Goal: Task Accomplishment & Management: Manage account settings

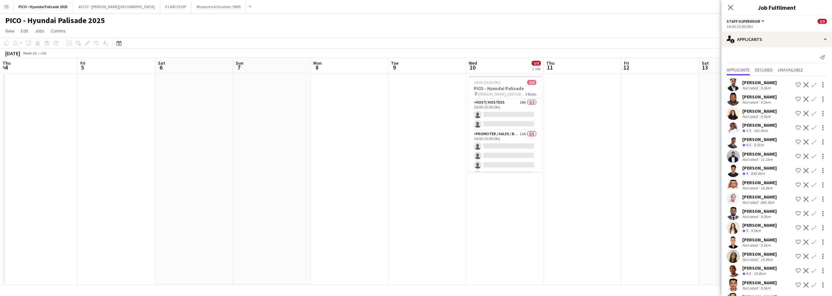
scroll to position [0, 227]
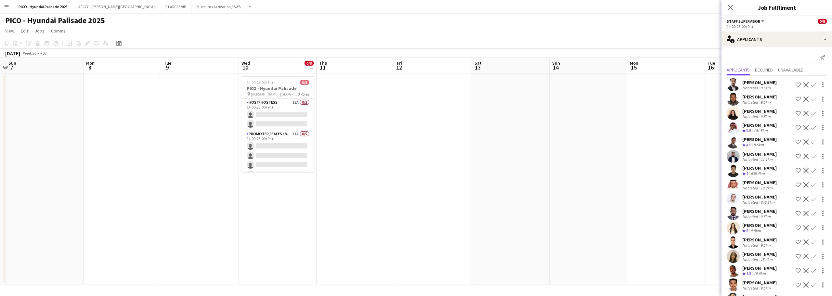
click at [149, 96] on app-date-cell at bounding box center [123, 179] width 78 height 212
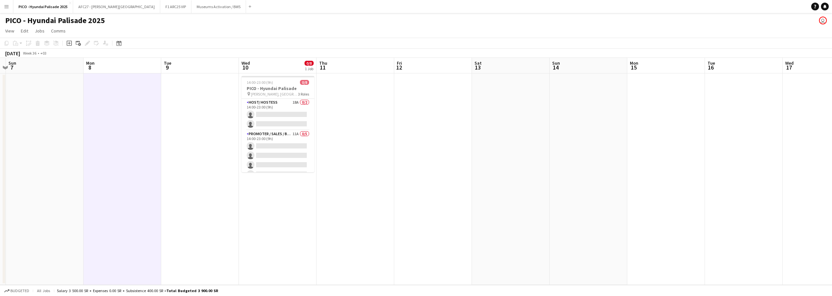
click at [9, 7] on button "Menu" at bounding box center [6, 6] width 13 height 13
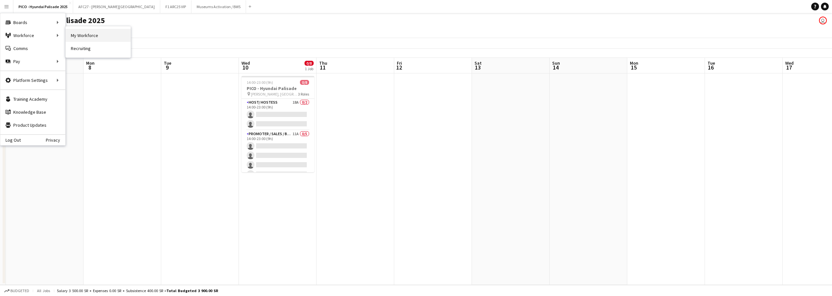
click at [90, 34] on link "My Workforce" at bounding box center [98, 35] width 65 height 13
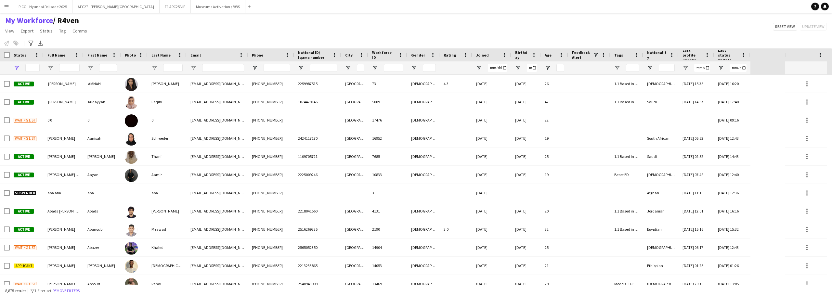
type input "**********"
click at [320, 72] on input "National ID/ Iqama number Filter Input" at bounding box center [324, 68] width 28 height 8
paste input "**********"
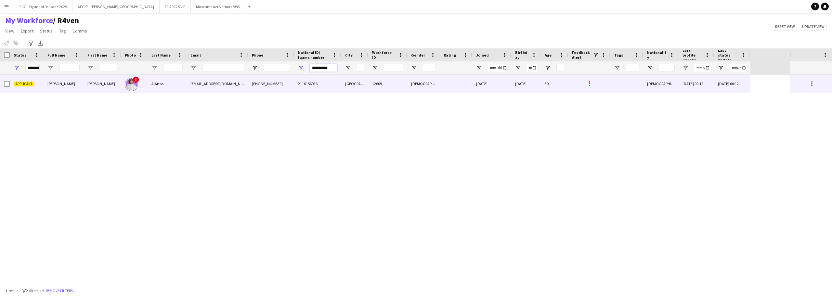
type input "**********"
click at [282, 84] on div "[PHONE_NUMBER]" at bounding box center [271, 84] width 46 height 18
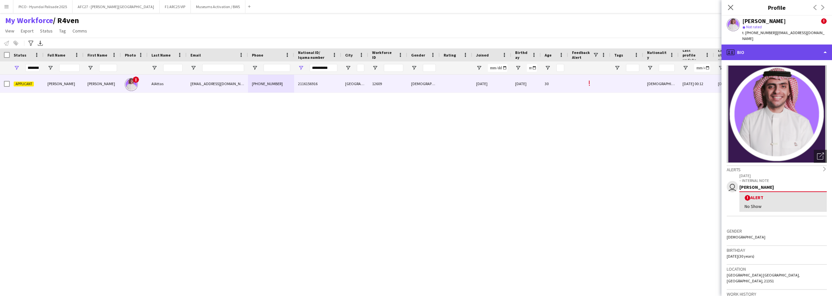
click at [771, 49] on div "profile Bio" at bounding box center [777, 53] width 111 height 16
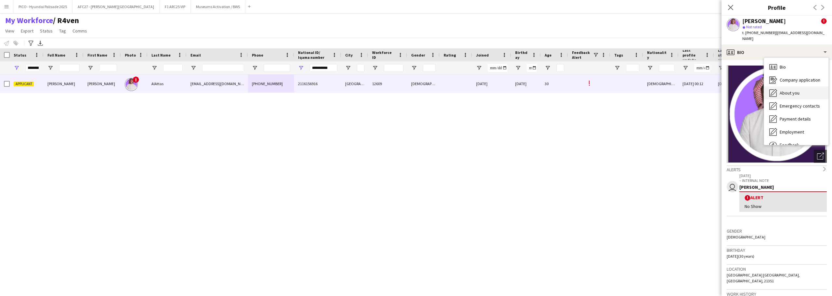
click at [789, 90] on span "About you" at bounding box center [790, 93] width 20 height 6
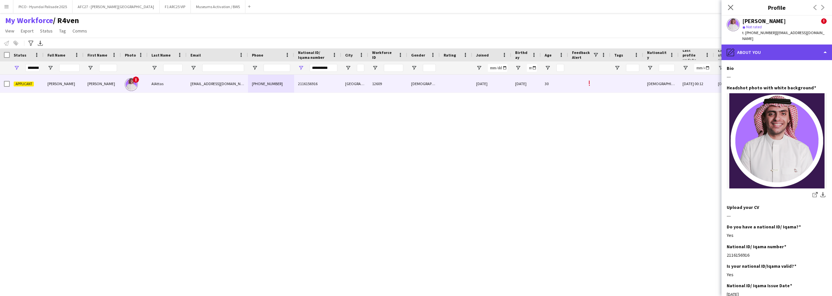
click at [784, 46] on div "pencil4 About you" at bounding box center [777, 53] width 111 height 16
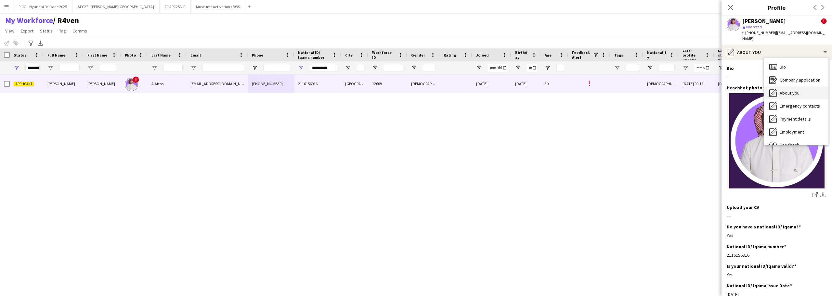
click at [787, 90] on span "About you" at bounding box center [790, 93] width 20 height 6
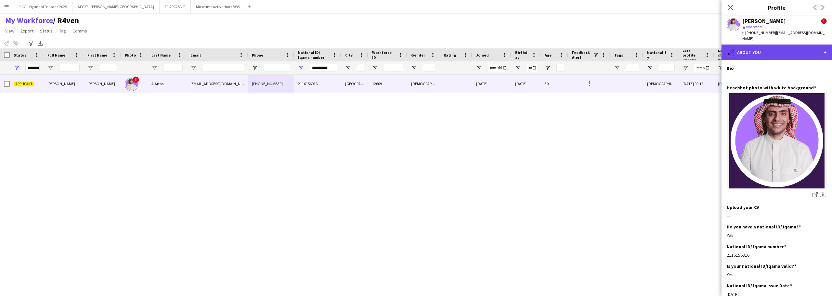
click at [738, 50] on div "pencil4 About you" at bounding box center [777, 53] width 111 height 16
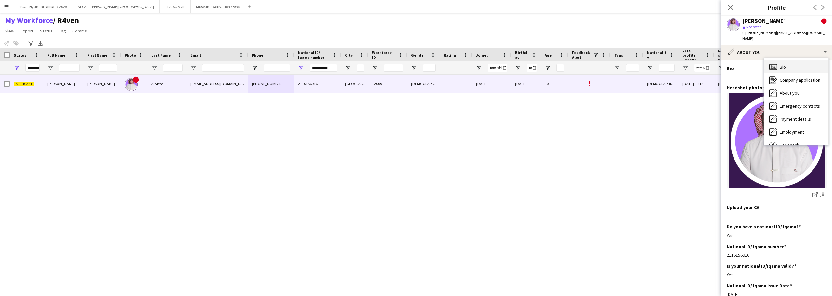
click at [780, 64] on span "Bio" at bounding box center [783, 67] width 6 height 6
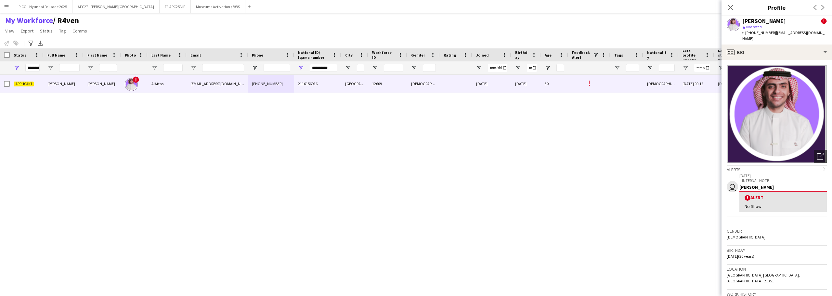
click at [746, 173] on p "[DATE]" at bounding box center [783, 175] width 87 height 5
drag, startPoint x: 746, startPoint y: 169, endPoint x: 754, endPoint y: 180, distance: 13.6
click at [754, 180] on div "[DATE] – INTERNAL NOTE [PERSON_NAME] ! Alert No Show" at bounding box center [783, 192] width 87 height 39
click at [754, 184] on div "[PERSON_NAME]" at bounding box center [783, 187] width 87 height 6
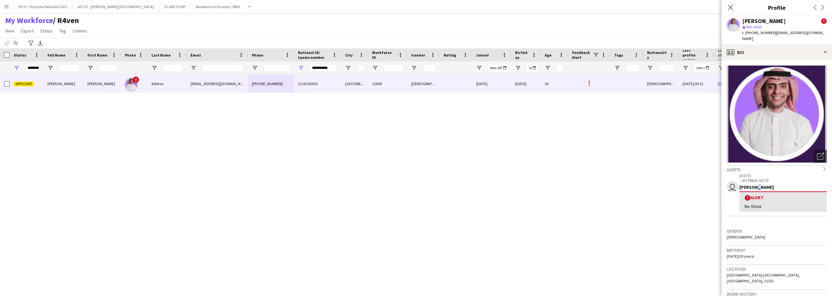
click at [754, 184] on div "[PERSON_NAME]" at bounding box center [783, 187] width 87 height 6
drag, startPoint x: 754, startPoint y: 180, endPoint x: 754, endPoint y: 170, distance: 10.4
click at [754, 173] on div "[DATE] – INTERNAL NOTE [PERSON_NAME] ! Alert No Show" at bounding box center [783, 192] width 87 height 39
click at [754, 173] on p "[DATE]" at bounding box center [783, 175] width 87 height 5
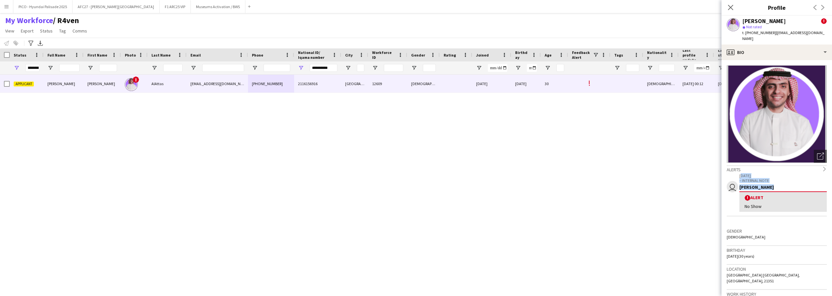
drag, startPoint x: 754, startPoint y: 170, endPoint x: 757, endPoint y: 182, distance: 12.6
click at [757, 182] on div "[DATE] – INTERNAL NOTE [PERSON_NAME] ! Alert No Show" at bounding box center [783, 192] width 87 height 39
click at [757, 184] on div "[PERSON_NAME]" at bounding box center [783, 187] width 87 height 6
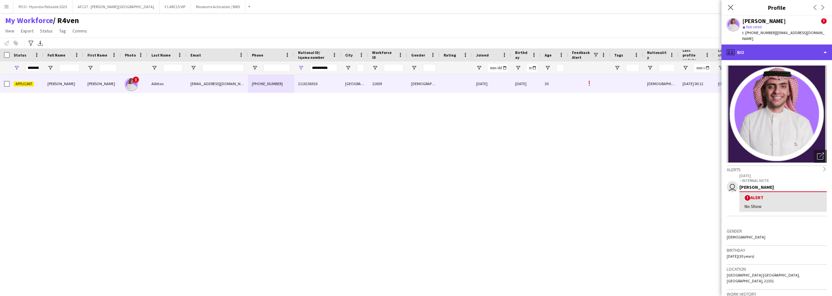
click at [770, 45] on div "profile Bio" at bounding box center [777, 53] width 111 height 16
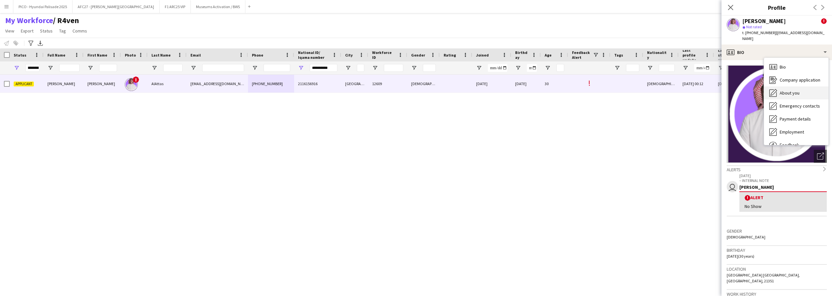
click at [778, 86] on div "About you About you" at bounding box center [796, 92] width 64 height 13
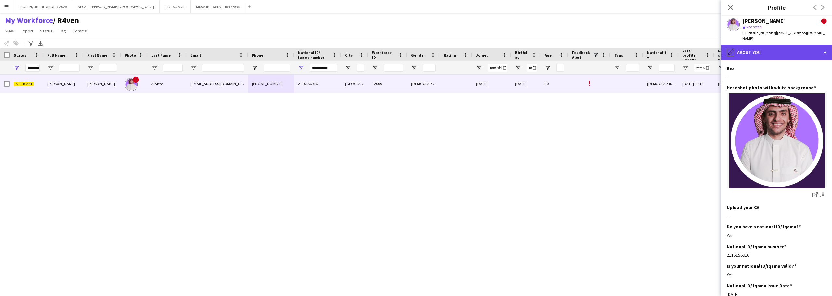
click at [772, 48] on div "pencil4 About you" at bounding box center [777, 53] width 111 height 16
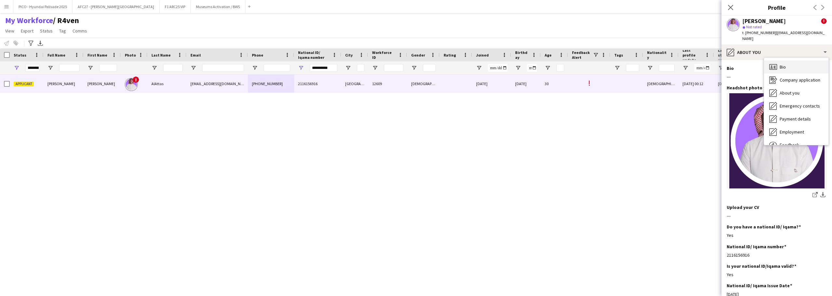
click at [780, 60] on div "Bio Bio" at bounding box center [796, 66] width 64 height 13
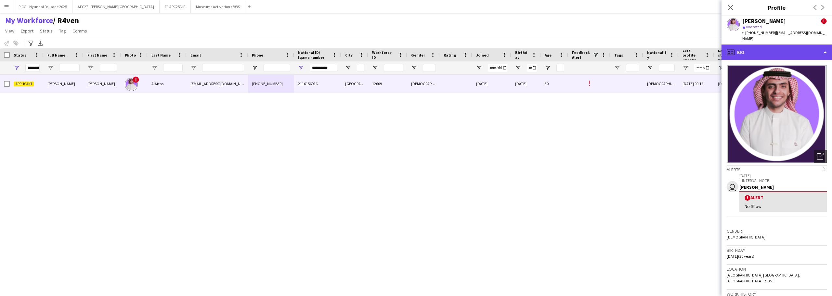
click at [765, 47] on div "profile Bio" at bounding box center [777, 53] width 111 height 16
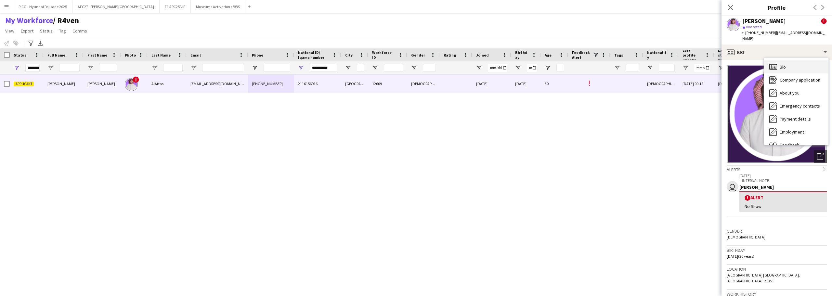
click at [786, 64] on span "Bio" at bounding box center [783, 67] width 6 height 6
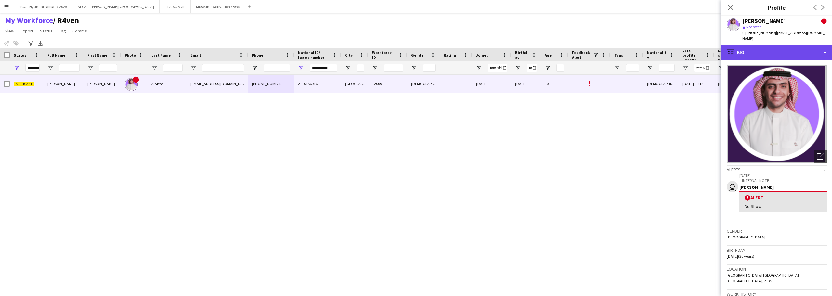
click at [780, 45] on div "profile Bio" at bounding box center [777, 53] width 111 height 16
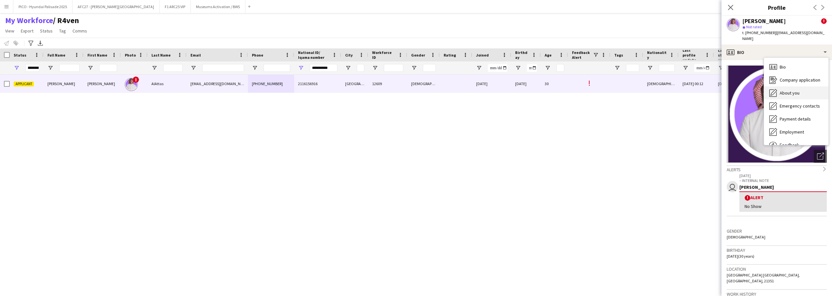
click at [777, 91] on icon "About you" at bounding box center [774, 93] width 8 height 8
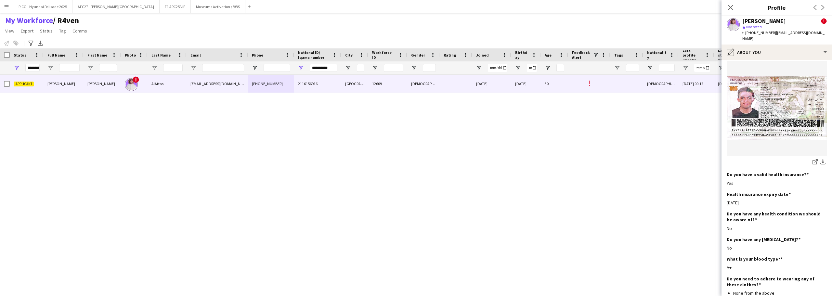
scroll to position [357, 0]
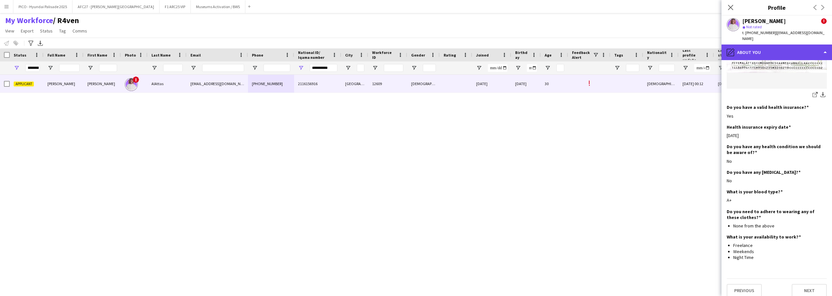
click at [786, 45] on div "pencil4 About you" at bounding box center [777, 53] width 111 height 16
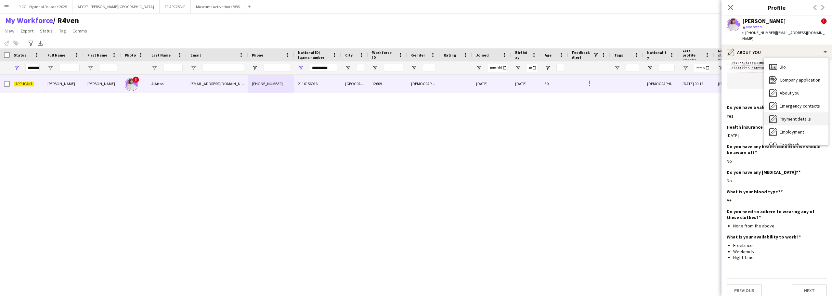
click at [781, 113] on div "Payment details Payment details" at bounding box center [796, 119] width 64 height 13
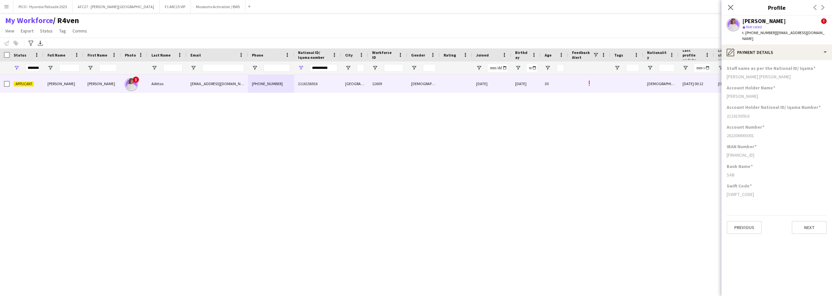
click at [755, 192] on div "[SWIFT_CODE]" at bounding box center [777, 195] width 100 height 6
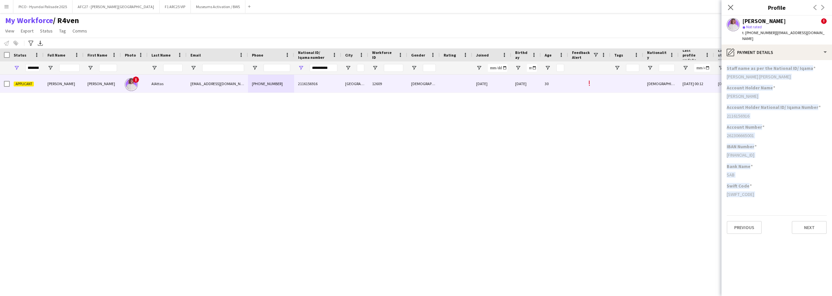
drag, startPoint x: 755, startPoint y: 186, endPoint x: 765, endPoint y: 64, distance: 122.3
click at [765, 64] on app-section-data-types "Staff name as per the National ID/ Iqama [PERSON_NAME] [PERSON_NAME] Account Ho…" at bounding box center [777, 178] width 111 height 236
click at [765, 65] on h3 "Staff name as per the National ID/ Iqama" at bounding box center [771, 68] width 89 height 6
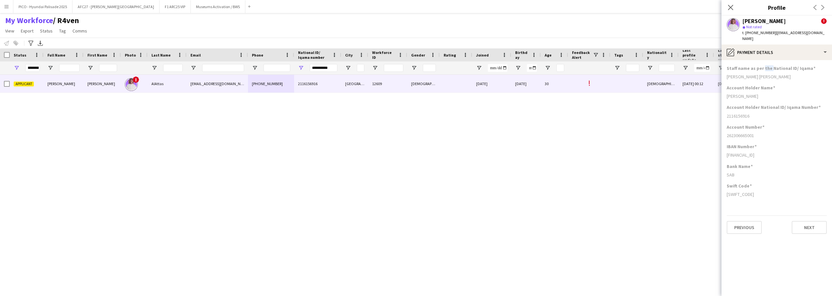
click at [765, 65] on h3 "Staff name as per the National ID/ Iqama" at bounding box center [771, 68] width 89 height 6
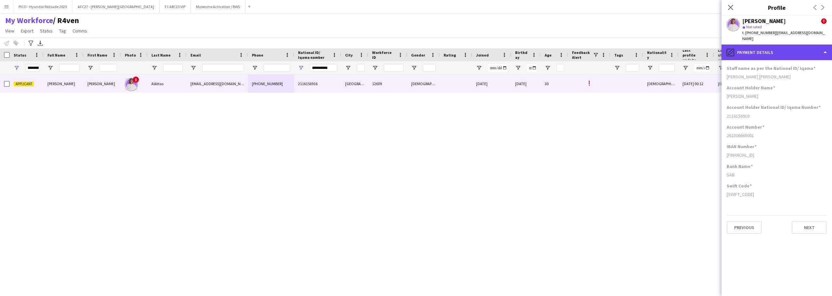
click at [767, 48] on div "pencil4 Payment details" at bounding box center [777, 53] width 111 height 16
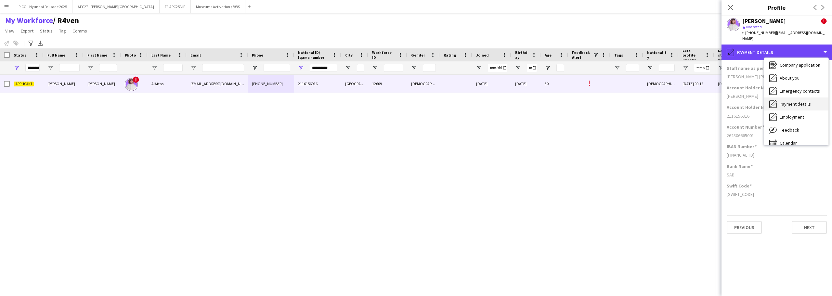
scroll to position [22, 0]
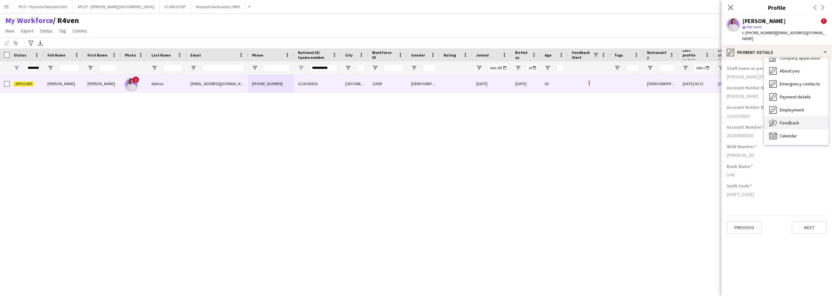
click at [780, 120] on span "Feedback" at bounding box center [790, 123] width 20 height 6
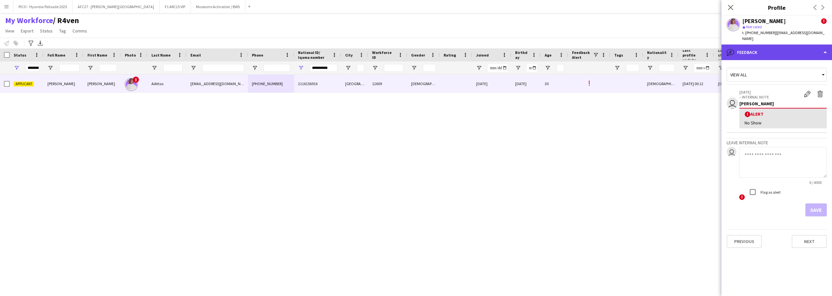
click at [774, 45] on div "bubble-pencil Feedback" at bounding box center [777, 53] width 111 height 16
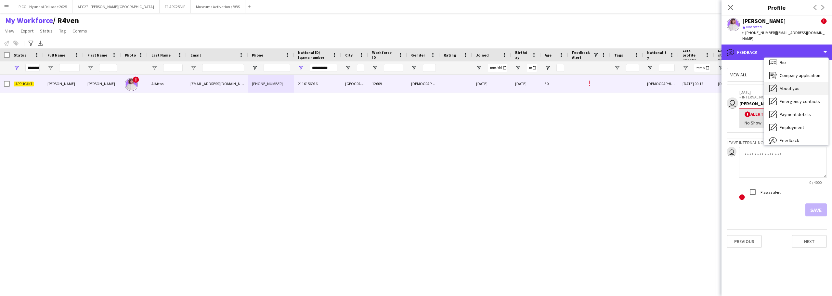
scroll to position [0, 0]
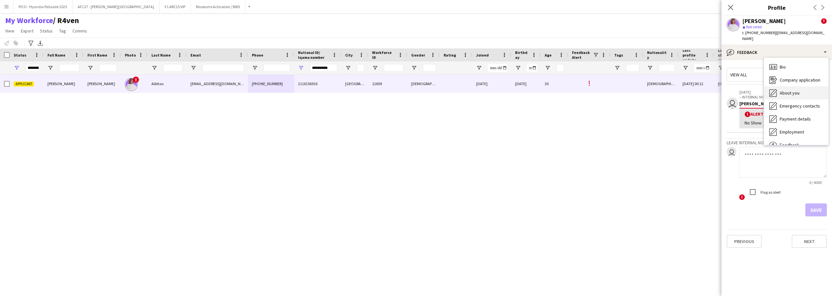
click at [778, 86] on div "About you About you" at bounding box center [796, 92] width 64 height 13
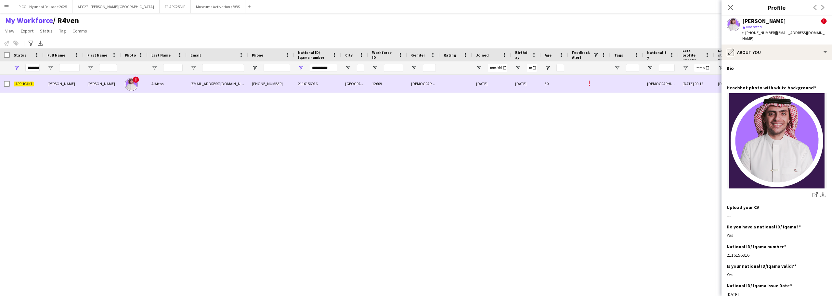
click at [328, 87] on div "2116156916" at bounding box center [317, 84] width 47 height 18
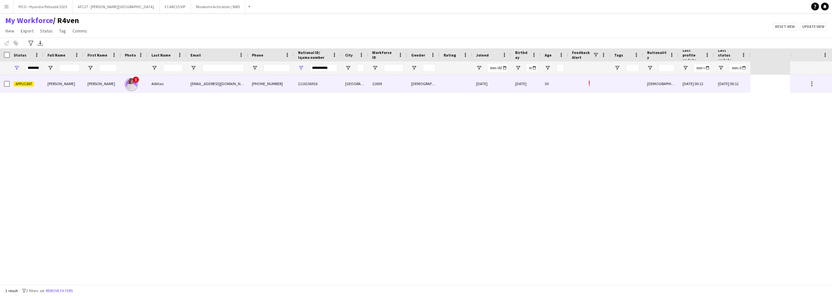
click at [323, 87] on div "2116156916" at bounding box center [317, 84] width 47 height 18
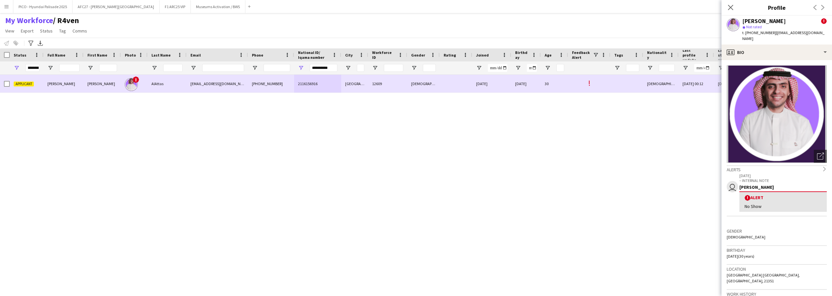
drag, startPoint x: 324, startPoint y: 90, endPoint x: 486, endPoint y: 75, distance: 162.9
click at [324, 90] on div "2116156916" at bounding box center [317, 84] width 47 height 18
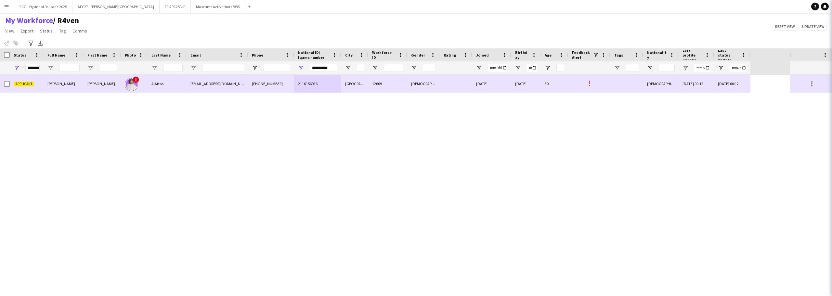
click at [324, 81] on div "2116156916" at bounding box center [317, 84] width 47 height 18
click at [325, 81] on div "2116156916" at bounding box center [317, 84] width 47 height 18
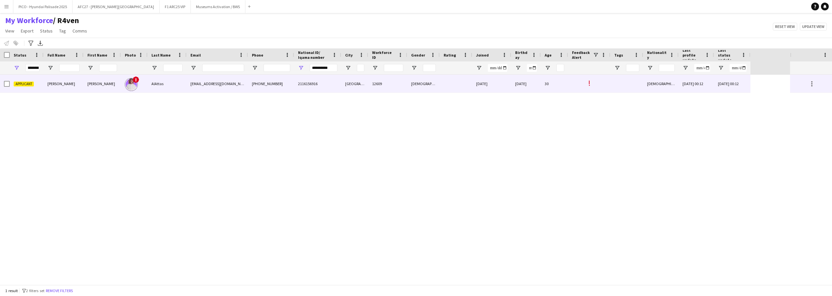
click at [702, 86] on div "[DATE] 00:12" at bounding box center [696, 84] width 35 height 18
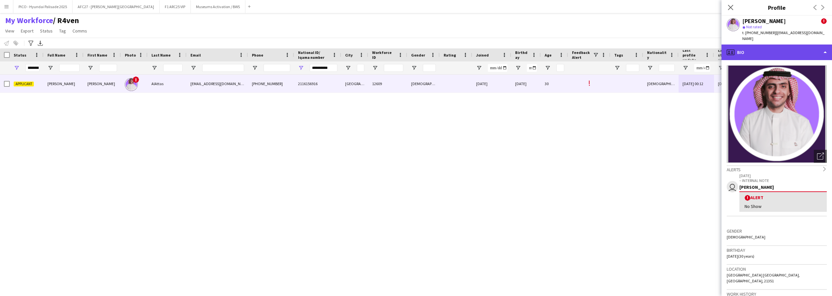
click at [769, 52] on div "profile Bio" at bounding box center [777, 53] width 111 height 16
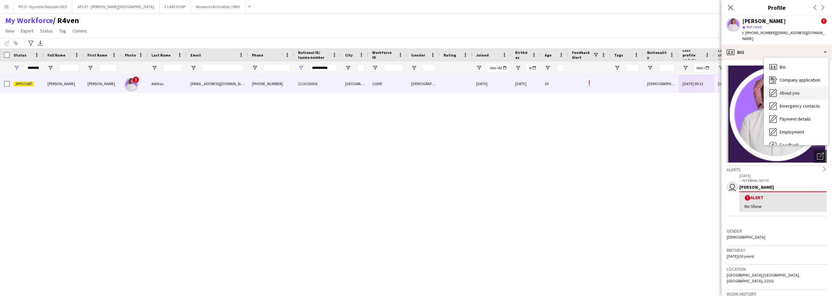
click at [776, 91] on icon at bounding box center [773, 92] width 7 height 7
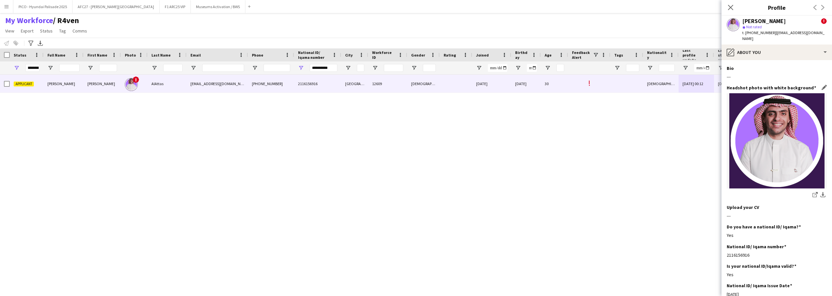
click at [770, 85] on h3 "Headshot photo with white background" at bounding box center [771, 88] width 89 height 6
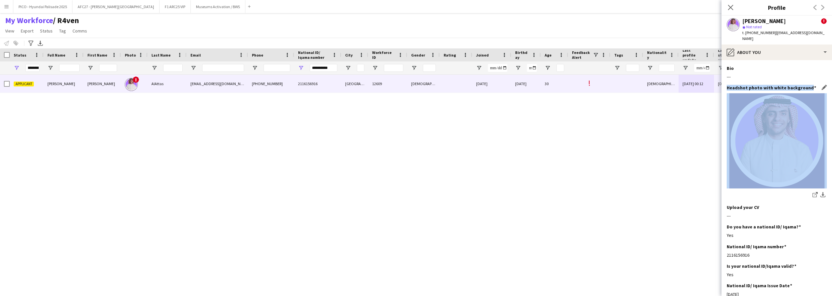
click at [770, 85] on h3 "Headshot photo with white background" at bounding box center [771, 88] width 89 height 6
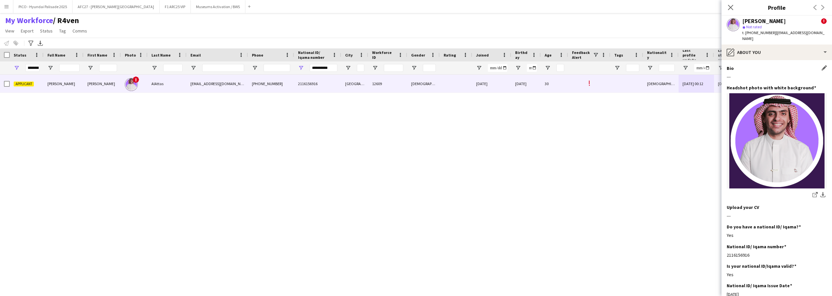
click at [770, 65] on div "Bio Edit this field" at bounding box center [777, 68] width 100 height 6
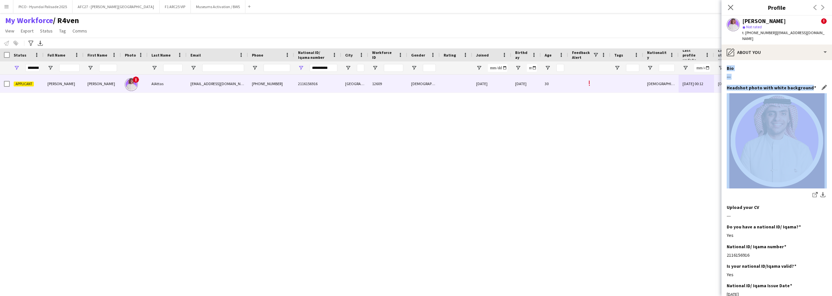
drag, startPoint x: 770, startPoint y: 63, endPoint x: 770, endPoint y: 84, distance: 21.5
click at [770, 84] on app-section-data-types "Bio Edit this field --- Headshot photo with white background Edit this field sh…" at bounding box center [777, 178] width 111 height 236
click at [770, 85] on h3 "Headshot photo with white background" at bounding box center [771, 88] width 89 height 6
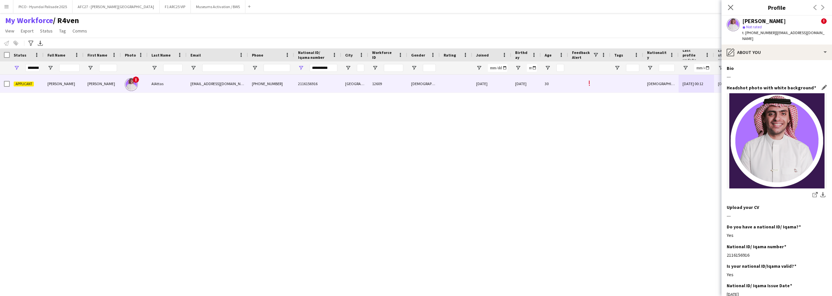
click at [753, 85] on h3 "Headshot photo with white background" at bounding box center [771, 88] width 89 height 6
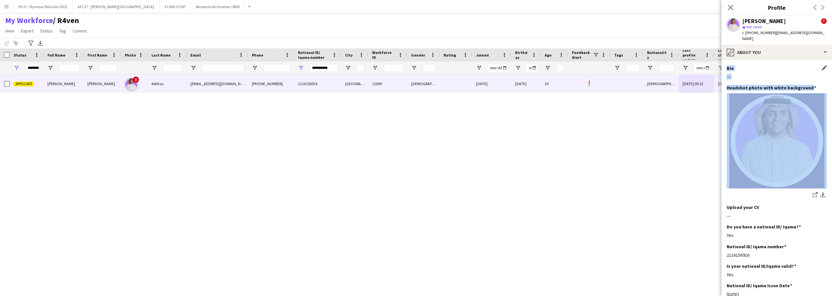
drag, startPoint x: 753, startPoint y: 82, endPoint x: 754, endPoint y: 60, distance: 21.8
click at [754, 60] on app-section-data-types "Bio Edit this field --- Headshot photo with white background Edit this field sh…" at bounding box center [777, 178] width 111 height 236
click at [754, 65] on div "Bio Edit this field" at bounding box center [777, 68] width 100 height 6
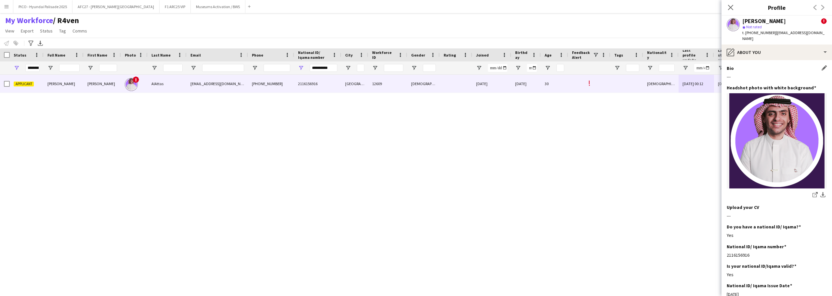
click at [754, 65] on div "Bio Edit this field" at bounding box center [777, 68] width 100 height 6
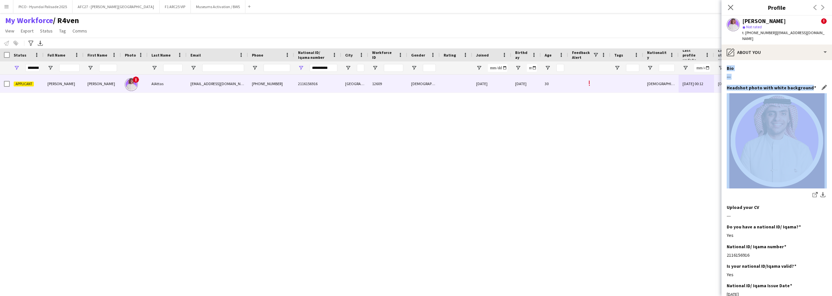
drag, startPoint x: 754, startPoint y: 60, endPoint x: 754, endPoint y: 79, distance: 18.5
click at [754, 79] on app-section-data-types "Bio Edit this field --- Headshot photo with white background Edit this field sh…" at bounding box center [777, 178] width 111 height 236
click at [754, 85] on h3 "Headshot photo with white background" at bounding box center [771, 88] width 89 height 6
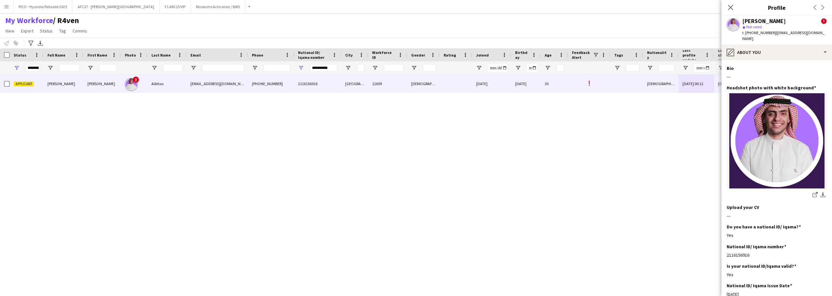
click at [65, 214] on div "Applicant [PERSON_NAME] [PERSON_NAME] ! AlAttas [EMAIL_ADDRESS][DOMAIN_NAME] [P…" at bounding box center [395, 180] width 790 height 210
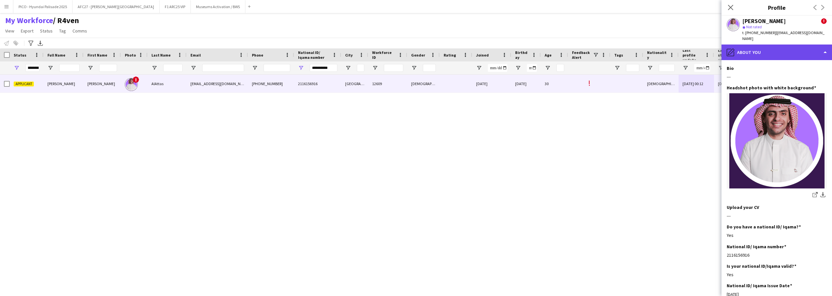
click at [753, 51] on div "pencil4 About you" at bounding box center [777, 53] width 111 height 16
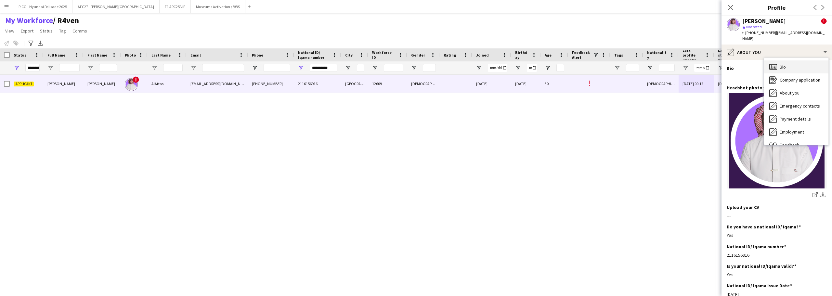
click at [779, 60] on div "Bio Bio" at bounding box center [796, 66] width 64 height 13
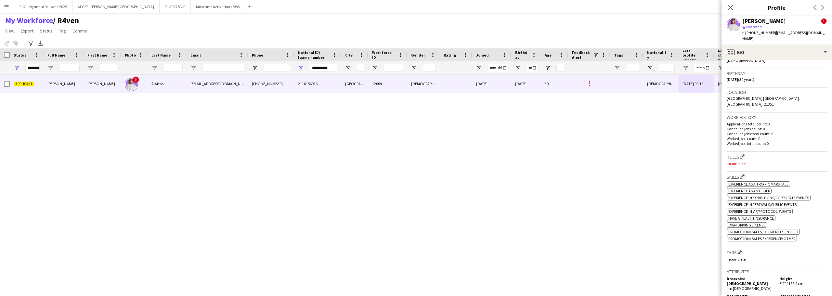
scroll to position [228, 0]
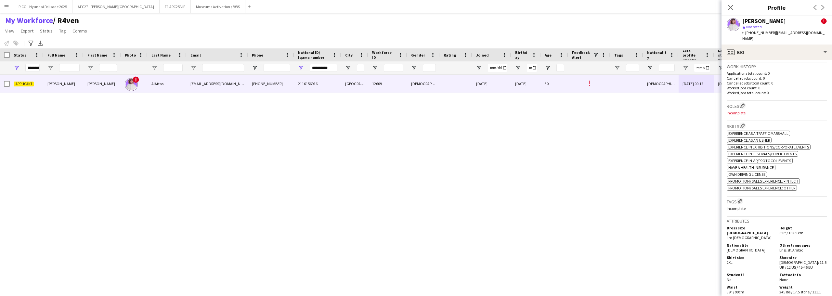
click at [746, 101] on div "Roles Edit crew company roles Incomplete" at bounding box center [777, 111] width 100 height 20
click at [745, 102] on h3 "Roles Edit crew company roles" at bounding box center [777, 105] width 100 height 7
click at [745, 103] on app-icon "Edit crew company roles" at bounding box center [743, 105] width 5 height 5
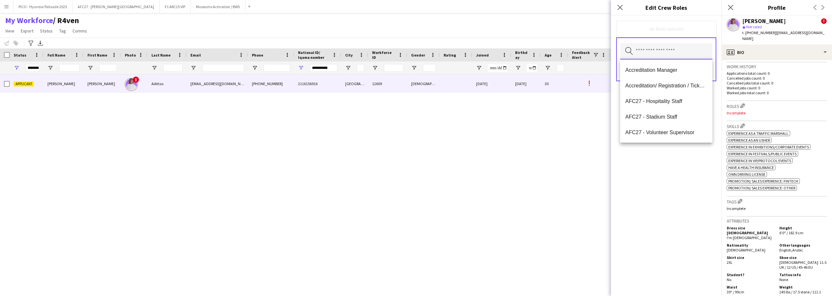
click at [683, 56] on input "text" at bounding box center [666, 51] width 92 height 16
type input "**"
click at [682, 72] on span "Customer Service Staff" at bounding box center [667, 70] width 82 height 6
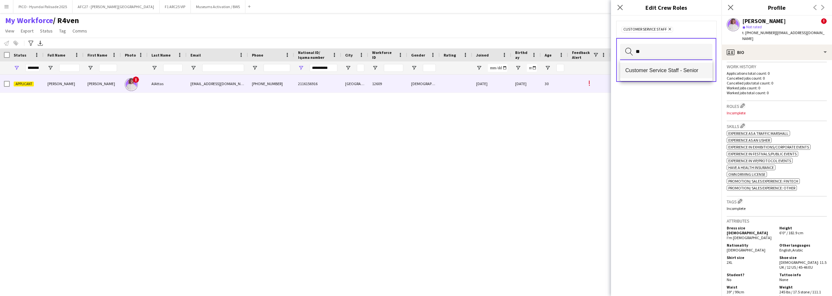
type input "**"
click at [682, 73] on span "Customer Service Staff - Senior" at bounding box center [667, 70] width 82 height 6
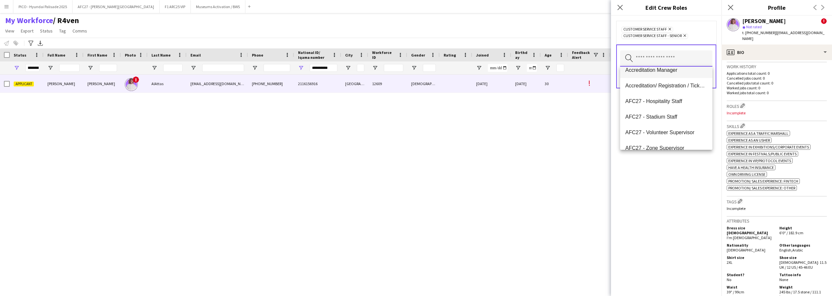
scroll to position [0, 0]
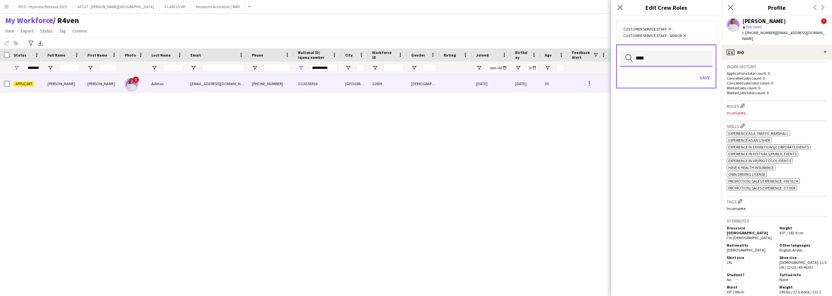
click at [679, 60] on input "****" at bounding box center [666, 58] width 92 height 16
type input "****"
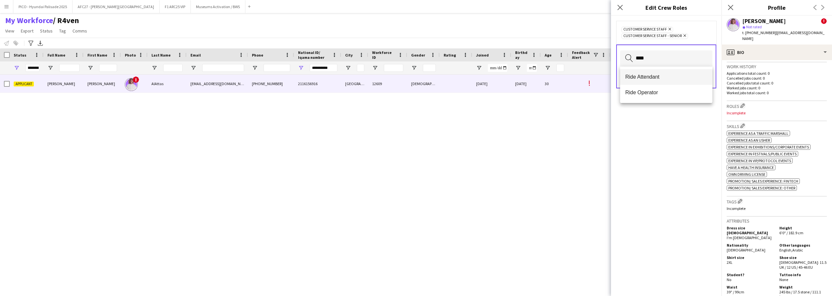
click at [677, 78] on span "Ride Attendant" at bounding box center [667, 77] width 82 height 6
type input "****"
click at [673, 83] on span "Ride Operator" at bounding box center [667, 83] width 82 height 6
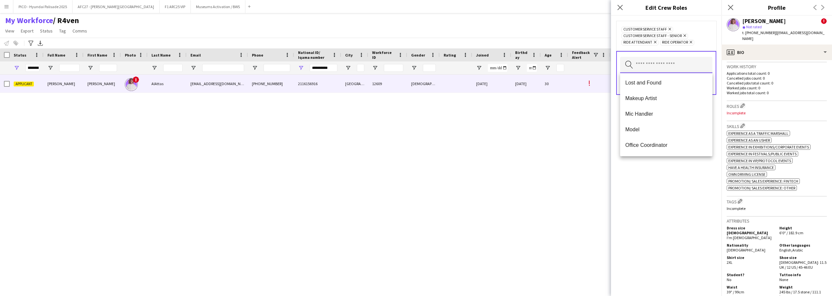
scroll to position [293, 0]
click at [651, 198] on div "Customer Service Staff Remove Customer Service Staff - Senior Remove Ride Atten…" at bounding box center [666, 156] width 111 height 281
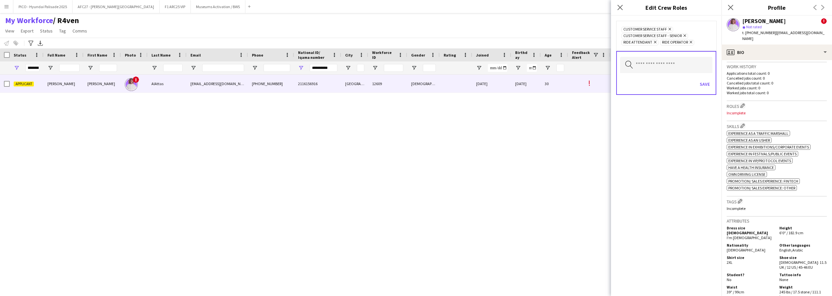
click at [713, 84] on div "Search by role type Save" at bounding box center [666, 73] width 100 height 44
click at [704, 84] on button "Save" at bounding box center [704, 84] width 15 height 10
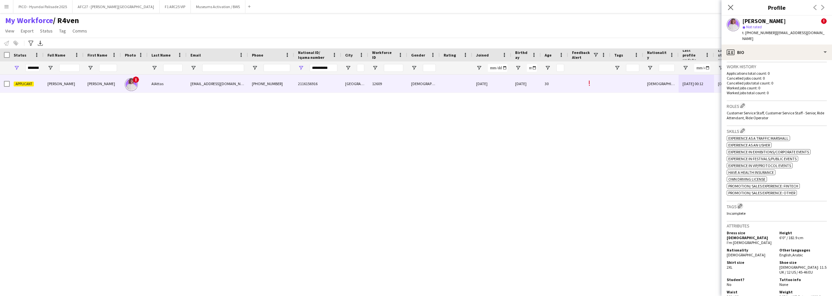
click at [740, 204] on app-icon "Edit crew company tags" at bounding box center [740, 206] width 5 height 5
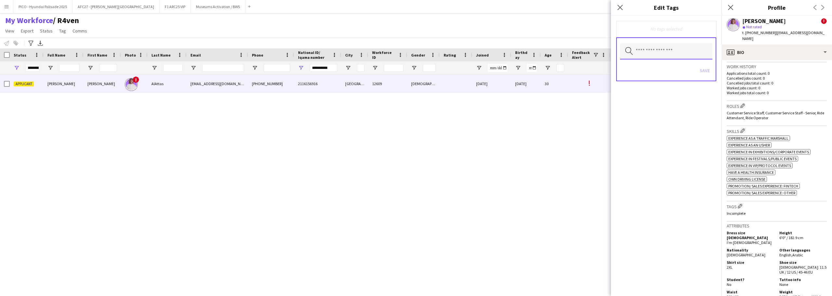
click at [661, 56] on input "text" at bounding box center [666, 51] width 92 height 16
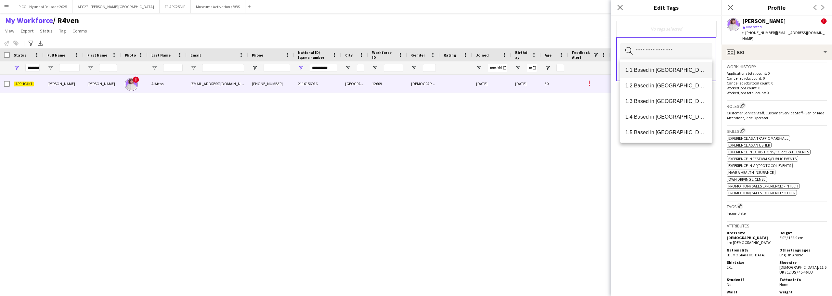
click at [656, 66] on mat-option "1.1 Based in [GEOGRAPHIC_DATA]" at bounding box center [666, 70] width 92 height 16
click at [659, 106] on mat-option "2.3 English Level = 3/3 Excellent" at bounding box center [666, 114] width 92 height 16
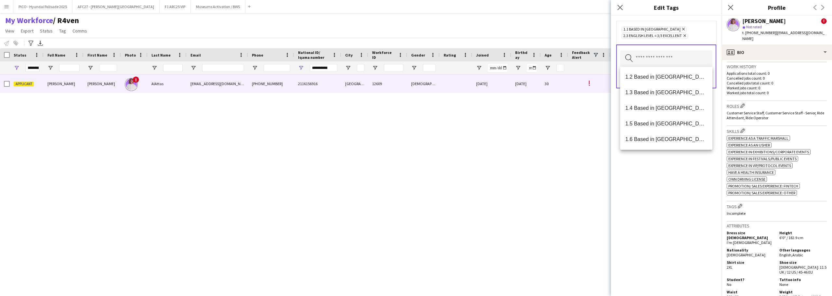
click at [685, 35] on icon "Remove" at bounding box center [684, 35] width 4 height 4
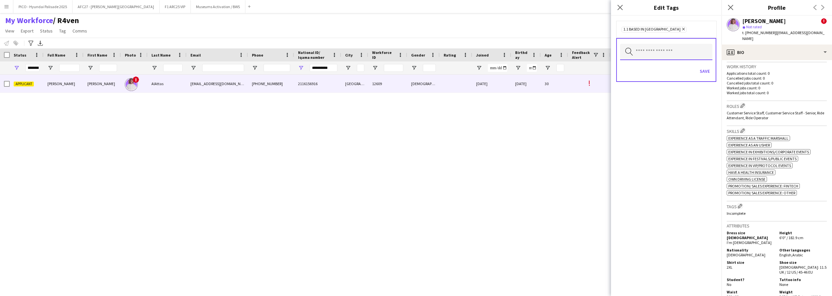
click at [681, 56] on input "text" at bounding box center [666, 52] width 92 height 16
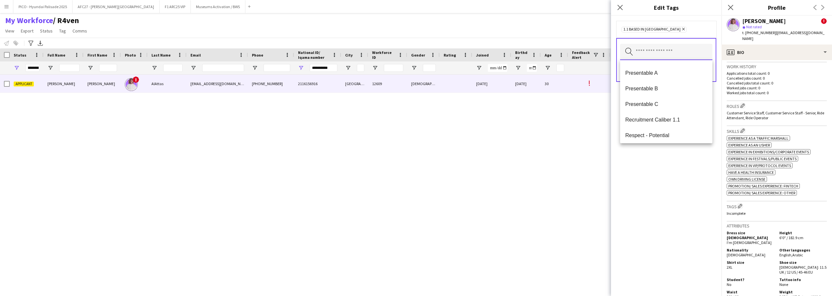
scroll to position [553, 0]
click at [673, 74] on mat-option "Presentable C" at bounding box center [666, 80] width 92 height 16
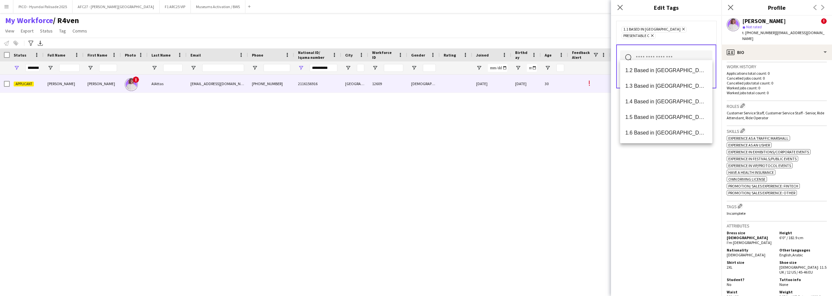
click at [708, 29] on div "1.1 Based in [GEOGRAPHIC_DATA] Remove Presentable C Remove" at bounding box center [667, 32] width 90 height 13
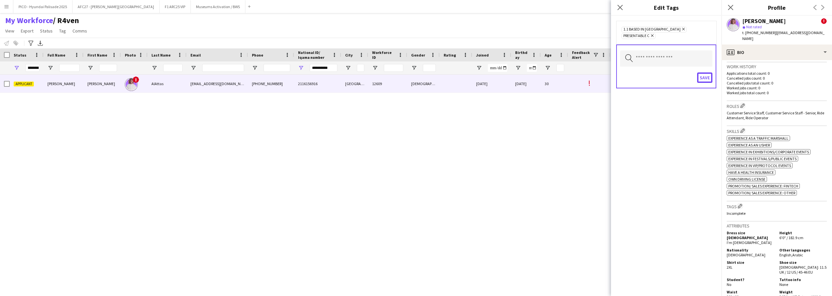
click at [700, 69] on div "Save" at bounding box center [666, 78] width 92 height 19
click at [744, 103] on app-icon "Edit crew company roles" at bounding box center [743, 105] width 5 height 5
click at [690, 63] on input "text" at bounding box center [666, 65] width 92 height 16
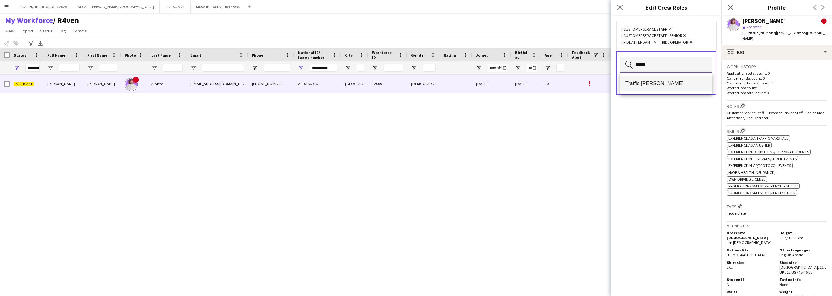
type input "*****"
click at [688, 81] on span "Traffic [PERSON_NAME]" at bounding box center [667, 83] width 82 height 6
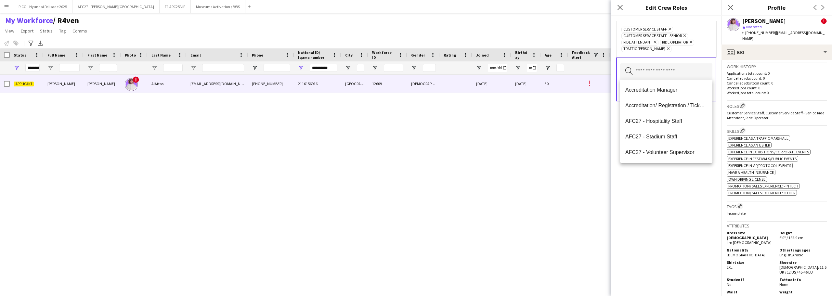
click at [692, 56] on div "Customer Service Staff Remove Customer Service Staff - Senior Remove Ride Atten…" at bounding box center [666, 39] width 100 height 36
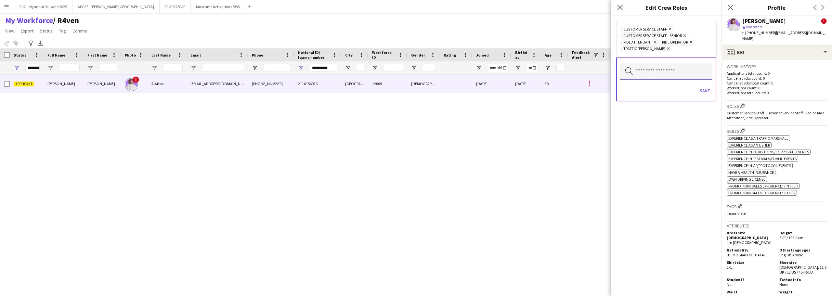
click at [690, 76] on input "text" at bounding box center [666, 71] width 92 height 16
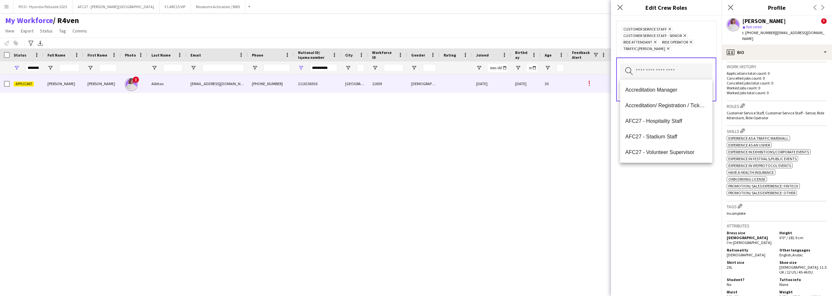
click at [703, 53] on div "Customer Service Staff Remove Customer Service Staff - Senior Remove Ride Atten…" at bounding box center [666, 39] width 100 height 36
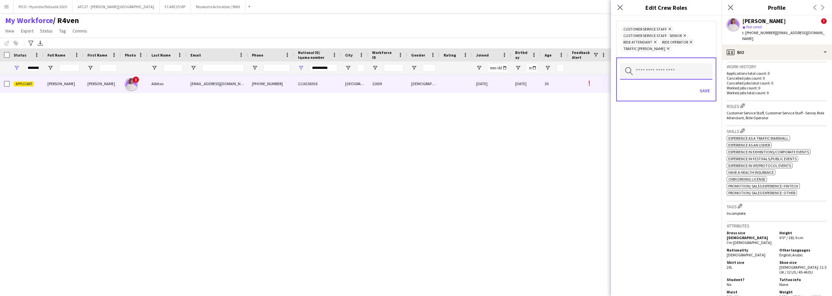
click at [685, 72] on input "text" at bounding box center [666, 71] width 92 height 16
type input "***"
click at [684, 85] on mat-option "Team Lead" at bounding box center [666, 90] width 92 height 16
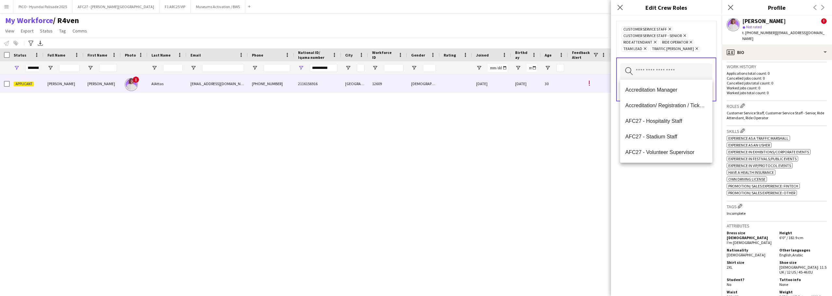
click at [697, 60] on div "Search by role type Save" at bounding box center [666, 80] width 100 height 44
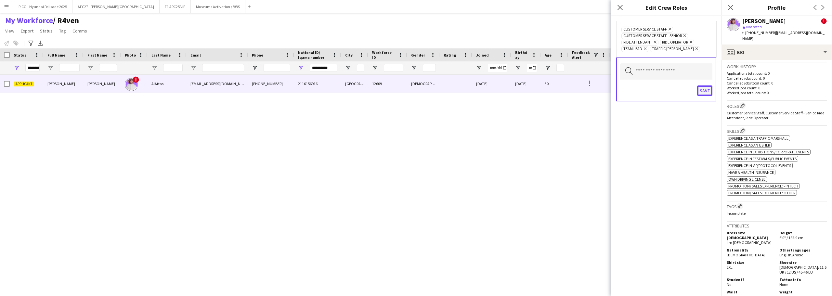
click at [707, 89] on button "Save" at bounding box center [704, 91] width 15 height 10
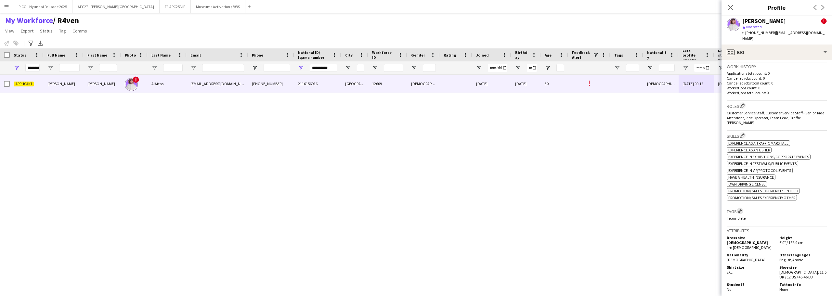
click at [742, 209] on app-icon "Edit crew company tags" at bounding box center [740, 211] width 5 height 5
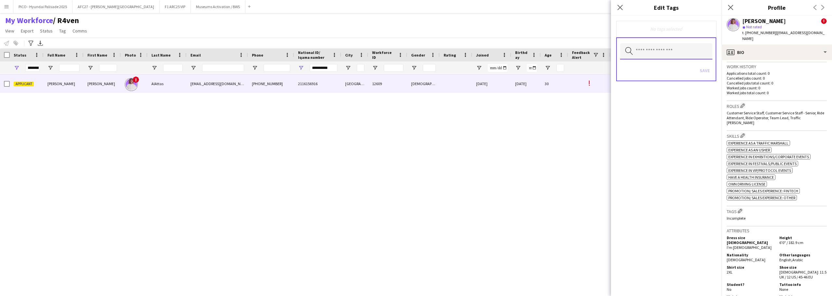
click at [697, 49] on input "text" at bounding box center [666, 51] width 92 height 16
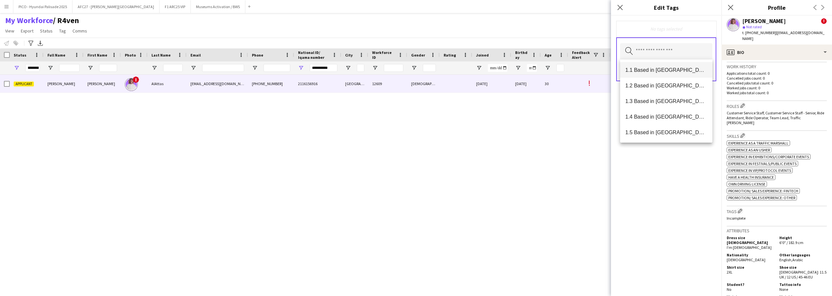
click at [681, 70] on span "1.1 Based in [GEOGRAPHIC_DATA]" at bounding box center [667, 70] width 82 height 6
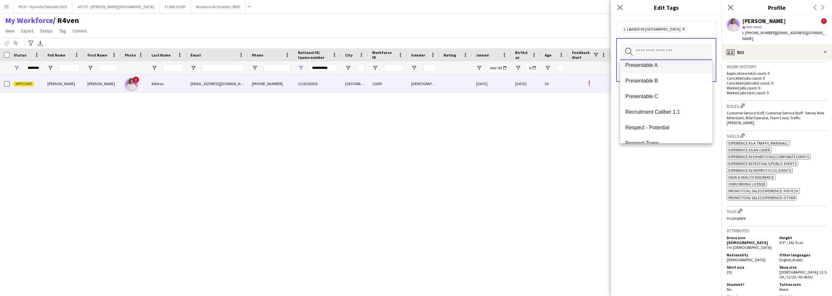
scroll to position [520, 0]
click at [674, 91] on mat-option "Presentable B" at bounding box center [666, 97] width 92 height 16
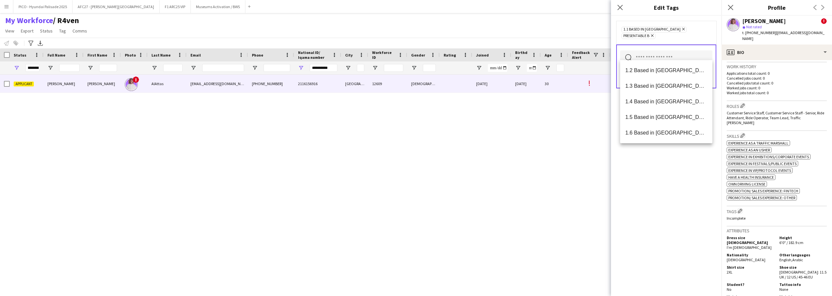
click at [679, 36] on div "1.1 Based in [GEOGRAPHIC_DATA] Remove Presentable B Remove" at bounding box center [666, 32] width 100 height 23
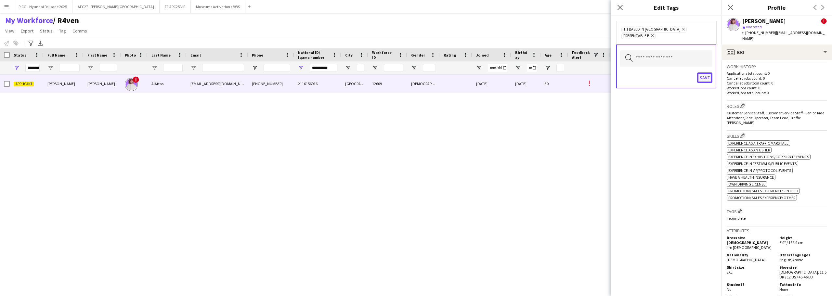
click at [703, 73] on button "Save" at bounding box center [704, 78] width 15 height 10
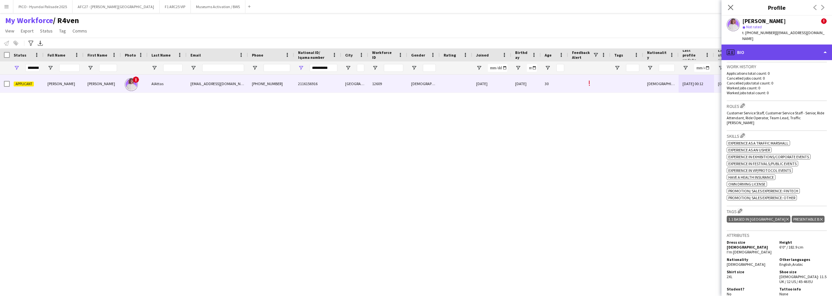
click at [742, 48] on div "profile Bio" at bounding box center [777, 53] width 111 height 16
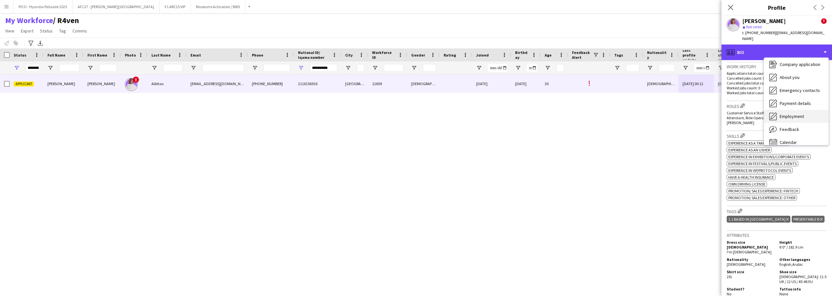
scroll to position [22, 0]
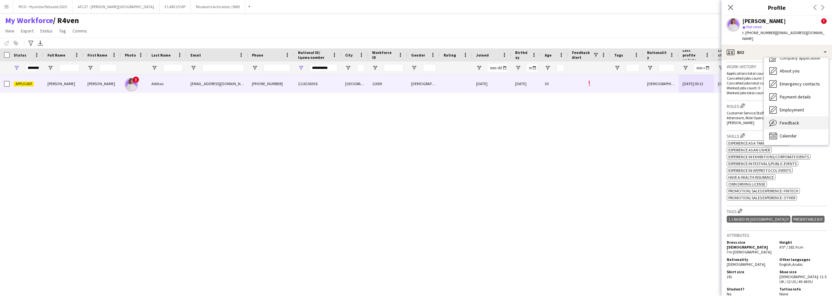
click at [781, 116] on div "Feedback Feedback" at bounding box center [796, 122] width 64 height 13
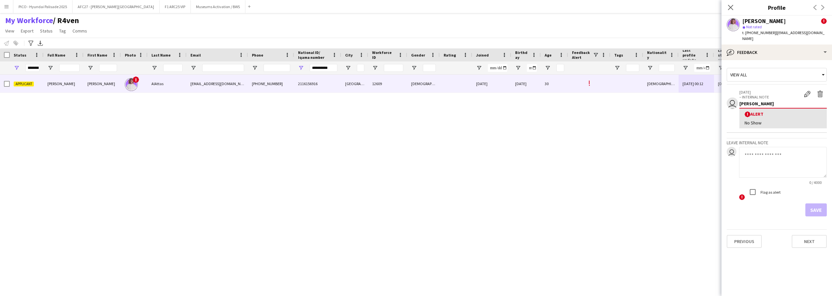
click at [770, 148] on textarea at bounding box center [783, 162] width 88 height 31
drag, startPoint x: 788, startPoint y: 152, endPoint x: 788, endPoint y: 157, distance: 4.6
type textarea "**********"
click at [815, 204] on button "Save" at bounding box center [816, 210] width 21 height 13
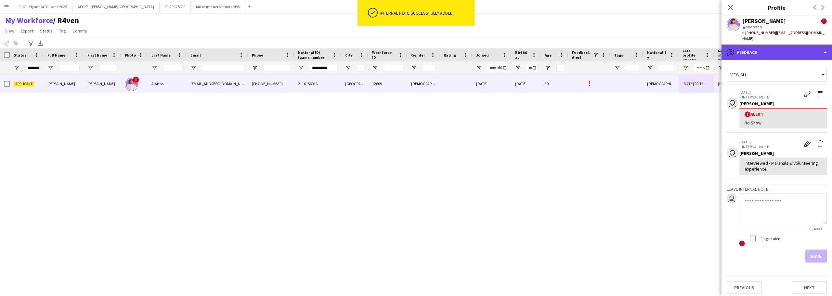
click at [752, 54] on div "bubble-pencil Feedback" at bounding box center [777, 53] width 111 height 16
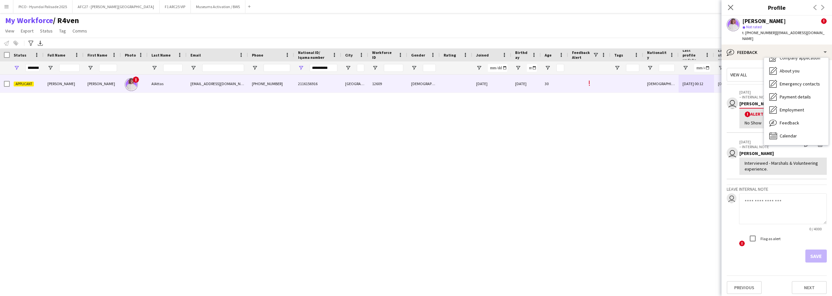
click at [750, 73] on div "View all" at bounding box center [773, 75] width 93 height 12
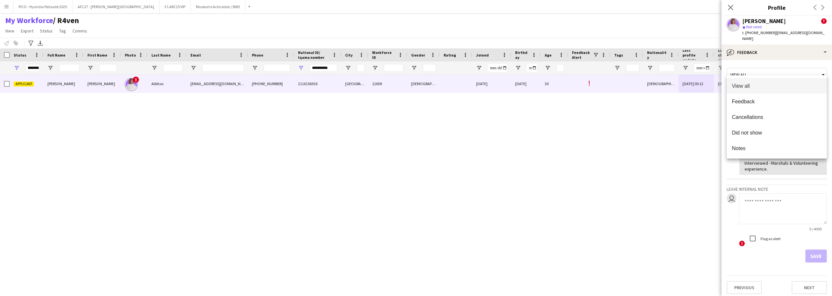
click at [756, 55] on div at bounding box center [416, 148] width 832 height 296
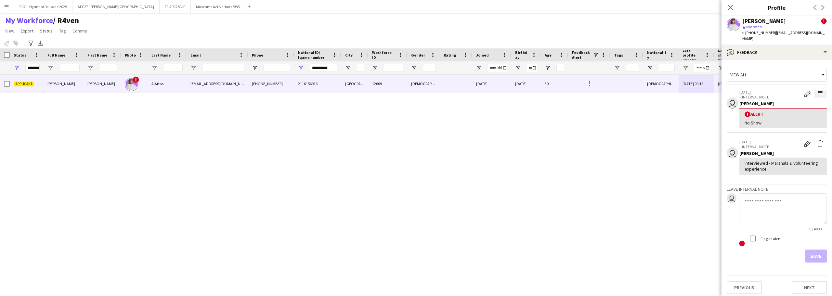
click at [818, 91] on app-icon "Delete alert" at bounding box center [820, 94] width 7 height 7
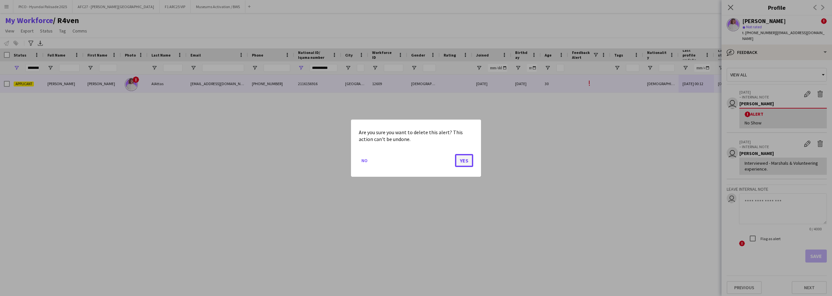
click at [465, 163] on button "Yes" at bounding box center [464, 160] width 18 height 13
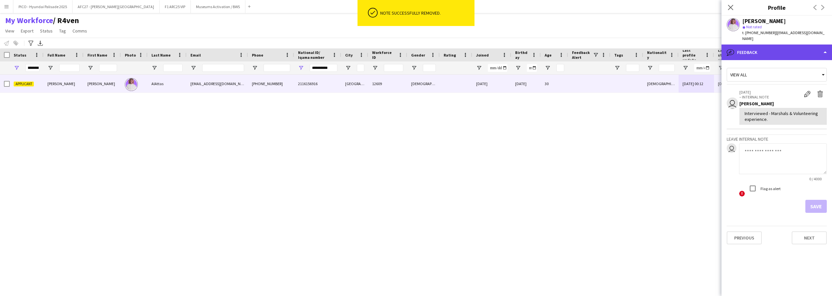
click at [763, 49] on div "bubble-pencil Feedback" at bounding box center [777, 53] width 111 height 16
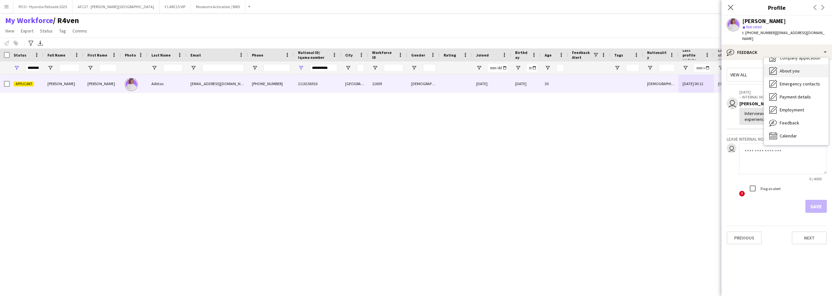
click at [779, 64] on div "About you About you" at bounding box center [796, 70] width 64 height 13
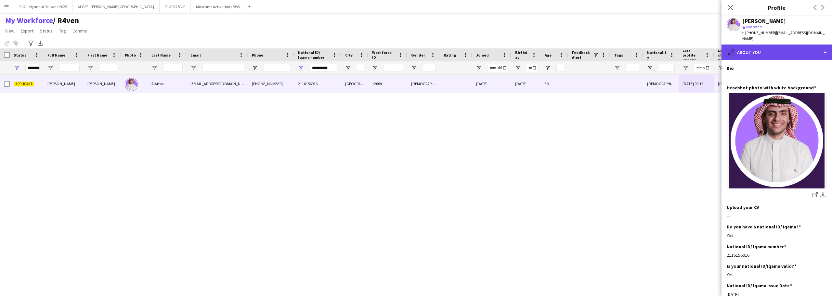
click at [779, 47] on div "pencil4 About you" at bounding box center [777, 53] width 111 height 16
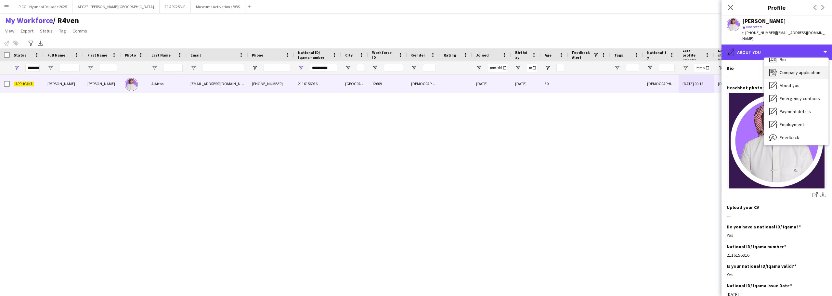
scroll to position [0, 0]
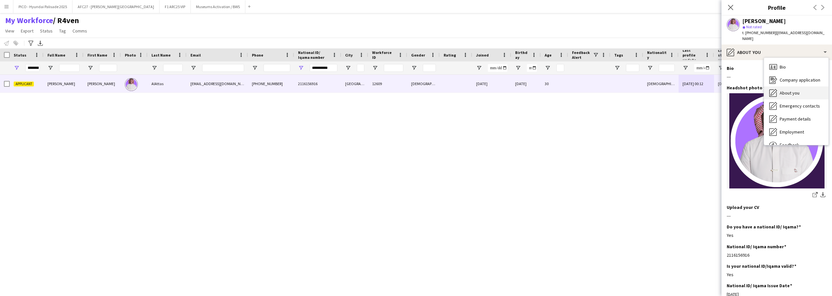
click at [793, 86] on div "About you About you" at bounding box center [796, 92] width 64 height 13
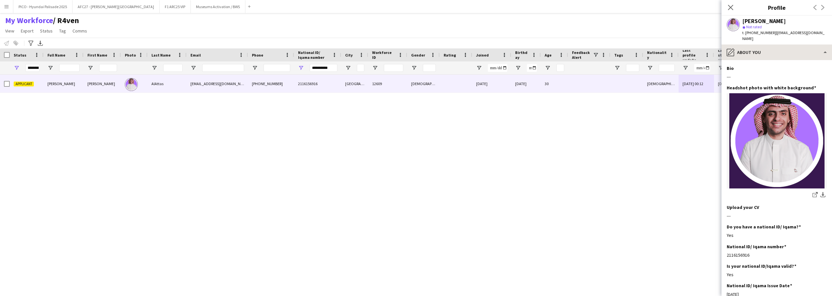
drag, startPoint x: 791, startPoint y: 53, endPoint x: 792, endPoint y: 40, distance: 12.7
click at [792, 45] on div "pencil4 About you Bio Bio Company application Company application About you Abo…" at bounding box center [777, 171] width 111 height 252
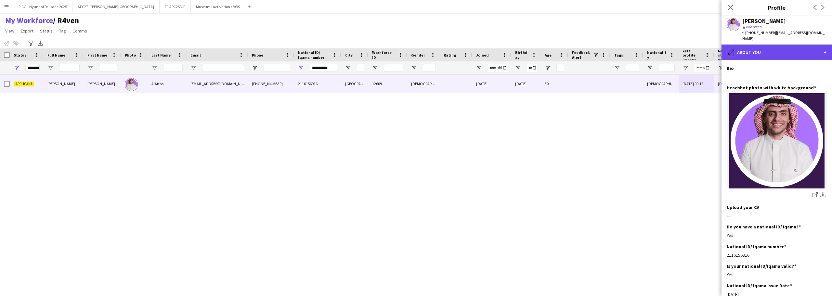
click at [792, 45] on div "pencil4 About you" at bounding box center [777, 53] width 111 height 16
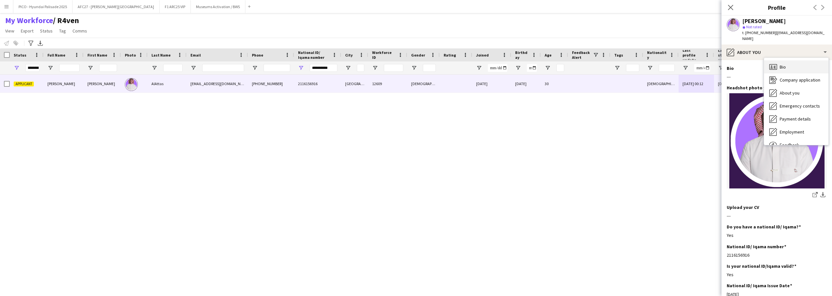
click at [792, 62] on div "Bio Bio" at bounding box center [796, 66] width 64 height 13
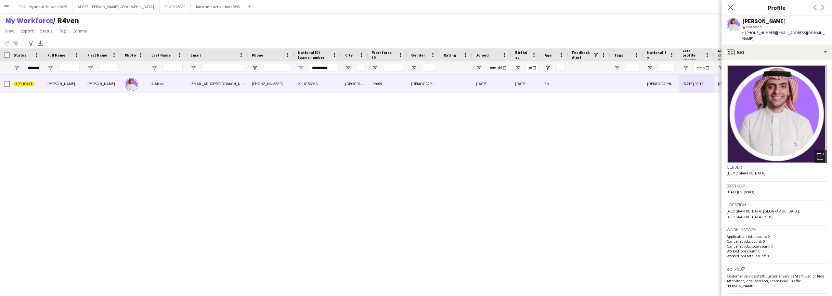
click at [724, 177] on app-crew-profile-bio "Open photos pop-in Gender [DEMOGRAPHIC_DATA] Birthday [DEMOGRAPHIC_DATA] (30 ye…" at bounding box center [777, 178] width 111 height 236
click at [750, 170] on div "Gender [DEMOGRAPHIC_DATA]" at bounding box center [777, 172] width 100 height 19
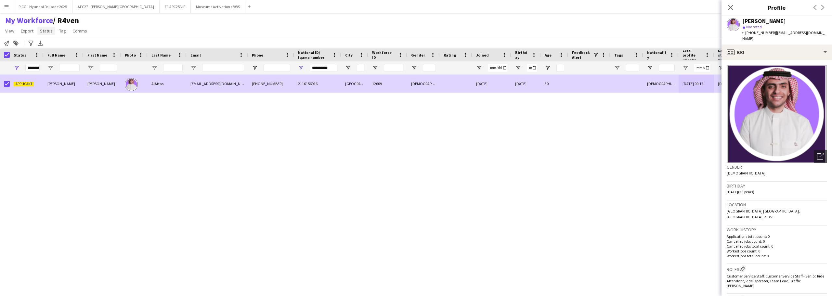
click at [41, 34] on link "Status" at bounding box center [46, 31] width 18 height 8
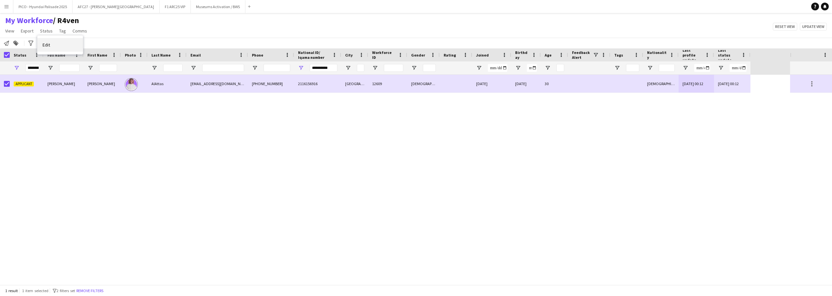
click at [47, 49] on link "Edit" at bounding box center [60, 45] width 46 height 14
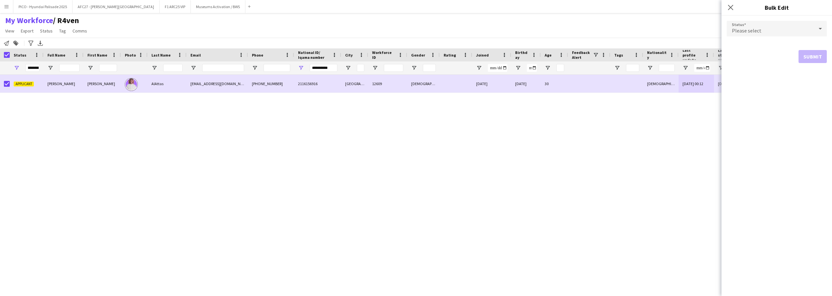
click at [749, 24] on div "Please select" at bounding box center [770, 29] width 87 height 16
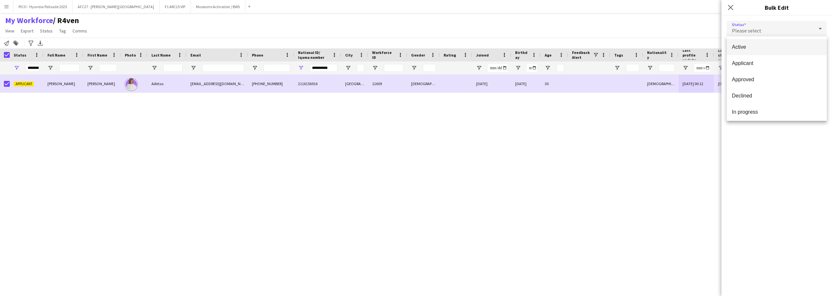
click at [755, 48] on span "Active" at bounding box center [777, 47] width 90 height 6
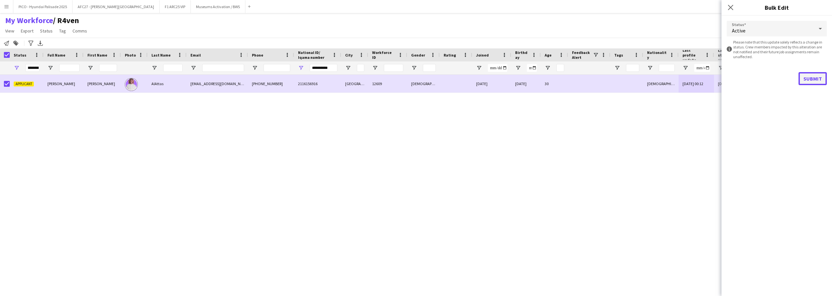
click at [811, 80] on button "Submit" at bounding box center [813, 78] width 28 height 13
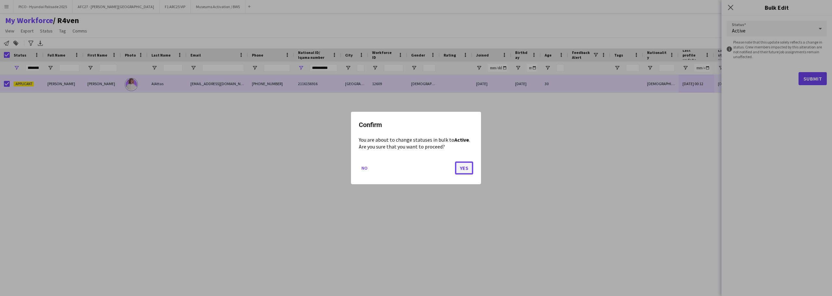
click at [457, 166] on button "Yes" at bounding box center [464, 168] width 18 height 13
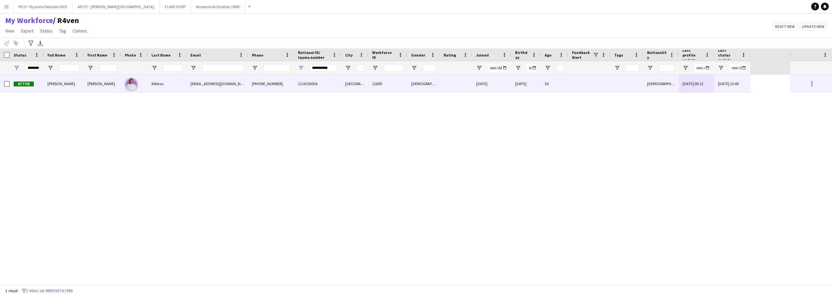
click at [34, 81] on div "Active" at bounding box center [27, 84] width 34 height 18
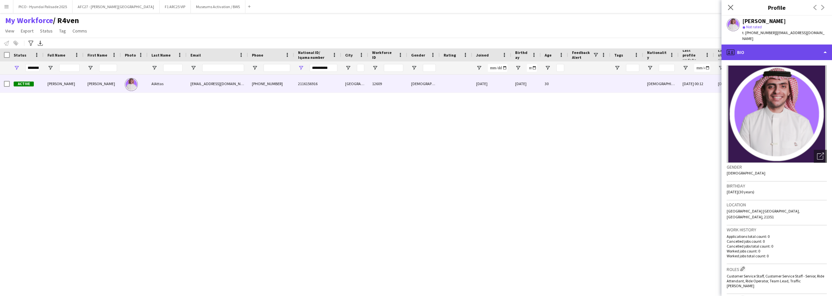
click at [798, 45] on div "profile Bio" at bounding box center [777, 53] width 111 height 16
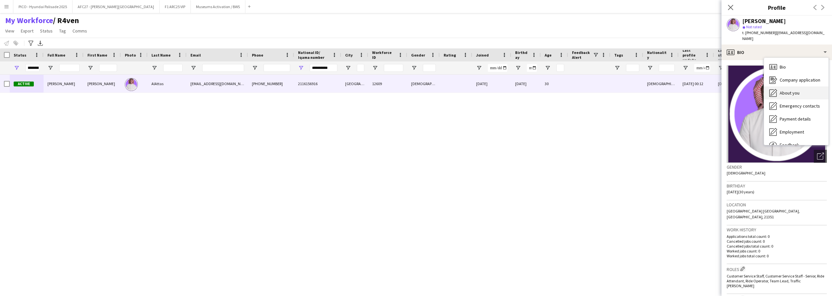
click at [799, 90] on span "About you" at bounding box center [790, 93] width 20 height 6
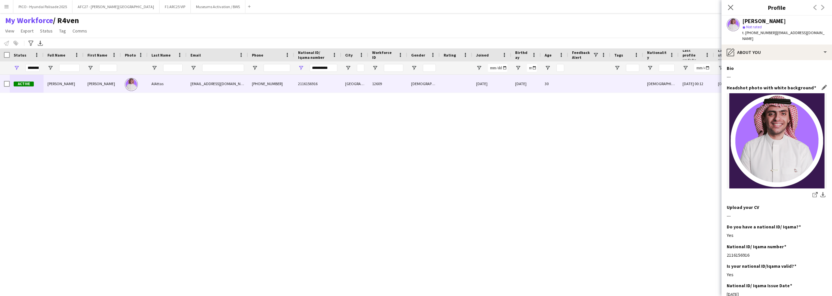
click at [768, 85] on div "Headshot photo with white background Edit this field share-external-link-1 down…" at bounding box center [777, 145] width 100 height 120
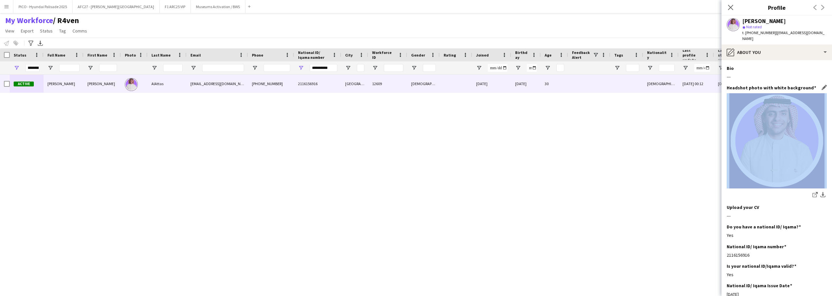
click at [768, 85] on div "Headshot photo with white background Edit this field share-external-link-1 down…" at bounding box center [777, 145] width 100 height 120
click at [768, 85] on h3 "Headshot photo with white background" at bounding box center [771, 88] width 89 height 6
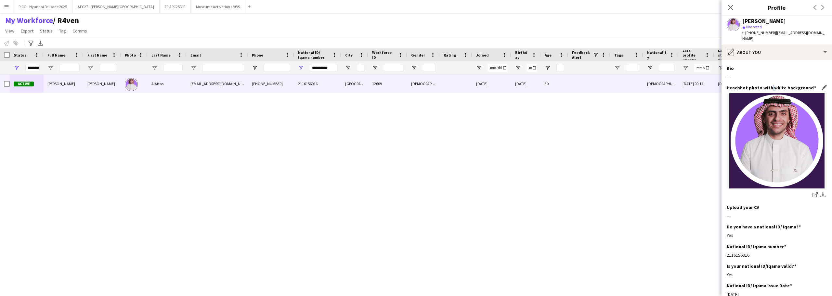
click at [768, 85] on h3 "Headshot photo with white background" at bounding box center [771, 88] width 89 height 6
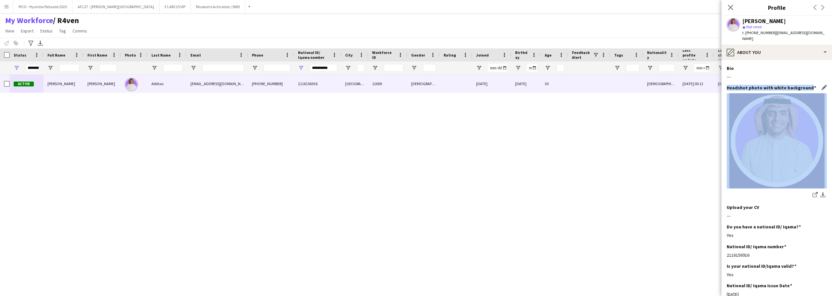
click at [768, 85] on h3 "Headshot photo with white background" at bounding box center [771, 88] width 89 height 6
drag, startPoint x: 768, startPoint y: 83, endPoint x: 766, endPoint y: 73, distance: 10.3
click at [766, 73] on app-section-data-types "Bio Edit this field --- Headshot photo with white background Edit this field sh…" at bounding box center [777, 178] width 111 height 236
click at [766, 74] on div "---" at bounding box center [777, 77] width 100 height 6
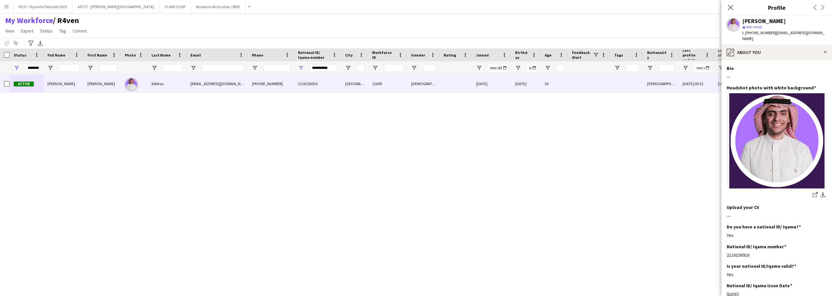
click at [761, 60] on app-section-data-types "Bio Edit this field --- Headshot photo with white background Edit this field sh…" at bounding box center [777, 178] width 111 height 236
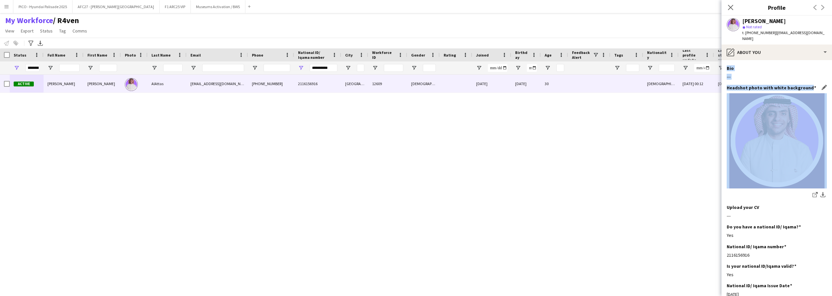
drag, startPoint x: 761, startPoint y: 58, endPoint x: 762, endPoint y: 82, distance: 24.1
click at [762, 82] on app-section-data-types "Bio Edit this field --- Headshot photo with white background Edit this field sh…" at bounding box center [777, 178] width 111 height 236
click at [762, 85] on h3 "Headshot photo with white background" at bounding box center [771, 88] width 89 height 6
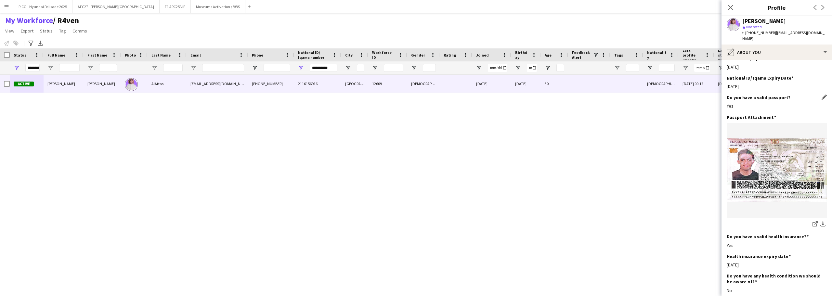
scroll to position [357, 0]
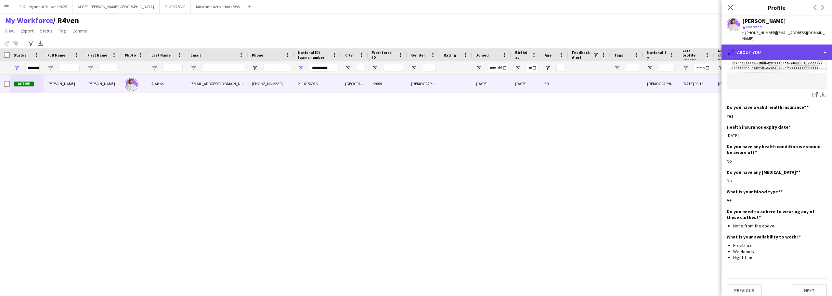
click at [767, 52] on div "pencil4 About you" at bounding box center [777, 53] width 111 height 16
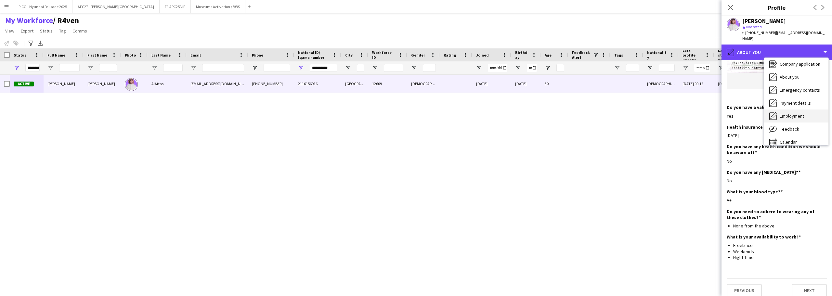
scroll to position [22, 0]
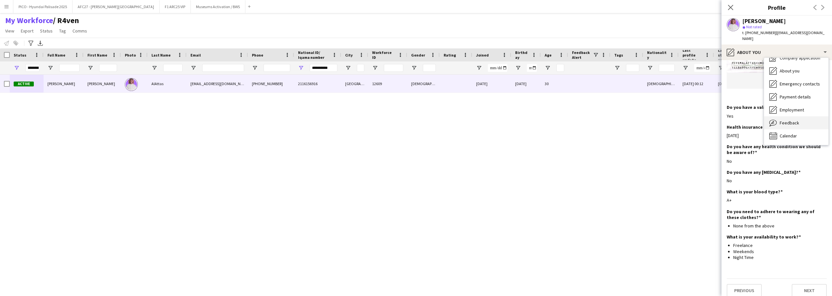
click at [785, 120] on span "Feedback" at bounding box center [790, 123] width 20 height 6
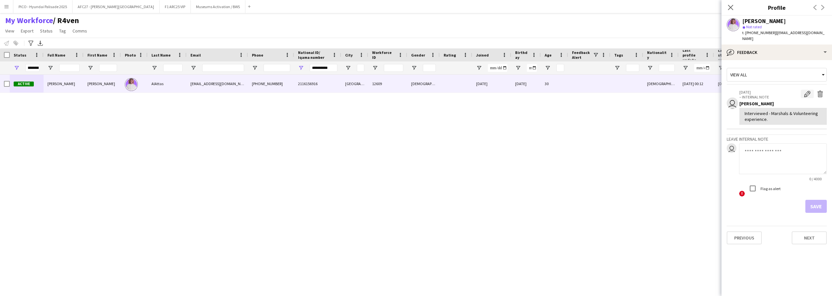
click at [804, 90] on button "Edit internal note" at bounding box center [807, 94] width 13 height 8
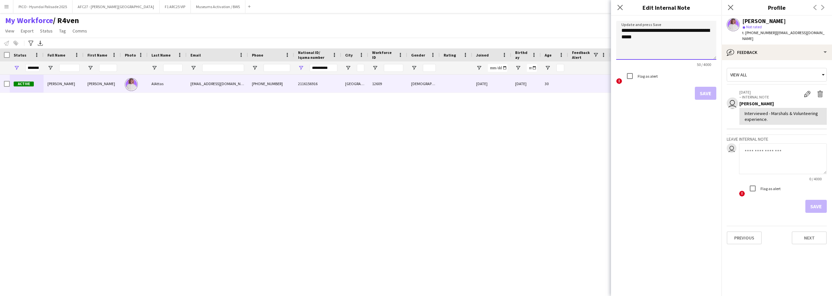
click at [692, 51] on textarea "**********" at bounding box center [666, 40] width 100 height 39
click at [642, 38] on textarea "**********" at bounding box center [666, 40] width 100 height 39
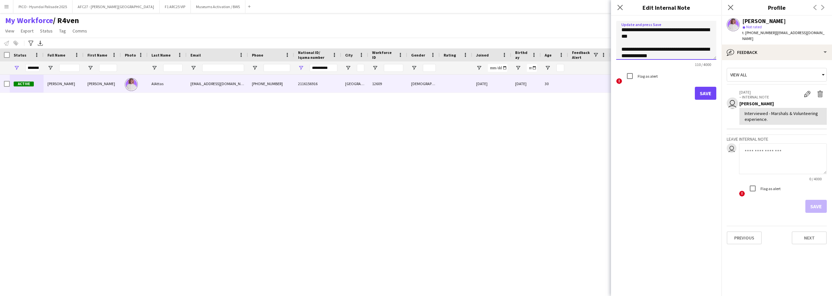
click at [652, 29] on textarea "**********" at bounding box center [666, 40] width 100 height 39
click at [652, 39] on textarea "**********" at bounding box center [666, 40] width 100 height 39
click at [648, 41] on textarea "**********" at bounding box center [666, 40] width 100 height 39
click at [622, 45] on textarea "**********" at bounding box center [666, 40] width 100 height 39
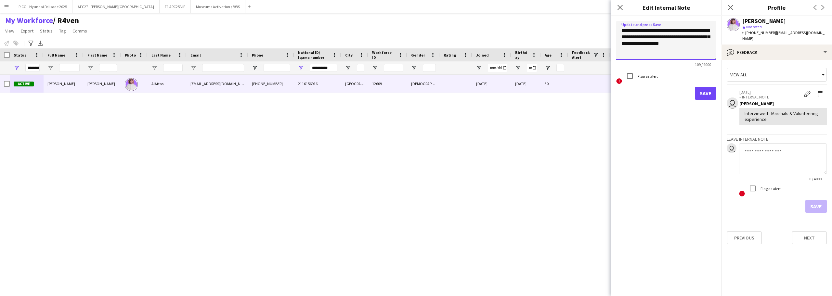
type textarea "**********"
click at [684, 102] on form "**********" at bounding box center [666, 60] width 111 height 89
click at [702, 90] on button "Save" at bounding box center [705, 93] width 21 height 13
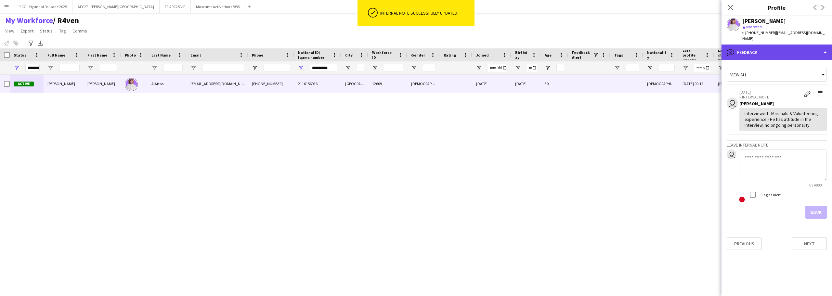
click at [751, 52] on div "bubble-pencil Feedback" at bounding box center [777, 53] width 111 height 16
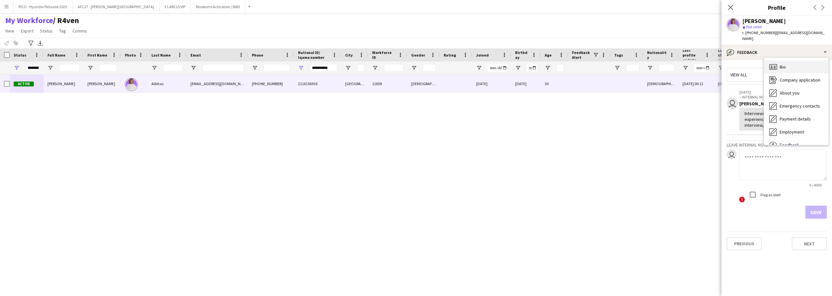
click at [776, 64] on icon "Bio" at bounding box center [774, 67] width 8 height 8
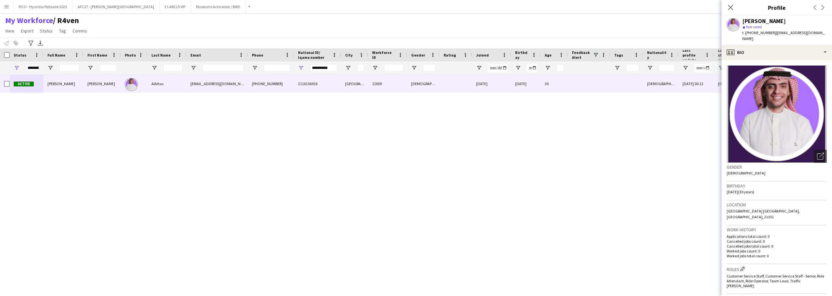
click at [774, 20] on div "[PERSON_NAME]" at bounding box center [765, 21] width 44 height 6
drag, startPoint x: 774, startPoint y: 20, endPoint x: 774, endPoint y: 30, distance: 10.7
click at [774, 30] on div "[PERSON_NAME] star Not rated t. [PHONE_NUMBER] | [EMAIL_ADDRESS][DOMAIN_NAME]" at bounding box center [785, 30] width 85 height 24
click at [774, 30] on span "| [EMAIL_ADDRESS][DOMAIN_NAME]" at bounding box center [784, 35] width 82 height 11
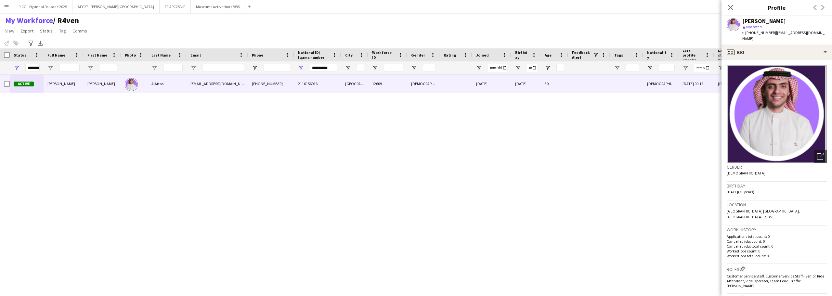
click at [775, 35] on span "| [EMAIL_ADDRESS][DOMAIN_NAME]" at bounding box center [784, 35] width 82 height 11
drag, startPoint x: 775, startPoint y: 35, endPoint x: 776, endPoint y: 16, distance: 18.9
click at [776, 16] on div "[PERSON_NAME] star Not rated t. [PHONE_NUMBER] | [EMAIL_ADDRESS][DOMAIN_NAME]" at bounding box center [777, 30] width 111 height 29
click at [759, 20] on div "[PERSON_NAME]" at bounding box center [765, 21] width 44 height 6
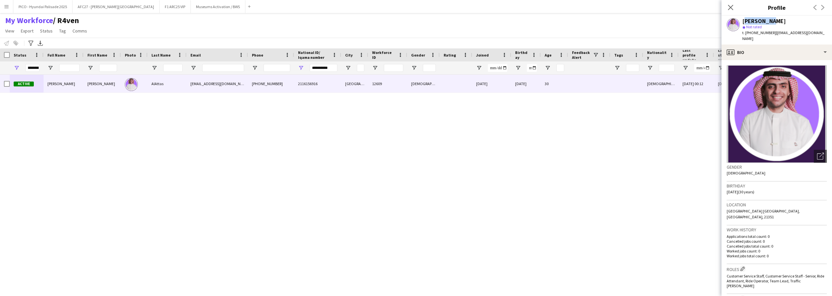
click at [759, 20] on div "[PERSON_NAME]" at bounding box center [765, 21] width 44 height 6
click at [759, 23] on div "[PERSON_NAME]" at bounding box center [765, 21] width 44 height 6
drag, startPoint x: 759, startPoint y: 23, endPoint x: 761, endPoint y: 38, distance: 15.7
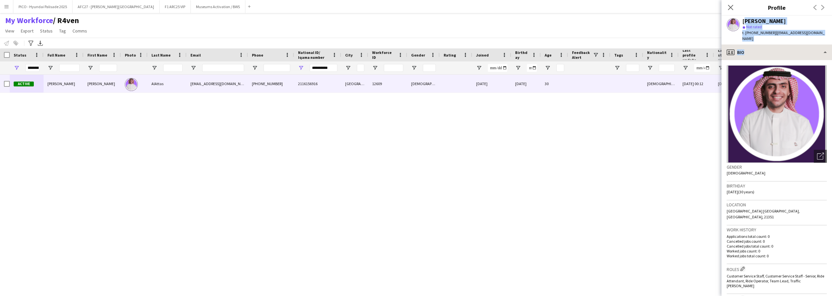
click at [761, 38] on app-crew-profile "Close pop-in Profile Previous Next [PERSON_NAME] star Not rated t. [PHONE_NUMBE…" at bounding box center [777, 148] width 111 height 296
click at [765, 32] on span "t. [PHONE_NUMBER]" at bounding box center [760, 32] width 34 height 5
drag, startPoint x: 765, startPoint y: 32, endPoint x: 765, endPoint y: 25, distance: 7.2
click at [765, 25] on div "[PERSON_NAME] star Not rated t. [PHONE_NUMBER] | [EMAIL_ADDRESS][DOMAIN_NAME]" at bounding box center [785, 30] width 85 height 24
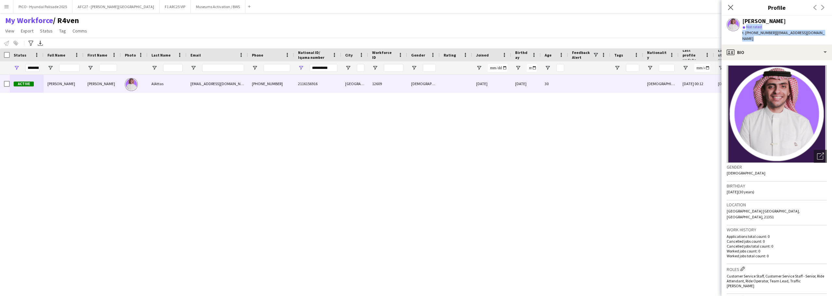
click at [765, 25] on div "star Not rated" at bounding box center [785, 27] width 85 height 6
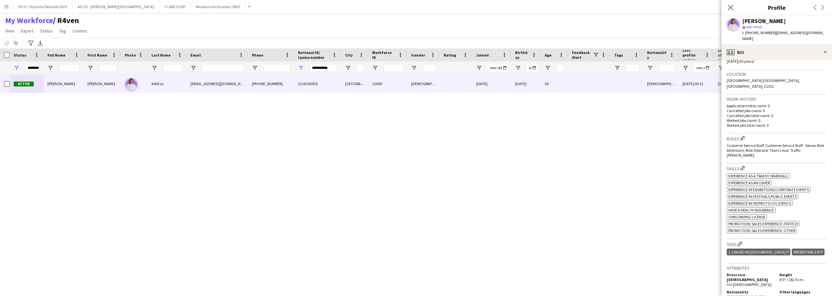
scroll to position [195, 0]
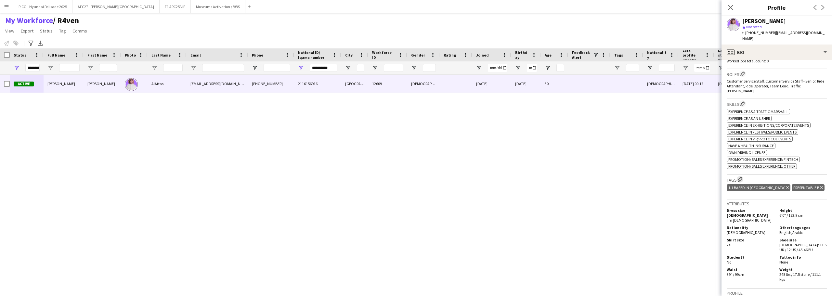
click at [741, 177] on app-icon "Edit crew company tags" at bounding box center [740, 179] width 5 height 5
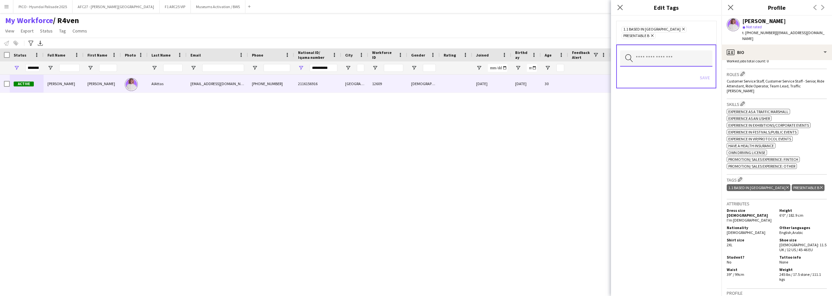
click at [681, 52] on input "text" at bounding box center [666, 58] width 92 height 16
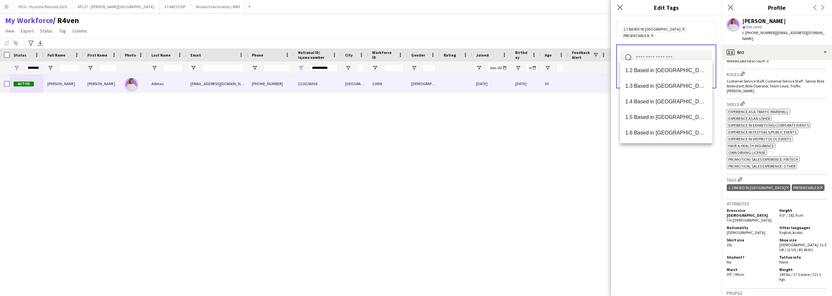
click at [682, 50] on input "text" at bounding box center [666, 58] width 92 height 16
type input "*"
click at [680, 50] on input "*" at bounding box center [666, 58] width 92 height 16
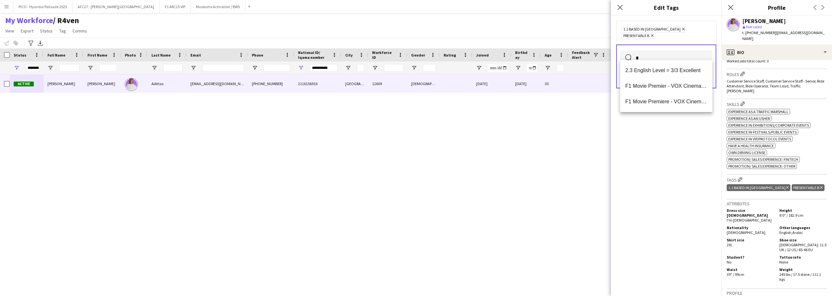
click at [680, 50] on input "*" at bounding box center [666, 58] width 92 height 16
click at [676, 94] on mat-option "2.2 English Level = 2/3 Good" at bounding box center [666, 98] width 92 height 16
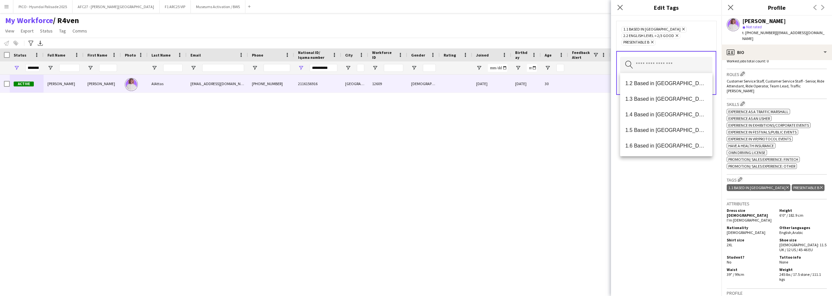
click at [711, 38] on div "1.1 Based in [GEOGRAPHIC_DATA] Remove 2.2 English Level = 2/3 Good Remove Prese…" at bounding box center [666, 36] width 100 height 30
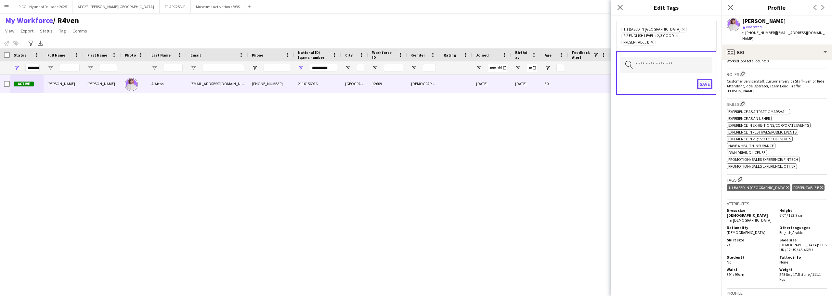
click at [707, 85] on button "Save" at bounding box center [704, 84] width 15 height 10
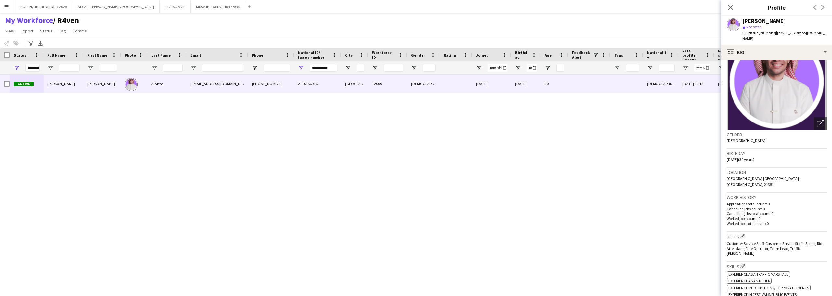
scroll to position [0, 0]
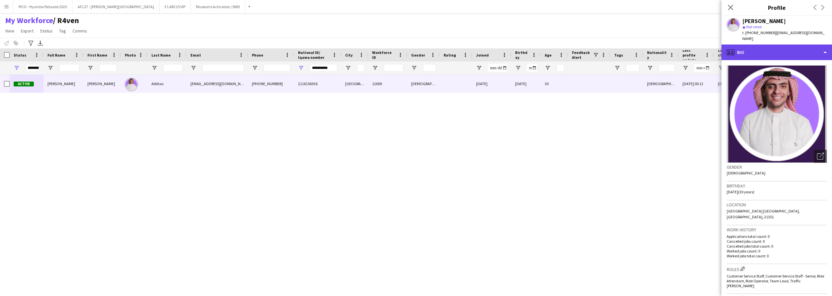
click at [764, 45] on div "profile Bio" at bounding box center [777, 53] width 111 height 16
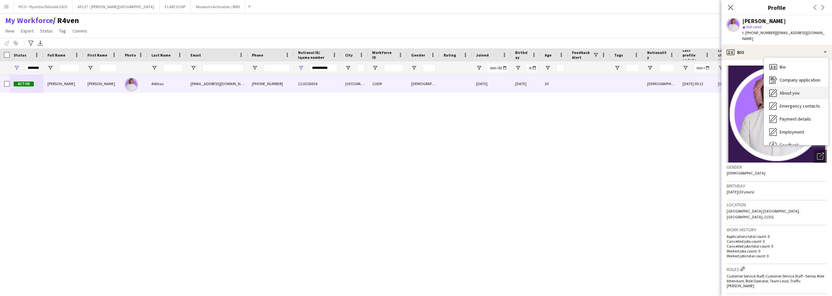
click at [774, 89] on icon at bounding box center [774, 92] width 7 height 7
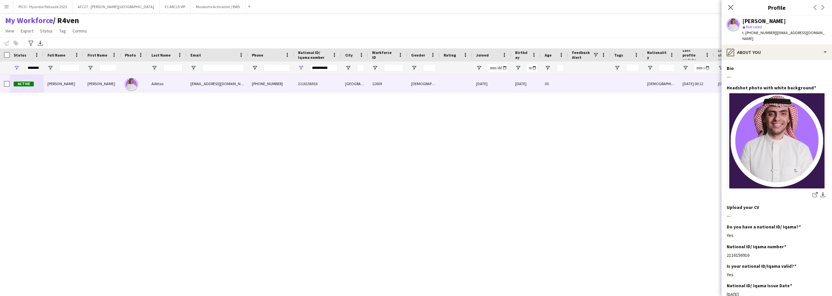
click at [766, 60] on app-section-data-types "Bio Edit this field --- Headshot photo with white background Edit this field sh…" at bounding box center [777, 178] width 111 height 236
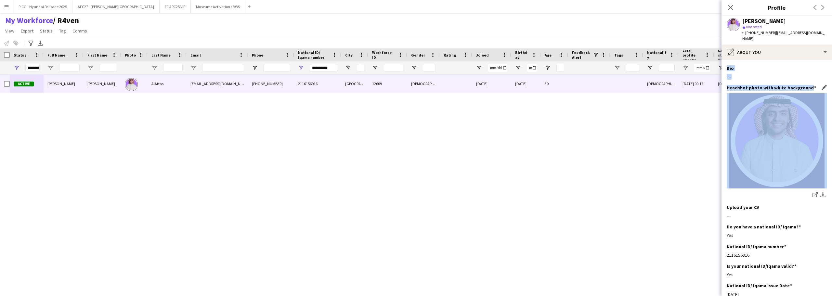
drag, startPoint x: 766, startPoint y: 55, endPoint x: 775, endPoint y: 80, distance: 26.8
click at [775, 80] on app-section-data-types "Bio Edit this field --- Headshot photo with white background Edit this field sh…" at bounding box center [777, 178] width 111 height 236
click at [775, 85] on h3 "Headshot photo with white background" at bounding box center [771, 88] width 89 height 6
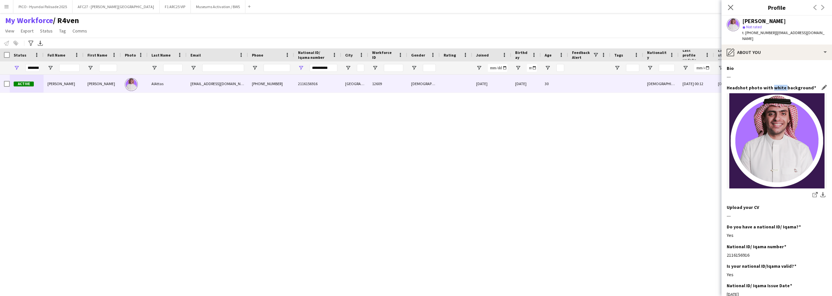
click at [775, 85] on h3 "Headshot photo with white background" at bounding box center [771, 88] width 89 height 6
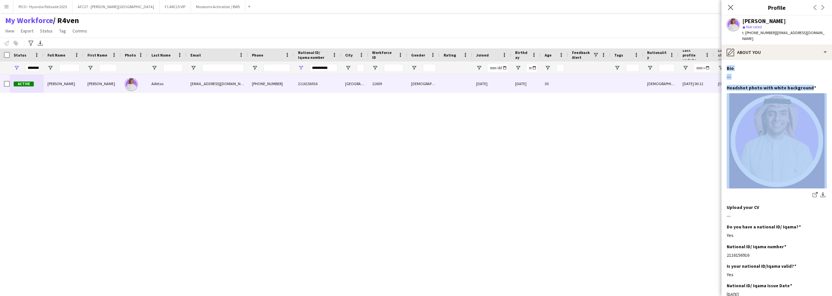
drag, startPoint x: 775, startPoint y: 80, endPoint x: 770, endPoint y: 58, distance: 22.4
click at [770, 60] on app-section-data-types "Bio Edit this field --- Headshot photo with white background Edit this field sh…" at bounding box center [777, 178] width 111 height 236
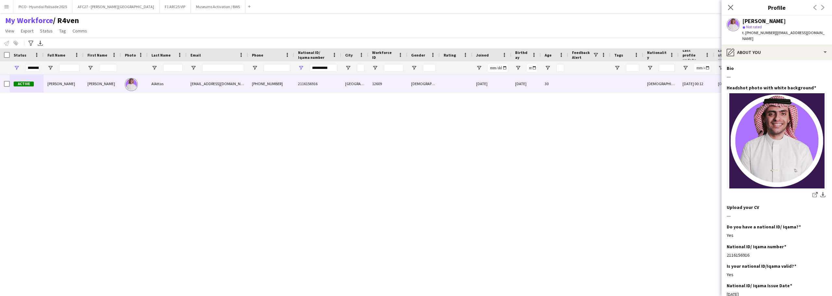
click at [770, 60] on app-section-data-types "Bio Edit this field --- Headshot photo with white background Edit this field sh…" at bounding box center [777, 178] width 111 height 236
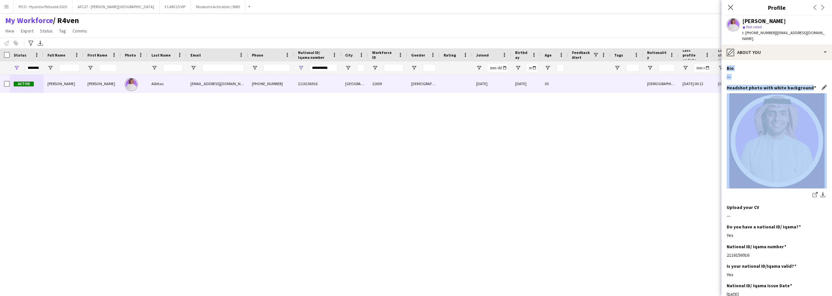
drag, startPoint x: 770, startPoint y: 58, endPoint x: 773, endPoint y: 81, distance: 23.3
click at [773, 81] on app-section-data-types "Bio Edit this field --- Headshot photo with white background Edit this field sh…" at bounding box center [777, 178] width 111 height 236
click at [773, 85] on h3 "Headshot photo with white background" at bounding box center [771, 88] width 89 height 6
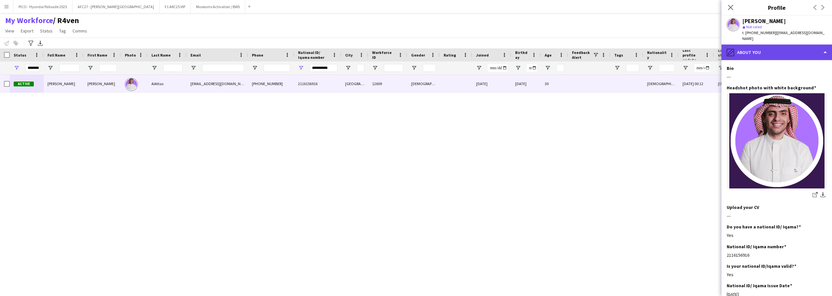
click at [764, 47] on div "pencil4 About you" at bounding box center [777, 53] width 111 height 16
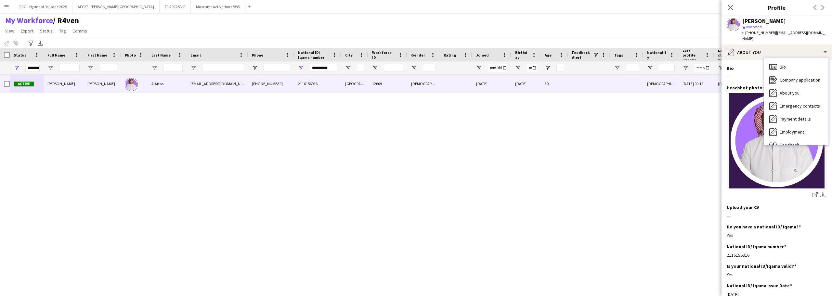
click at [717, 72] on div at bounding box center [732, 67] width 36 height 13
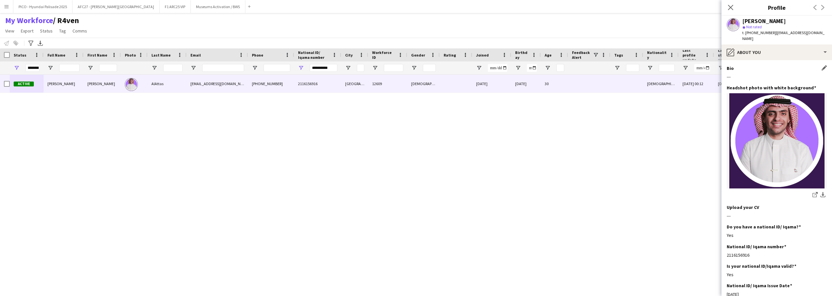
click at [733, 65] on h3 "Bio" at bounding box center [730, 68] width 7 height 6
drag, startPoint x: 733, startPoint y: 63, endPoint x: 733, endPoint y: 71, distance: 7.8
click at [733, 71] on div "Bio Edit this field ---" at bounding box center [777, 75] width 100 height 20
click at [733, 74] on div "---" at bounding box center [777, 77] width 100 height 6
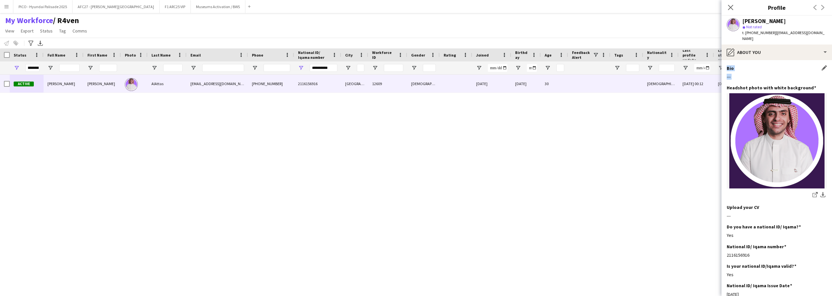
click at [733, 74] on div "---" at bounding box center [777, 77] width 100 height 6
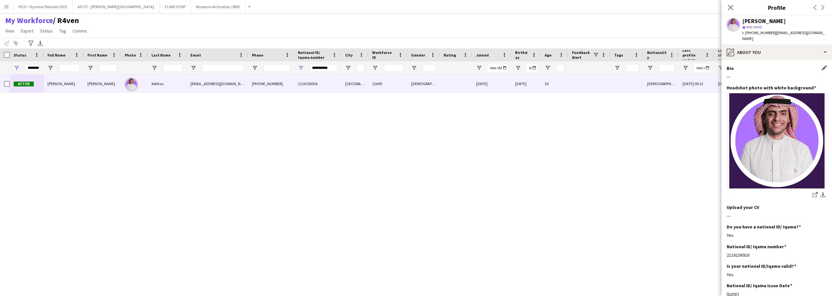
click at [742, 65] on div "Bio Edit this field" at bounding box center [777, 68] width 100 height 6
drag, startPoint x: 742, startPoint y: 61, endPoint x: 744, endPoint y: 76, distance: 14.8
click at [744, 76] on div "Bio Edit this field ---" at bounding box center [777, 75] width 100 height 20
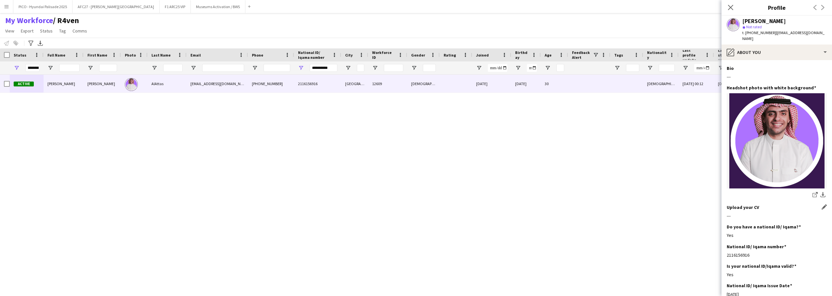
click at [738, 205] on h3 "Upload your CV" at bounding box center [743, 208] width 33 height 6
drag, startPoint x: 738, startPoint y: 203, endPoint x: 738, endPoint y: 212, distance: 9.8
click at [738, 212] on div "Upload your CV Edit this field ---" at bounding box center [777, 215] width 100 height 20
click at [738, 213] on div "---" at bounding box center [777, 216] width 100 height 6
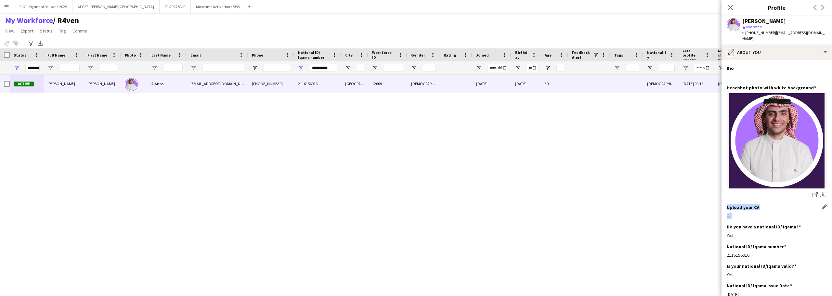
click at [738, 213] on div "---" at bounding box center [777, 216] width 100 height 6
drag, startPoint x: 738, startPoint y: 212, endPoint x: 742, endPoint y: 204, distance: 9.2
click at [742, 205] on div "Upload your CV Edit this field ---" at bounding box center [777, 215] width 100 height 20
click at [742, 205] on h3 "Upload your CV" at bounding box center [743, 208] width 33 height 6
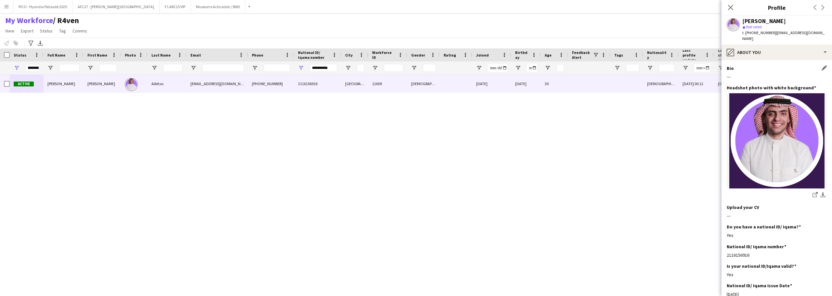
click at [746, 65] on div "Bio Edit this field" at bounding box center [777, 68] width 100 height 6
drag, startPoint x: 746, startPoint y: 61, endPoint x: 748, endPoint y: 72, distance: 11.6
click at [748, 72] on div "Bio Edit this field ---" at bounding box center [777, 75] width 100 height 20
click at [748, 74] on div "---" at bounding box center [777, 77] width 100 height 6
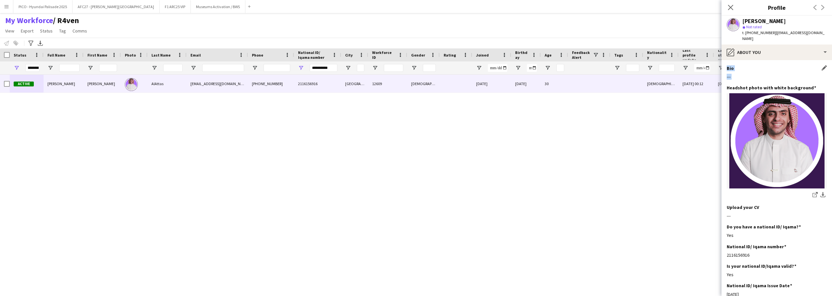
click at [748, 74] on div "---" at bounding box center [777, 77] width 100 height 6
drag, startPoint x: 748, startPoint y: 72, endPoint x: 749, endPoint y: 60, distance: 12.1
click at [749, 65] on div "Bio Edit this field ---" at bounding box center [777, 75] width 100 height 20
click at [749, 65] on div "Bio Edit this field" at bounding box center [777, 68] width 100 height 6
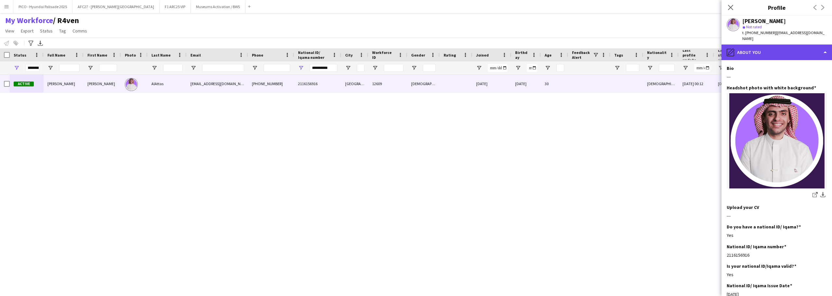
click at [751, 48] on div "pencil4 About you" at bounding box center [777, 53] width 111 height 16
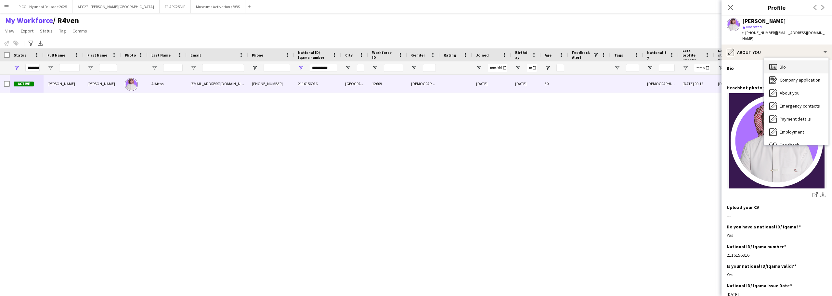
click at [790, 60] on div "Bio Bio" at bounding box center [796, 66] width 64 height 13
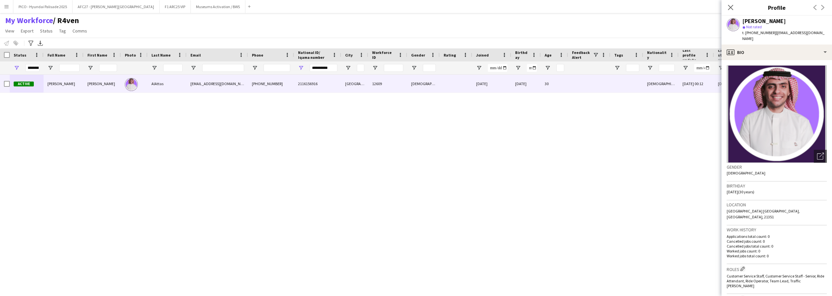
drag, startPoint x: 767, startPoint y: 164, endPoint x: 767, endPoint y: 158, distance: 6.2
click at [767, 163] on div "Gender [DEMOGRAPHIC_DATA]" at bounding box center [777, 172] width 100 height 19
click at [767, 164] on h3 "Gender" at bounding box center [777, 167] width 100 height 6
drag, startPoint x: 767, startPoint y: 158, endPoint x: 774, endPoint y: 206, distance: 48.3
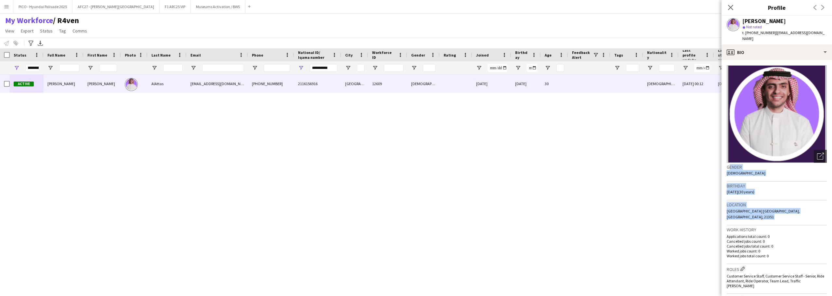
click at [774, 206] on app-crew-profile-bio "Open photos pop-in Gender [DEMOGRAPHIC_DATA] Birthday [DEMOGRAPHIC_DATA] (30 ye…" at bounding box center [777, 178] width 111 height 236
click at [774, 209] on span "[GEOGRAPHIC_DATA] [GEOGRAPHIC_DATA], [GEOGRAPHIC_DATA], 21351" at bounding box center [763, 214] width 73 height 11
drag, startPoint x: 774, startPoint y: 206, endPoint x: 776, endPoint y: 163, distance: 43.0
click at [776, 163] on app-crew-profile-bio "Open photos pop-in Gender [DEMOGRAPHIC_DATA] Birthday [DEMOGRAPHIC_DATA] (30 ye…" at bounding box center [777, 178] width 111 height 236
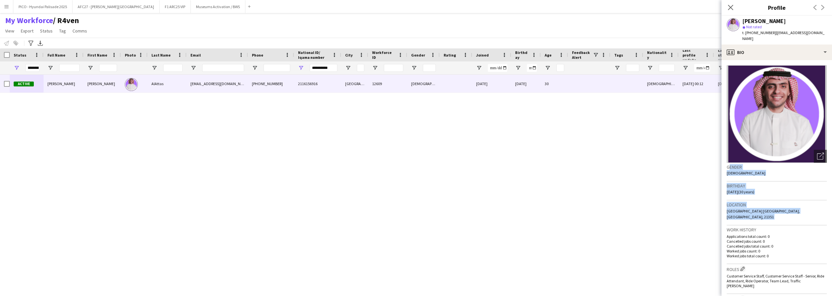
click at [776, 164] on h3 "Gender" at bounding box center [777, 167] width 100 height 6
drag, startPoint x: 776, startPoint y: 163, endPoint x: 780, endPoint y: 212, distance: 48.9
click at [780, 212] on app-crew-profile-bio "Open photos pop-in Gender [DEMOGRAPHIC_DATA] Birthday [DEMOGRAPHIC_DATA] (30 ye…" at bounding box center [777, 178] width 111 height 236
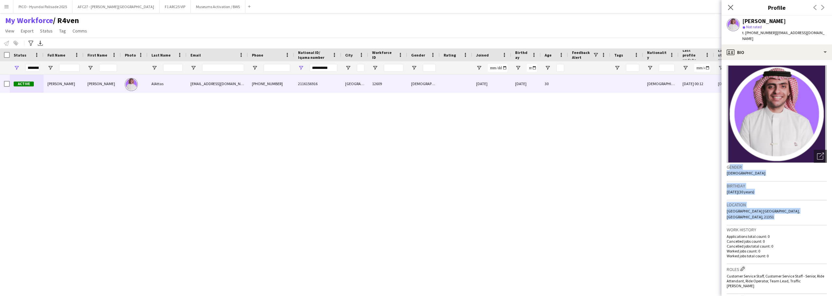
click at [784, 209] on span "[GEOGRAPHIC_DATA] [GEOGRAPHIC_DATA], [GEOGRAPHIC_DATA], 21351" at bounding box center [763, 214] width 73 height 11
drag, startPoint x: 784, startPoint y: 207, endPoint x: 781, endPoint y: 164, distance: 43.3
click at [781, 164] on app-crew-profile-bio "Open photos pop-in Gender [DEMOGRAPHIC_DATA] Birthday [DEMOGRAPHIC_DATA] (30 ye…" at bounding box center [777, 178] width 111 height 236
click at [781, 164] on div "Gender [DEMOGRAPHIC_DATA]" at bounding box center [777, 172] width 100 height 19
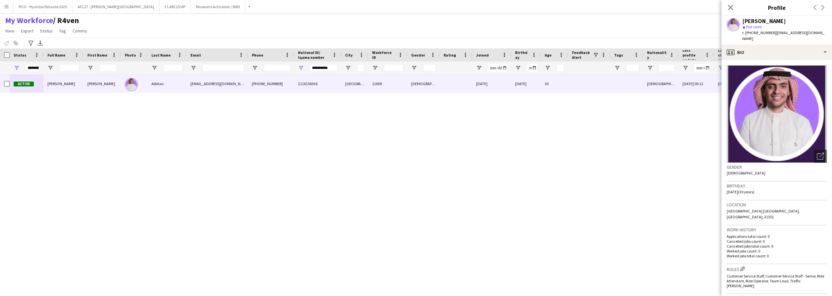
click at [767, 164] on h3 "Gender" at bounding box center [777, 167] width 100 height 6
drag, startPoint x: 767, startPoint y: 161, endPoint x: 778, endPoint y: 208, distance: 48.4
click at [778, 208] on app-crew-profile-bio "Open photos pop-in Gender [DEMOGRAPHIC_DATA] Birthday [DEMOGRAPHIC_DATA] (30 ye…" at bounding box center [777, 178] width 111 height 236
click at [790, 191] on div "Birthday [DEMOGRAPHIC_DATA] (30 years)" at bounding box center [777, 191] width 100 height 19
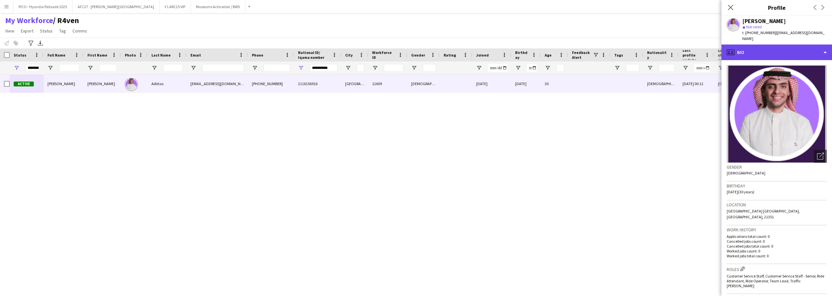
click at [747, 45] on div "profile Bio" at bounding box center [777, 53] width 111 height 16
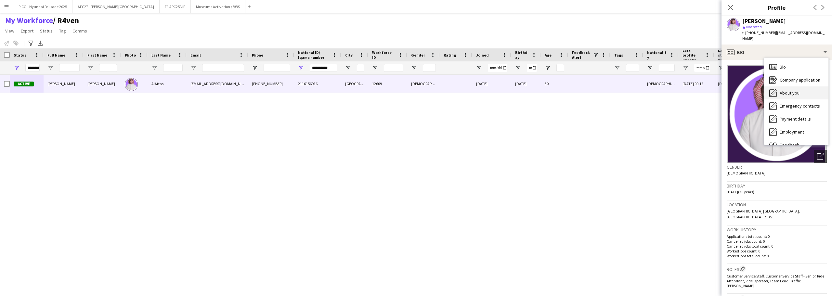
click at [770, 89] on icon at bounding box center [773, 92] width 7 height 7
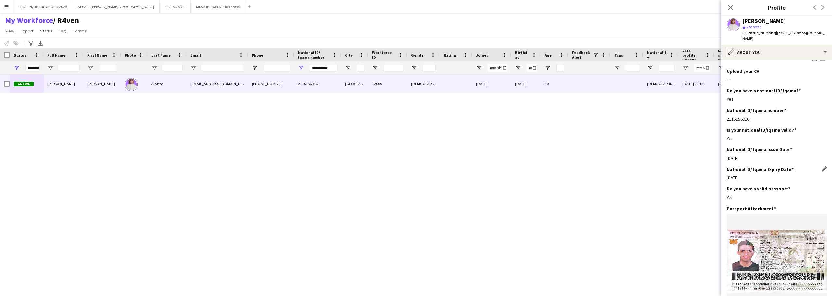
scroll to position [98, 0]
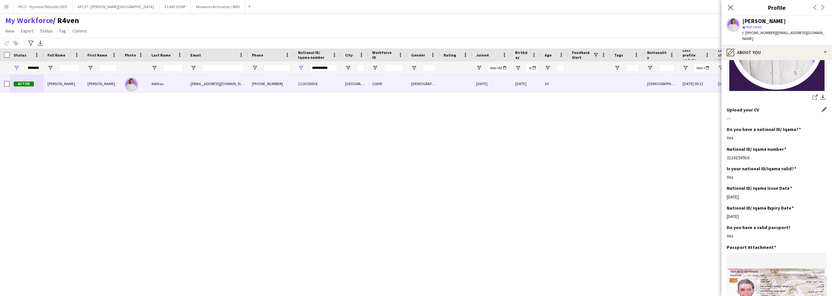
click at [747, 107] on h3 "Upload your CV" at bounding box center [743, 110] width 33 height 6
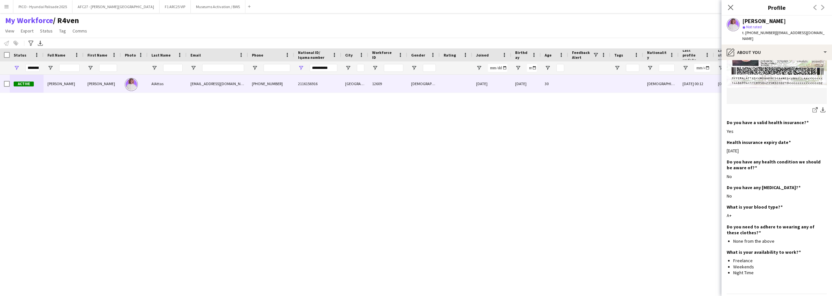
scroll to position [357, 0]
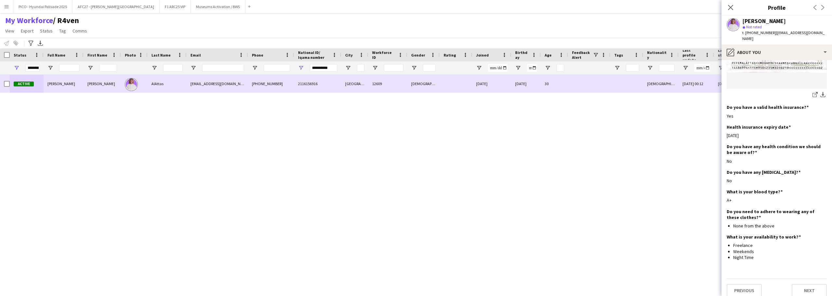
click at [282, 85] on div "[PHONE_NUMBER]" at bounding box center [271, 84] width 46 height 18
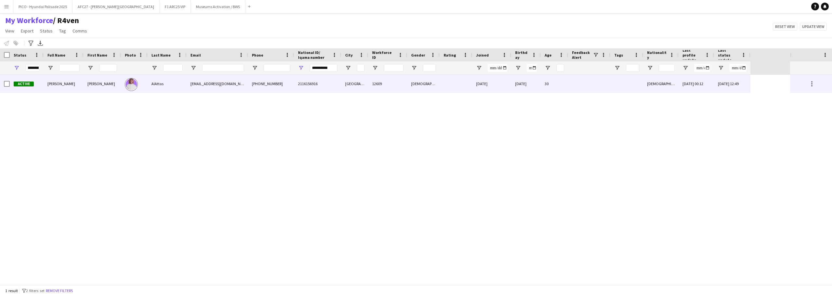
click at [744, 88] on div "[DATE] 12:49" at bounding box center [732, 84] width 36 height 18
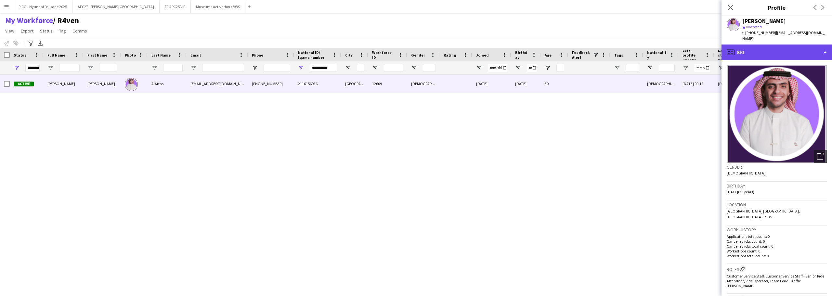
click at [740, 50] on div "profile Bio" at bounding box center [777, 53] width 111 height 16
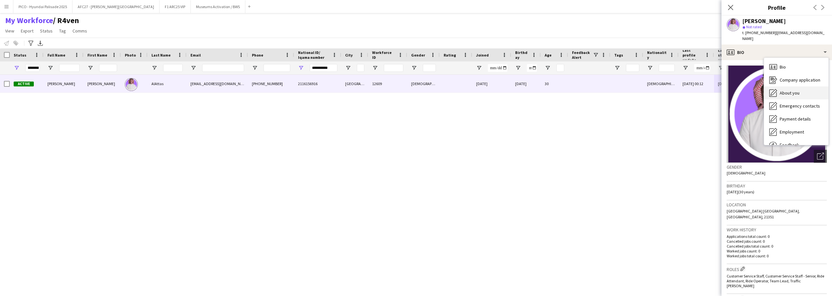
click at [780, 90] on span "About you" at bounding box center [790, 93] width 20 height 6
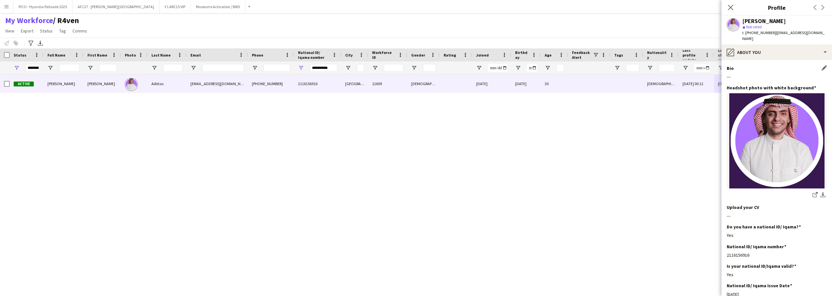
click at [763, 74] on div "---" at bounding box center [777, 77] width 100 height 6
click at [764, 65] on div "Bio Edit this field" at bounding box center [777, 68] width 100 height 6
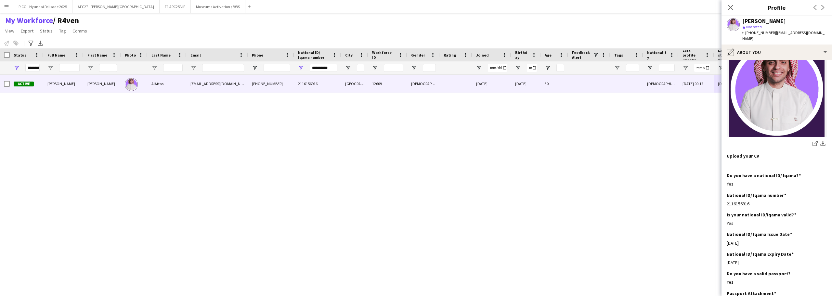
scroll to position [0, 0]
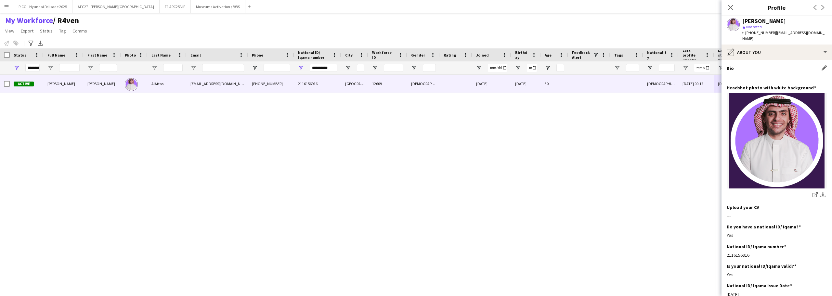
click at [764, 65] on div "Bio Edit this field" at bounding box center [777, 68] width 100 height 6
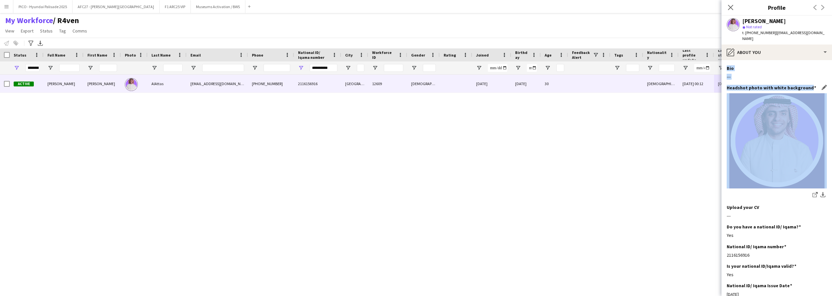
drag, startPoint x: 764, startPoint y: 64, endPoint x: 766, endPoint y: 79, distance: 14.8
click at [766, 79] on app-section-data-types "Bio Edit this field --- Headshot photo with white background Edit this field sh…" at bounding box center [777, 178] width 111 height 236
click at [766, 85] on h3 "Headshot photo with white background" at bounding box center [771, 88] width 89 height 6
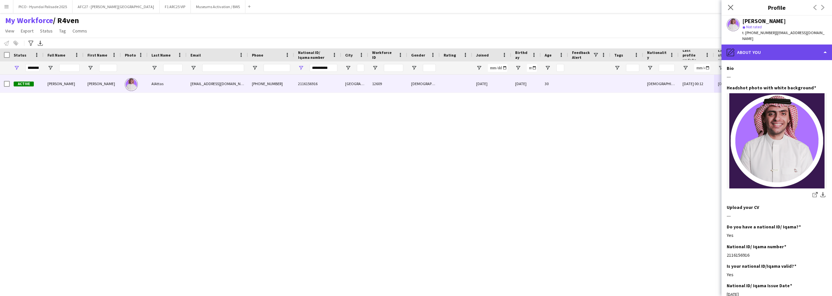
click at [772, 47] on div "pencil4 About you" at bounding box center [777, 53] width 111 height 16
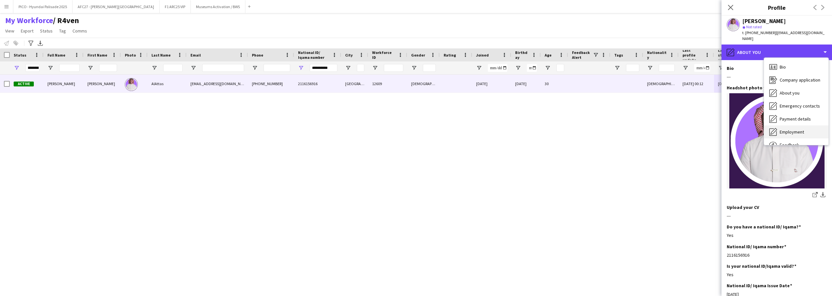
scroll to position [22, 0]
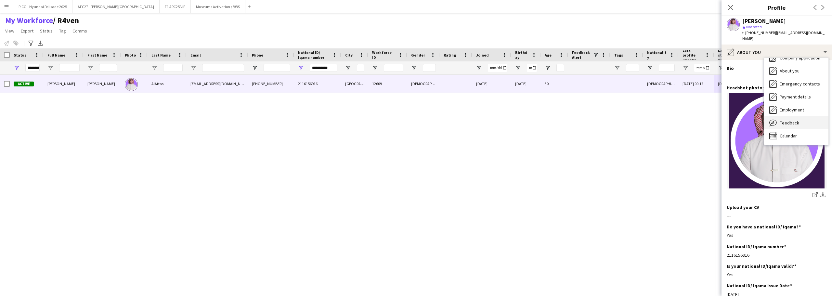
click at [791, 120] on span "Feedback" at bounding box center [790, 123] width 20 height 6
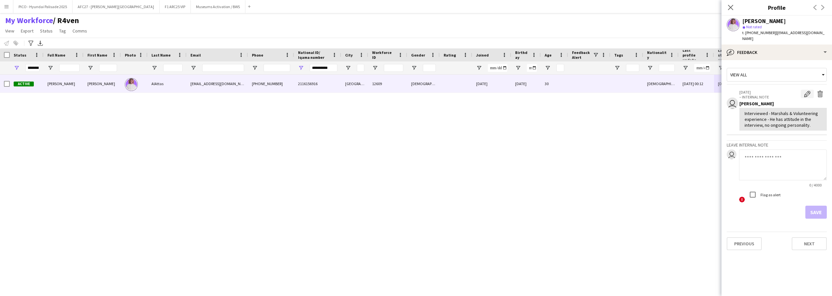
click at [806, 91] on app-icon "Edit internal note" at bounding box center [807, 94] width 7 height 7
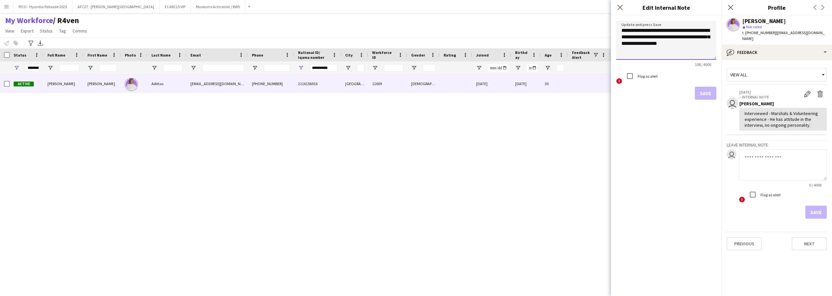
click at [705, 52] on textarea "**********" at bounding box center [666, 40] width 100 height 39
type textarea "**********"
click at [698, 95] on button "Save" at bounding box center [705, 93] width 21 height 13
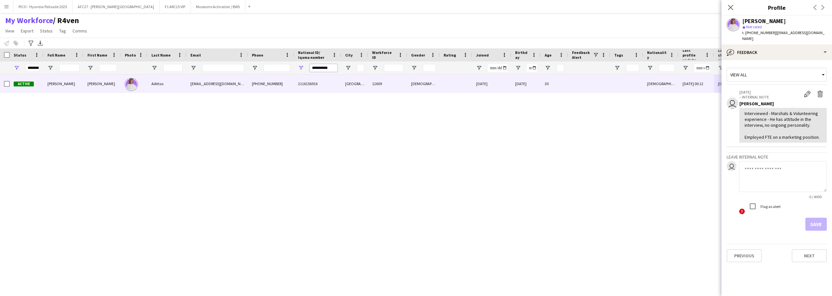
click at [335, 64] on input "**********" at bounding box center [324, 68] width 28 height 8
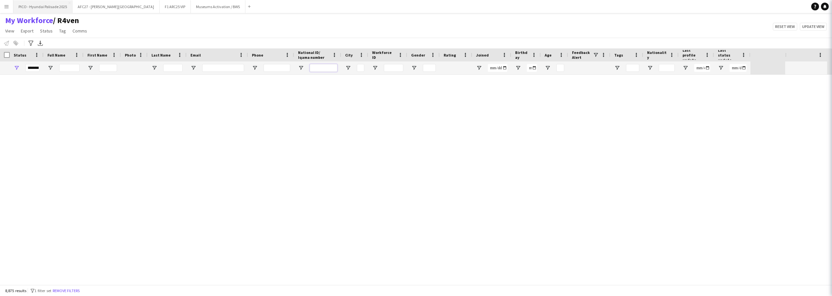
click at [64, 9] on button "PICO - Hyundai Palisade 2025 Close" at bounding box center [42, 6] width 59 height 13
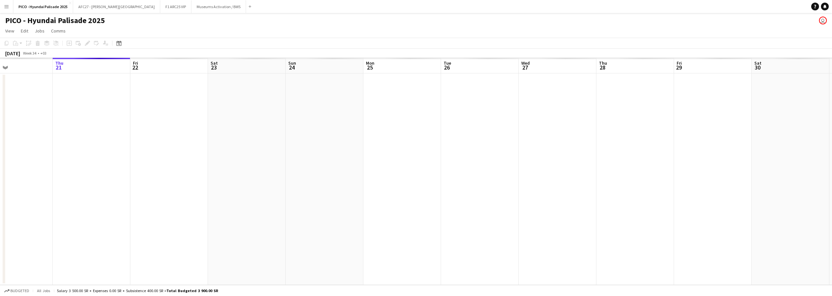
drag, startPoint x: 248, startPoint y: 104, endPoint x: 58, endPoint y: 151, distance: 196.1
click at [193, 105] on app-calendar-viewport "Mon 18 Tue 19 Wed 20 Thu 21 Fri 22 Sat 23 Sun 24 Mon 25 Tue 26 Wed 27 Thu 28 Fr…" at bounding box center [416, 171] width 832 height 227
drag, startPoint x: 298, startPoint y: 120, endPoint x: 27, endPoint y: 153, distance: 272.9
click at [82, 141] on app-calendar-viewport "Mon 18 Tue 19 Wed 20 Thu 21 Fri 22 Sat 23 Sun 24 Mon 25 Tue 26 Wed 27 Thu 28 Fr…" at bounding box center [416, 171] width 832 height 227
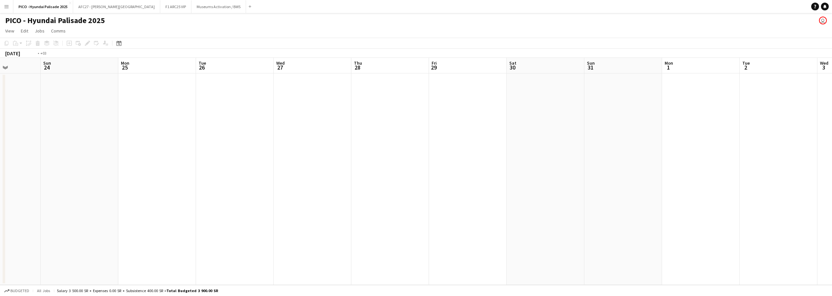
click at [14, 170] on app-calendar-viewport "Wed 20 Thu 21 Fri 22 Sat 23 Sun 24 Mon 25 Tue 26 Wed 27 Thu 28 Fri 29 Sat 30 Su…" at bounding box center [416, 171] width 832 height 227
drag, startPoint x: 22, startPoint y: 160, endPoint x: -5, endPoint y: 306, distance: 148.6
click at [0, 296] on html "Menu Boards Boards Boards All jobs Status Workforce Workforce My Workforce Recr…" at bounding box center [416, 148] width 832 height 296
drag, startPoint x: 162, startPoint y: 272, endPoint x: 150, endPoint y: 266, distance: 13.4
click at [113, 276] on app-calendar-viewport "Wed 27 Thu 28 Fri 29 Sat 30 Sun 31 Mon 1 Tue 2 Wed 3 Thu 4 Fri 5 Sat 6 Sun 7 Mo…" at bounding box center [416, 171] width 832 height 227
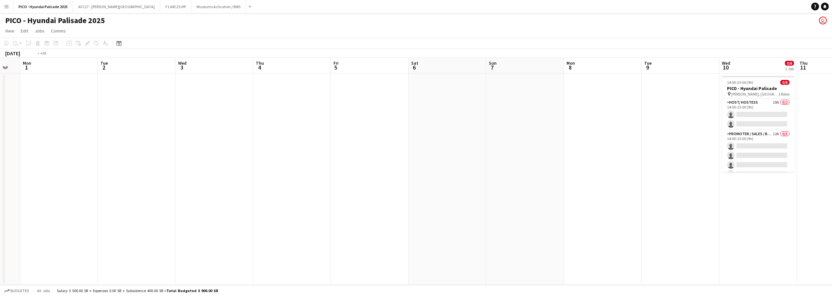
drag, startPoint x: 322, startPoint y: 190, endPoint x: 208, endPoint y: 184, distance: 114.3
click at [208, 184] on app-calendar-viewport "Fri 29 Sat 30 Sun 31 Mon 1 Tue 2 Wed 3 Thu 4 Fri 5 Sat 6 Sun 7 Mon 8 Tue 9 Wed …" at bounding box center [416, 171] width 832 height 227
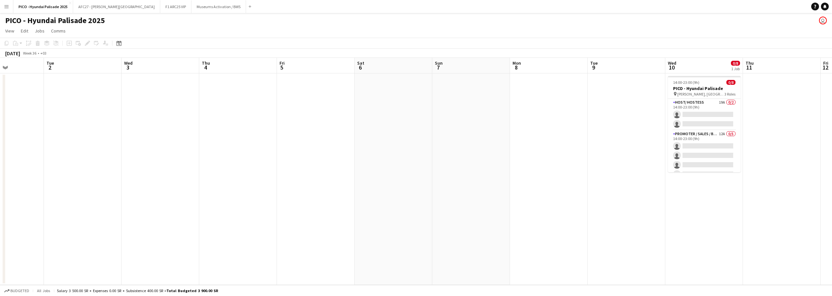
drag, startPoint x: 413, startPoint y: 153, endPoint x: 186, endPoint y: 137, distance: 226.9
click at [195, 137] on app-calendar-viewport "Sat 30 Sun 31 Mon 1 Tue 2 Wed 3 Thu 4 Fri 5 Sat 6 Sun 7 Mon 8 Tue 9 Wed 10 0/8 …" at bounding box center [416, 171] width 832 height 227
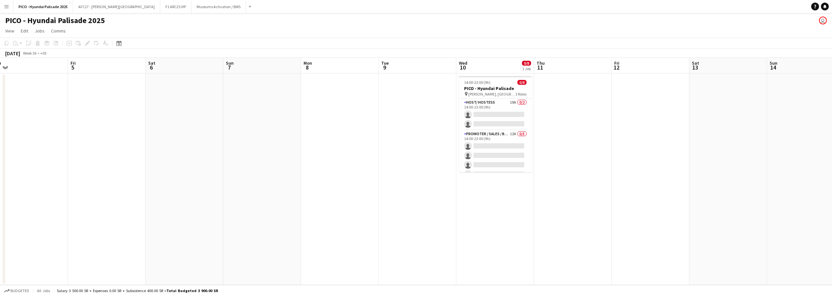
drag, startPoint x: 387, startPoint y: 113, endPoint x: 204, endPoint y: 125, distance: 183.4
click at [204, 125] on app-calendar-viewport "Tue 2 Wed 3 Thu 4 Fri 5 Sat 6 Sun 7 Mon 8 Tue 9 Wed 10 0/8 1 Job Thu 11 Fri 12 …" at bounding box center [416, 171] width 832 height 227
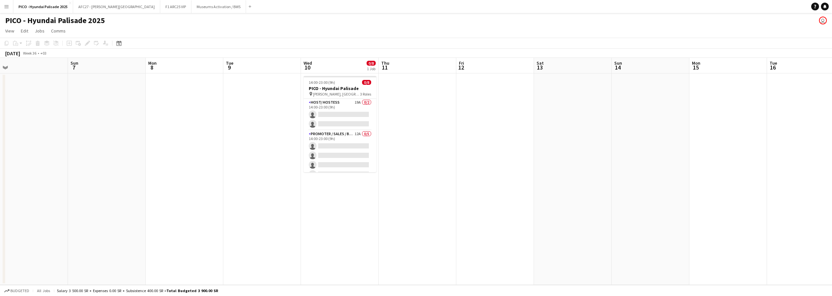
scroll to position [0, 240]
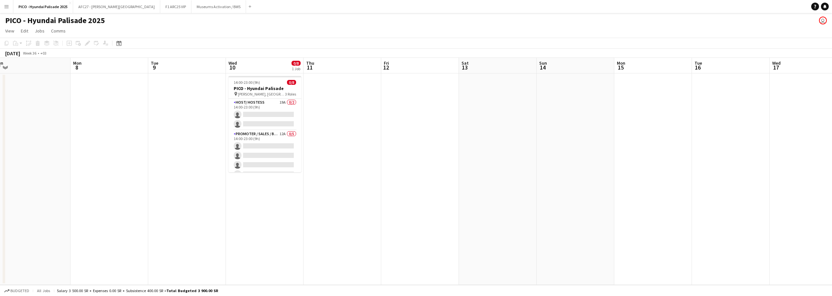
click at [338, 114] on app-date-cell at bounding box center [343, 179] width 78 height 212
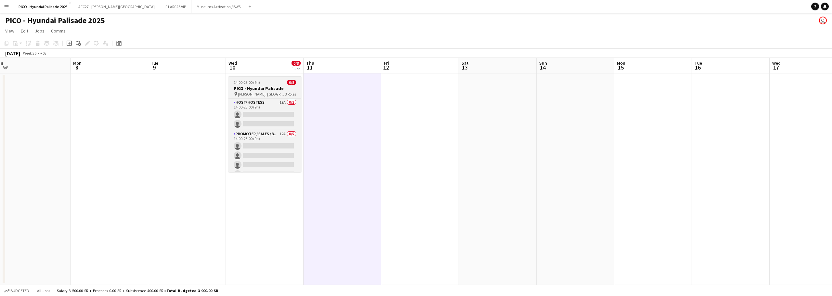
click at [274, 82] on div "14:00-23:00 (9h) 0/8" at bounding box center [265, 82] width 73 height 5
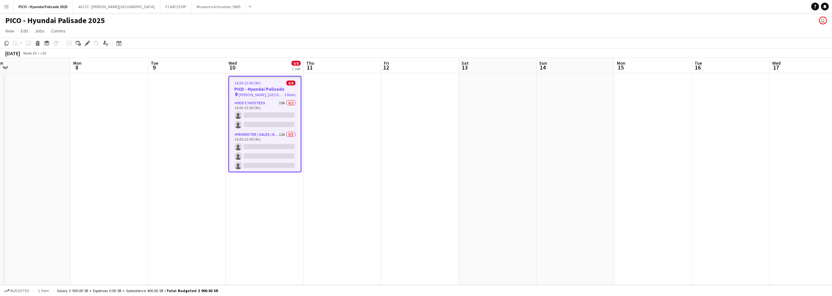
drag, startPoint x: 352, startPoint y: 87, endPoint x: 348, endPoint y: 87, distance: 3.9
click at [348, 87] on app-calendar-viewport "Thu 4 Fri 5 Sat 6 Sun 7 Mon 8 Tue 9 Wed 10 0/8 1 Job Thu 11 Fri 12 Sat 13 Sun 1…" at bounding box center [416, 171] width 832 height 227
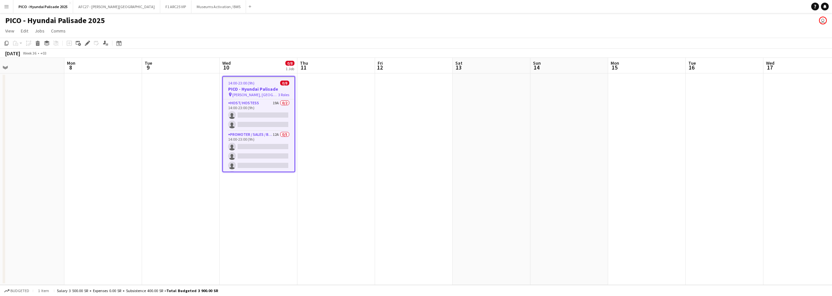
drag, startPoint x: 245, startPoint y: 84, endPoint x: 248, endPoint y: 86, distance: 4.4
click at [245, 84] on span "14:00-23:00 (9h)" at bounding box center [241, 83] width 26 height 5
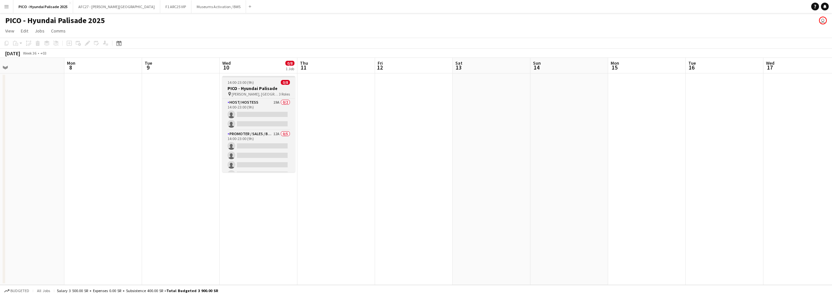
click at [270, 86] on h3 "PICO - Hyundai Palisade" at bounding box center [258, 89] width 73 height 6
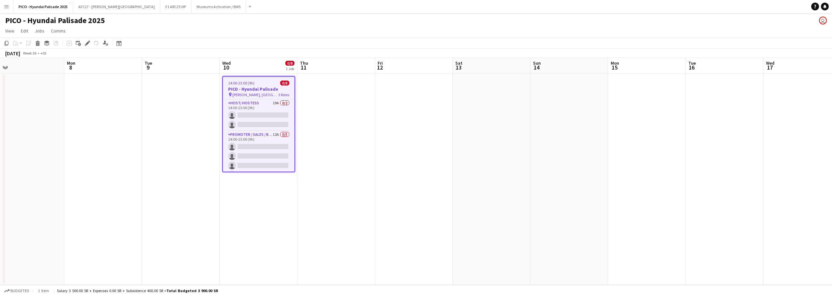
drag, startPoint x: 332, startPoint y: 89, endPoint x: 322, endPoint y: 88, distance: 10.5
click at [328, 90] on app-calendar-viewport "Thu 4 Fri 5 Sat 6 Sun 7 Mon 8 Tue 9 Wed 10 0/8 1 Job Thu 11 Fri 12 Sat 13 Sun 1…" at bounding box center [416, 171] width 832 height 227
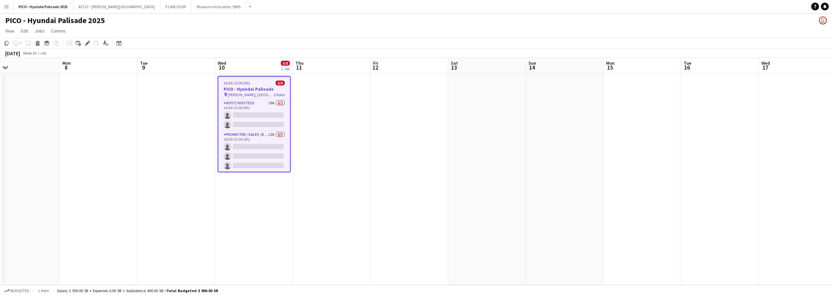
click at [240, 82] on span "14:00-23:00 (9h)" at bounding box center [237, 83] width 26 height 5
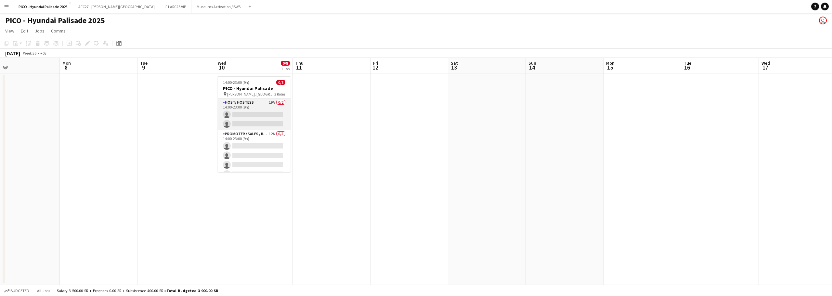
click at [227, 114] on app-card-role "Host/ Hostess 19A 0/2 14:00-23:00 (9h) single-neutral-actions single-neutral-ac…" at bounding box center [254, 115] width 73 height 32
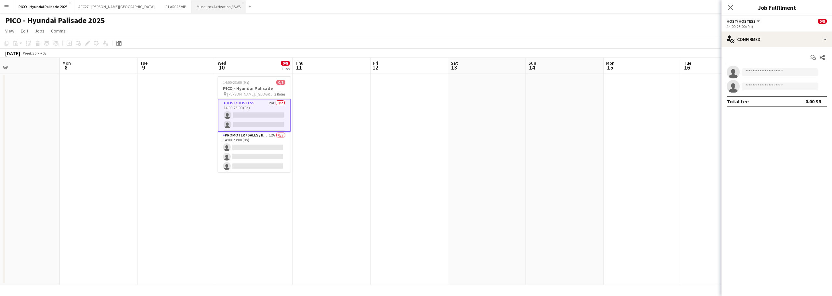
click at [205, 7] on button "Museums Activation / BWS Close" at bounding box center [219, 6] width 55 height 13
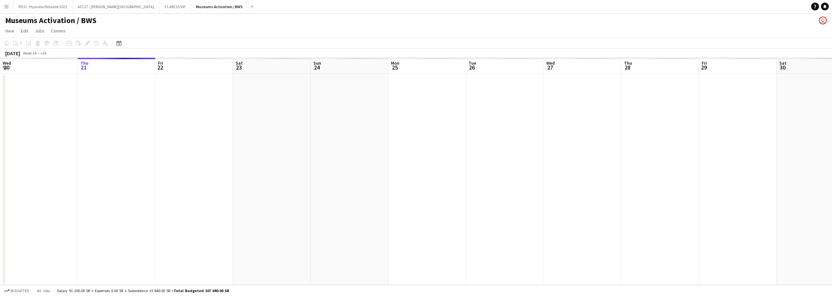
drag, startPoint x: 452, startPoint y: 121, endPoint x: 340, endPoint y: 142, distance: 113.7
click at [275, 143] on app-calendar-viewport "Mon 18 Tue 19 Wed 20 Thu 21 Fri 22 Sat 23 Sun 24 Mon 25 Tue 26 Wed 27 Thu 28 Fr…" at bounding box center [416, 171] width 832 height 227
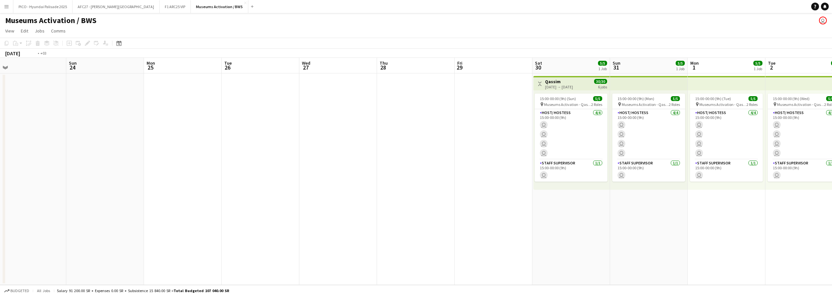
drag, startPoint x: 500, startPoint y: 108, endPoint x: 391, endPoint y: 129, distance: 110.8
click at [260, 132] on app-calendar-viewport "Wed 20 Thu 21 Fri 22 Sat 23 Sun 24 Mon 25 Tue 26 Wed 27 Thu 28 Fri 29 Sat 30 5/…" at bounding box center [416, 171] width 832 height 227
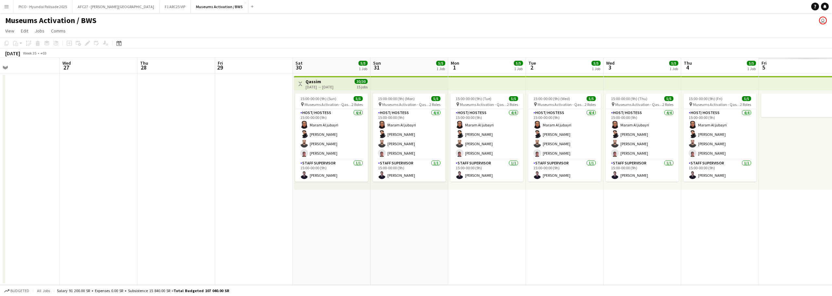
drag, startPoint x: 391, startPoint y: 129, endPoint x: 226, endPoint y: 159, distance: 167.8
click at [220, 158] on app-calendar-viewport "Sat 23 Sun 24 Mon 25 Tue 26 Wed 27 Thu 28 Fri 29 Sat 30 5/5 1 Job Sun 31 5/5 1 …" at bounding box center [416, 171] width 832 height 227
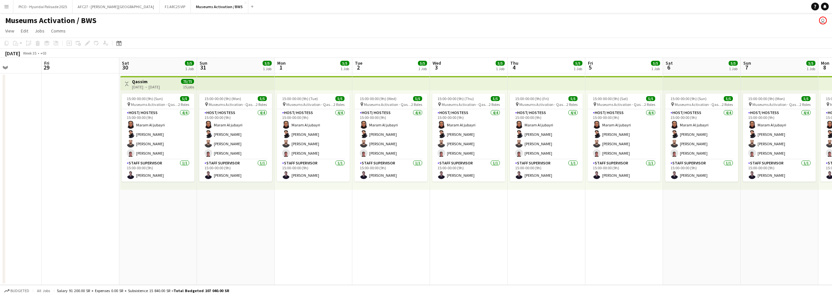
drag, startPoint x: 226, startPoint y: 172, endPoint x: 196, endPoint y: 180, distance: 31.5
click at [204, 178] on app-calendar-viewport "Mon 25 Tue 26 Wed 27 Thu 28 Fri 29 Sat 30 5/5 1 Job Sun 31 5/5 1 Job Mon 1 5/5 …" at bounding box center [416, 171] width 832 height 227
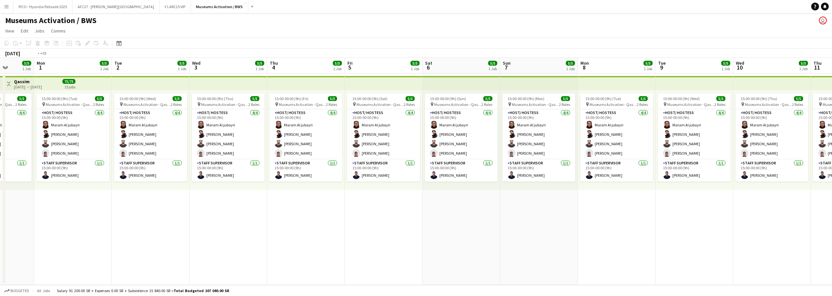
drag, startPoint x: 349, startPoint y: 168, endPoint x: 153, endPoint y: 205, distance: 198.8
click at [154, 205] on app-calendar-viewport "Thu 28 Fri 29 Sat 30 5/5 1 Job Sun 31 5/5 1 Job Mon 1 5/5 1 Job Tue 2 5/5 1 Job…" at bounding box center [416, 171] width 832 height 227
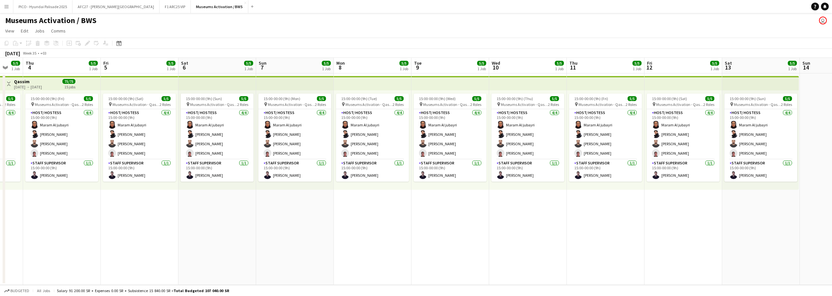
click at [95, 238] on app-calendar-viewport "Mon 1 5/5 1 Job Tue 2 5/5 1 Job Wed 3 5/5 1 Job Thu 4 5/5 1 Job Fri 5 5/5 1 Job…" at bounding box center [416, 171] width 832 height 227
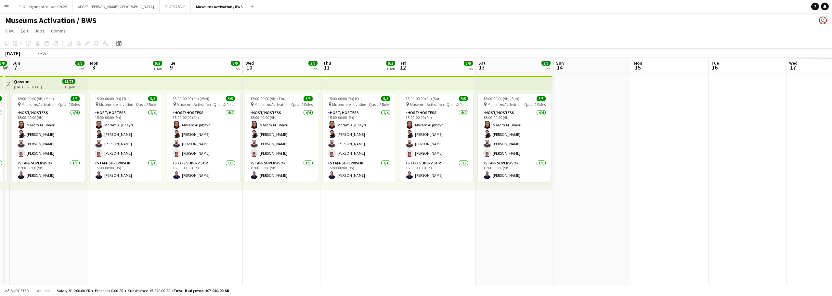
drag, startPoint x: 338, startPoint y: 207, endPoint x: 94, endPoint y: 237, distance: 245.7
click at [94, 237] on app-calendar-viewport "Thu 4 5/5 1 Job Fri 5 5/5 1 Job Sat 6 5/5 1 Job Sun 7 5/5 1 Job Mon 8 5/5 1 Job…" at bounding box center [416, 171] width 832 height 227
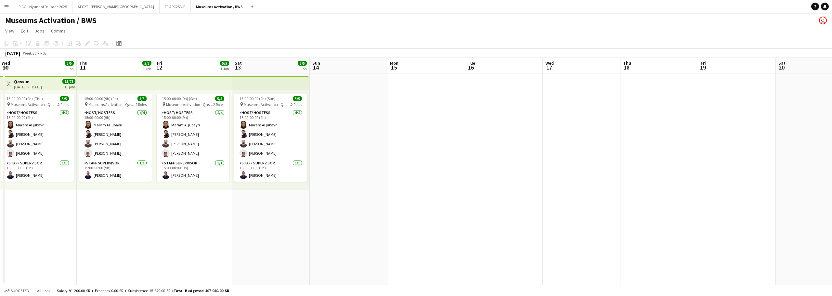
drag, startPoint x: 336, startPoint y: 202, endPoint x: 84, endPoint y: 235, distance: 254.6
click at [79, 236] on app-calendar-viewport "Sun 7 5/5 1 Job Mon 8 5/5 1 Job Tue 9 5/5 1 Job Wed 10 5/5 1 Job Thu 11 5/5 1 J…" at bounding box center [416, 171] width 832 height 227
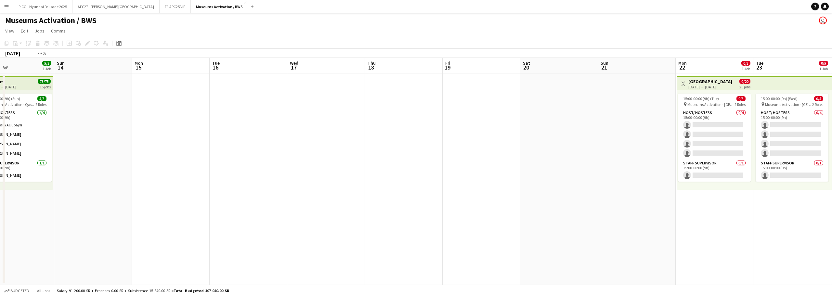
drag, startPoint x: 325, startPoint y: 180, endPoint x: 98, endPoint y: 211, distance: 229.1
click at [110, 216] on app-calendar-viewport "Wed 10 5/5 1 Job Thu 11 5/5 1 Job Fri 12 5/5 1 Job Sat 13 5/5 1 Job Sun 14 Mon …" at bounding box center [416, 171] width 832 height 227
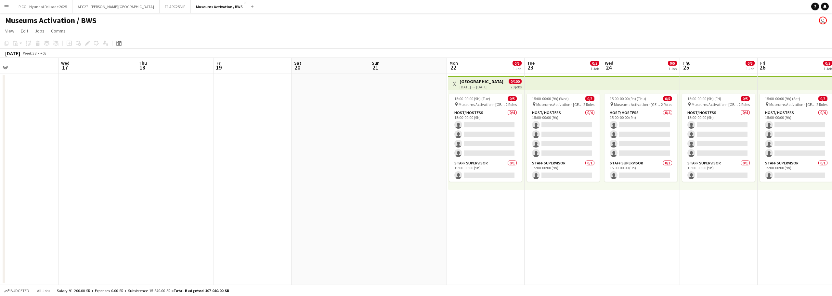
drag, startPoint x: 256, startPoint y: 184, endPoint x: 218, endPoint y: 184, distance: 37.4
click at [223, 184] on app-calendar-viewport "Sat 13 5/5 1 Job Sun 14 Mon 15 Tue 16 Wed 17 Thu 18 Fri 19 Sat 20 Sun 21 Mon 22…" at bounding box center [416, 171] width 832 height 227
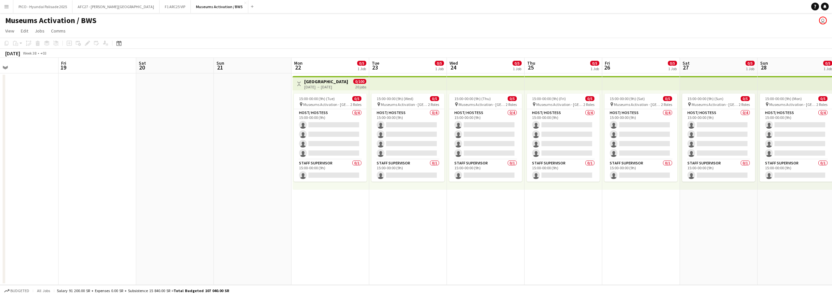
scroll to position [0, 189]
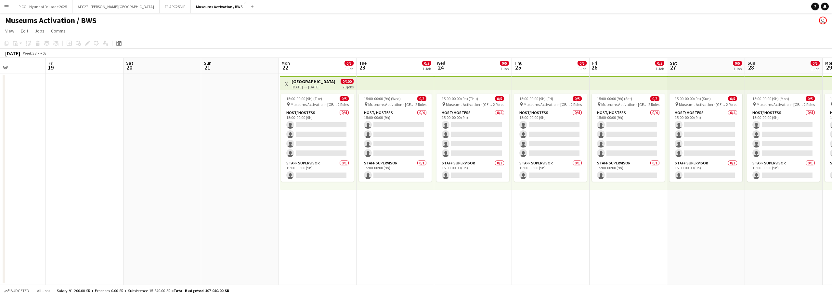
drag, startPoint x: 362, startPoint y: 150, endPoint x: 274, endPoint y: 150, distance: 87.8
click at [276, 150] on app-calendar-viewport "Mon 15 Tue 16 Wed 17 Thu 18 Fri 19 Sat 20 Sun 21 Mon 22 0/5 1 Job Tue 23 0/5 1 …" at bounding box center [416, 171] width 832 height 227
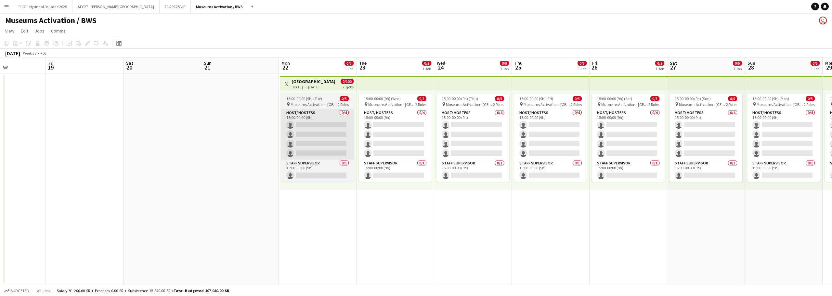
scroll to position [0, 284]
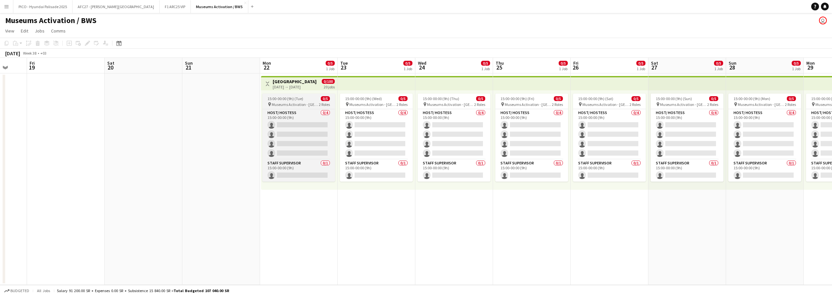
click at [313, 105] on span "Museums Activation - [GEOGRAPHIC_DATA]" at bounding box center [295, 104] width 47 height 5
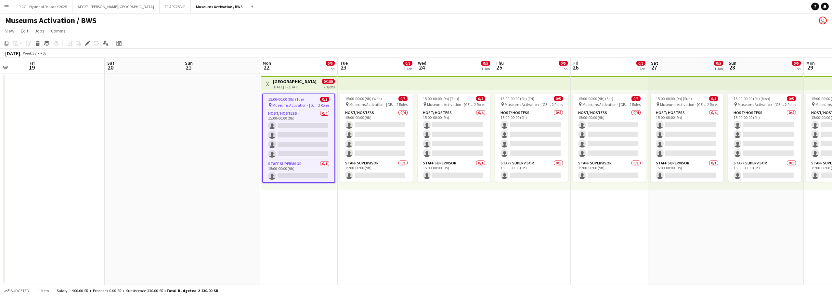
click at [332, 80] on span "0/100" at bounding box center [328, 81] width 13 height 5
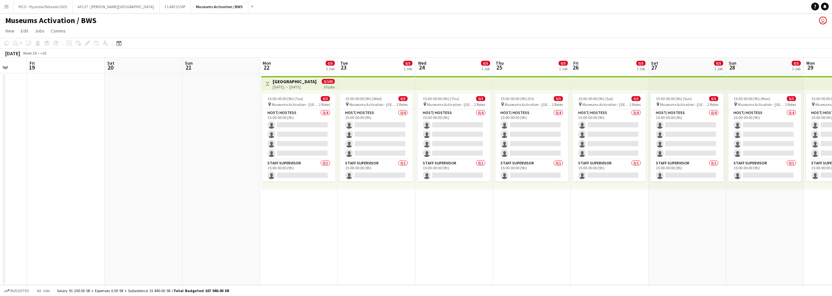
click at [316, 81] on div "Toggle View [GEOGRAPHIC_DATA] [DATE] → [DATE] 0/100 20 jobs" at bounding box center [299, 83] width 71 height 11
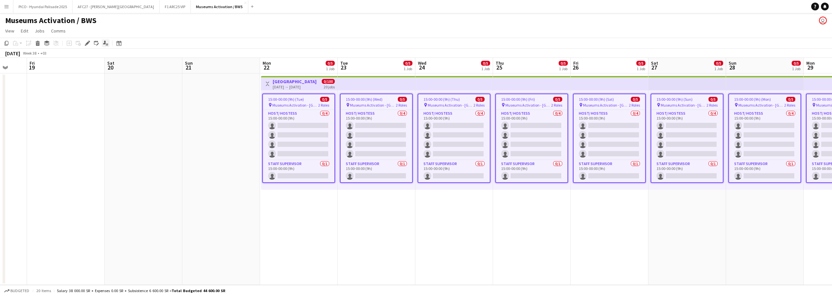
click at [103, 43] on div "Applicants" at bounding box center [106, 43] width 8 height 8
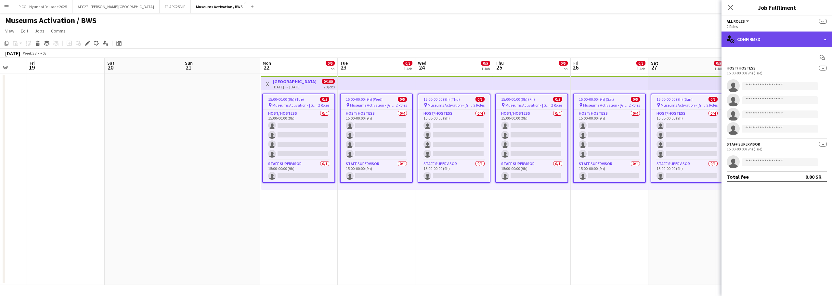
click at [750, 44] on div "single-neutral-actions-check-2 Confirmed" at bounding box center [777, 40] width 111 height 16
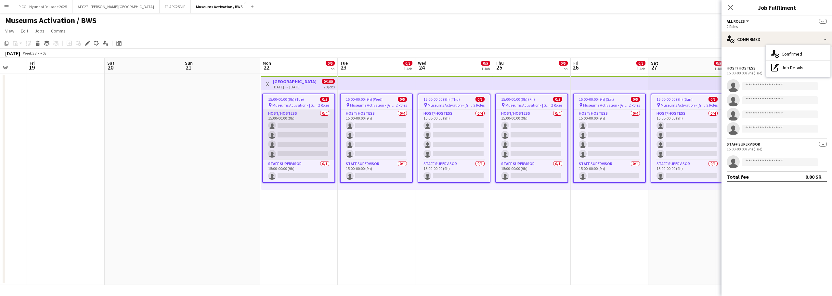
click at [304, 122] on app-card-role "Host/ Hostess 0/4 15:00-00:00 (9h) single-neutral-actions single-neutral-action…" at bounding box center [299, 135] width 72 height 50
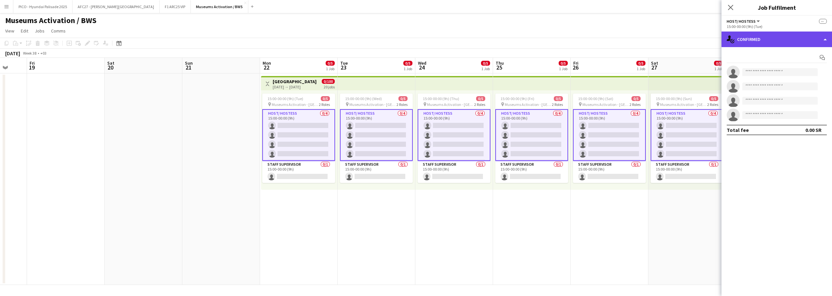
click at [742, 37] on div "single-neutral-actions-check-2 Confirmed" at bounding box center [777, 40] width 111 height 16
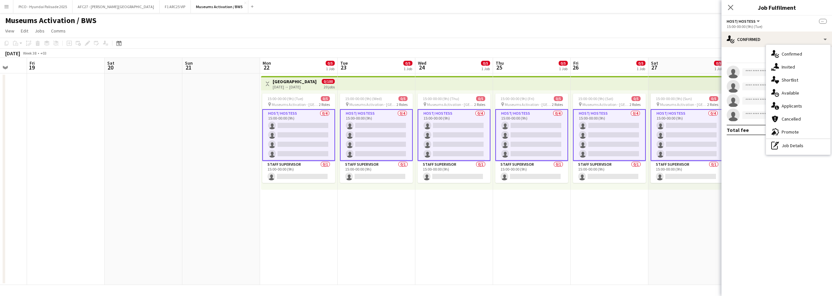
click at [362, 84] on app-top-bar at bounding box center [377, 83] width 78 height 14
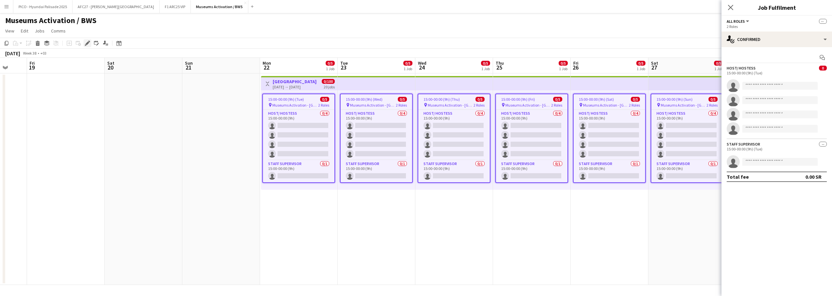
click at [89, 44] on icon "Edit" at bounding box center [87, 43] width 5 height 5
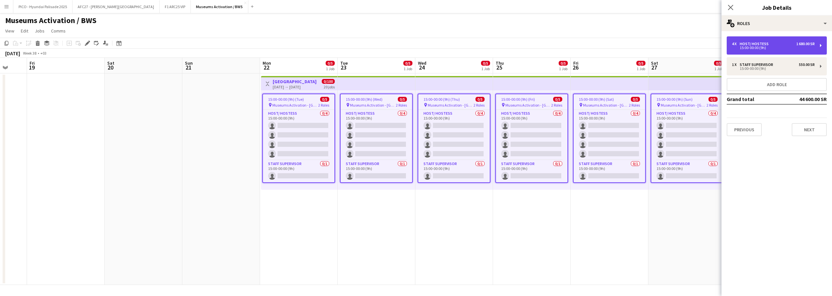
click at [760, 52] on div "4 x Host/ Hostess 1 680.00 SR 15:00-00:00 (9h)" at bounding box center [777, 45] width 100 height 18
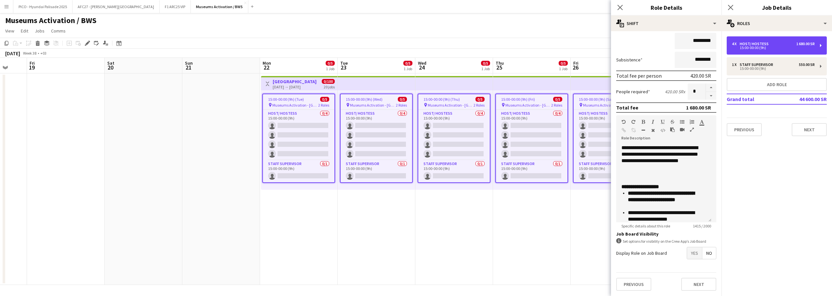
scroll to position [324, 0]
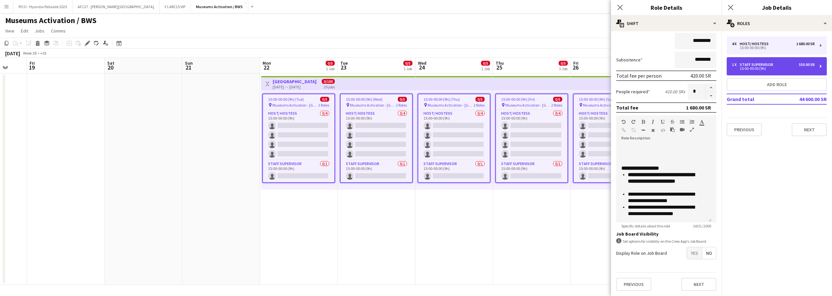
click at [747, 60] on div "1 x Staff Supervisor 550.00 SR 15:00-00:00 (9h)" at bounding box center [777, 66] width 100 height 18
type input "**********"
type input "*********"
type input "********"
type input "*"
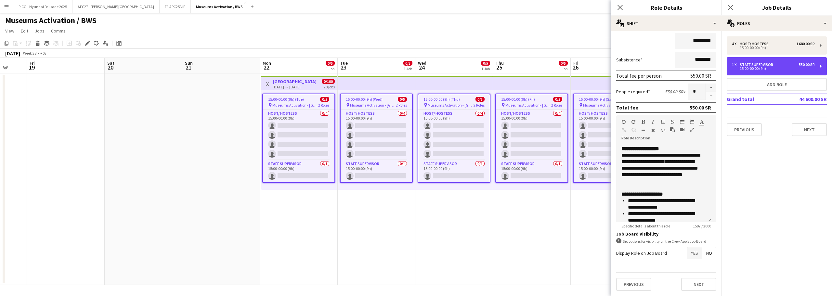
scroll to position [0, 0]
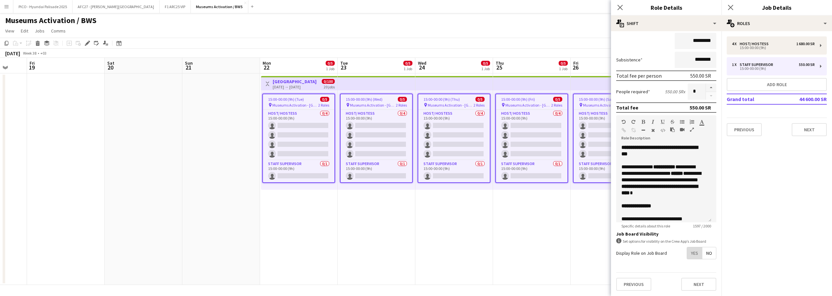
click at [696, 251] on span "Yes" at bounding box center [694, 253] width 15 height 12
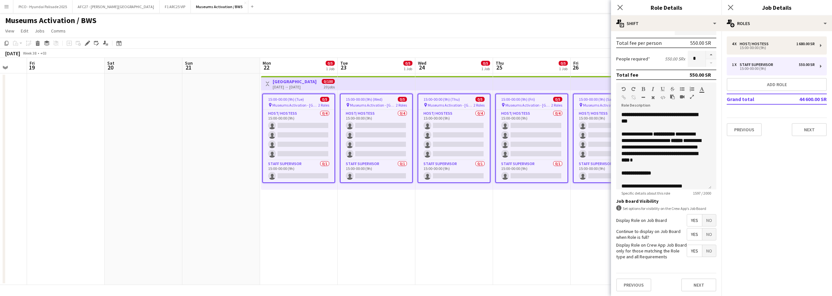
scroll to position [94, 0]
click at [693, 235] on span "Yes" at bounding box center [694, 234] width 15 height 12
click at [687, 255] on span "Yes" at bounding box center [694, 251] width 15 height 12
click at [684, 283] on button "Next" at bounding box center [699, 284] width 35 height 13
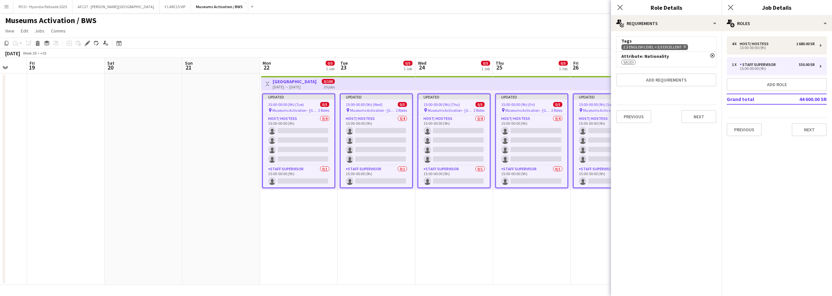
scroll to position [0, 0]
click at [691, 121] on button "Next" at bounding box center [699, 116] width 35 height 13
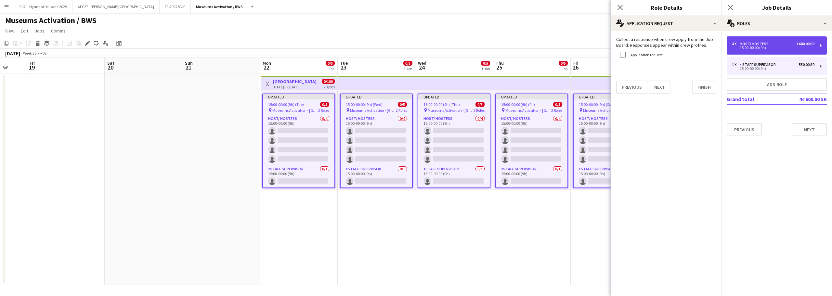
click at [768, 46] on div "Host/ Hostess" at bounding box center [756, 44] width 32 height 5
type input "**********"
type input "*********"
type input "********"
type input "*"
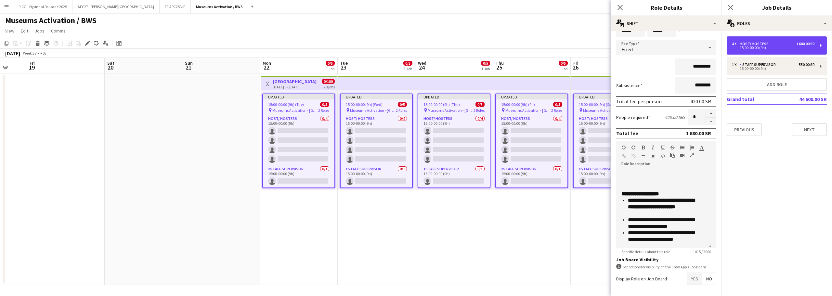
scroll to position [60, 0]
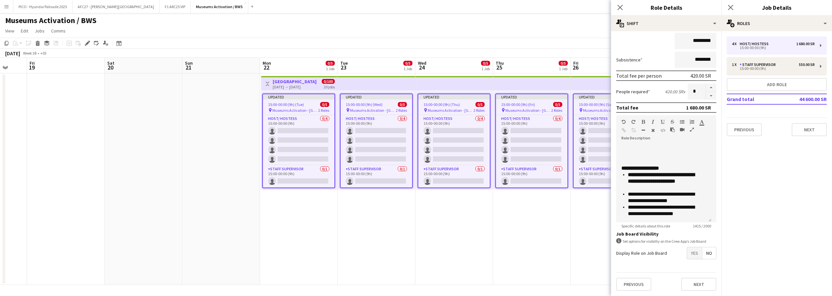
click at [687, 253] on span "Yes" at bounding box center [694, 253] width 15 height 12
click at [687, 269] on span "Yes" at bounding box center [694, 267] width 15 height 12
click at [687, 280] on span "Yes" at bounding box center [694, 284] width 15 height 12
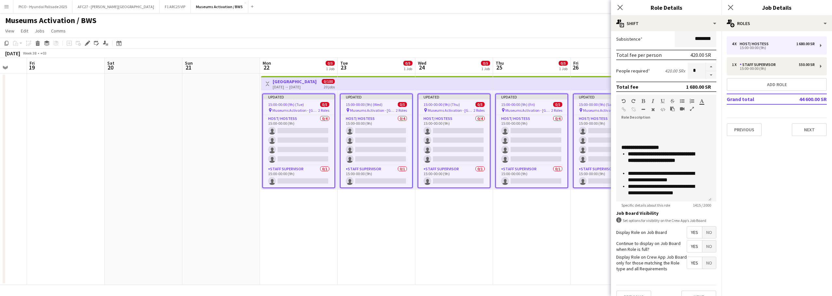
scroll to position [94, 0]
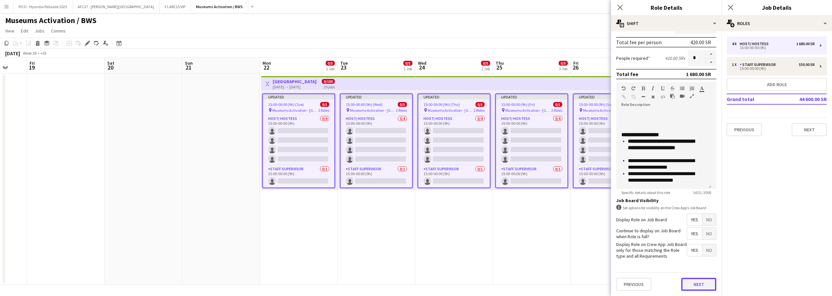
click at [685, 279] on button "Next" at bounding box center [699, 284] width 35 height 13
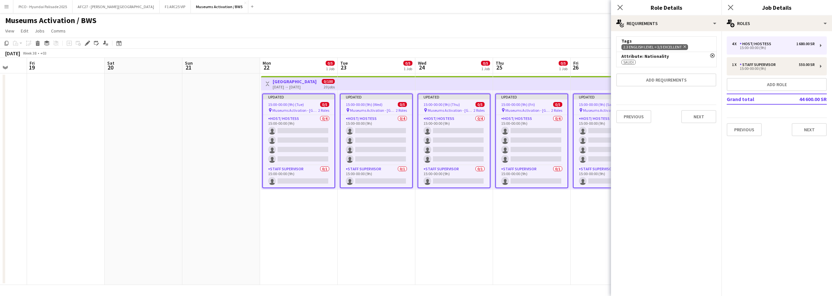
scroll to position [0, 0]
click at [695, 119] on button "Next" at bounding box center [699, 116] width 35 height 13
click at [698, 82] on button "Finish" at bounding box center [704, 87] width 24 height 13
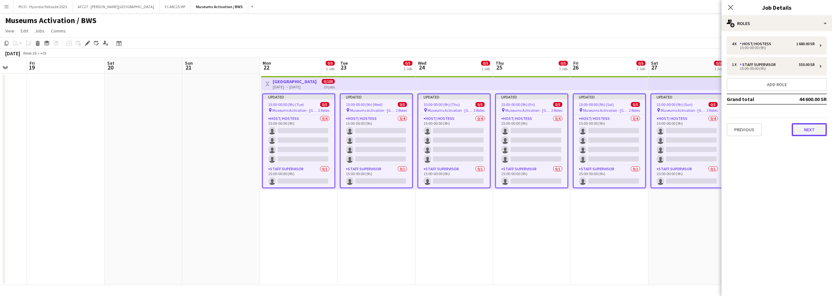
click at [794, 124] on button "Next" at bounding box center [809, 129] width 35 height 13
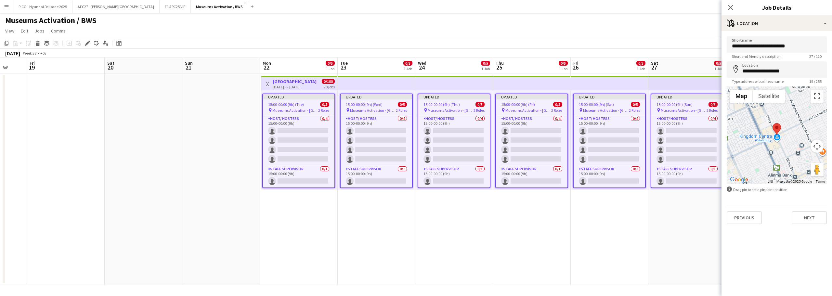
click at [4, 7] on app-icon "Menu" at bounding box center [6, 6] width 5 height 5
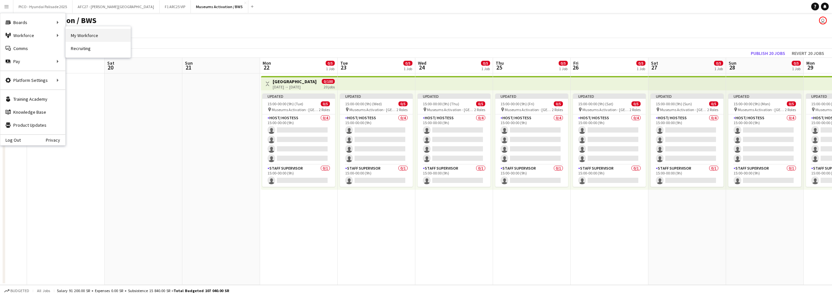
click at [78, 33] on link "My Workforce" at bounding box center [98, 35] width 65 height 13
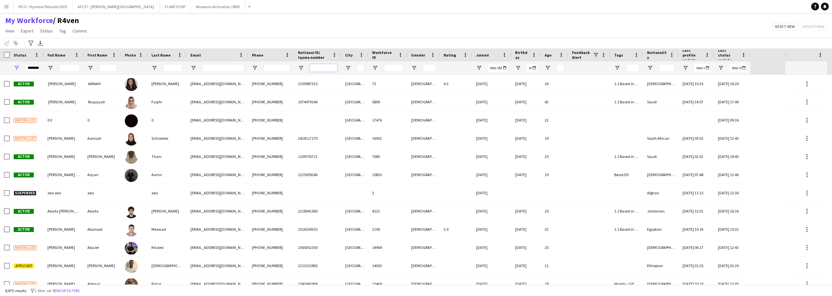
click at [319, 70] on input "National ID/ Iqama number Filter Input" at bounding box center [324, 68] width 28 height 8
paste input "**********"
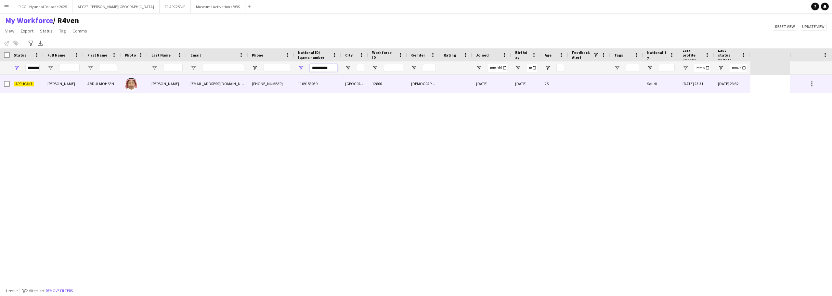
type input "**********"
click at [226, 91] on div "[EMAIL_ADDRESS][DOMAIN_NAME]" at bounding box center [217, 84] width 61 height 18
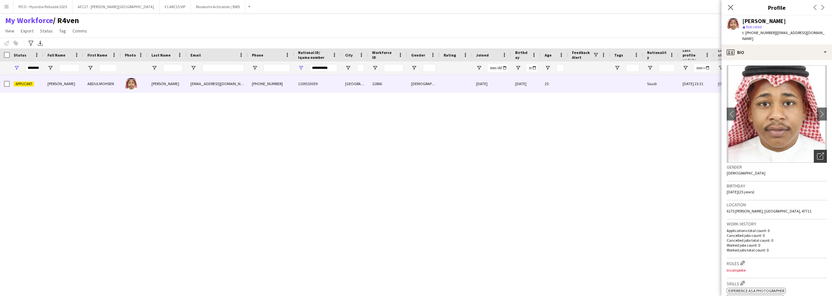
click at [814, 150] on div "Open photos pop-in" at bounding box center [820, 156] width 13 height 13
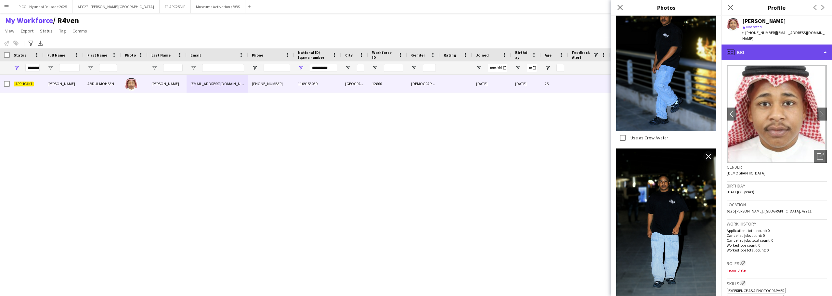
click at [762, 50] on div "profile Bio" at bounding box center [777, 53] width 111 height 16
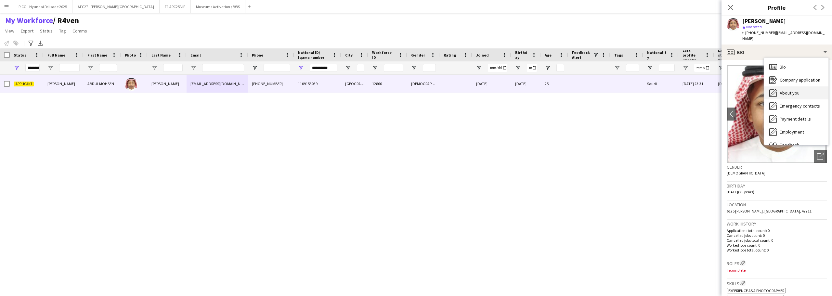
click at [778, 90] on div "About you About you" at bounding box center [796, 92] width 64 height 13
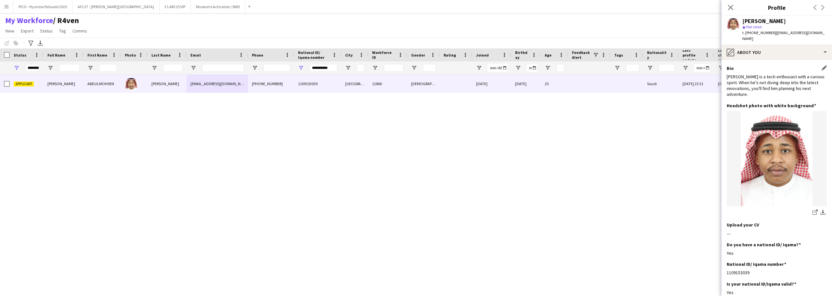
click at [778, 87] on div "Bio Edit this field [PERSON_NAME] is a tech enthusiast with a curious spirit. W…" at bounding box center [777, 83] width 100 height 37
click at [775, 81] on div "[PERSON_NAME] is a tech enthusiast with a curious spirit. When he's not diving …" at bounding box center [777, 86] width 100 height 24
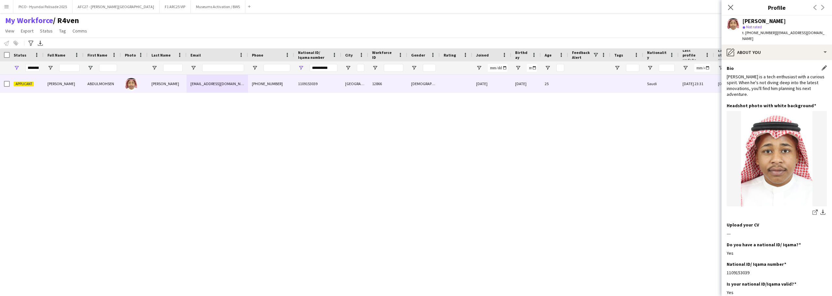
click at [775, 81] on div "[PERSON_NAME] is a tech enthusiast with a curious spirit. When he's not diving …" at bounding box center [777, 86] width 100 height 24
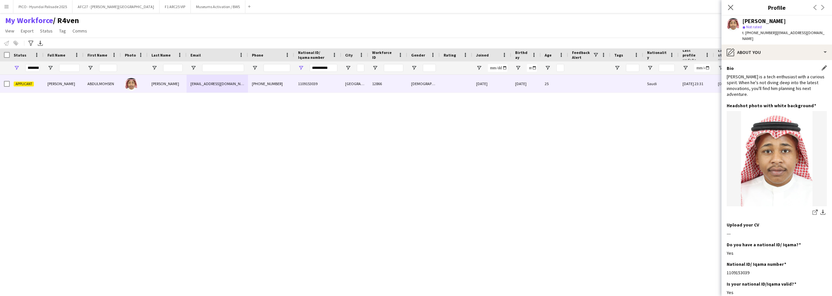
click at [775, 81] on div "[PERSON_NAME] is a tech enthusiast with a curious spirit. When he's not diving …" at bounding box center [777, 86] width 100 height 24
click at [330, 66] on input "**********" at bounding box center [324, 68] width 28 height 8
click at [338, 65] on div "**********" at bounding box center [317, 67] width 47 height 13
click at [285, 161] on div "Applicant [PERSON_NAME] [PERSON_NAME] [EMAIL_ADDRESS][DOMAIN_NAME] [PHONE_NUMBE…" at bounding box center [395, 180] width 790 height 210
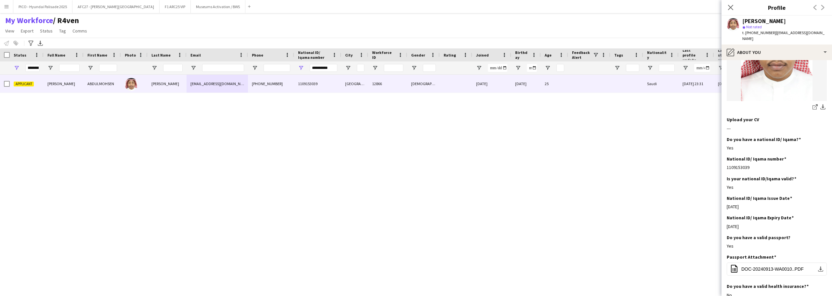
scroll to position [163, 0]
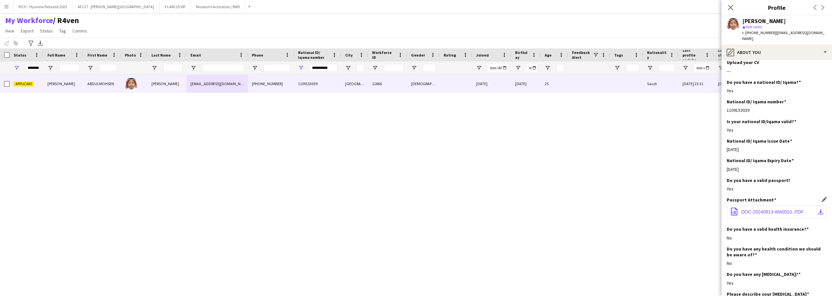
click at [777, 209] on span "DOC-20240913-WA0010..PDF" at bounding box center [773, 211] width 62 height 5
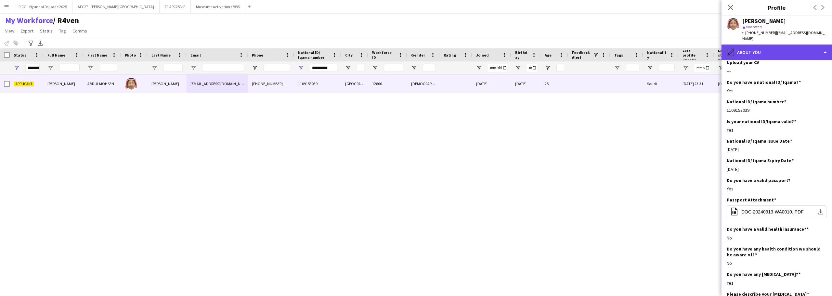
click at [765, 45] on div "pencil4 About you" at bounding box center [777, 53] width 111 height 16
click at [775, 50] on div "pencil4 About you" at bounding box center [777, 53] width 111 height 16
click at [776, 53] on div "pencil4 About you" at bounding box center [777, 53] width 111 height 16
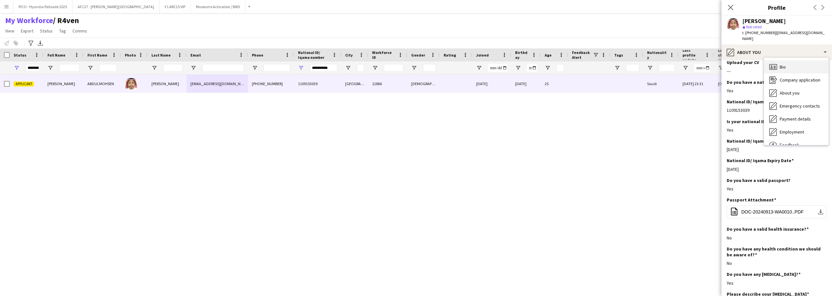
click at [786, 64] on span "Bio" at bounding box center [783, 67] width 6 height 6
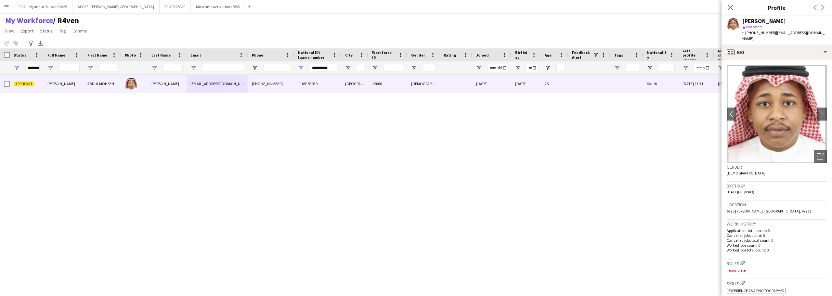
click at [758, 34] on span "t. [PHONE_NUMBER]" at bounding box center [760, 32] width 34 height 5
drag, startPoint x: 758, startPoint y: 34, endPoint x: 759, endPoint y: 21, distance: 13.4
click at [759, 21] on div "[PERSON_NAME] star Not rated t. [PHONE_NUMBER] | [EMAIL_ADDRESS][DOMAIN_NAME]" at bounding box center [785, 30] width 85 height 24
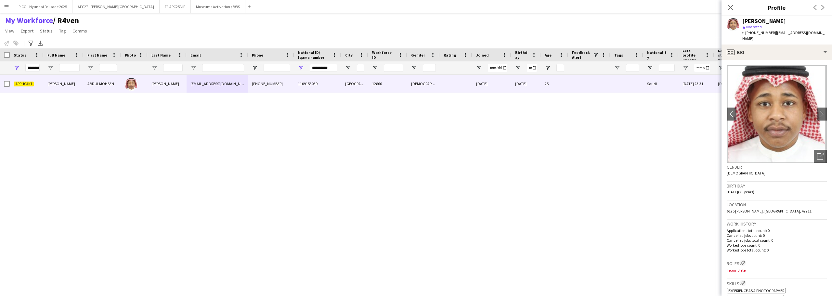
click at [759, 21] on div "[PERSON_NAME]" at bounding box center [765, 21] width 44 height 6
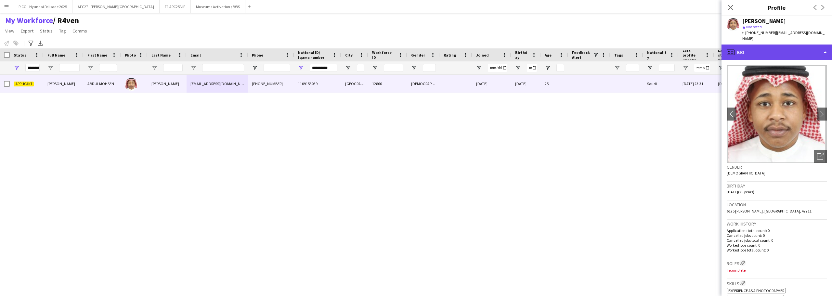
click at [749, 50] on div "profile Bio" at bounding box center [777, 53] width 111 height 16
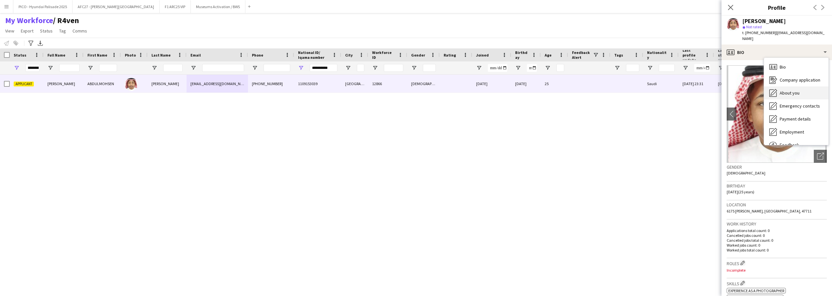
click at [797, 90] on span "About you" at bounding box center [790, 93] width 20 height 6
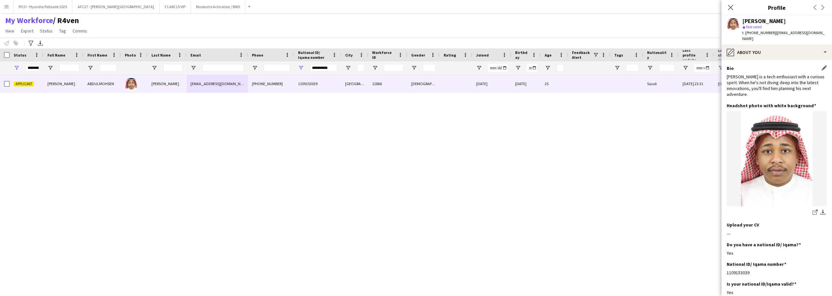
click at [784, 74] on div "[PERSON_NAME] is a tech enthusiast with a curious spirit. When he's not diving …" at bounding box center [777, 86] width 100 height 24
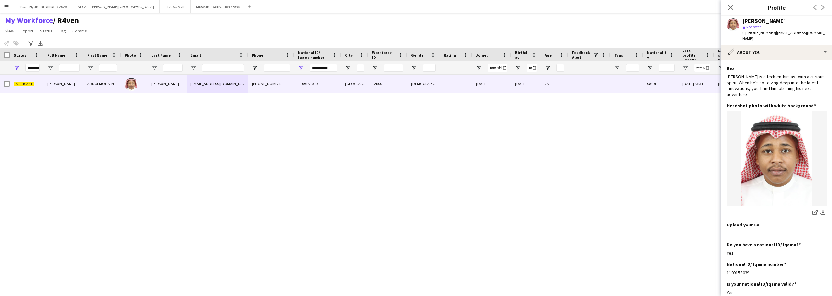
click at [767, 18] on div "[PERSON_NAME]" at bounding box center [765, 21] width 44 height 6
drag, startPoint x: 767, startPoint y: 18, endPoint x: 772, endPoint y: 31, distance: 14.5
click at [772, 31] on div "[PERSON_NAME] star Not rated t. [PHONE_NUMBER] | [EMAIL_ADDRESS][DOMAIN_NAME]" at bounding box center [785, 30] width 85 height 24
click at [772, 31] on span "| [EMAIL_ADDRESS][DOMAIN_NAME]" at bounding box center [784, 35] width 82 height 11
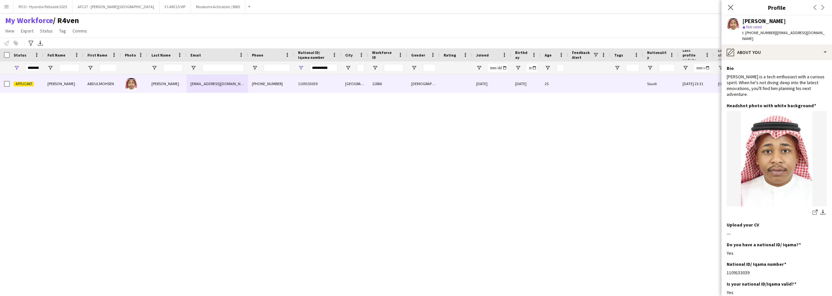
click at [772, 31] on span "| [EMAIL_ADDRESS][DOMAIN_NAME]" at bounding box center [784, 35] width 82 height 11
click at [766, 24] on div "[PERSON_NAME]" at bounding box center [765, 21] width 44 height 6
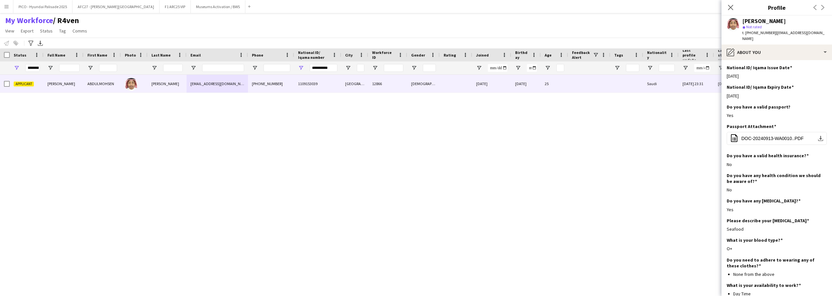
scroll to position [267, 0]
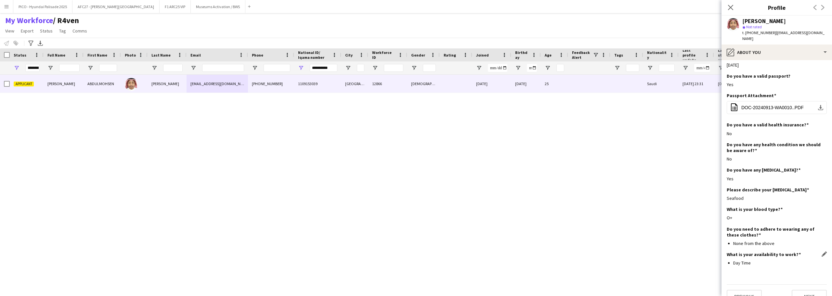
click at [733, 260] on ul "Day Time" at bounding box center [777, 263] width 100 height 6
drag, startPoint x: 733, startPoint y: 248, endPoint x: 737, endPoint y: 115, distance: 133.4
click at [737, 115] on app-section-data-types "Bio Edit this field [PERSON_NAME] is a tech enthusiast with a curious spirit. W…" at bounding box center [777, 178] width 111 height 236
click at [737, 122] on h3 "Do you have a valid health insurance?" at bounding box center [768, 125] width 82 height 6
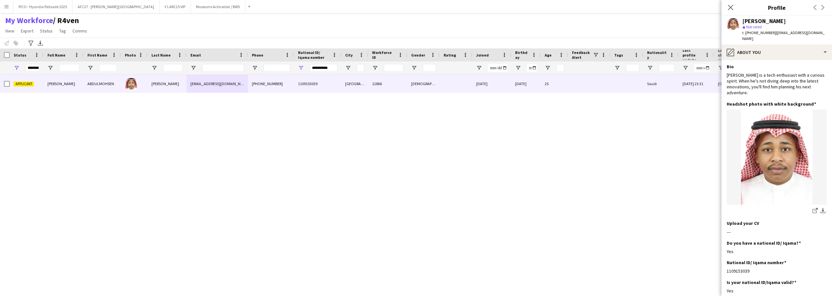
scroll to position [0, 0]
click at [738, 74] on div "[PERSON_NAME] is a tech enthusiast with a curious spirit. When he's not diving …" at bounding box center [777, 86] width 100 height 24
click at [736, 65] on div "Bio Edit this field" at bounding box center [777, 68] width 100 height 6
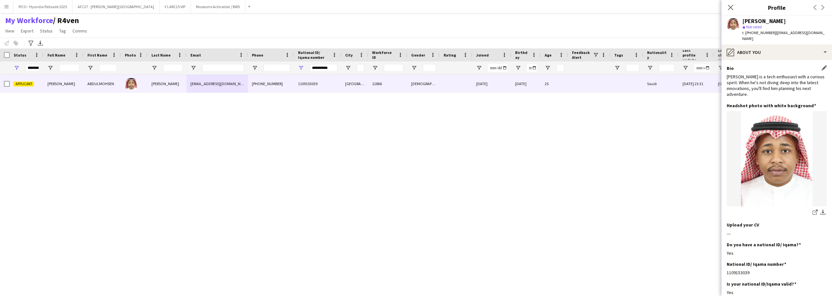
click at [736, 65] on div "Bio Edit this field" at bounding box center [777, 68] width 100 height 6
drag, startPoint x: 736, startPoint y: 62, endPoint x: 735, endPoint y: 67, distance: 4.9
click at [735, 67] on div "Bio Edit this field [PERSON_NAME] is a tech enthusiast with a curious spirit. W…" at bounding box center [777, 83] width 100 height 37
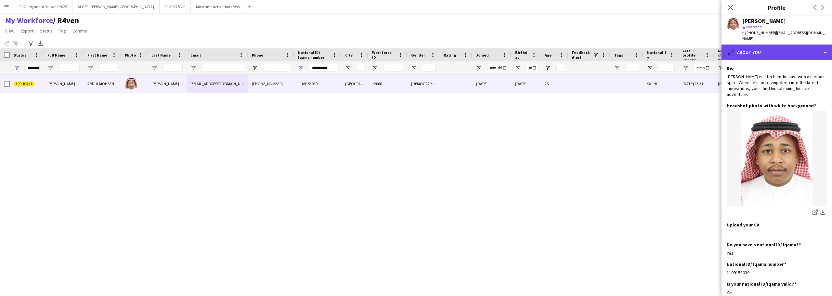
click at [736, 46] on div "pencil4 About you" at bounding box center [777, 53] width 111 height 16
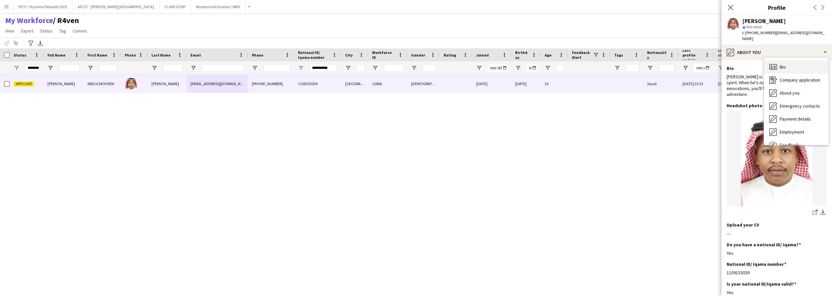
click at [775, 63] on icon "Bio" at bounding box center [774, 67] width 8 height 8
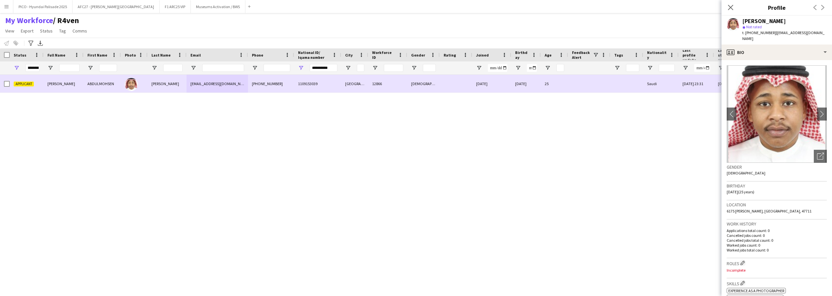
click at [246, 87] on div "[EMAIL_ADDRESS][DOMAIN_NAME]" at bounding box center [217, 84] width 61 height 18
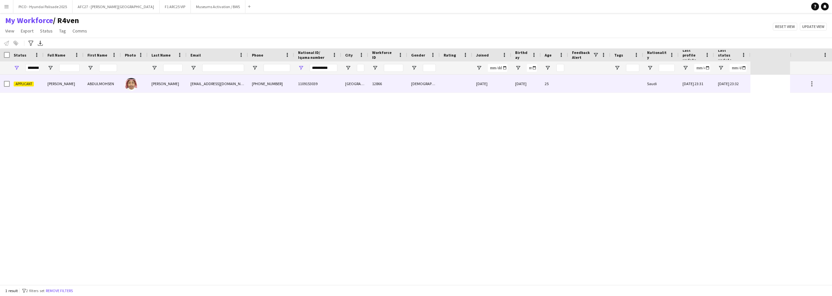
click at [679, 88] on div "[DATE] 23:31" at bounding box center [696, 84] width 35 height 18
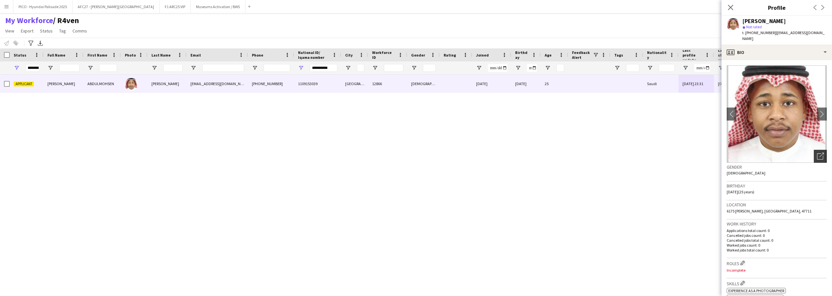
click at [817, 153] on icon "Open photos pop-in" at bounding box center [820, 156] width 7 height 7
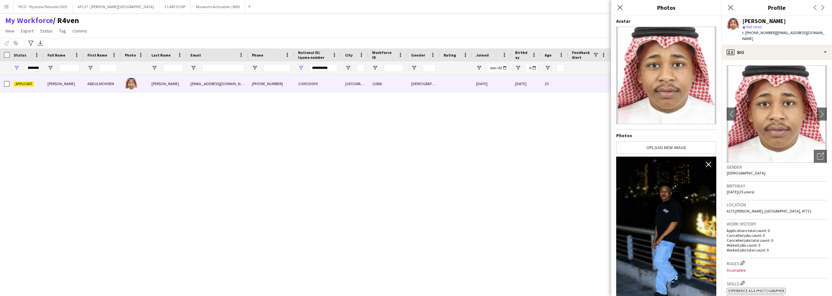
click at [768, 183] on h3 "Birthday" at bounding box center [777, 186] width 100 height 6
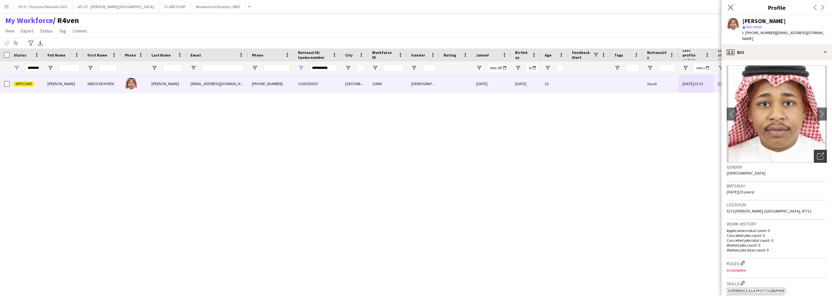
click at [817, 153] on icon "Open photos pop-in" at bounding box center [820, 156] width 7 height 7
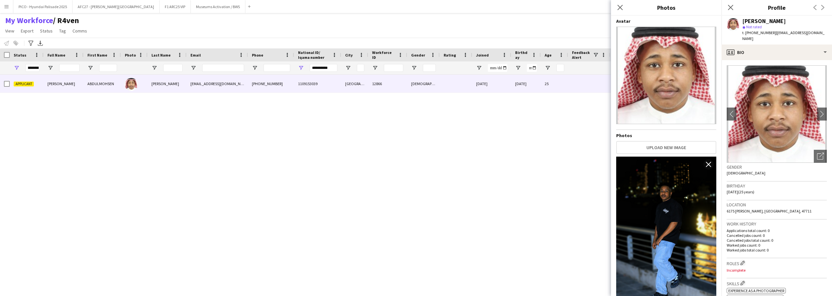
click at [775, 186] on div "Birthday [DEMOGRAPHIC_DATA] (25 years)" at bounding box center [777, 191] width 100 height 19
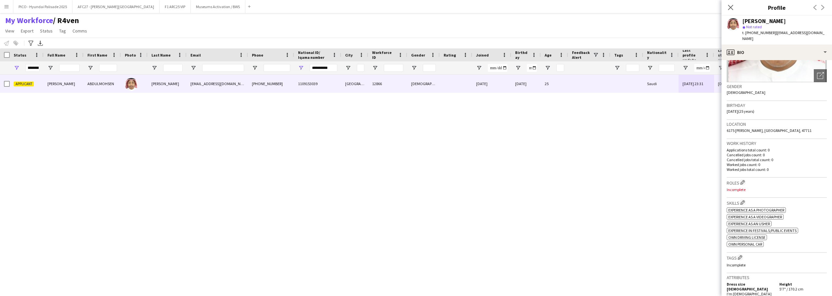
scroll to position [98, 0]
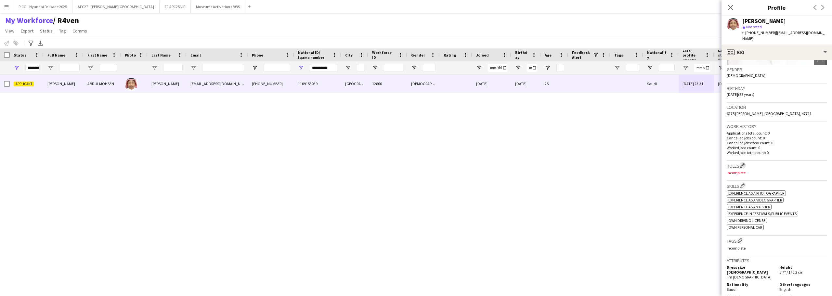
click at [743, 163] on app-icon "Edit crew company roles" at bounding box center [743, 165] width 5 height 5
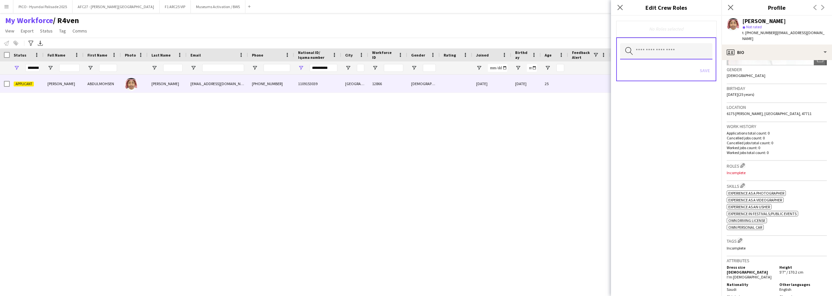
click at [669, 48] on input "text" at bounding box center [666, 51] width 92 height 16
type input "****"
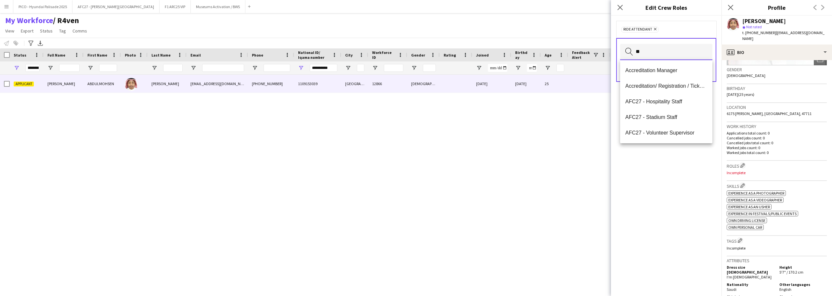
type input "***"
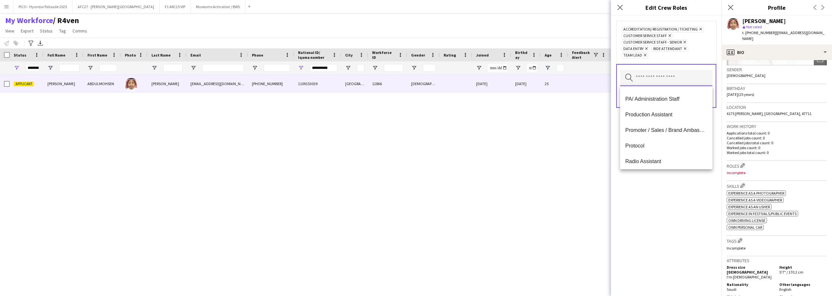
scroll to position [341, 0]
click at [660, 227] on div "Accreditation/ Registration / Ticketing Remove Customer Service Staff Remove Cu…" at bounding box center [666, 156] width 111 height 281
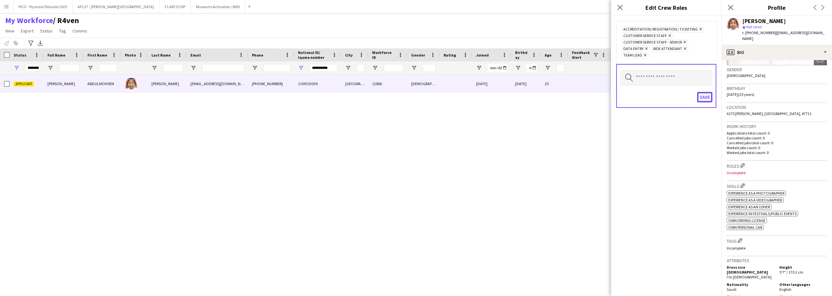
click at [703, 99] on button "Save" at bounding box center [704, 97] width 15 height 10
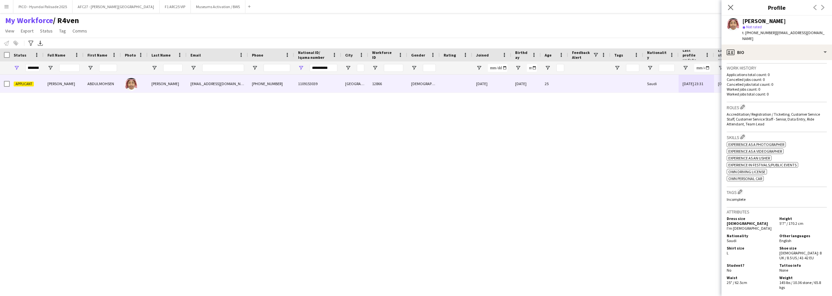
scroll to position [163, 0]
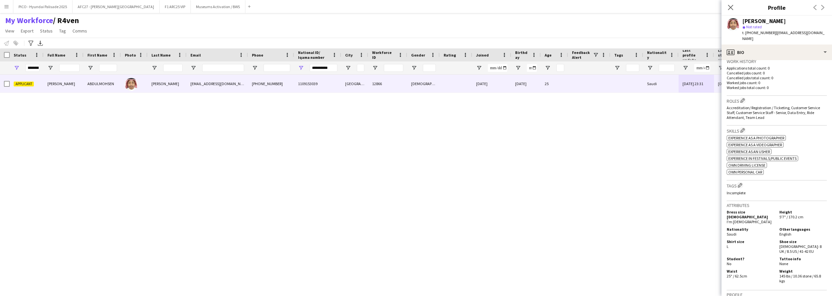
click at [744, 183] on div "Tags Edit crew company tags Incomplete" at bounding box center [777, 191] width 100 height 20
drag, startPoint x: 744, startPoint y: 183, endPoint x: 744, endPoint y: 179, distance: 4.9
click at [744, 181] on div "Tags Edit crew company tags Incomplete" at bounding box center [777, 191] width 100 height 20
click at [744, 182] on button "Edit crew company tags" at bounding box center [740, 185] width 7 height 7
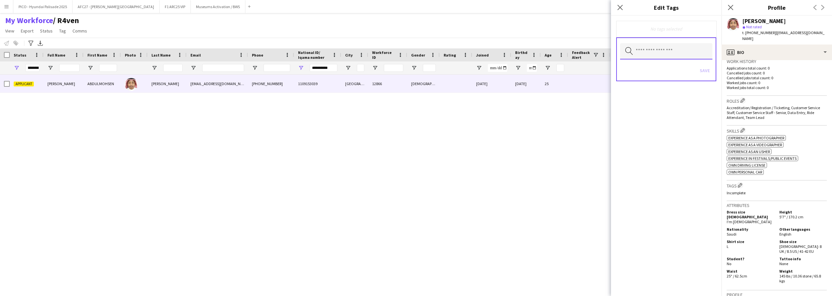
click at [653, 53] on input "text" at bounding box center [666, 51] width 92 height 16
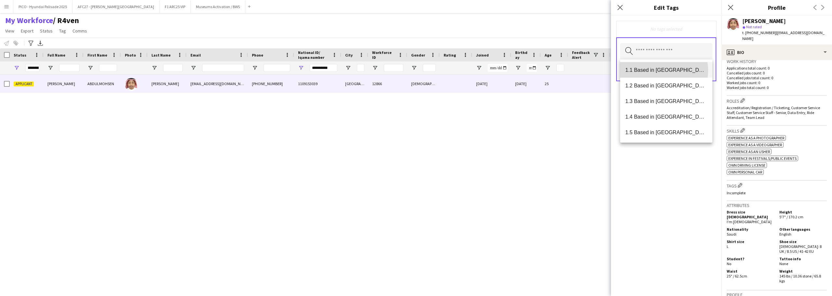
click at [658, 71] on span "1.1 Based in [GEOGRAPHIC_DATA]" at bounding box center [667, 70] width 82 height 6
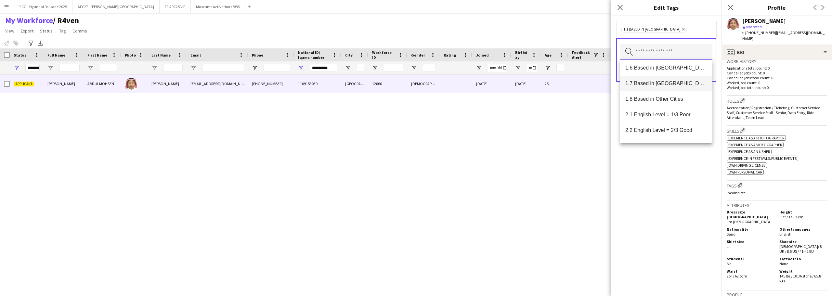
scroll to position [98, 0]
drag, startPoint x: 663, startPoint y: 112, endPoint x: 663, endPoint y: 103, distance: 8.8
click at [663, 106] on mat-option "2.3 English Level = 3/3 Excellent" at bounding box center [666, 114] width 92 height 16
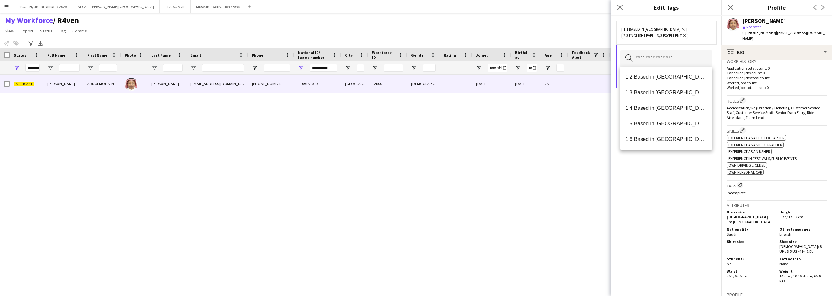
click at [685, 35] on icon at bounding box center [685, 35] width 3 height 3
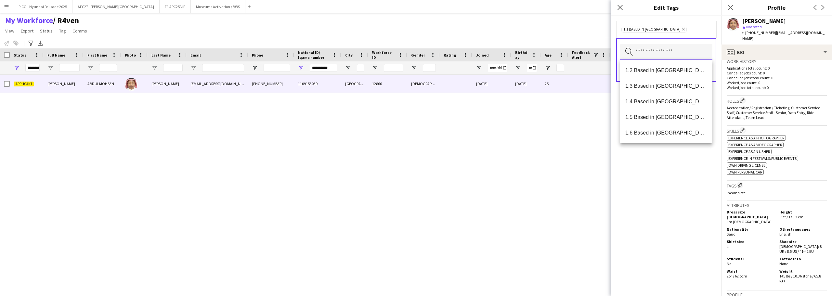
click at [684, 49] on input "text" at bounding box center [666, 52] width 92 height 16
click at [680, 50] on input "text" at bounding box center [666, 52] width 92 height 16
click at [784, 87] on div "Work history Applications total count: 0 Cancelled jobs count: 0 Cancelled jobs…" at bounding box center [777, 76] width 100 height 39
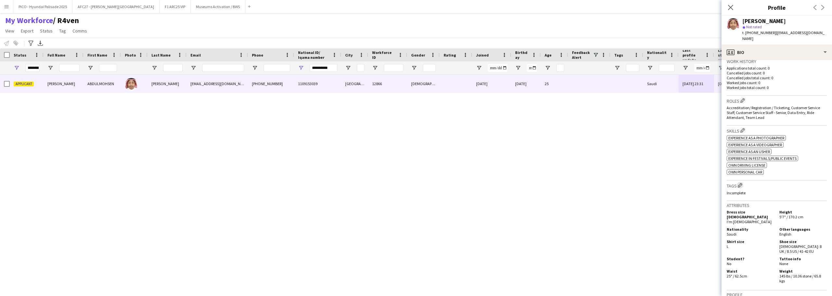
click at [739, 183] on app-icon "Edit crew company tags" at bounding box center [740, 185] width 5 height 5
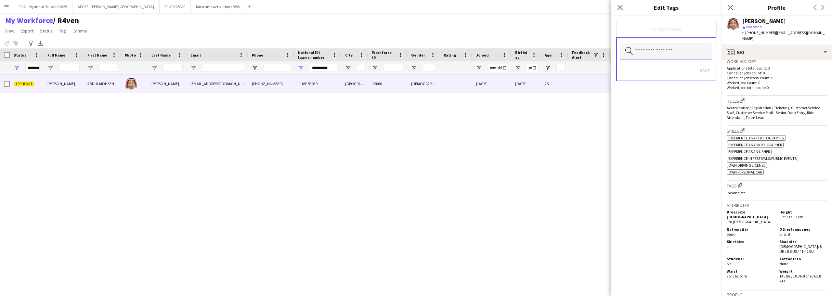
click at [660, 52] on input "text" at bounding box center [666, 51] width 92 height 16
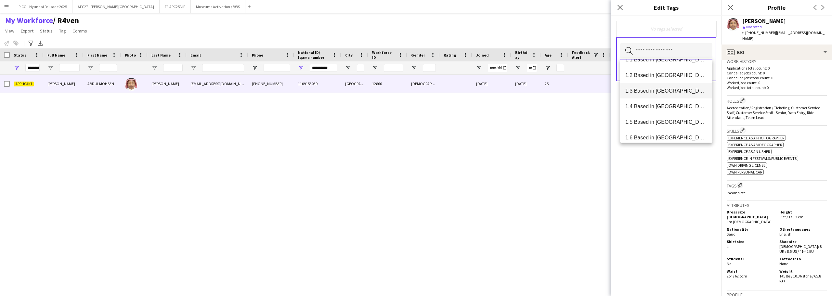
scroll to position [0, 0]
click at [670, 49] on input "text" at bounding box center [666, 51] width 92 height 16
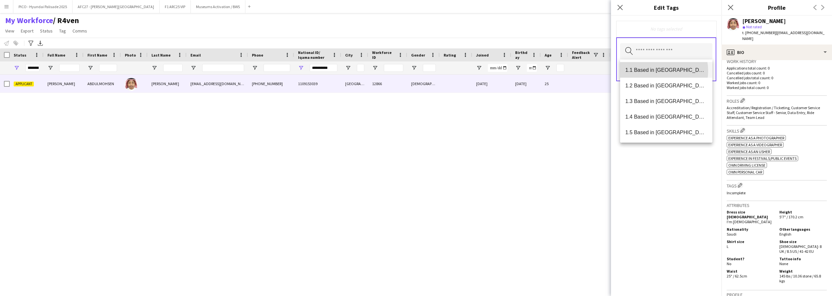
click at [656, 71] on span "1.1 Based in [GEOGRAPHIC_DATA]" at bounding box center [667, 70] width 82 height 6
click at [660, 107] on mat-option "1.4 Based in [GEOGRAPHIC_DATA]" at bounding box center [666, 102] width 92 height 16
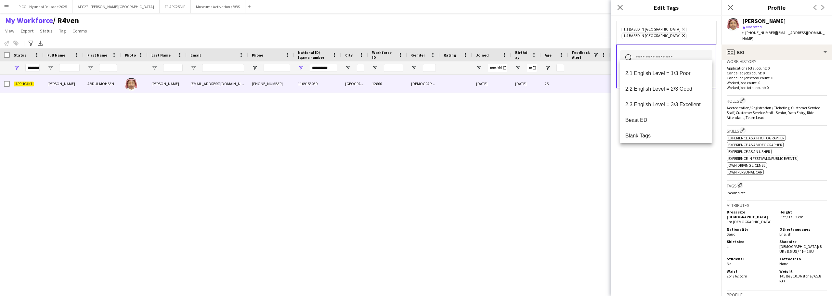
scroll to position [98, 0]
click at [664, 86] on mat-option "2.2 English Level = 2/3 Good" at bounding box center [666, 82] width 92 height 16
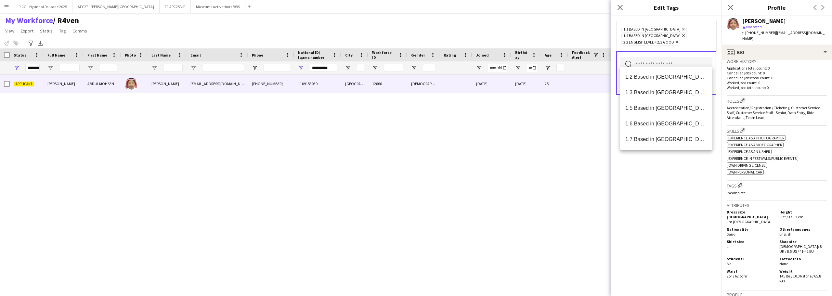
click at [678, 40] on icon "Remove" at bounding box center [676, 42] width 4 height 4
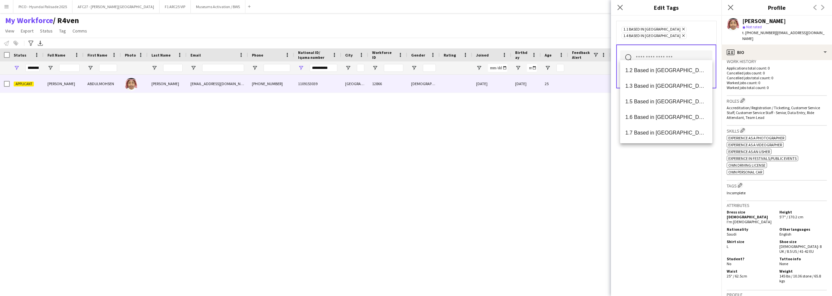
click at [670, 55] on input "text" at bounding box center [666, 58] width 92 height 16
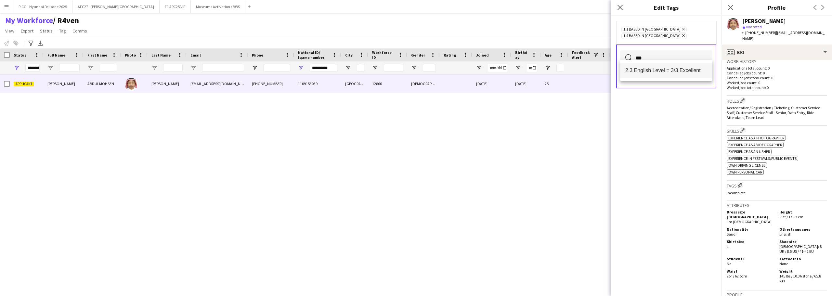
type input "***"
click at [675, 71] on span "2.3 English Level = 3/3 Excellent" at bounding box center [667, 70] width 82 height 6
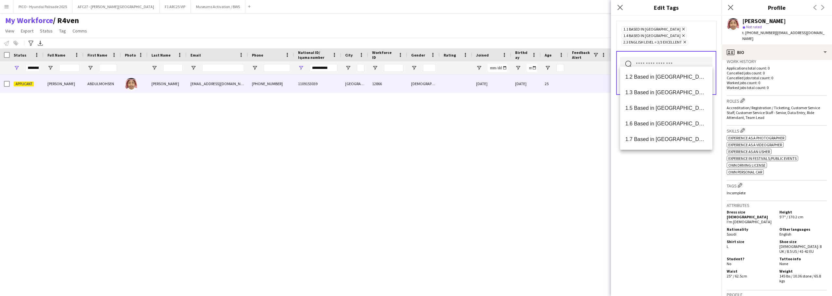
click at [685, 57] on input "text" at bounding box center [666, 65] width 92 height 16
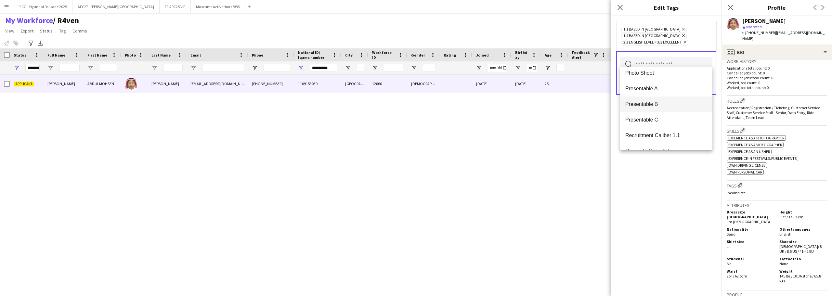
click at [665, 101] on span "Presentable B" at bounding box center [667, 104] width 82 height 6
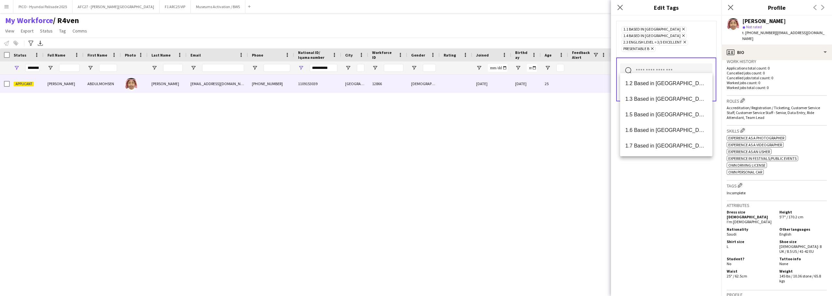
click at [702, 44] on div "1.1 Based in [GEOGRAPHIC_DATA] Remove 1.4 Based in Tabuk Remove 2.3 English Lev…" at bounding box center [667, 39] width 90 height 26
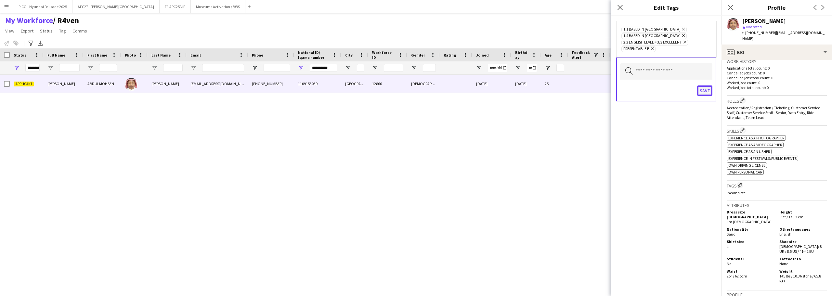
click at [708, 86] on button "Save" at bounding box center [704, 91] width 15 height 10
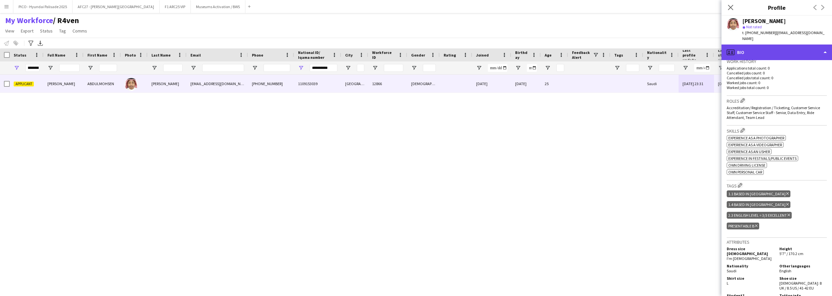
click at [762, 45] on div "profile Bio" at bounding box center [777, 53] width 111 height 16
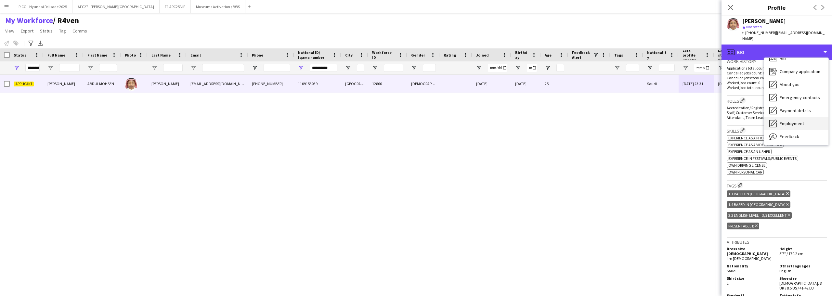
scroll to position [22, 0]
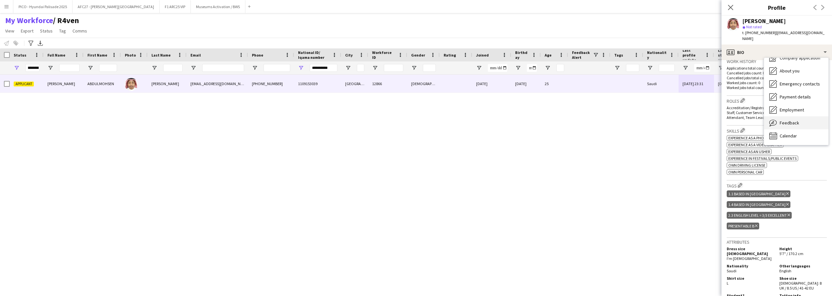
click at [789, 120] on span "Feedback" at bounding box center [790, 123] width 20 height 6
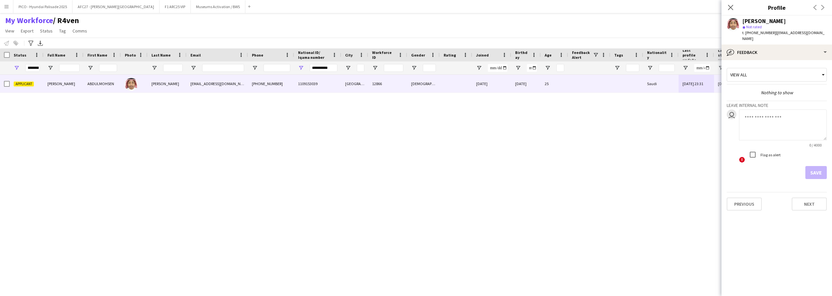
click at [760, 124] on textarea at bounding box center [783, 125] width 88 height 31
type textarea "**********"
click at [815, 166] on button "Save" at bounding box center [816, 172] width 21 height 13
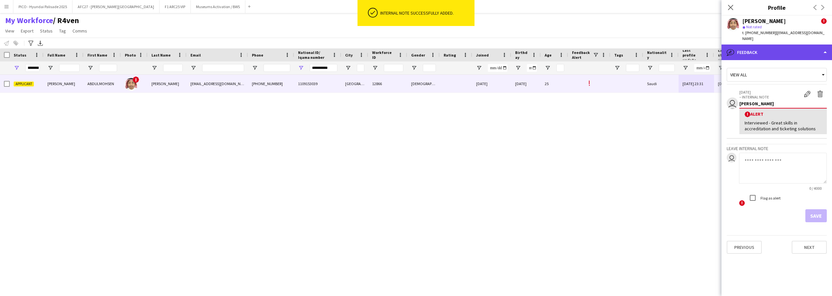
click at [780, 49] on div "bubble-pencil Feedback" at bounding box center [777, 53] width 111 height 16
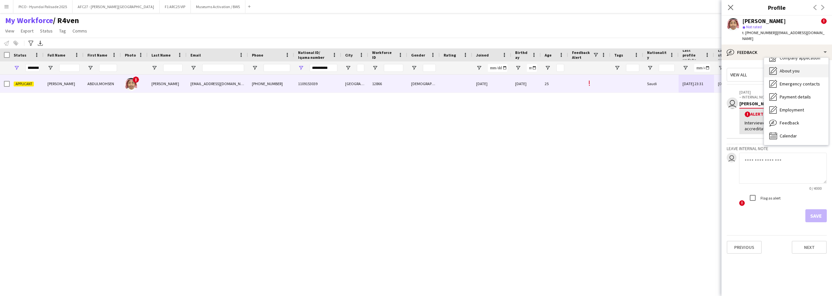
click at [789, 68] on span "About you" at bounding box center [790, 71] width 20 height 6
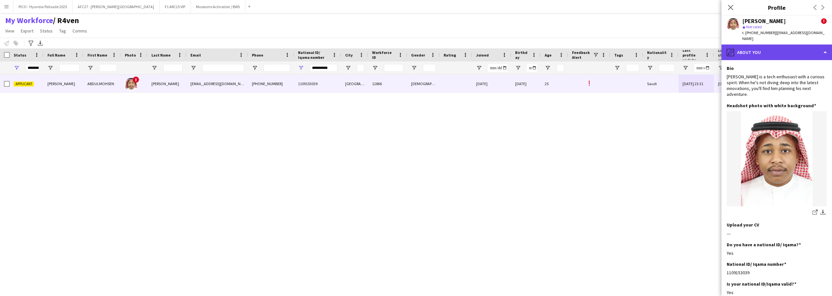
click at [791, 45] on div "pencil4 About you" at bounding box center [777, 53] width 111 height 16
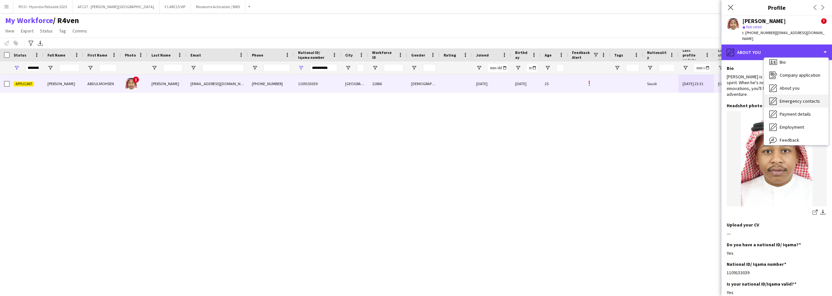
scroll to position [0, 0]
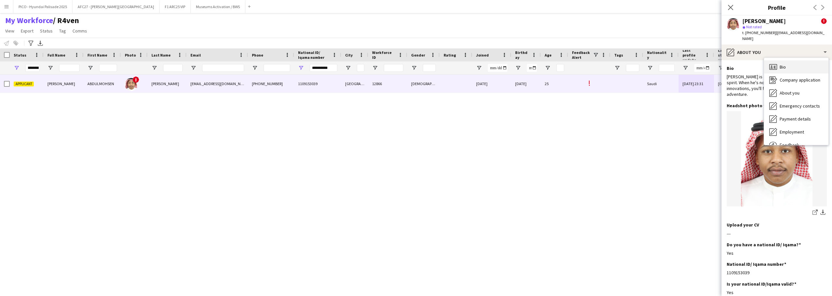
click at [791, 60] on div "Bio Bio" at bounding box center [796, 66] width 64 height 13
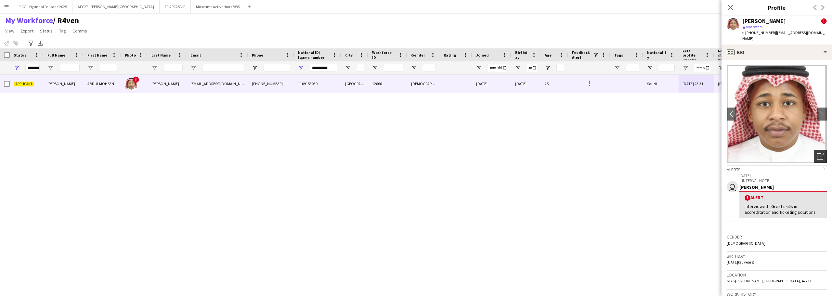
click at [818, 153] on icon "Open photos pop-in" at bounding box center [820, 156] width 7 height 7
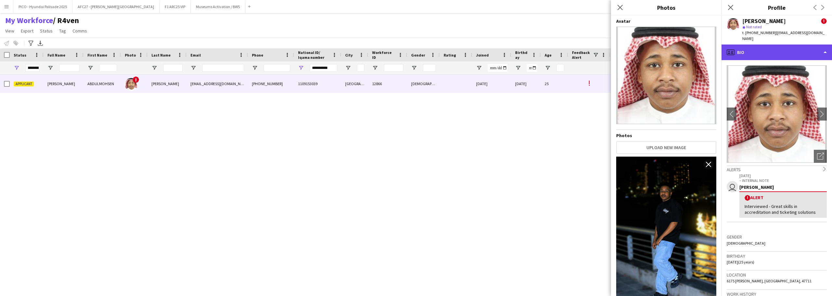
click at [733, 48] on icon "profile" at bounding box center [731, 52] width 8 height 8
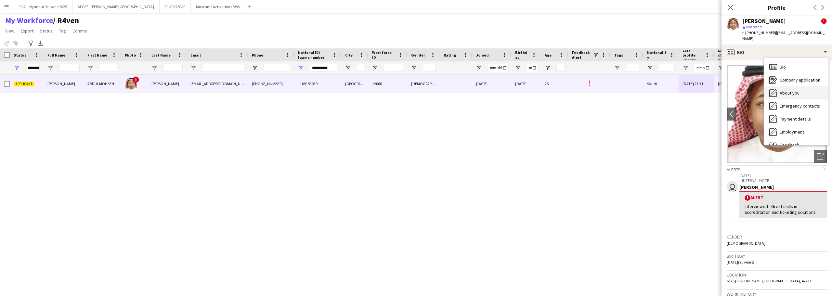
click at [772, 86] on div "About you About you" at bounding box center [796, 92] width 64 height 13
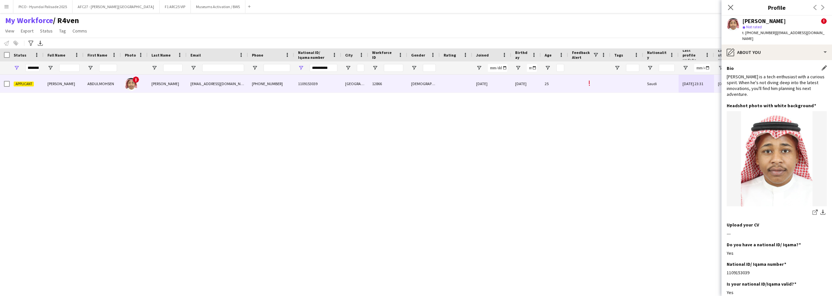
click at [770, 78] on div "[PERSON_NAME] is a tech enthusiast with a curious spirit. When he's not diving …" at bounding box center [777, 86] width 100 height 24
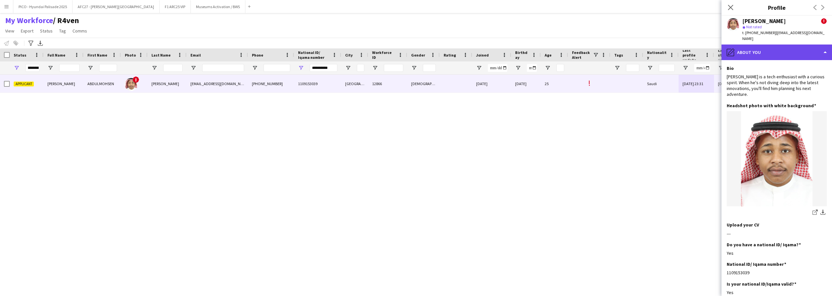
click at [797, 45] on div "pencil4 About you" at bounding box center [777, 53] width 111 height 16
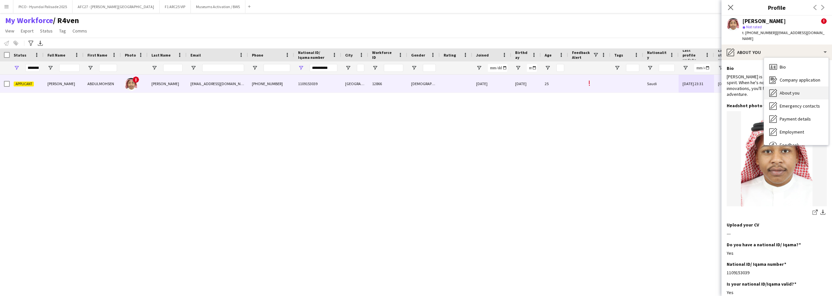
click at [788, 92] on div "About you About you" at bounding box center [796, 92] width 64 height 13
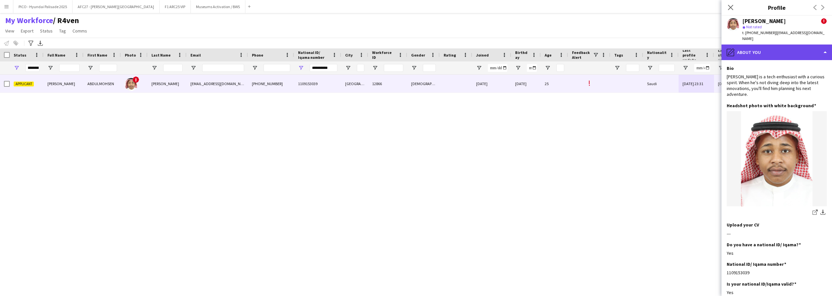
click at [771, 45] on div "pencil4 About you" at bounding box center [777, 53] width 111 height 16
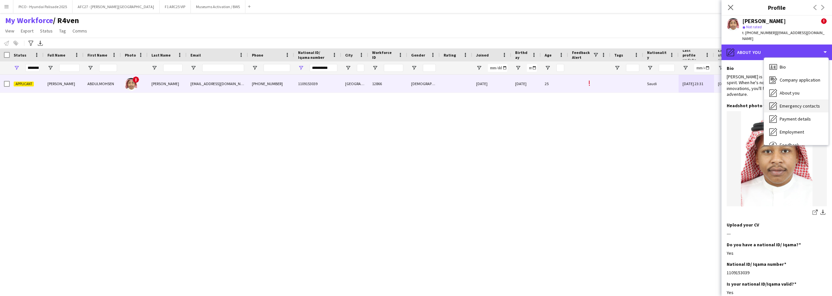
scroll to position [22, 0]
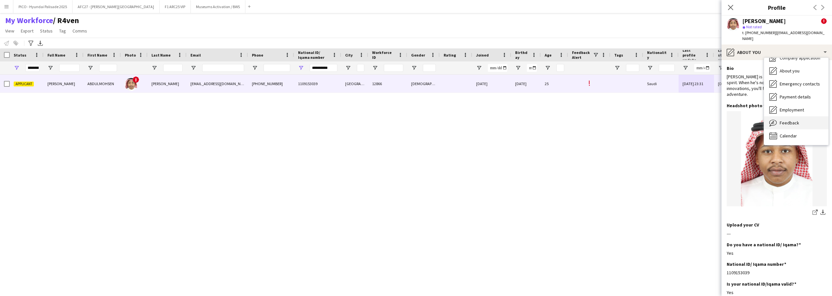
click at [781, 120] on span "Feedback" at bounding box center [790, 123] width 20 height 6
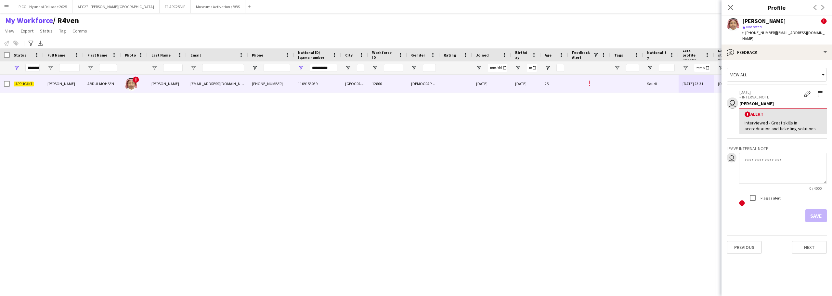
click at [766, 120] on div "Interviewed - Great skills in accreditation and ticketing solutions" at bounding box center [783, 126] width 77 height 12
click at [779, 120] on div "Interviewed - Great skills in accreditation and ticketing solutions" at bounding box center [783, 126] width 77 height 12
click at [804, 90] on button "Edit alert" at bounding box center [807, 94] width 13 height 8
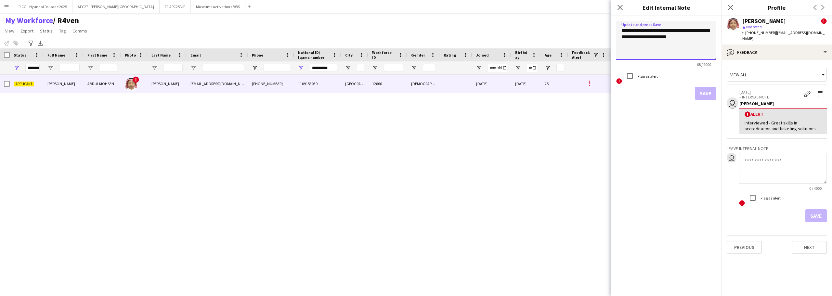
click at [693, 35] on textarea "**********" at bounding box center [666, 40] width 100 height 39
type textarea "**********"
click at [698, 94] on button "Save" at bounding box center [705, 93] width 21 height 13
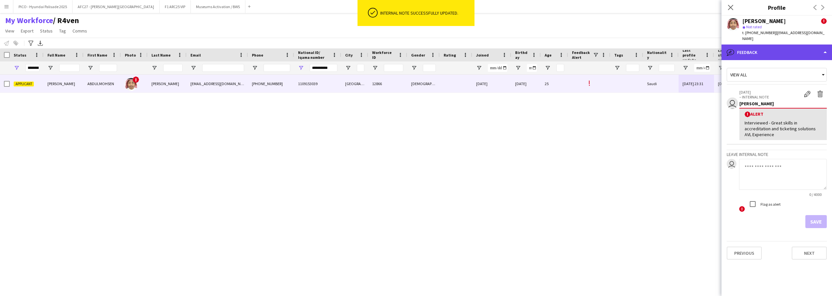
click at [744, 49] on div "bubble-pencil Feedback" at bounding box center [777, 53] width 111 height 16
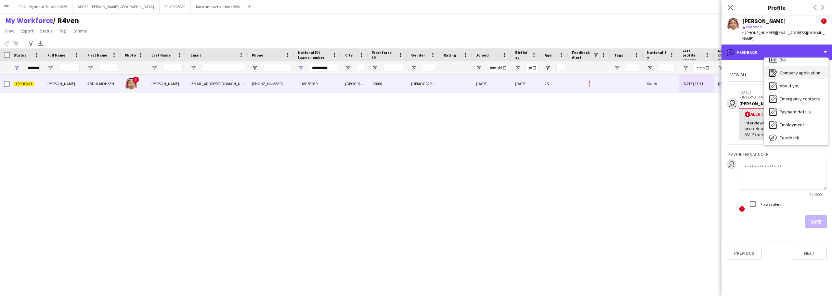
scroll to position [0, 0]
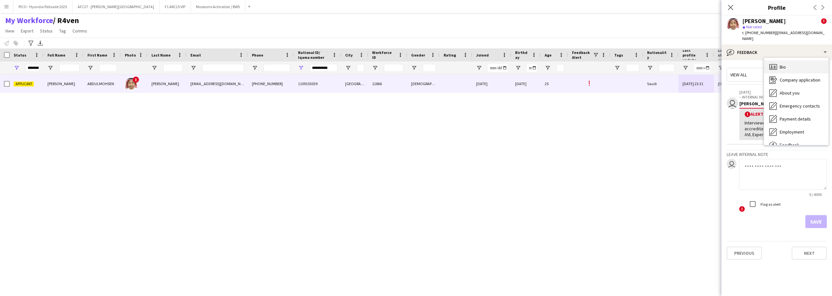
click at [786, 60] on div "Bio Bio" at bounding box center [796, 66] width 64 height 13
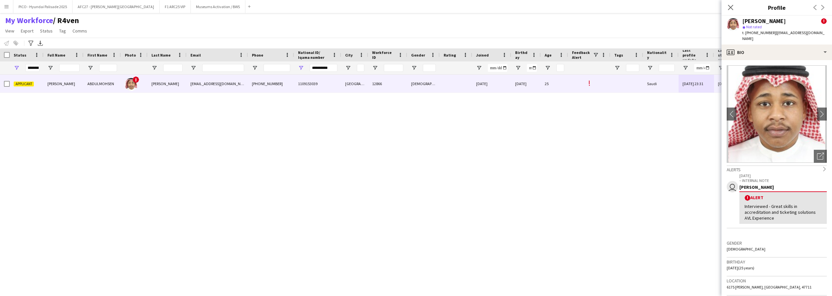
click at [771, 25] on div "star Not rated" at bounding box center [785, 27] width 85 height 6
drag, startPoint x: 771, startPoint y: 25, endPoint x: 770, endPoint y: 34, distance: 9.1
click at [770, 34] on div "[PERSON_NAME] ! star Not rated t. [PHONE_NUMBER] | [EMAIL_ADDRESS][DOMAIN_NAME]" at bounding box center [785, 30] width 85 height 24
click at [770, 34] on span "t. [PHONE_NUMBER]" at bounding box center [760, 32] width 34 height 5
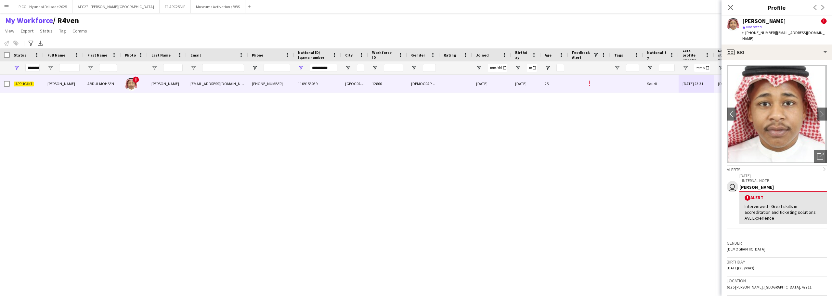
click at [770, 34] on span "t. [PHONE_NUMBER]" at bounding box center [760, 32] width 34 height 5
drag, startPoint x: 770, startPoint y: 34, endPoint x: 770, endPoint y: 24, distance: 9.8
click at [770, 24] on div "[PERSON_NAME] ! star Not rated t. [PHONE_NUMBER] | [EMAIL_ADDRESS][DOMAIN_NAME]" at bounding box center [785, 30] width 85 height 24
click at [770, 18] on div "[PERSON_NAME]" at bounding box center [765, 21] width 44 height 6
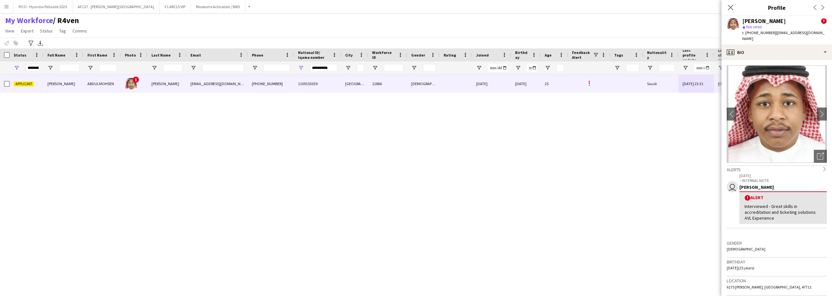
drag, startPoint x: 770, startPoint y: 18, endPoint x: 775, endPoint y: 36, distance: 18.7
click at [775, 36] on div "[PERSON_NAME] ! star Not rated t. [PHONE_NUMBER] | [EMAIL_ADDRESS][DOMAIN_NAME]" at bounding box center [785, 30] width 85 height 24
click at [775, 36] on div "t. [PHONE_NUMBER] | [EMAIL_ADDRESS][DOMAIN_NAME]" at bounding box center [785, 36] width 85 height 12
click at [775, 30] on div "star Not rated" at bounding box center [785, 27] width 85 height 6
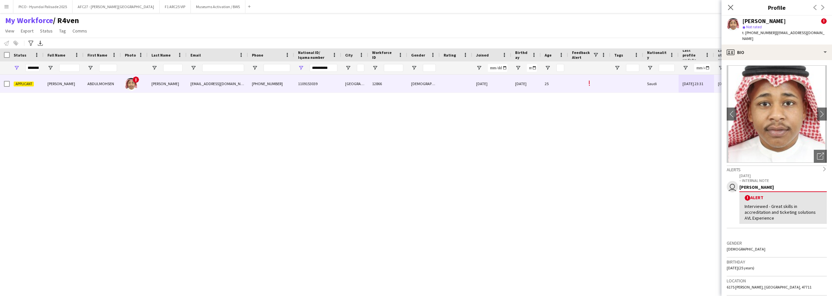
click at [775, 30] on div "star Not rated" at bounding box center [785, 27] width 85 height 6
click at [762, 20] on div "[PERSON_NAME]" at bounding box center [765, 21] width 44 height 6
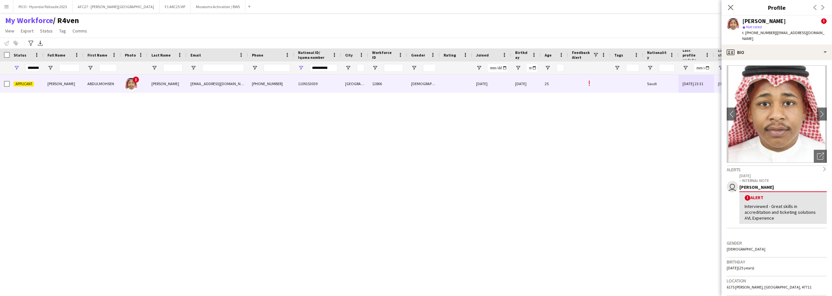
drag, startPoint x: 762, startPoint y: 20, endPoint x: 763, endPoint y: 35, distance: 15.6
click at [763, 35] on div "[PERSON_NAME] ! star Not rated t. [PHONE_NUMBER] | [EMAIL_ADDRESS][DOMAIN_NAME]" at bounding box center [785, 30] width 85 height 24
click at [763, 35] on span "t. [PHONE_NUMBER]" at bounding box center [760, 32] width 34 height 5
drag, startPoint x: 763, startPoint y: 35, endPoint x: 764, endPoint y: 24, distance: 11.4
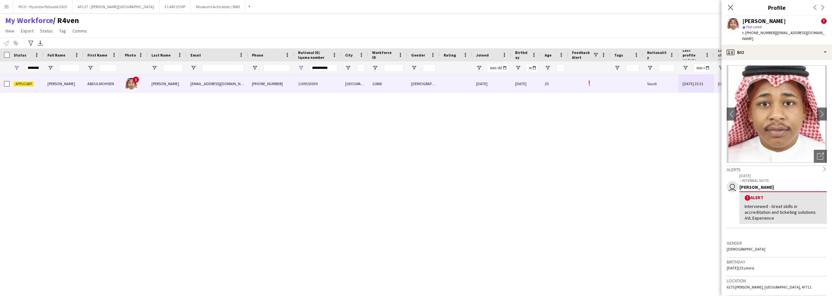
click at [764, 24] on div "[PERSON_NAME] ! star Not rated t. [PHONE_NUMBER] | [EMAIL_ADDRESS][DOMAIN_NAME]" at bounding box center [785, 30] width 85 height 24
click at [764, 24] on div "[PERSON_NAME]" at bounding box center [765, 21] width 44 height 6
drag, startPoint x: 764, startPoint y: 24, endPoint x: 764, endPoint y: 30, distance: 6.5
click at [764, 30] on div "[PERSON_NAME] ! star Not rated t. [PHONE_NUMBER] | [EMAIL_ADDRESS][DOMAIN_NAME]" at bounding box center [785, 30] width 85 height 24
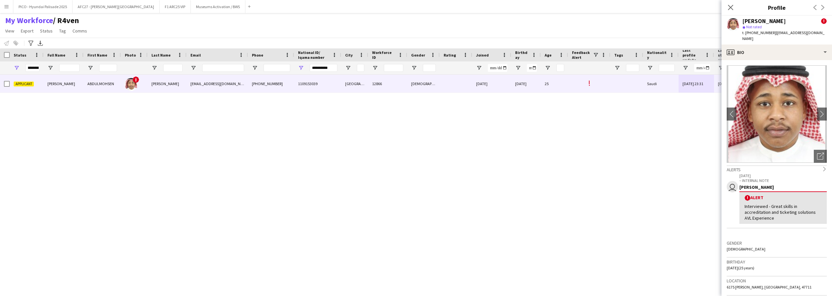
click at [764, 30] on span "t. [PHONE_NUMBER]" at bounding box center [760, 32] width 34 height 5
drag, startPoint x: 764, startPoint y: 30, endPoint x: 765, endPoint y: 20, distance: 10.8
click at [765, 20] on div "[PERSON_NAME] ! star Not rated t. [PHONE_NUMBER] | [EMAIL_ADDRESS][DOMAIN_NAME]" at bounding box center [785, 30] width 85 height 24
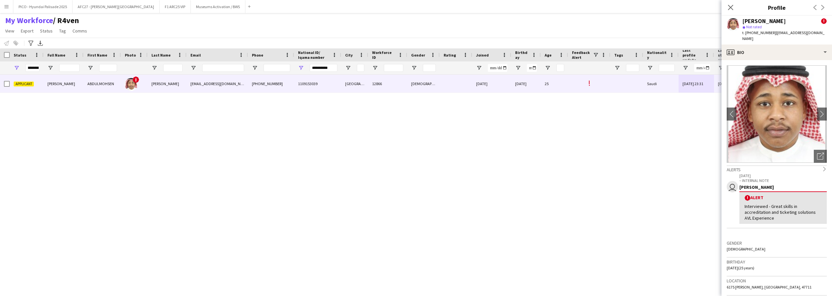
click at [765, 20] on div "[PERSON_NAME]" at bounding box center [765, 21] width 44 height 6
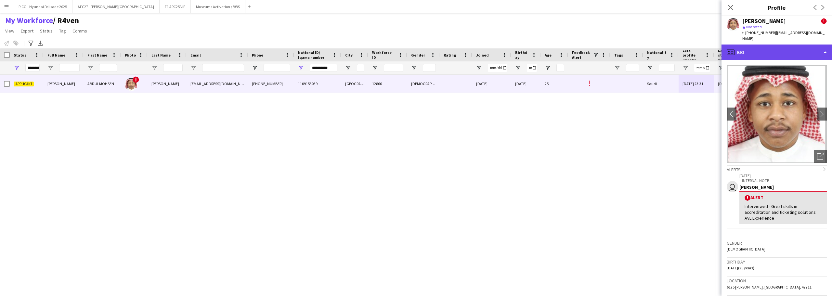
click at [775, 46] on div "profile Bio" at bounding box center [777, 53] width 111 height 16
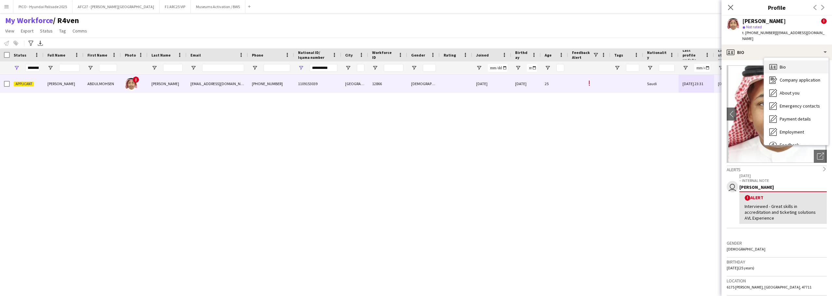
click at [776, 64] on icon at bounding box center [774, 67] width 8 height 6
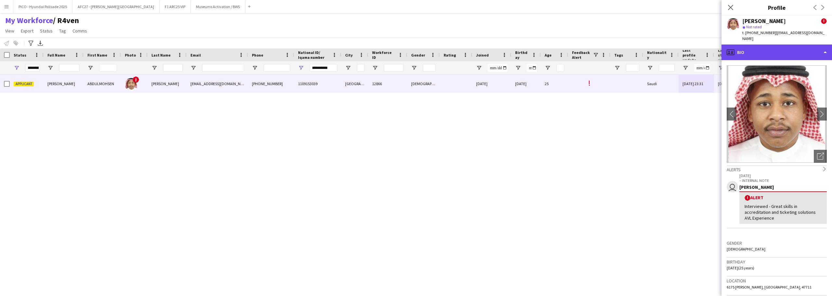
click at [776, 52] on div "profile Bio" at bounding box center [777, 53] width 111 height 16
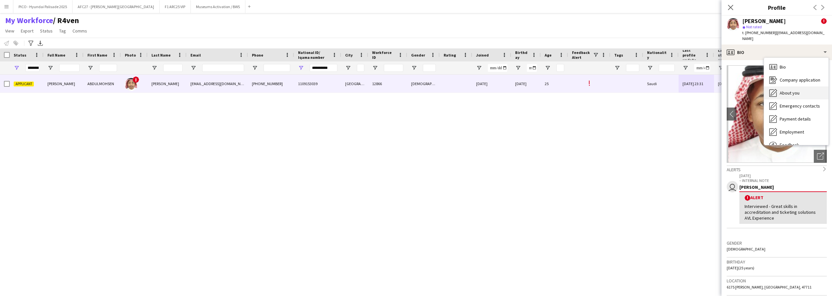
click at [778, 86] on div "About you About you" at bounding box center [796, 92] width 64 height 13
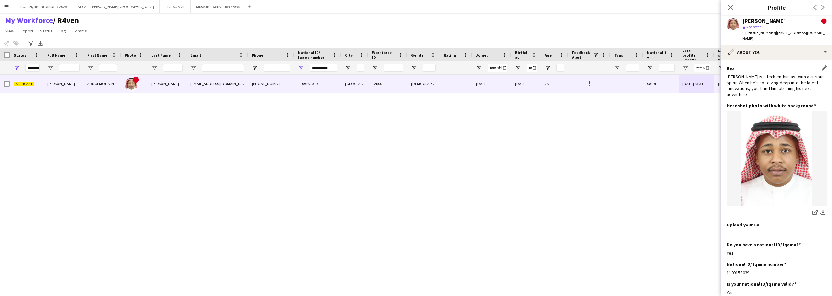
click at [763, 74] on div "[PERSON_NAME] is a tech enthusiast with a curious spirit. When he's not diving …" at bounding box center [777, 86] width 100 height 24
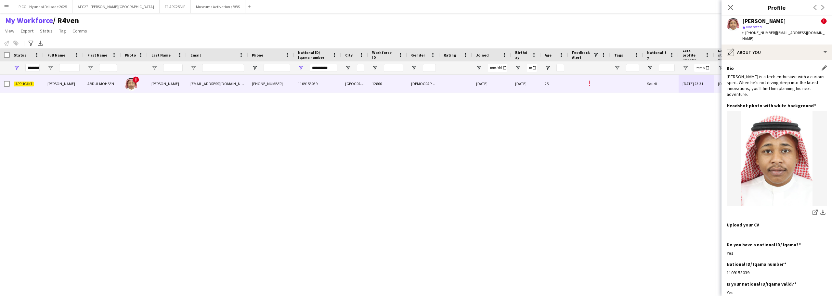
click at [763, 74] on div "[PERSON_NAME] is a tech enthusiast with a curious spirit. When he's not diving …" at bounding box center [777, 86] width 100 height 24
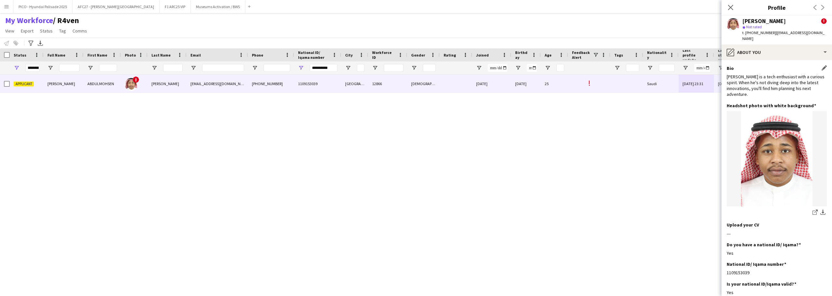
click at [763, 74] on div "[PERSON_NAME] is a tech enthusiast with a curious spirit. When he's not diving …" at bounding box center [777, 86] width 100 height 24
click at [759, 80] on div "[PERSON_NAME] is a tech enthusiast with a curious spirit. When he's not diving …" at bounding box center [777, 86] width 100 height 24
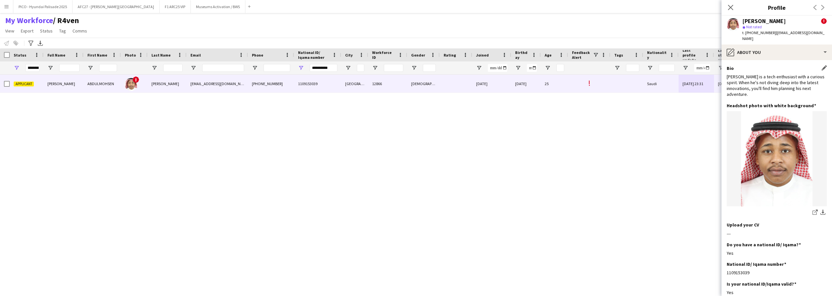
click at [759, 80] on div "[PERSON_NAME] is a tech enthusiast with a curious spirit. When he's not diving …" at bounding box center [777, 86] width 100 height 24
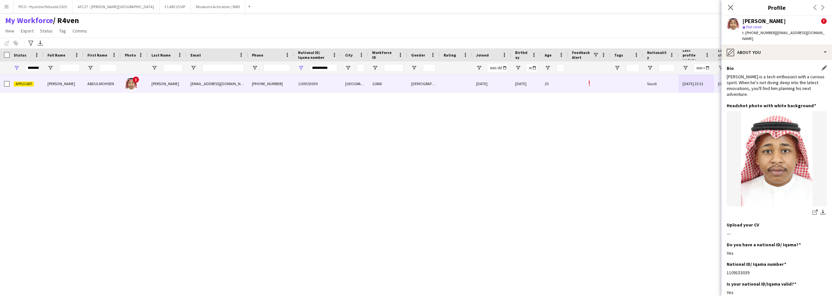
click at [759, 80] on div "[PERSON_NAME] is a tech enthusiast with a curious spirit. When he's not diving …" at bounding box center [777, 86] width 100 height 24
click at [753, 81] on div "[PERSON_NAME] is a tech enthusiast with a curious spirit. When he's not diving …" at bounding box center [777, 86] width 100 height 24
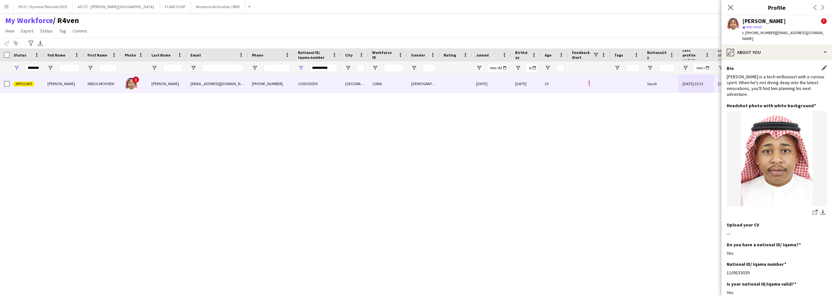
click at [753, 81] on div "[PERSON_NAME] is a tech enthusiast with a curious spirit. When he's not diving …" at bounding box center [777, 86] width 100 height 24
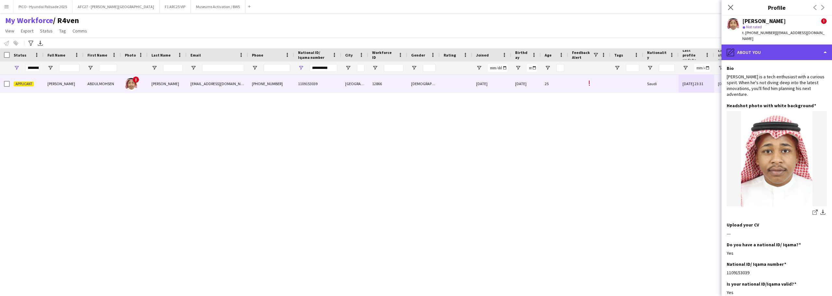
click at [750, 46] on div "pencil4 About you" at bounding box center [777, 53] width 111 height 16
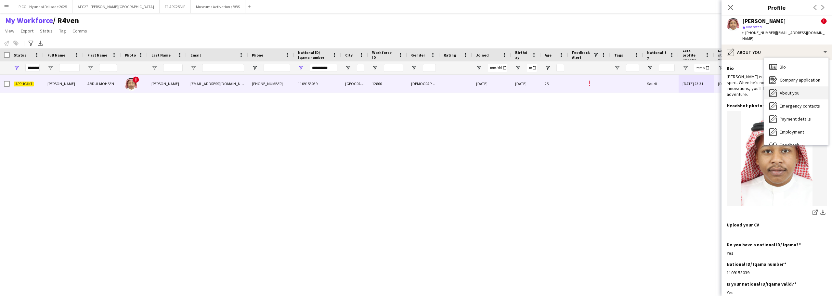
click at [777, 89] on icon at bounding box center [773, 92] width 7 height 7
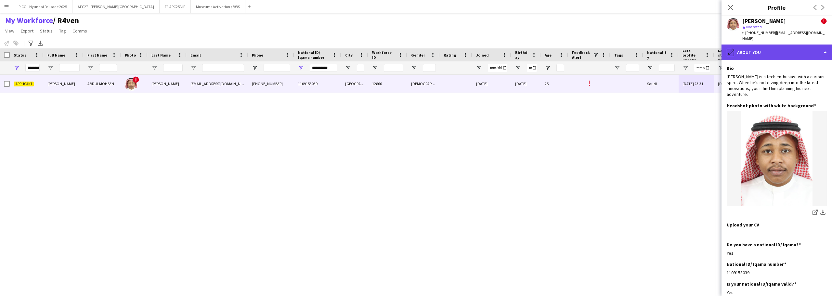
click at [767, 48] on div "pencil4 About you" at bounding box center [777, 53] width 111 height 16
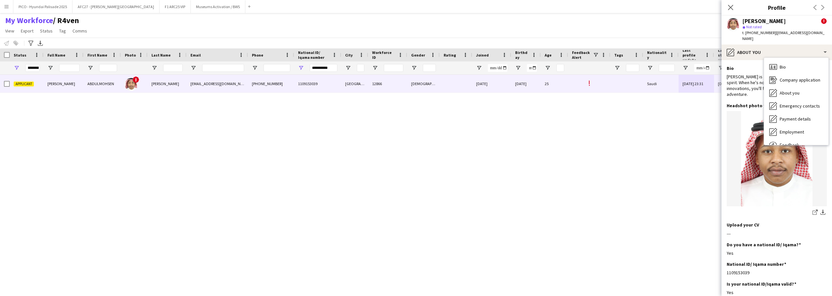
click at [742, 74] on div "[PERSON_NAME] is a tech enthusiast with a curious spirit. When he's not diving …" at bounding box center [777, 86] width 100 height 24
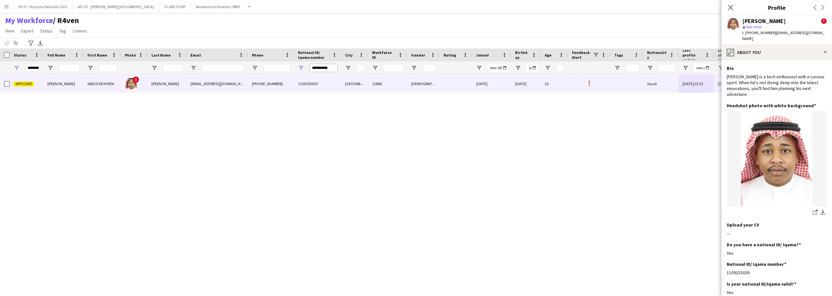
click at [332, 67] on input "**********" at bounding box center [324, 68] width 28 height 8
click at [310, 115] on div "Applicant [PERSON_NAME] ! [PERSON_NAME] [EMAIL_ADDRESS][DOMAIN_NAME] [PHONE_NUM…" at bounding box center [395, 180] width 790 height 210
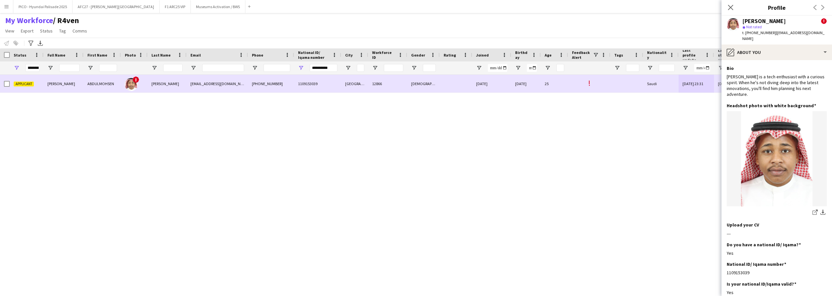
click at [324, 81] on div "1109153039" at bounding box center [317, 84] width 47 height 18
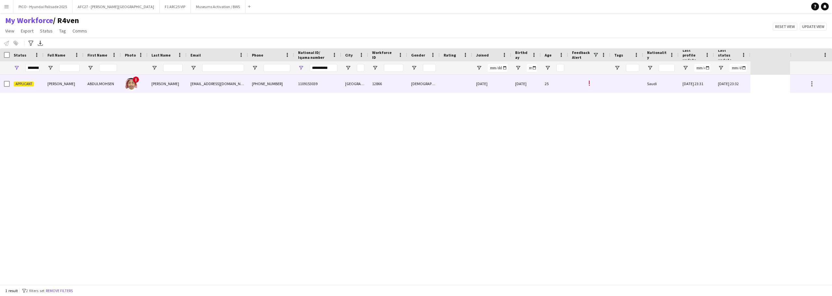
click at [324, 87] on div "1109153039" at bounding box center [317, 84] width 47 height 18
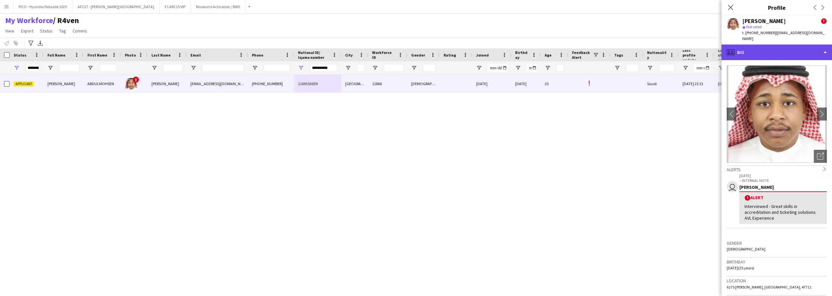
click at [732, 48] on icon "profile" at bounding box center [731, 52] width 8 height 8
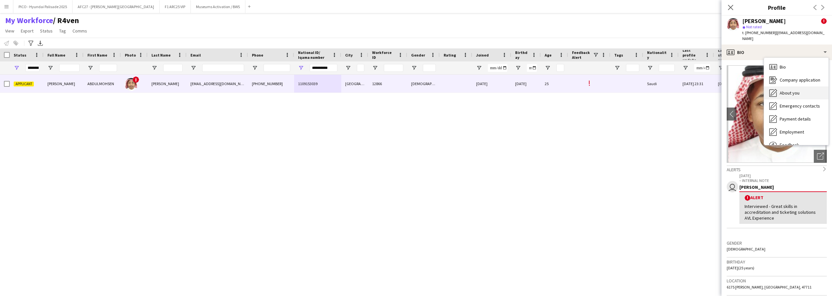
click at [785, 86] on div "About you About you" at bounding box center [796, 92] width 64 height 13
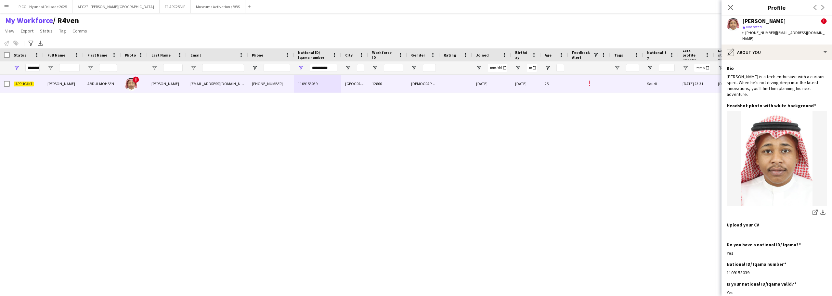
click at [785, 82] on div "[PERSON_NAME] is a tech enthusiast with a curious spirit. When he's not diving …" at bounding box center [777, 86] width 100 height 24
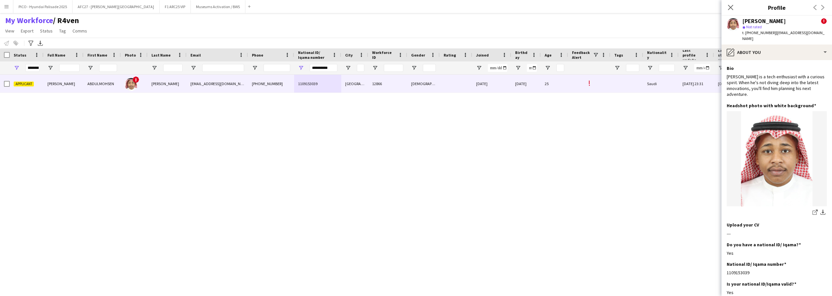
click at [785, 82] on div "[PERSON_NAME] is a tech enthusiast with a curious spirit. When he's not diving …" at bounding box center [777, 86] width 100 height 24
click at [783, 77] on div "[PERSON_NAME] is a tech enthusiast with a curious spirit. When he's not diving …" at bounding box center [777, 86] width 100 height 24
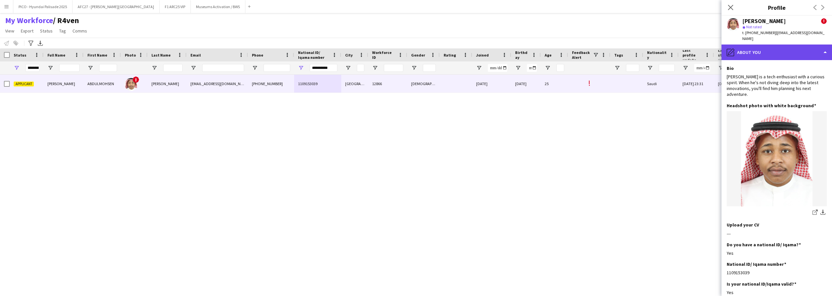
click at [781, 46] on div "pencil4 About you" at bounding box center [777, 53] width 111 height 16
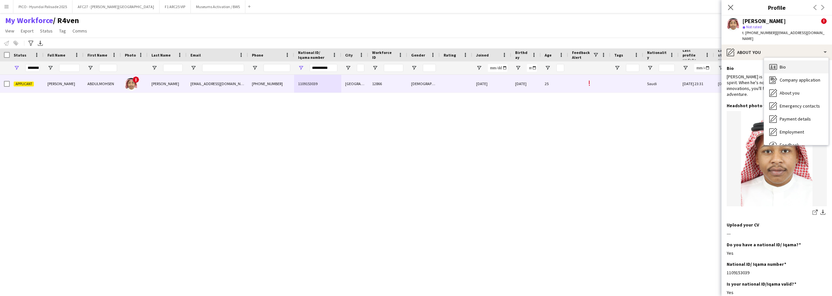
click at [789, 60] on div "Bio Bio" at bounding box center [796, 66] width 64 height 13
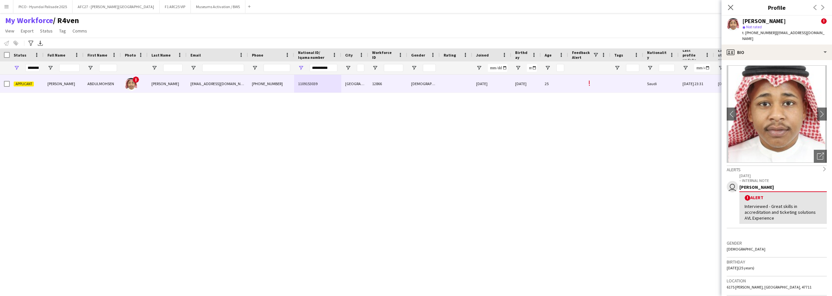
drag, startPoint x: 789, startPoint y: 60, endPoint x: 777, endPoint y: 32, distance: 29.9
click at [777, 32] on span "| [EMAIL_ADDRESS][DOMAIN_NAME]" at bounding box center [784, 35] width 82 height 11
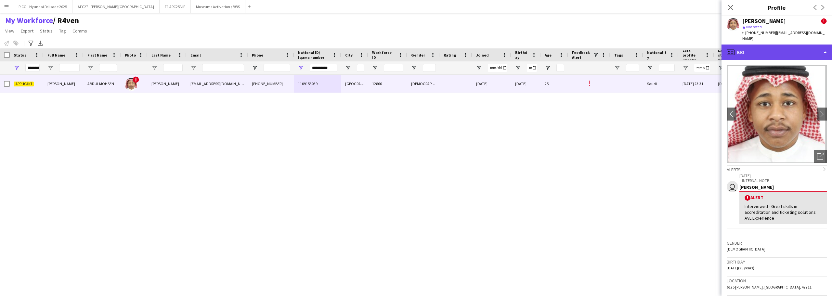
click at [762, 45] on div "profile Bio" at bounding box center [777, 53] width 111 height 16
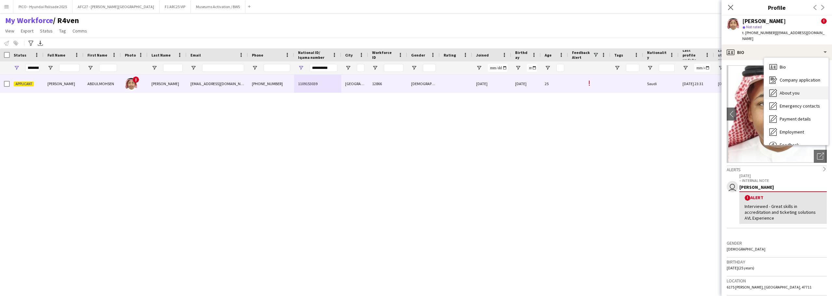
click at [775, 89] on icon at bounding box center [774, 92] width 7 height 7
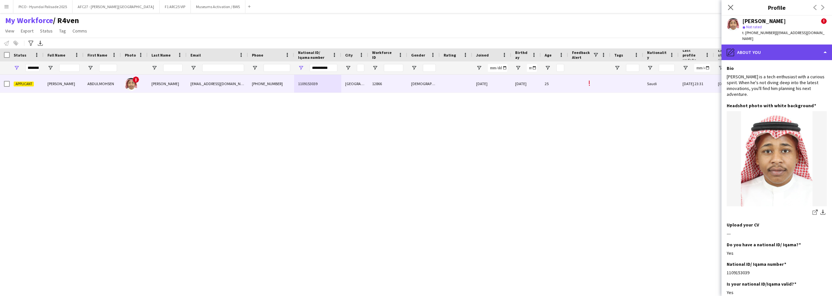
click at [770, 46] on div "pencil4 About you" at bounding box center [777, 53] width 111 height 16
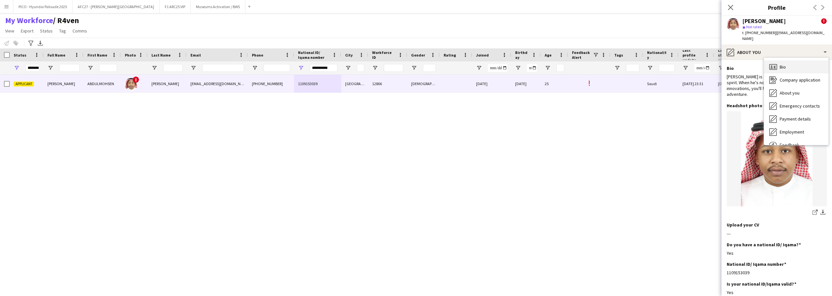
click at [782, 60] on div "Bio Bio" at bounding box center [796, 66] width 64 height 13
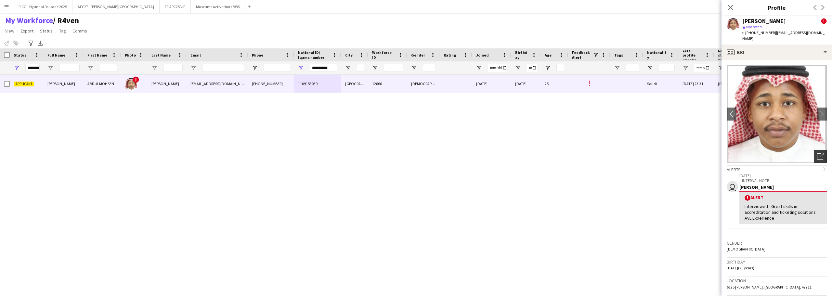
click at [817, 153] on icon "Open photos pop-in" at bounding box center [820, 156] width 7 height 7
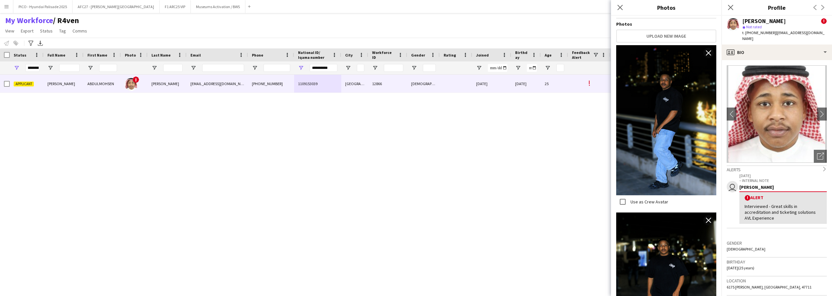
scroll to position [176, 0]
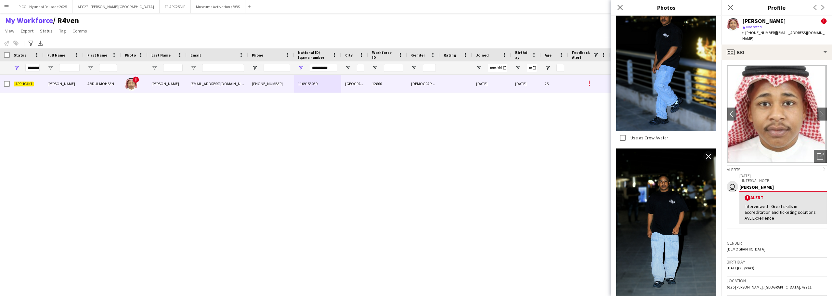
click at [739, 227] on div "user [DATE] – INTERNAL NOTE [PERSON_NAME] ! Alert Interviewed - Great skills in…" at bounding box center [777, 206] width 100 height 66
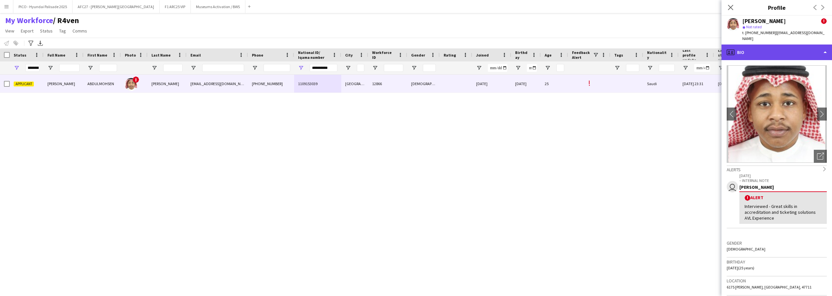
click at [780, 45] on div "profile Bio" at bounding box center [777, 53] width 111 height 16
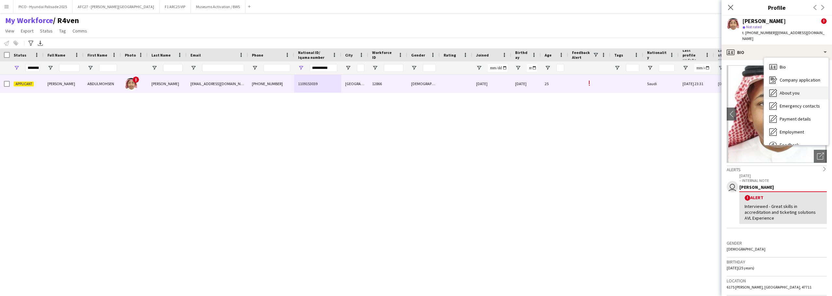
click at [780, 86] on div "About you About you" at bounding box center [796, 92] width 64 height 13
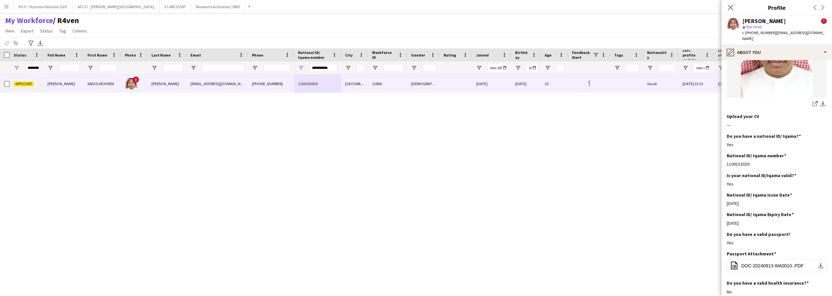
scroll to position [130, 0]
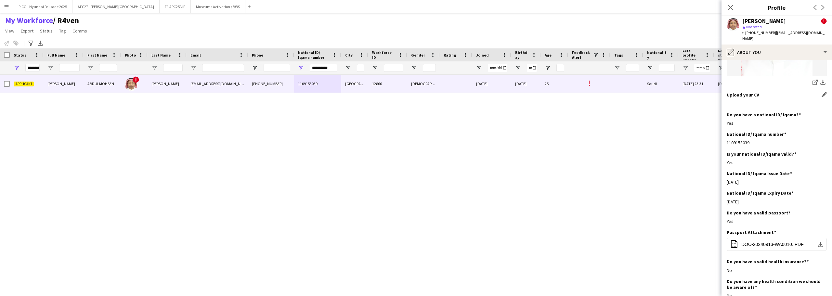
click at [765, 101] on div "---" at bounding box center [777, 104] width 100 height 6
drag, startPoint x: 765, startPoint y: 90, endPoint x: 765, endPoint y: 83, distance: 7.8
click at [765, 92] on div "Upload your CV Edit this field ---" at bounding box center [777, 102] width 100 height 20
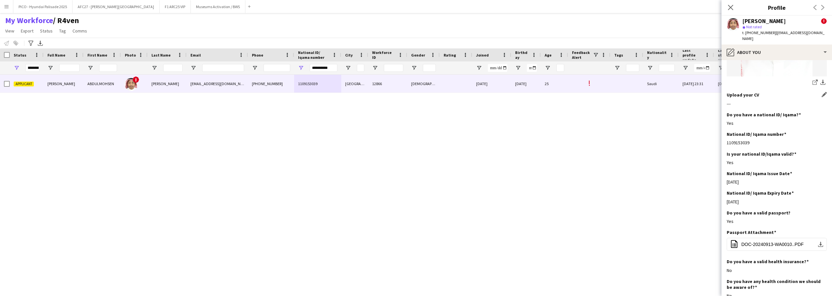
click at [765, 92] on div "Upload your CV Edit this field" at bounding box center [777, 95] width 100 height 6
drag, startPoint x: 765, startPoint y: 83, endPoint x: 765, endPoint y: 95, distance: 12.0
click at [765, 95] on div "Upload your CV Edit this field ---" at bounding box center [777, 102] width 100 height 20
click at [765, 101] on div "---" at bounding box center [777, 104] width 100 height 6
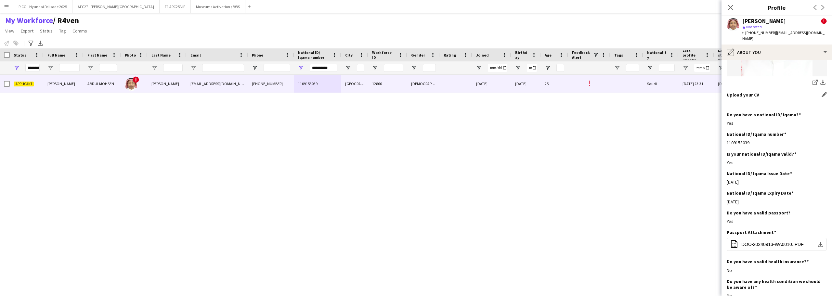
click at [765, 101] on div "---" at bounding box center [777, 104] width 100 height 6
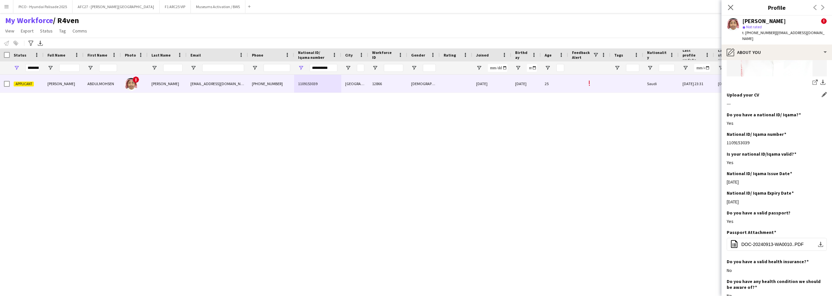
click at [765, 101] on div "---" at bounding box center [777, 104] width 100 height 6
click at [765, 95] on div "Upload your CV Edit this field ---" at bounding box center [777, 102] width 100 height 20
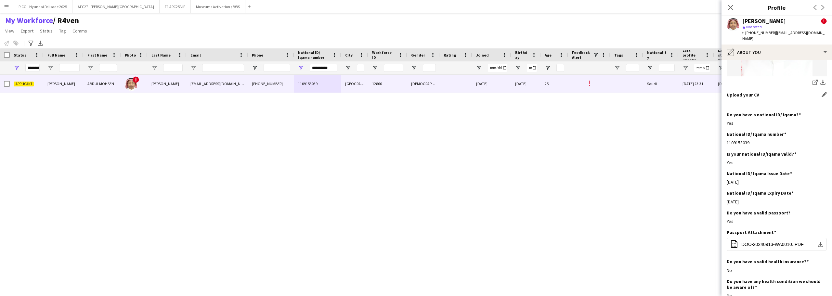
click at [765, 95] on div "Upload your CV Edit this field ---" at bounding box center [777, 102] width 100 height 20
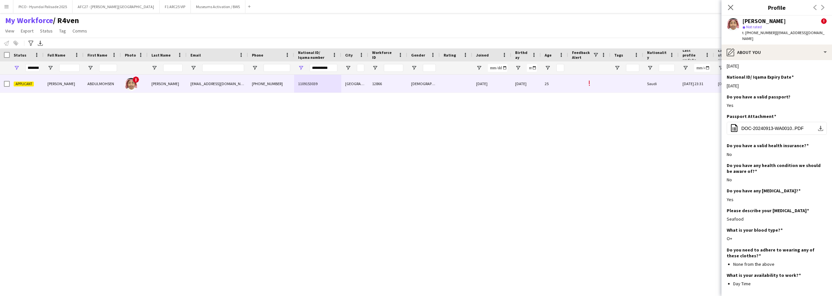
scroll to position [267, 0]
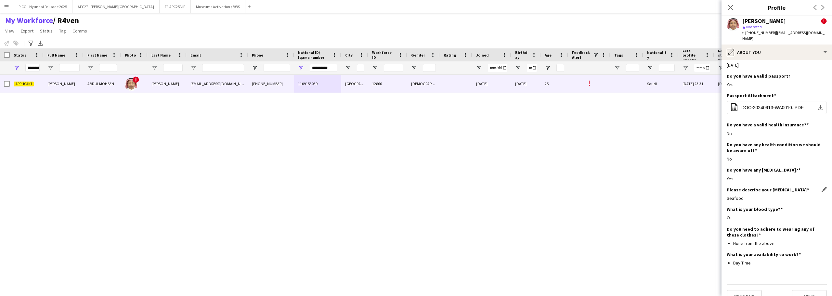
click at [749, 187] on h3 "Please describe your [MEDICAL_DATA]" at bounding box center [768, 190] width 82 height 6
drag, startPoint x: 749, startPoint y: 179, endPoint x: 751, endPoint y: 186, distance: 7.3
click at [751, 187] on div "Please describe your [MEDICAL_DATA] Edit this field Seafood" at bounding box center [777, 197] width 100 height 20
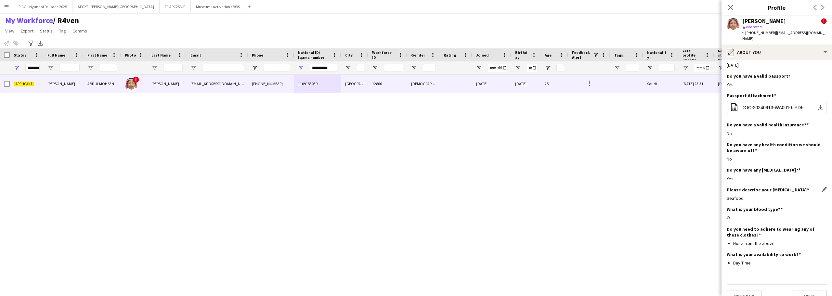
click at [751, 195] on div "Seafood" at bounding box center [777, 198] width 100 height 6
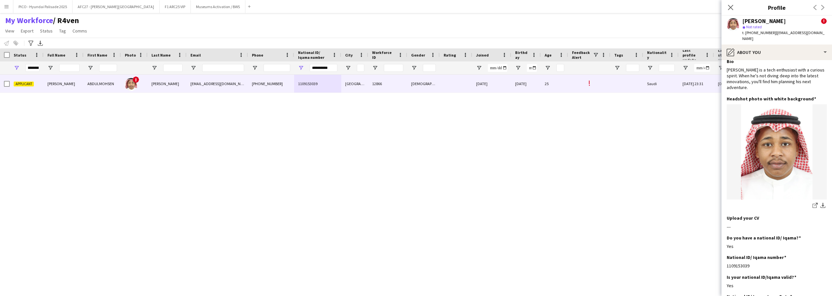
scroll to position [0, 0]
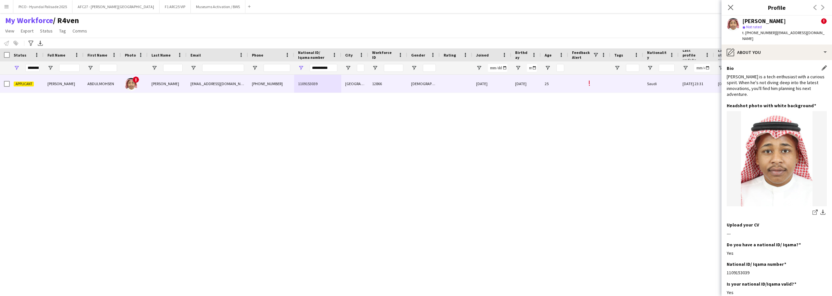
click at [767, 84] on div "[PERSON_NAME] is a tech enthusiast with a curious spirit. When he's not diving …" at bounding box center [777, 86] width 100 height 24
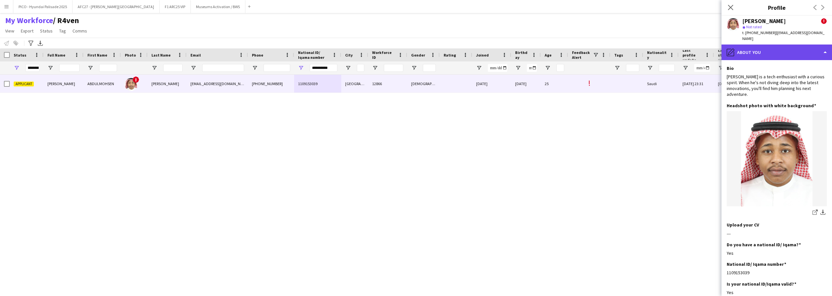
click at [769, 52] on div "pencil4 About you" at bounding box center [777, 53] width 111 height 16
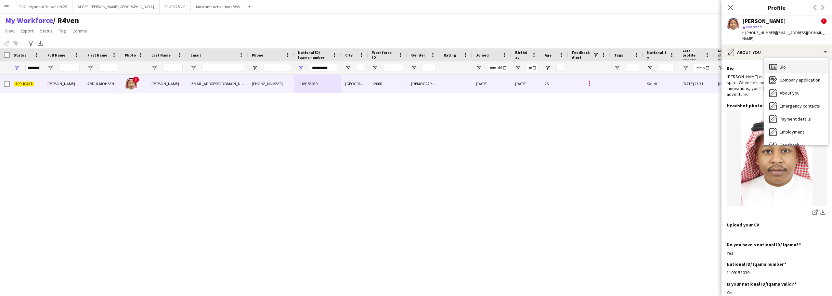
click at [778, 60] on div "Bio Bio" at bounding box center [796, 66] width 64 height 13
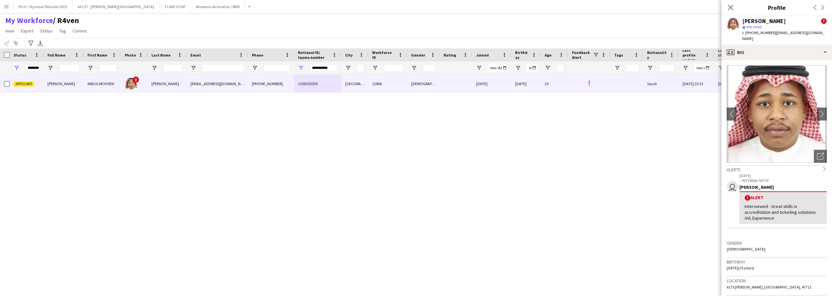
click at [763, 32] on span "t. [PHONE_NUMBER]" at bounding box center [760, 32] width 34 height 5
drag, startPoint x: 763, startPoint y: 32, endPoint x: 763, endPoint y: 21, distance: 10.7
click at [763, 21] on div "[PERSON_NAME] ! star Not rated t. [PHONE_NUMBER] | [EMAIL_ADDRESS][DOMAIN_NAME]" at bounding box center [785, 30] width 85 height 24
click at [763, 21] on div "[PERSON_NAME]" at bounding box center [765, 21] width 44 height 6
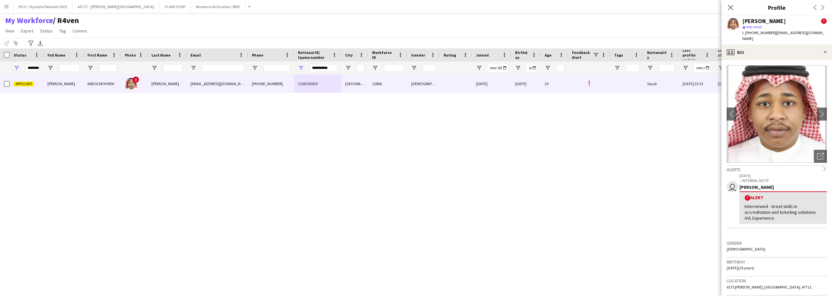
click at [763, 21] on div "[PERSON_NAME]" at bounding box center [765, 21] width 44 height 6
drag, startPoint x: 763, startPoint y: 21, endPoint x: 766, endPoint y: 34, distance: 12.9
click at [766, 34] on div "[PERSON_NAME] ! star Not rated t. [PHONE_NUMBER] | [EMAIL_ADDRESS][DOMAIN_NAME]" at bounding box center [785, 30] width 85 height 24
click at [766, 34] on span "t. [PHONE_NUMBER]" at bounding box center [760, 32] width 34 height 5
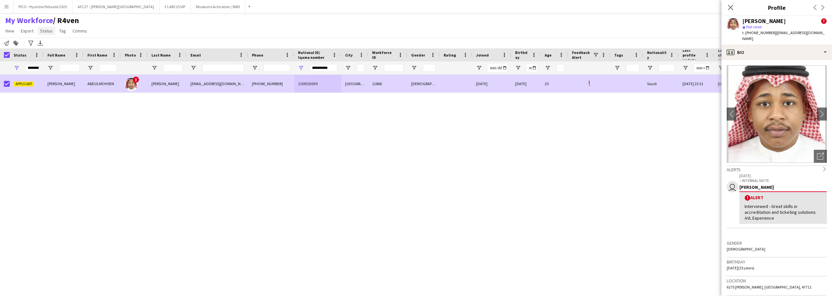
click at [41, 32] on span "Status" at bounding box center [46, 31] width 13 height 6
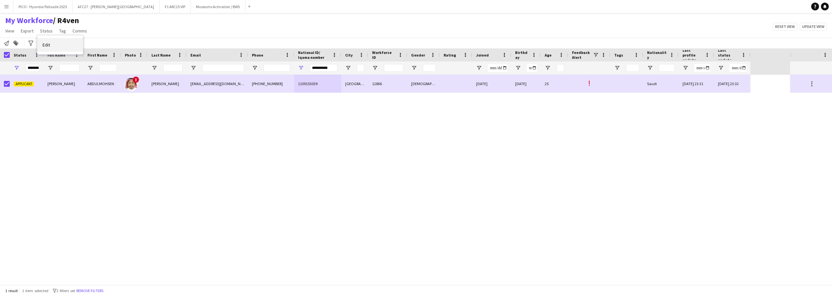
click at [52, 43] on link "Edit" at bounding box center [60, 45] width 46 height 14
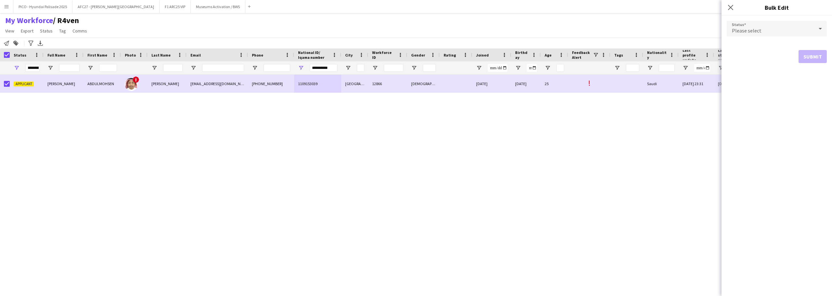
click at [772, 31] on div "Please select" at bounding box center [770, 29] width 87 height 16
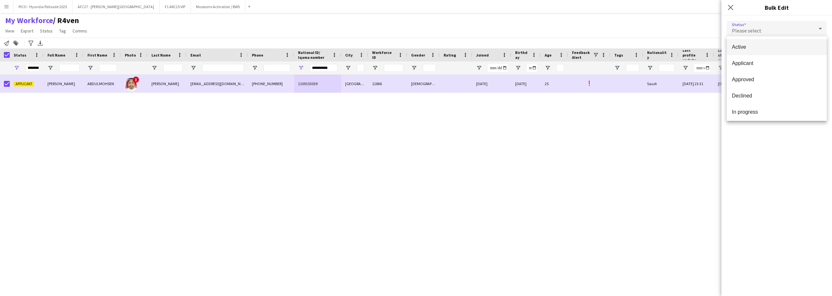
click at [772, 52] on mat-option "Active" at bounding box center [777, 47] width 100 height 16
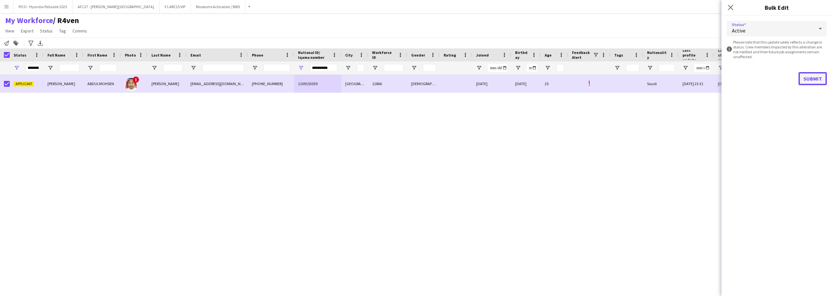
click at [803, 85] on button "Submit" at bounding box center [813, 78] width 28 height 13
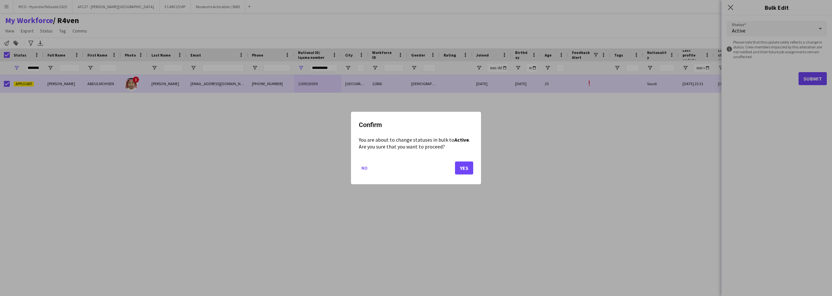
click at [476, 165] on div "Confirm You are about to change statuses in bulk to Active . Are you sure that …" at bounding box center [416, 148] width 130 height 73
click at [457, 172] on button "Yes" at bounding box center [464, 168] width 18 height 13
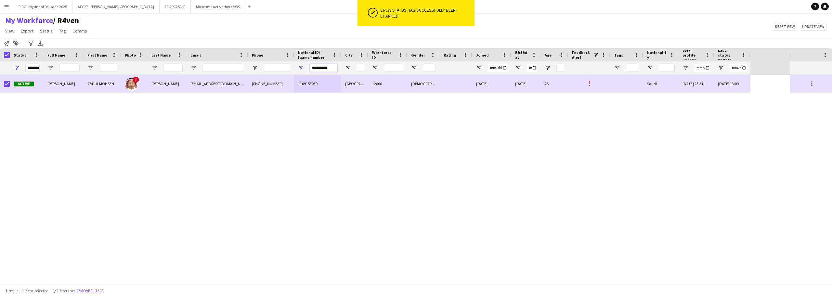
click at [314, 70] on input "**********" at bounding box center [324, 68] width 28 height 8
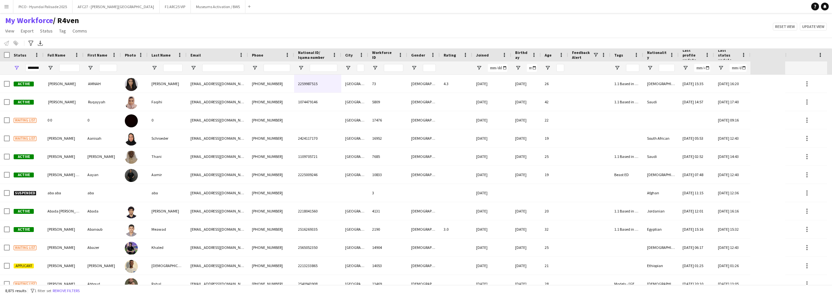
click at [235, 31] on div "My Workforce / R4ven View Views Default view R4ven New view Update view Delete …" at bounding box center [416, 27] width 832 height 22
click at [319, 71] on input "National ID/ Iqama number Filter Input" at bounding box center [324, 68] width 28 height 8
paste input "**********"
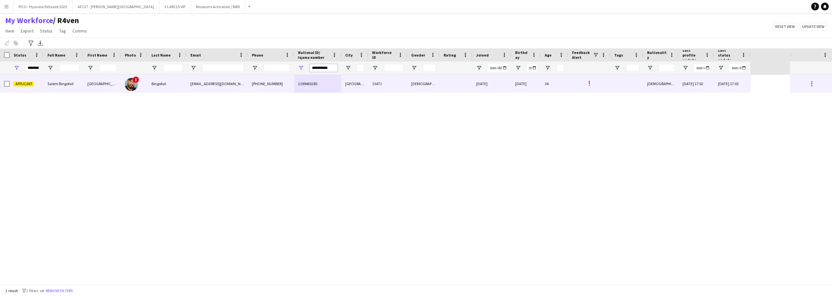
type input "**********"
click at [182, 85] on div "Bingofail" at bounding box center [167, 84] width 39 height 18
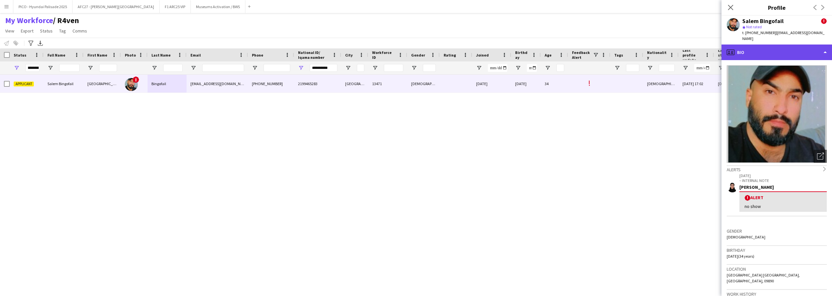
click at [739, 51] on div "profile Bio" at bounding box center [777, 53] width 111 height 16
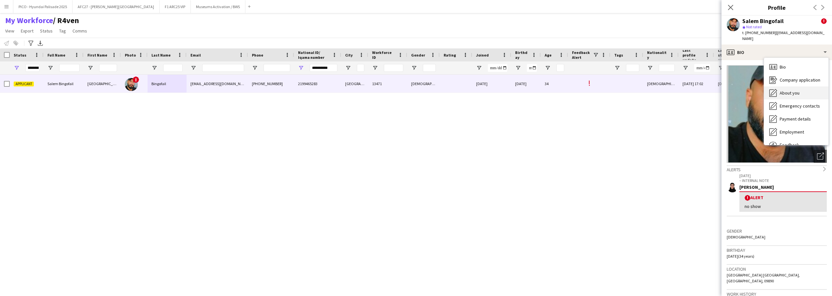
click at [778, 86] on div "About you About you" at bounding box center [796, 92] width 64 height 13
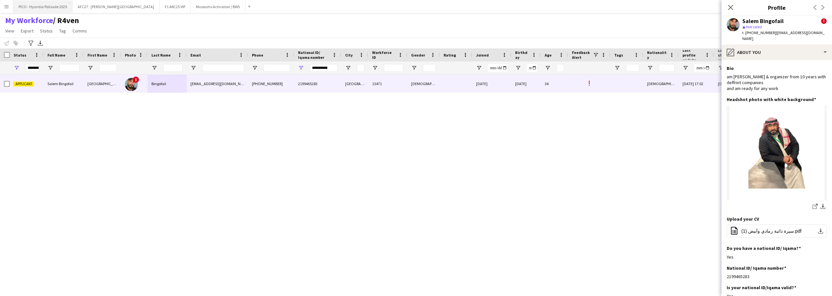
click at [55, 5] on button "PICO - Hyundai Palisade 2025 Close" at bounding box center [42, 6] width 59 height 13
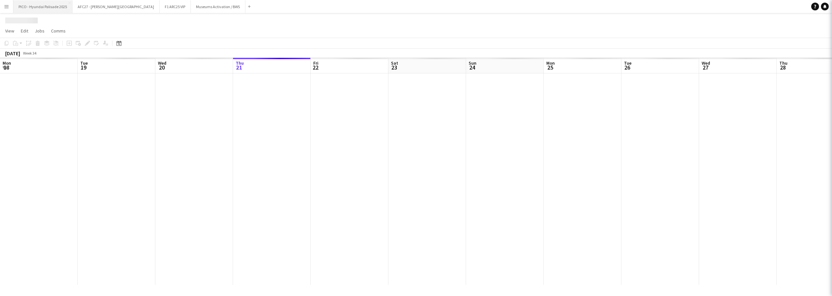
scroll to position [0, 155]
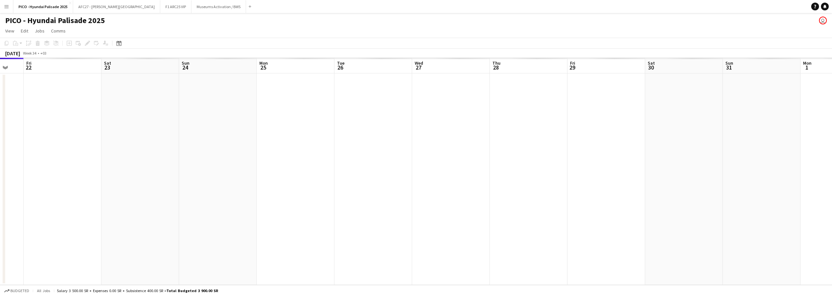
drag, startPoint x: 301, startPoint y: 139, endPoint x: 149, endPoint y: 146, distance: 153.0
click at [151, 146] on app-calendar-viewport "Mon 18 Tue 19 Wed 20 Thu 21 Fri 22 Sat 23 Sun 24 Mon 25 Tue 26 Wed 27 Thu 28 Fr…" at bounding box center [416, 171] width 832 height 227
drag, startPoint x: 390, startPoint y: 130, endPoint x: 154, endPoint y: 158, distance: 237.4
click at [167, 158] on app-calendar-viewport "Tue 19 Wed 20 Thu 21 Fri 22 Sat 23 Sun 24 Mon 25 Tue 26 Wed 27 Thu 28 Fri 29 Sa…" at bounding box center [416, 171] width 832 height 227
click at [90, 171] on app-calendar-viewport "Fri 22 Sat 23 Sun 24 Mon 25 Tue 26 Wed 27 Thu 28 Fri 29 Sat 30 Sun 31 Mon 1 Tue…" at bounding box center [416, 171] width 832 height 227
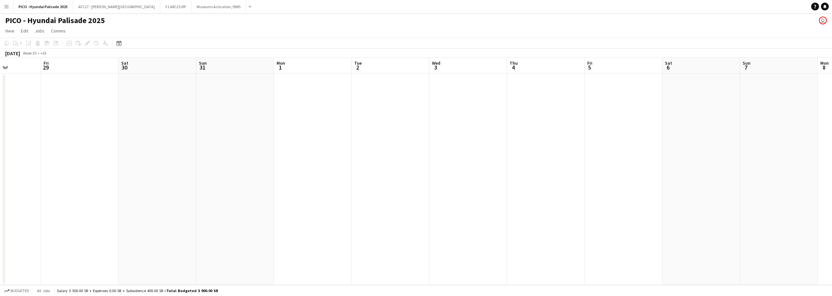
drag, startPoint x: 176, startPoint y: 147, endPoint x: 243, endPoint y: 138, distance: 67.6
click at [69, 154] on app-calendar-viewport "Tue 26 Wed 27 Thu 28 Fri 29 Sat 30 Sun 31 Mon 1 Tue 2 Wed 3 Thu 4 Fri 5 Sat 6 S…" at bounding box center [416, 171] width 832 height 227
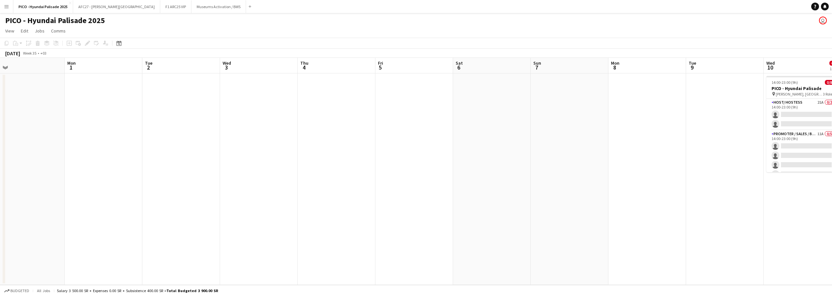
drag, startPoint x: 132, startPoint y: 152, endPoint x: 164, endPoint y: 157, distance: 32.3
click at [37, 170] on app-calendar-viewport "Thu 28 Fri 29 Sat 30 Sun 31 Mon 1 Tue 2 Wed 3 Thu 4 Fri 5 Sat 6 Sun 7 Mon 8 Tue…" at bounding box center [416, 171] width 832 height 227
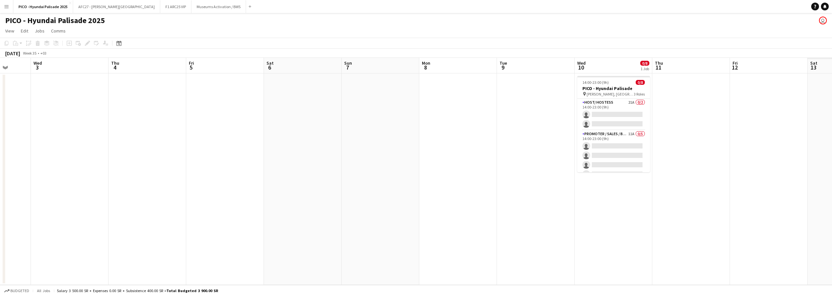
drag, startPoint x: 292, startPoint y: 137, endPoint x: 56, endPoint y: 155, distance: 236.7
click at [70, 153] on app-calendar-viewport "Sun 31 Mon 1 Tue 2 Wed 3 Thu 4 Fri 5 Sat 6 Sun 7 Mon 8 Tue 9 Wed 10 0/8 1 Job T…" at bounding box center [416, 171] width 832 height 227
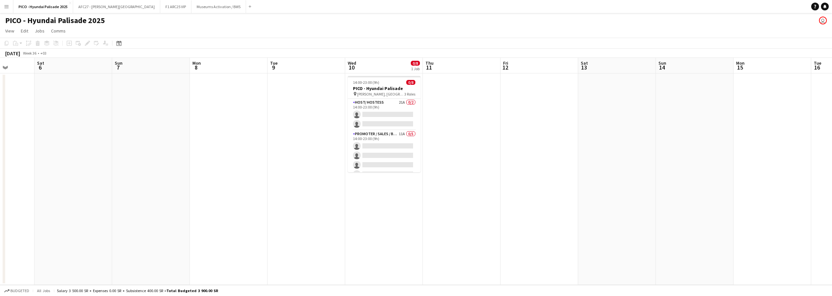
drag, startPoint x: 272, startPoint y: 133, endPoint x: 53, endPoint y: 155, distance: 220.3
click at [62, 154] on app-calendar-viewport "Tue 2 Wed 3 Thu 4 Fri 5 Sat 6 Sun 7 Mon 8 Tue 9 Wed 10 0/8 1 Job Thu 11 Fri 12 …" at bounding box center [416, 171] width 832 height 227
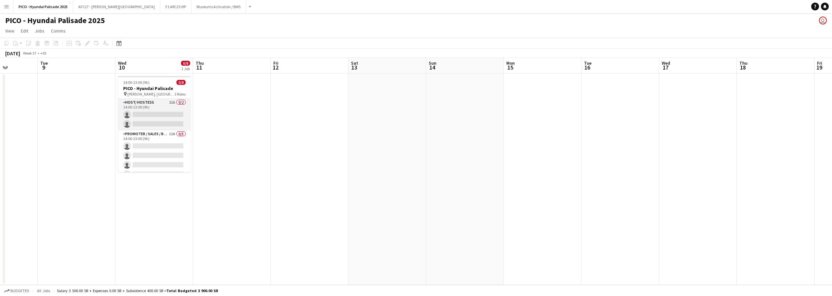
click at [152, 118] on app-card-role "Host/ Hostess 21A 0/2 14:00-23:00 (9h) single-neutral-actions single-neutral-ac…" at bounding box center [154, 115] width 73 height 32
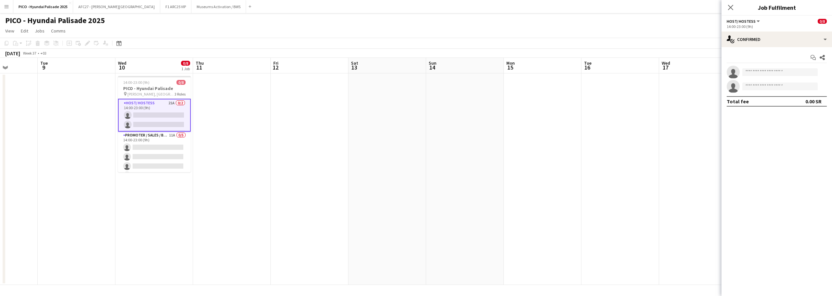
click at [163, 111] on app-card-role "Host/ Hostess 21A 0/2 14:00-23:00 (9h) single-neutral-actions single-neutral-ac…" at bounding box center [154, 115] width 73 height 33
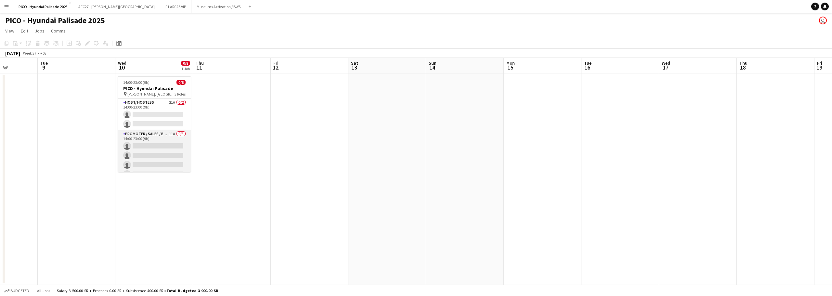
click at [148, 152] on app-card-role "Promoter / Sales / Brand Ambassador 11A 0/5 14:00-23:00 (9h) single-neutral-act…" at bounding box center [154, 160] width 73 height 60
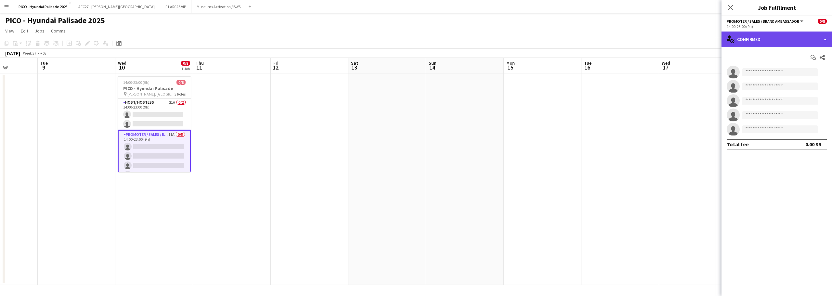
click at [764, 42] on div "single-neutral-actions-check-2 Confirmed" at bounding box center [777, 40] width 111 height 16
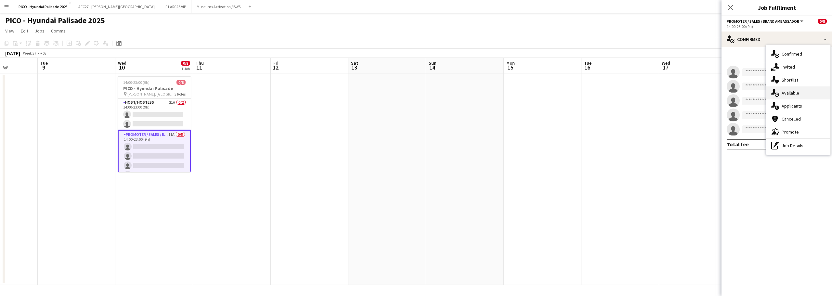
click at [785, 96] on div "single-neutral-actions-upload Available" at bounding box center [798, 92] width 64 height 13
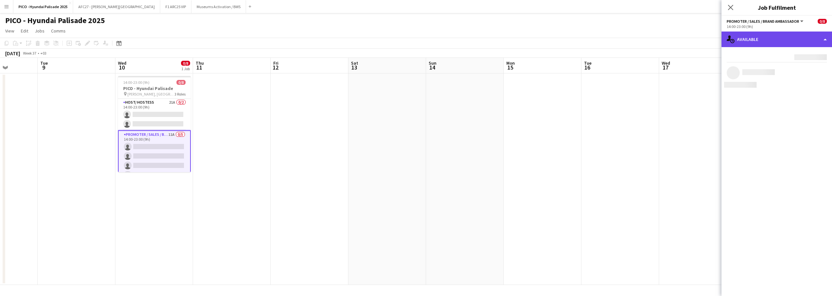
click at [773, 41] on div "single-neutral-actions-upload Available" at bounding box center [777, 40] width 111 height 16
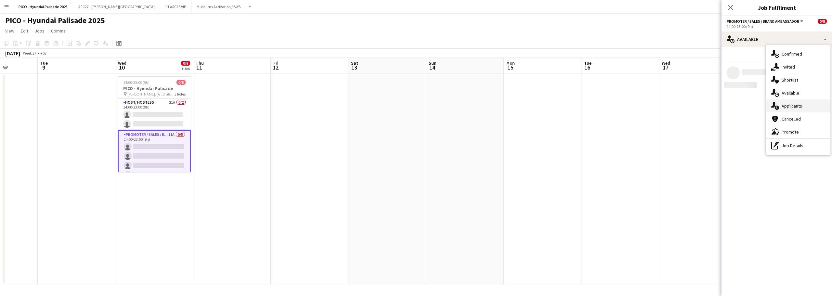
click at [777, 106] on icon at bounding box center [777, 108] width 4 height 4
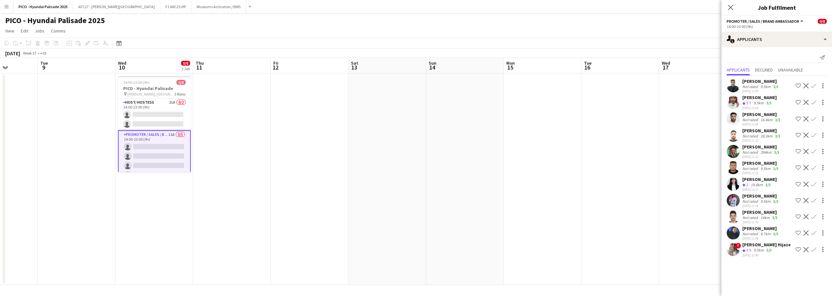
click at [757, 84] on div "Not rated" at bounding box center [751, 86] width 17 height 5
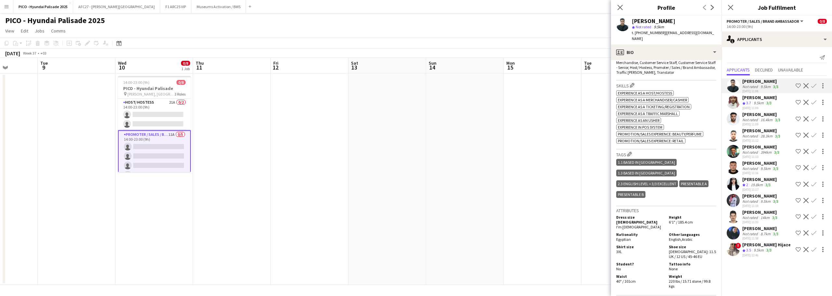
scroll to position [228, 0]
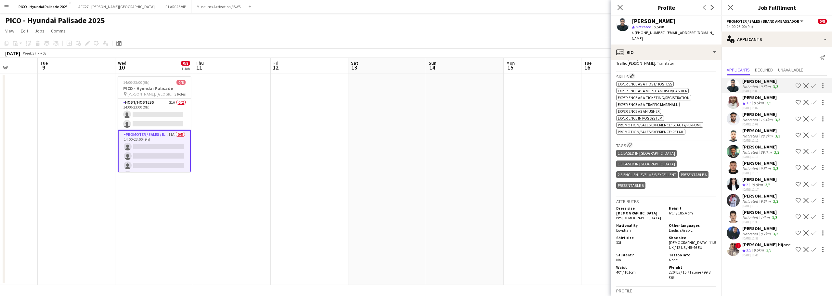
click at [738, 246] on span "!" at bounding box center [739, 246] width 6 height 6
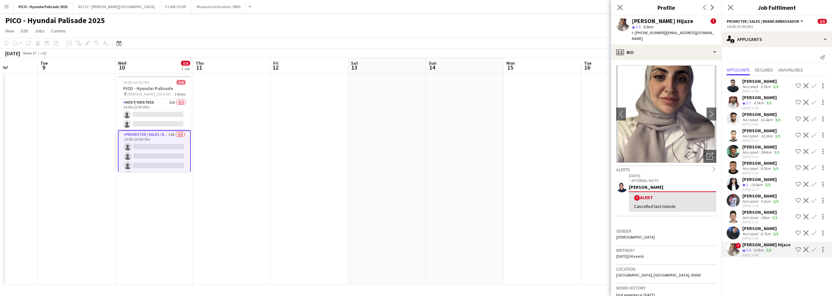
click at [732, 232] on app-user-avatar at bounding box center [733, 233] width 13 height 13
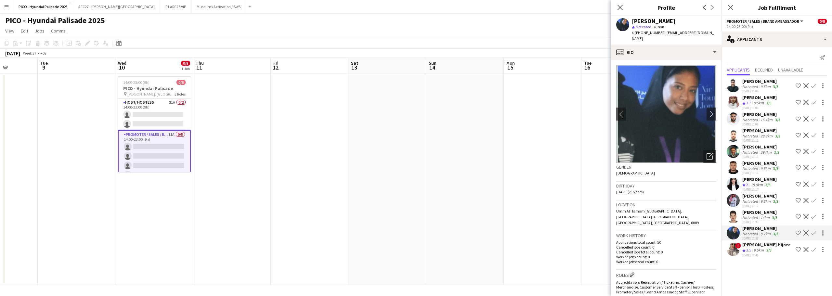
click at [736, 213] on app-user-avatar at bounding box center [733, 216] width 13 height 13
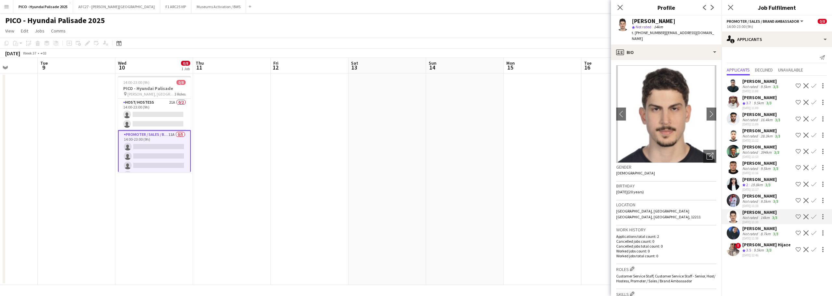
click at [799, 217] on app-icon "Shortlist crew" at bounding box center [798, 216] width 5 height 5
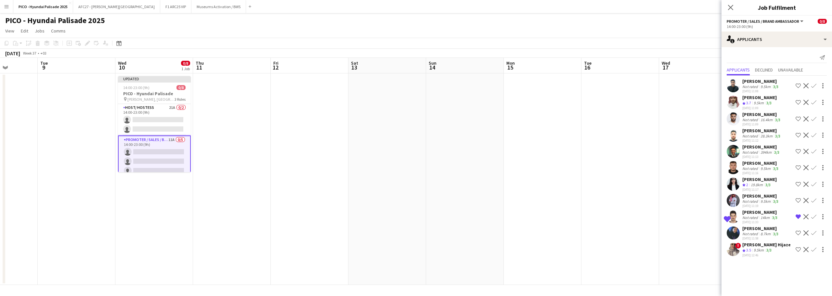
click at [760, 135] on div "28.3km" at bounding box center [767, 136] width 15 height 5
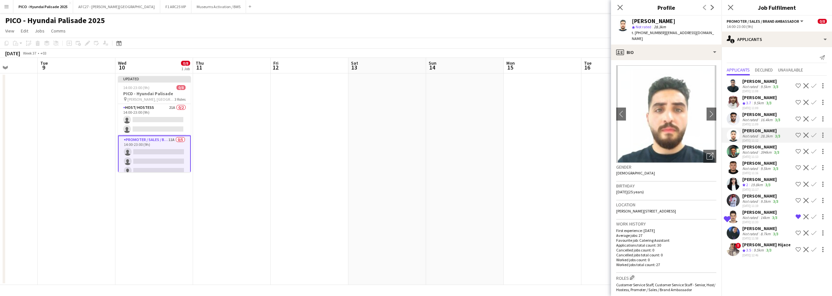
click at [758, 181] on div "[PERSON_NAME]" at bounding box center [760, 180] width 34 height 6
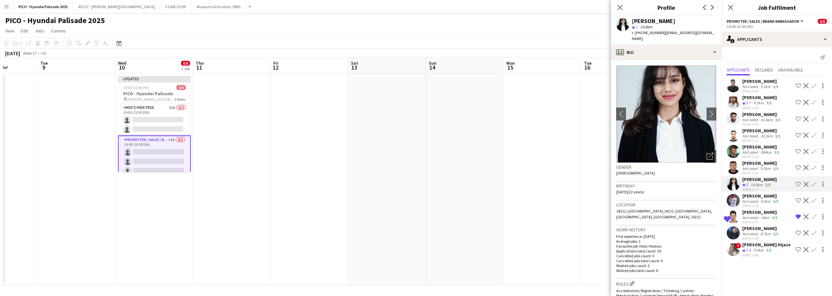
click at [736, 229] on app-user-avatar at bounding box center [733, 233] width 13 height 13
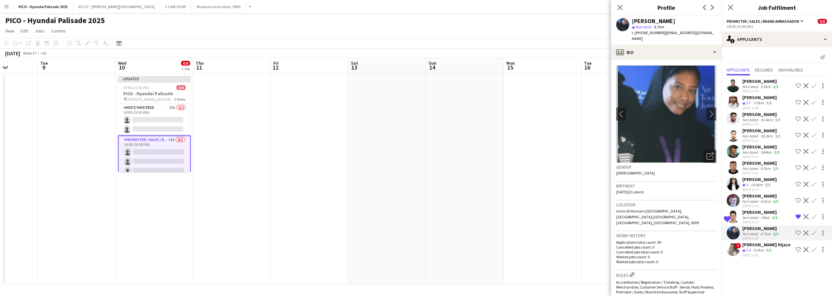
click at [737, 219] on app-user-avatar at bounding box center [733, 216] width 13 height 13
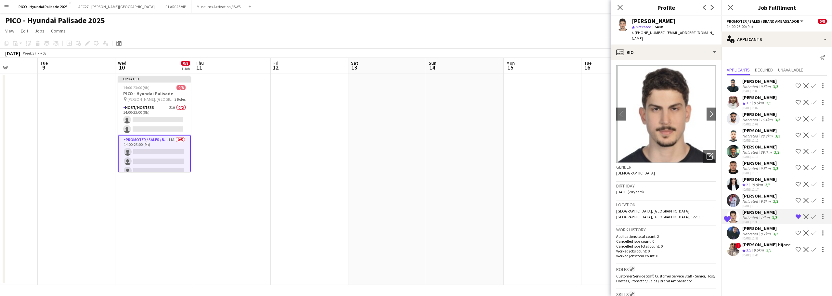
click at [739, 203] on app-user-avatar at bounding box center [733, 200] width 13 height 13
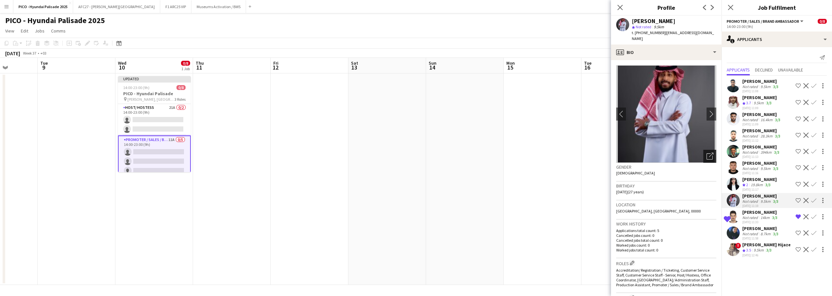
click at [707, 153] on icon "Open photos pop-in" at bounding box center [710, 156] width 7 height 7
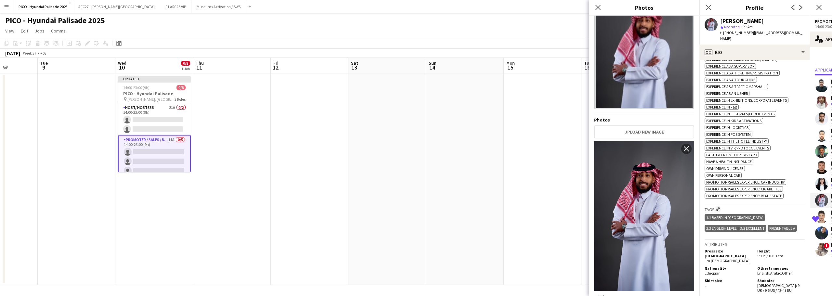
scroll to position [260, 0]
click at [749, 164] on div "ok-circled2 background Layer 1 cross-circle-red background Layer 1 Experience a…" at bounding box center [755, 119] width 100 height 157
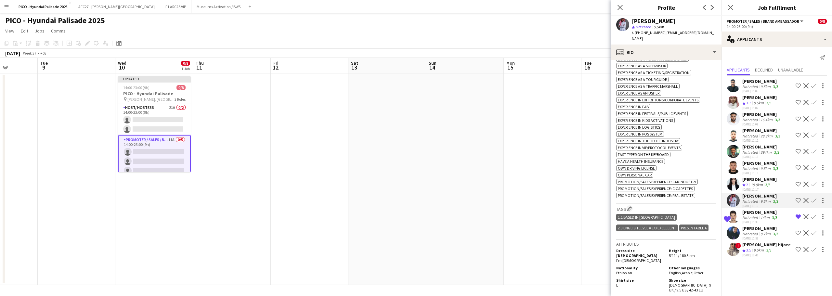
click at [800, 199] on app-icon "Shortlist crew" at bounding box center [798, 200] width 5 height 5
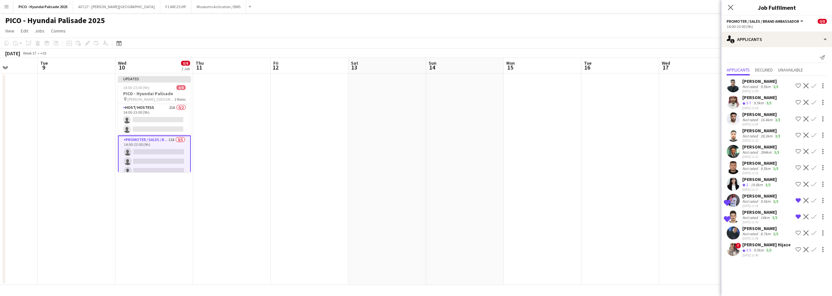
click at [765, 185] on div "3/3" at bounding box center [768, 185] width 8 height 6
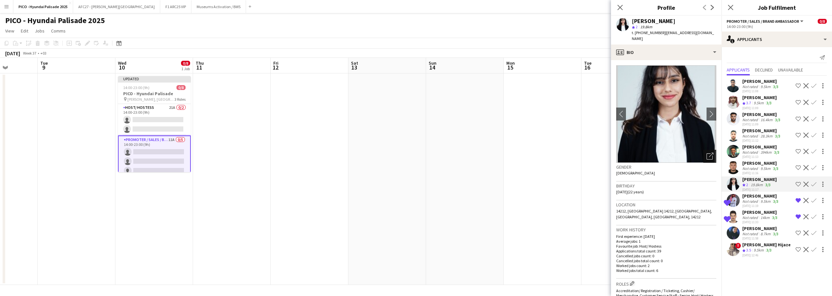
click at [707, 155] on icon "Open photos pop-in" at bounding box center [710, 156] width 7 height 7
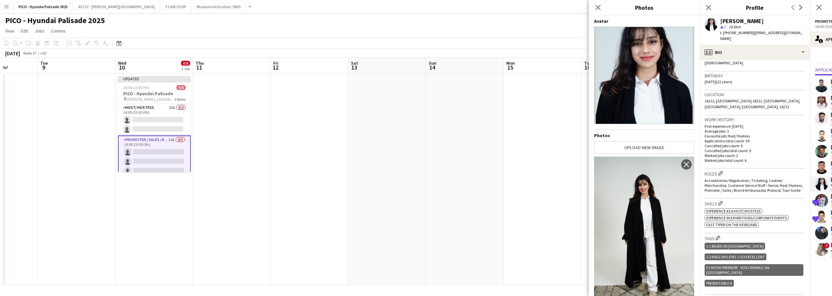
scroll to position [0, 0]
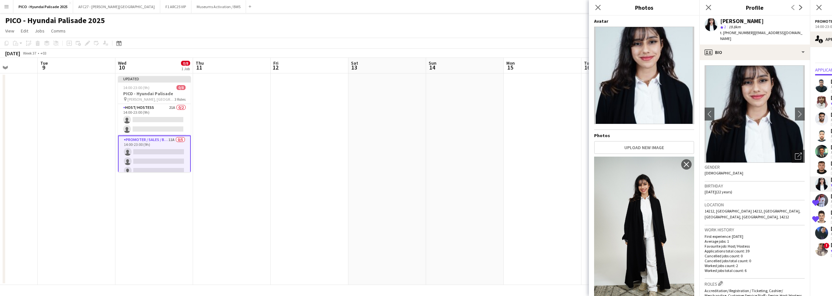
click at [739, 199] on div "Birthday [DEMOGRAPHIC_DATA] (22 years)" at bounding box center [755, 191] width 100 height 19
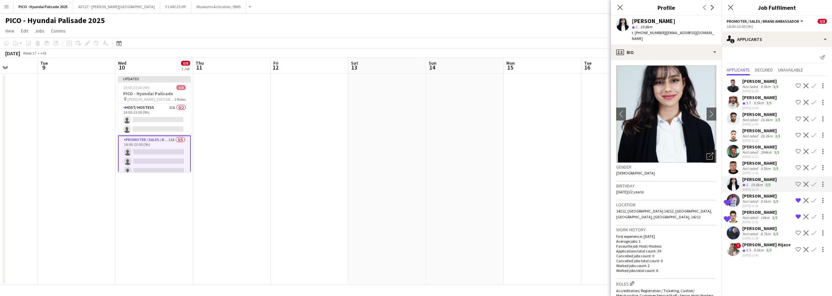
click at [742, 154] on div "[PERSON_NAME] Not rated 394km 3/3 [DATE] 11:13 Shortlist crew Decline Confirm" at bounding box center [777, 151] width 111 height 15
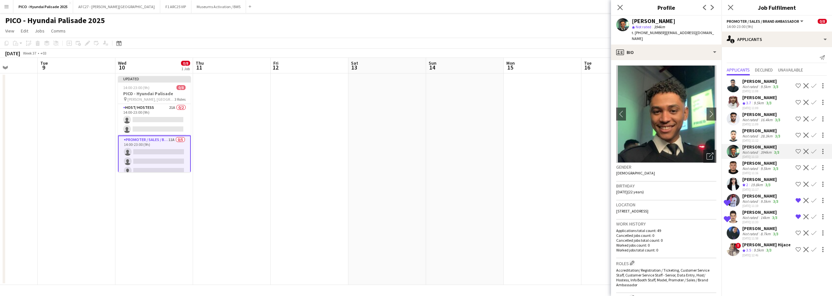
click at [740, 170] on div at bounding box center [733, 167] width 13 height 13
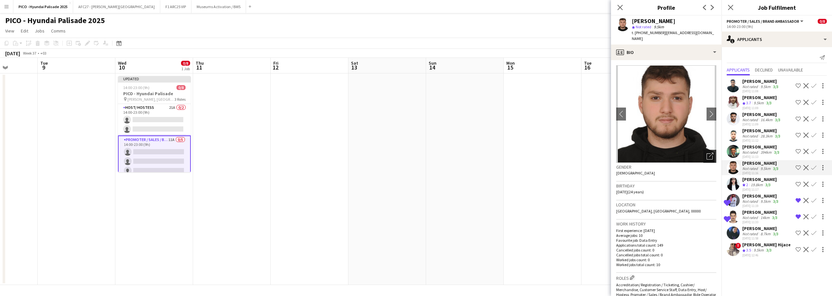
click at [707, 153] on icon "Open photos pop-in" at bounding box center [710, 156] width 7 height 7
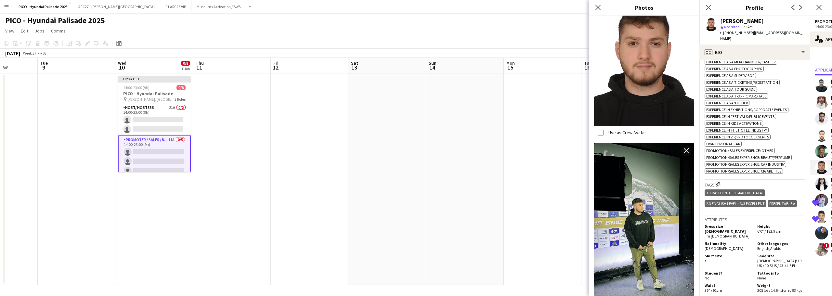
scroll to position [293, 0]
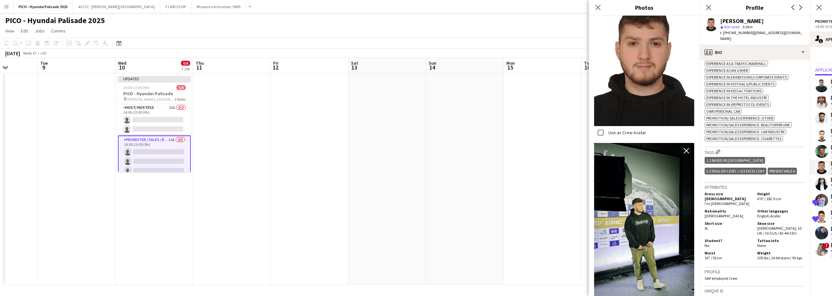
click at [735, 238] on h5 "Student?" at bounding box center [728, 240] width 47 height 5
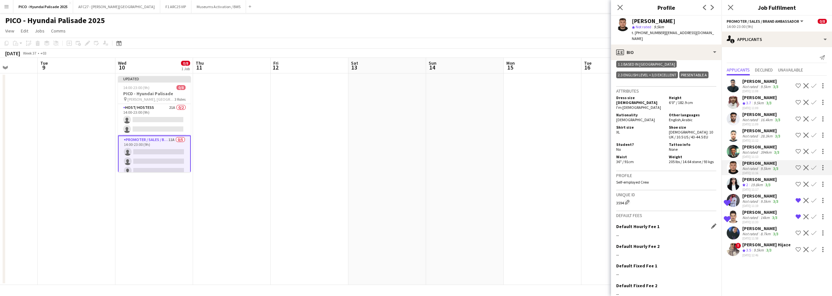
scroll to position [390, 0]
click at [799, 167] on app-icon "Shortlist crew" at bounding box center [798, 167] width 5 height 5
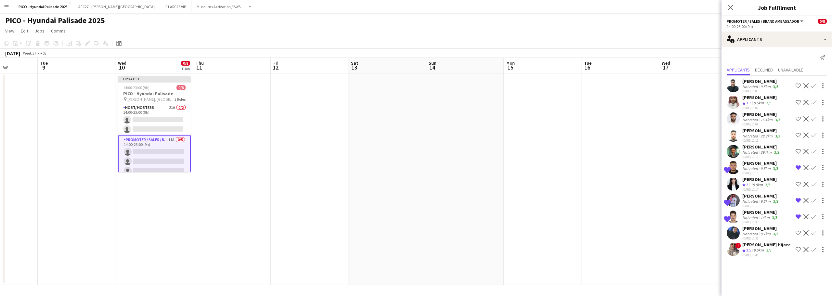
click at [762, 145] on div "[PERSON_NAME]" at bounding box center [762, 147] width 38 height 6
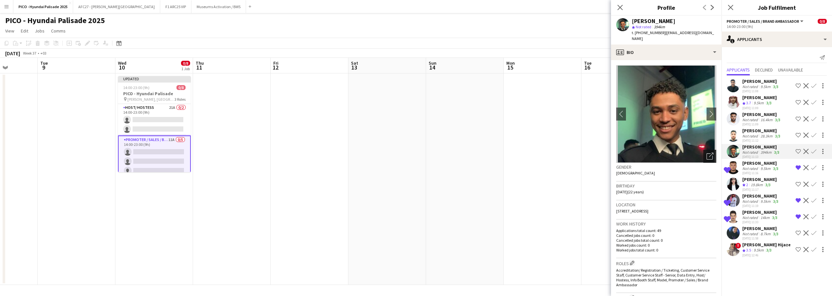
click at [707, 153] on icon "Open photos pop-in" at bounding box center [710, 156] width 7 height 7
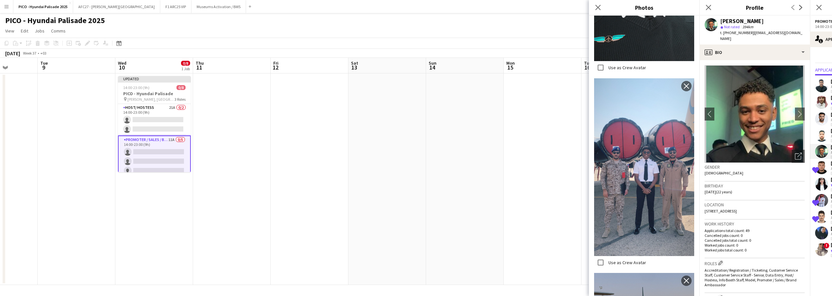
scroll to position [1103, 0]
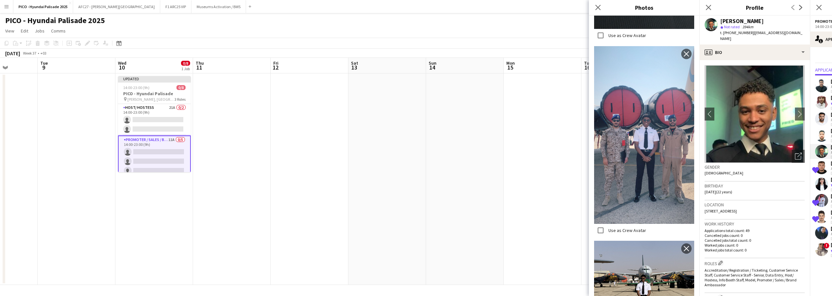
click at [729, 209] on span "[STREET_ADDRESS]" at bounding box center [721, 211] width 32 height 5
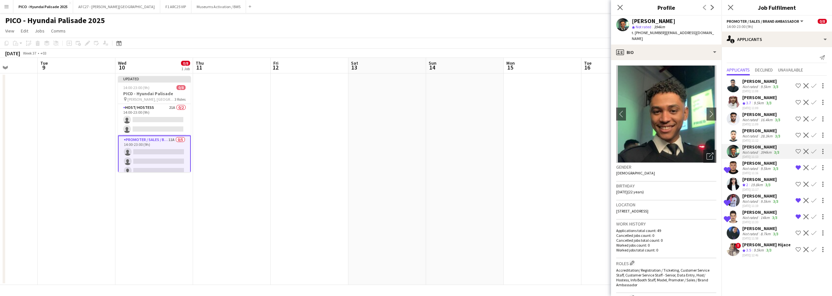
click at [798, 149] on app-icon "Shortlist crew" at bounding box center [798, 151] width 5 height 5
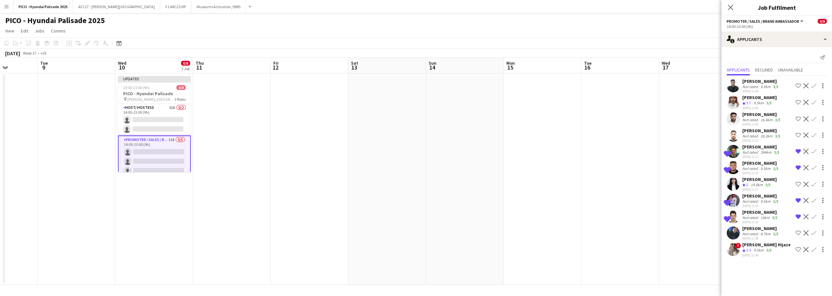
click at [762, 137] on div "28.3km" at bounding box center [767, 136] width 15 height 5
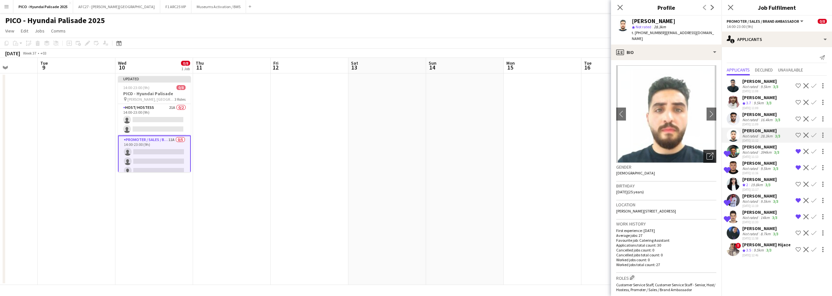
click at [707, 153] on icon "Open photos pop-in" at bounding box center [710, 156] width 7 height 7
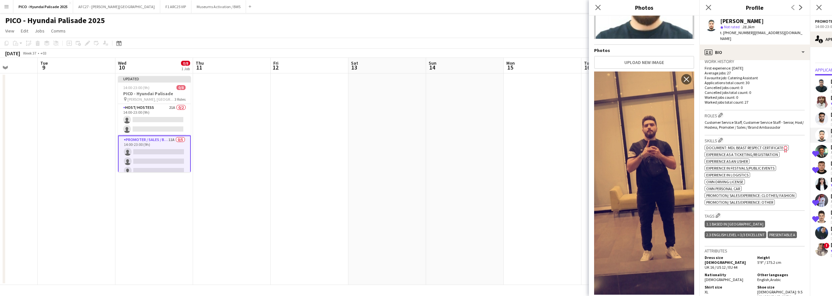
scroll to position [293, 0]
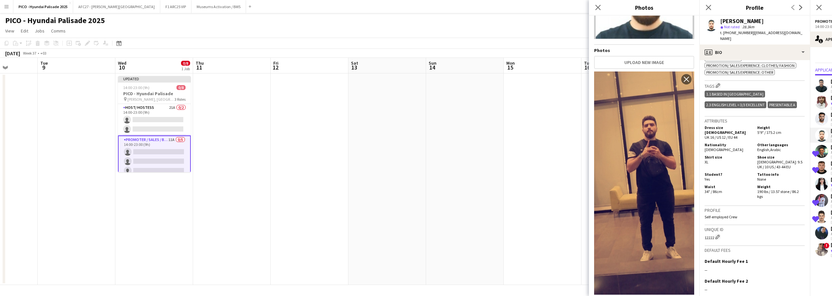
click at [741, 159] on div "Shirt size XL Shoe size [DEMOGRAPHIC_DATA]: 9.5 UK / 10 US / 43-44 EU" at bounding box center [755, 163] width 100 height 16
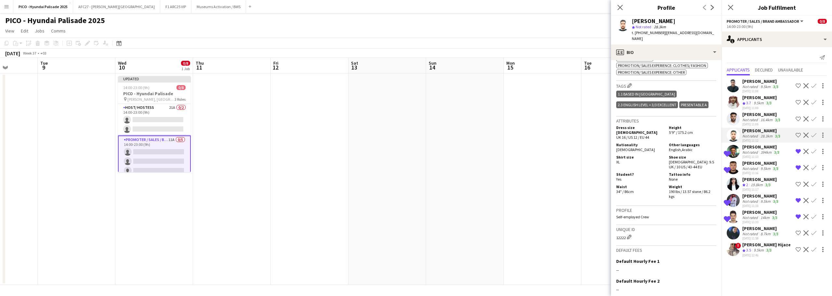
click at [749, 105] on span "3.7" at bounding box center [749, 102] width 5 height 5
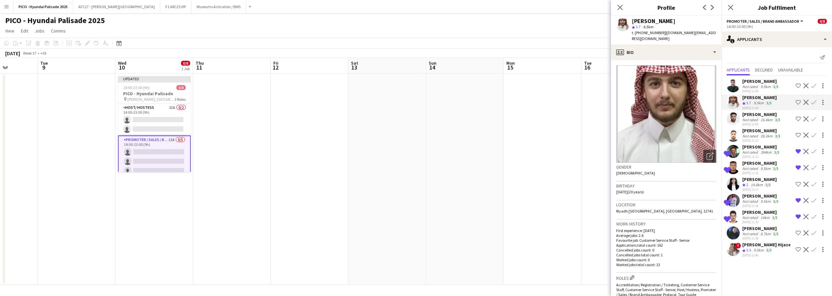
click at [742, 115] on div "[PERSON_NAME] Not rated 16.4km 3/3 [DATE] 11:09 Shortlist crew Decline Confirm" at bounding box center [777, 119] width 111 height 15
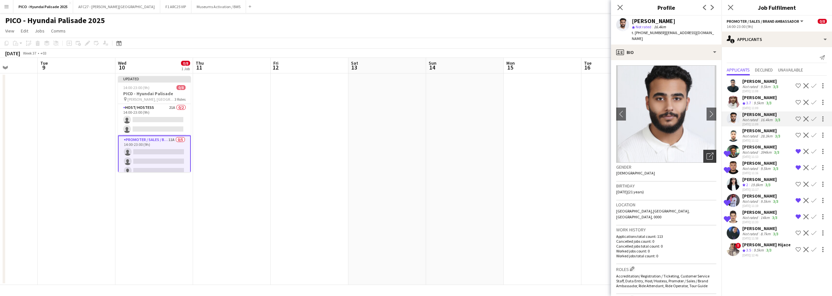
click at [707, 153] on icon "Open photos pop-in" at bounding box center [710, 156] width 7 height 7
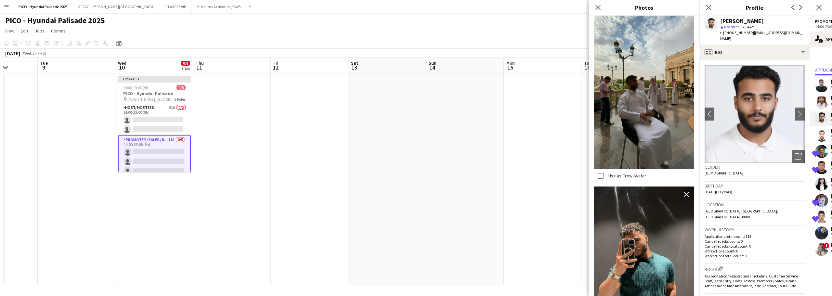
scroll to position [1176, 0]
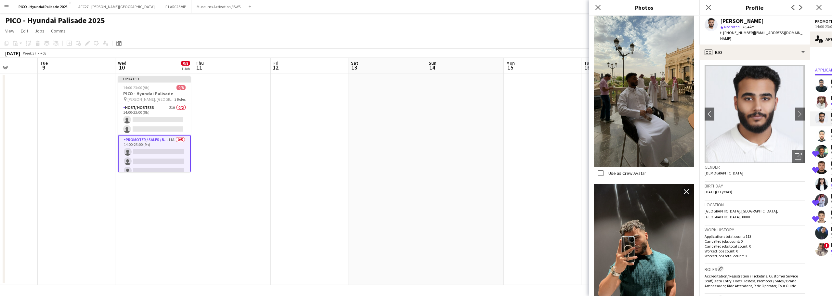
click at [719, 209] on div "Location [GEOGRAPHIC_DATA],[GEOGRAPHIC_DATA], [GEOGRAPHIC_DATA], 0000" at bounding box center [755, 213] width 100 height 25
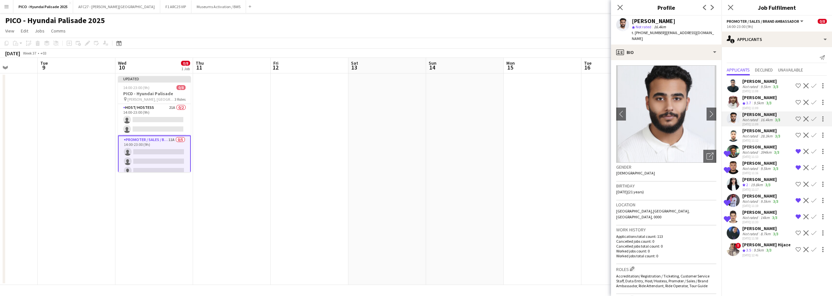
click at [800, 120] on app-icon "Shortlist crew" at bounding box center [798, 118] width 5 height 5
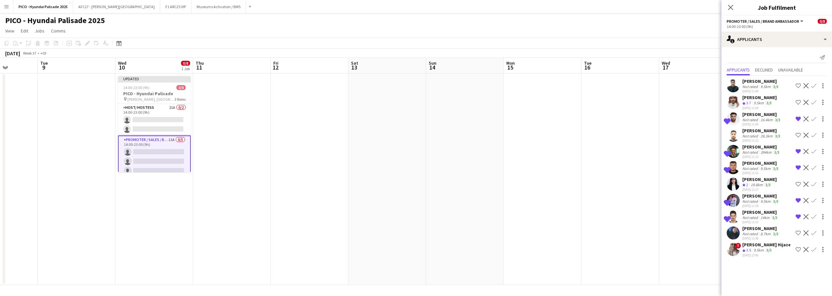
click at [758, 136] on div "Not rated" at bounding box center [751, 136] width 17 height 5
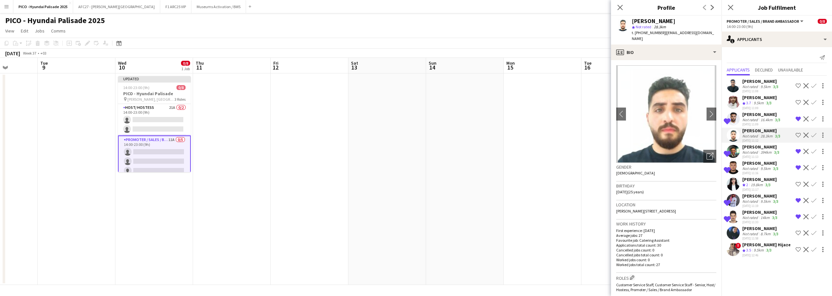
click at [732, 219] on app-user-avatar at bounding box center [733, 216] width 13 height 13
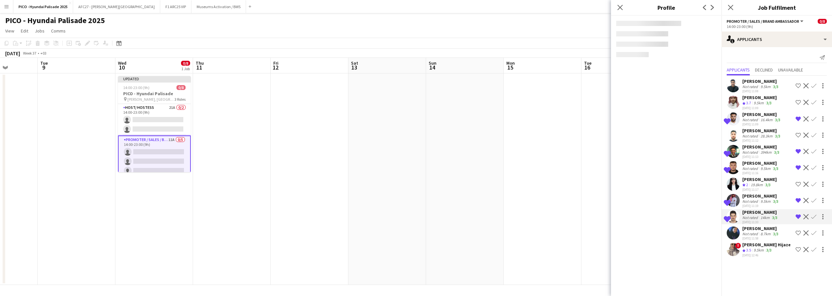
click at [734, 196] on app-user-avatar at bounding box center [733, 200] width 13 height 13
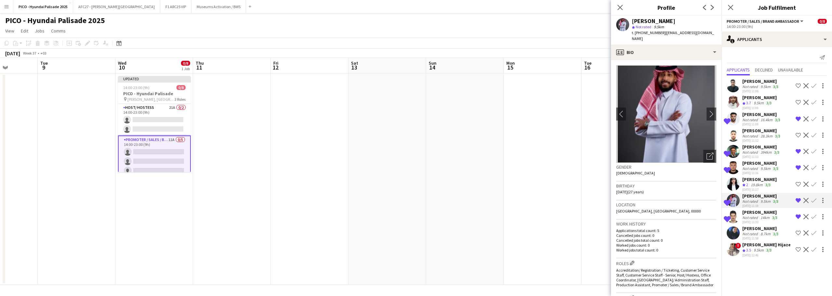
click at [738, 160] on div "Shortlisted [PERSON_NAME] Not rated 9.5km 3/3 [DATE] 11:16 Remove crew from sho…" at bounding box center [777, 167] width 111 height 15
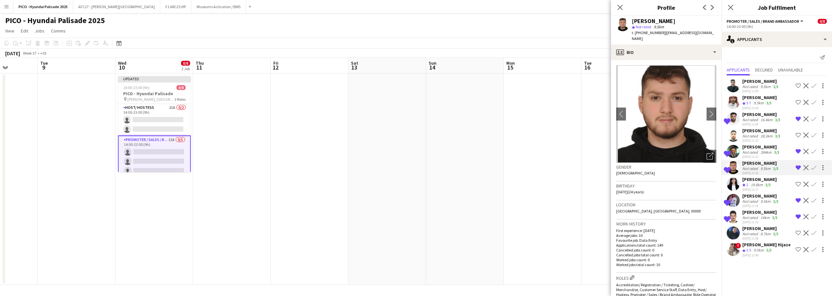
click at [738, 153] on app-user-avatar at bounding box center [733, 151] width 13 height 13
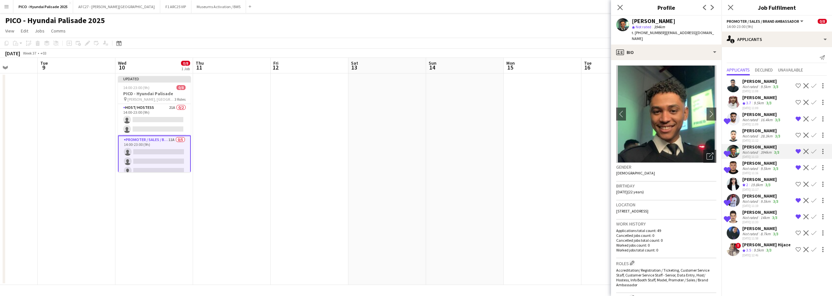
click at [741, 121] on div "Shortlisted [PERSON_NAME] Not rated 16.4km 3/3 [DATE] 11:09 Remove crew from sh…" at bounding box center [777, 119] width 111 height 15
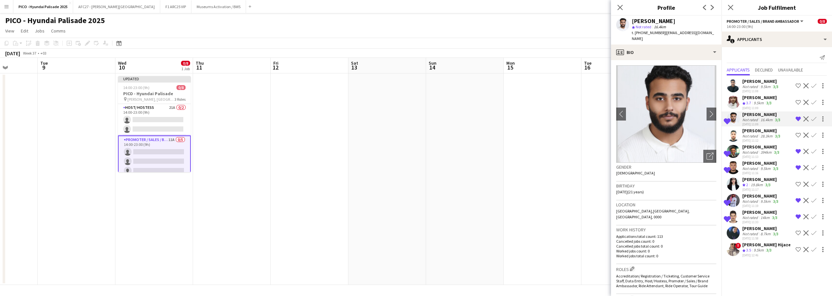
click at [746, 134] on div "Not rated" at bounding box center [751, 136] width 17 height 5
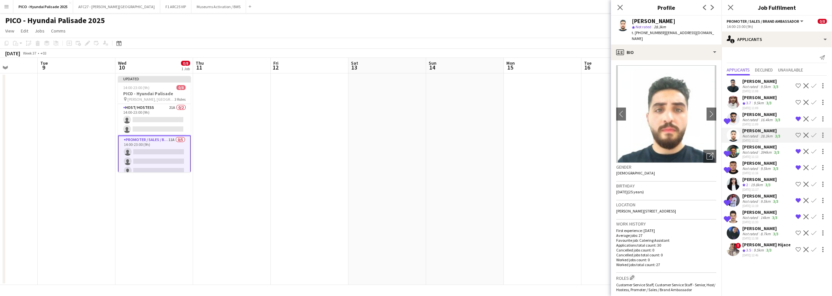
click at [587, 165] on app-date-cell at bounding box center [621, 179] width 78 height 212
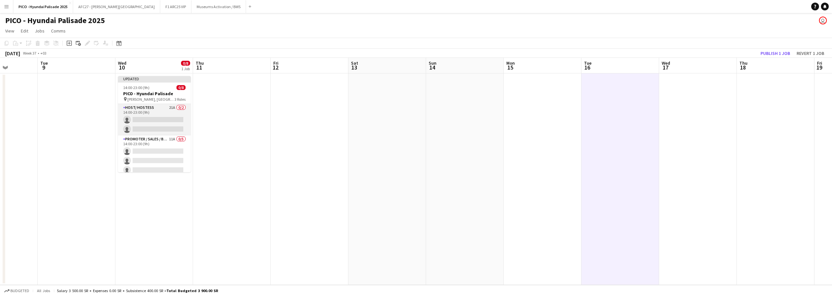
click at [169, 119] on app-card-role "Host/ Hostess 21A 0/2 14:00-23:00 (9h) single-neutral-actions single-neutral-ac…" at bounding box center [154, 120] width 73 height 32
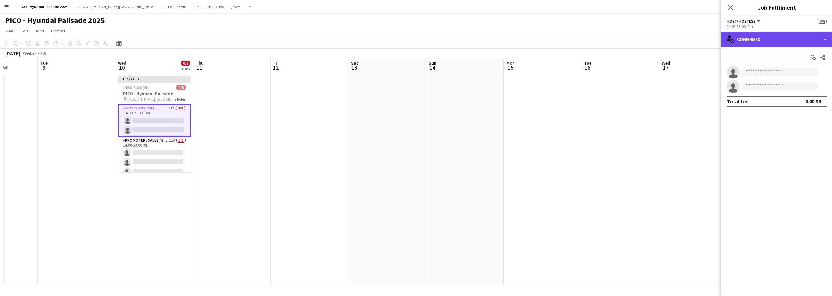
click at [741, 34] on div "single-neutral-actions-check-2 Confirmed" at bounding box center [777, 40] width 111 height 16
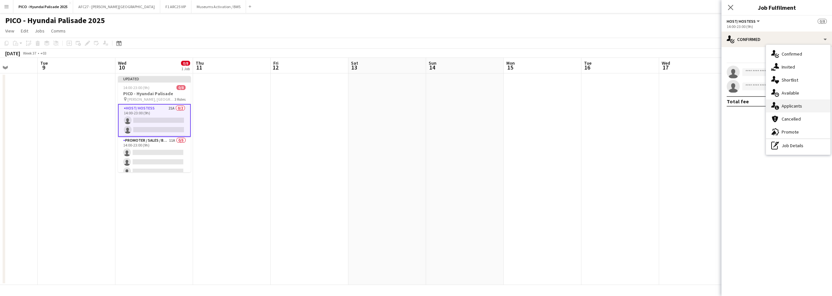
click at [779, 103] on div "single-neutral-actions-information Applicants" at bounding box center [798, 105] width 64 height 13
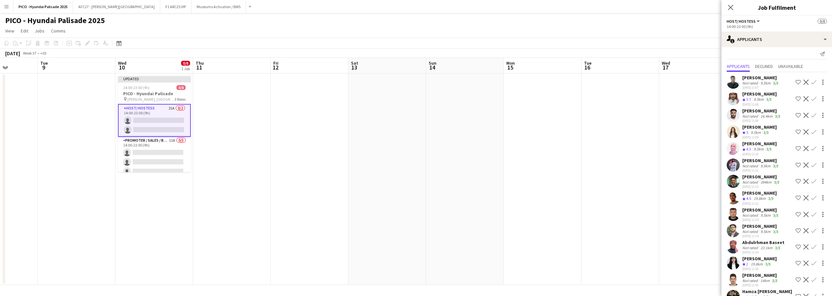
scroll to position [0, 0]
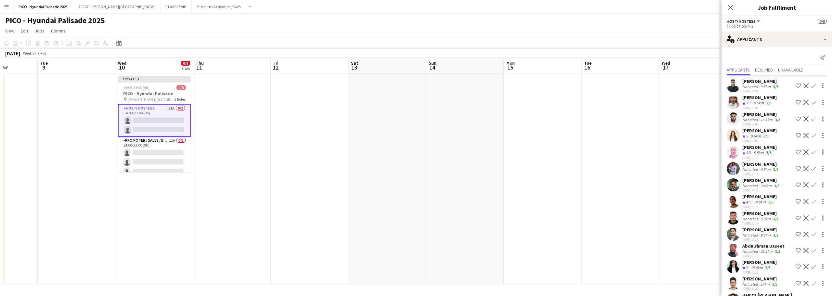
click at [796, 137] on app-icon "Shortlist crew" at bounding box center [798, 135] width 5 height 5
click at [759, 233] on div "[PERSON_NAME]" at bounding box center [761, 230] width 37 height 6
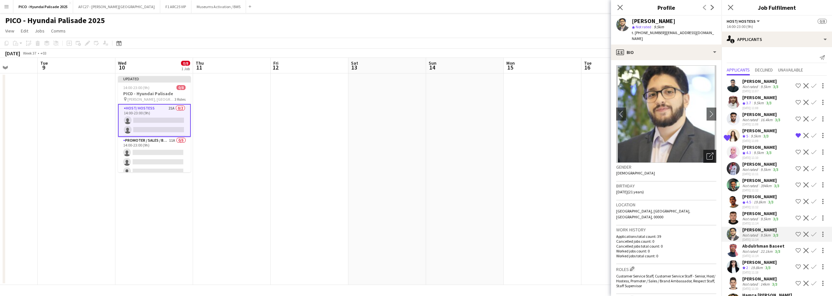
click at [708, 153] on icon at bounding box center [710, 156] width 6 height 6
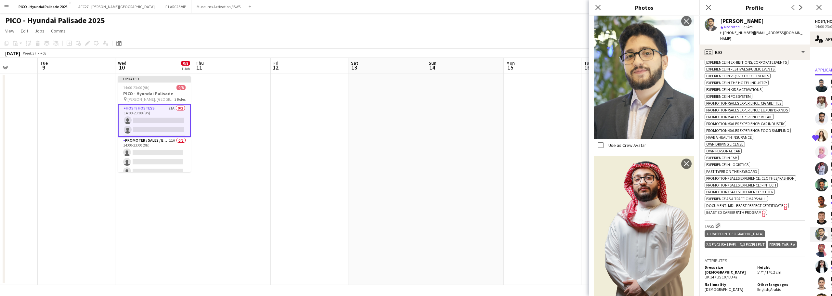
scroll to position [293, 0]
click at [742, 265] on h5 "Dress size [DEMOGRAPHIC_DATA]" at bounding box center [728, 270] width 47 height 10
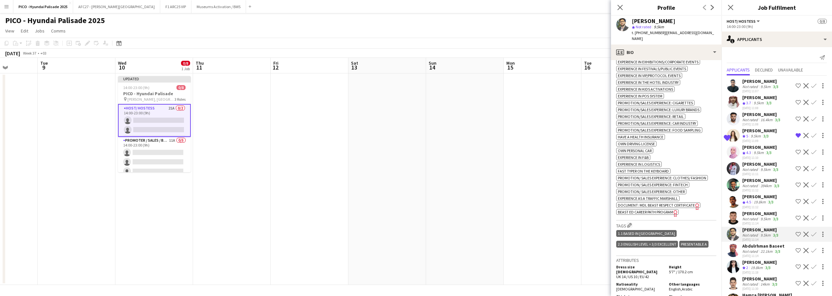
click at [796, 237] on app-icon "Shortlist crew" at bounding box center [798, 234] width 5 height 5
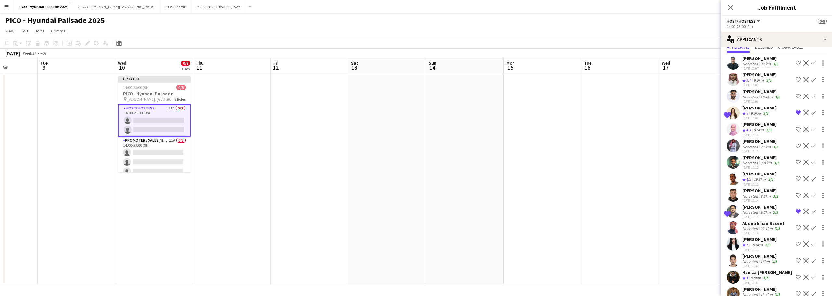
scroll to position [33, 0]
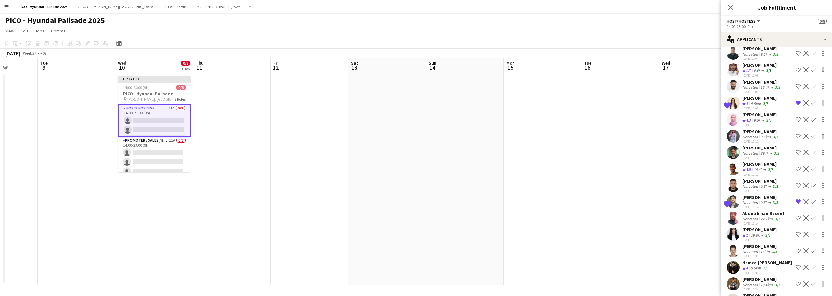
click at [770, 217] on div "Abdulrhman Baseet" at bounding box center [764, 214] width 42 height 6
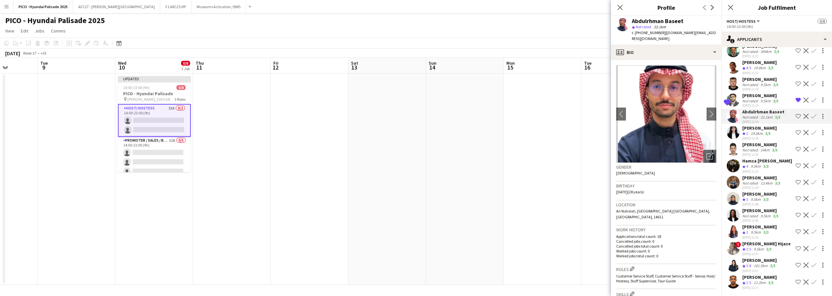
scroll to position [140, 0]
click at [762, 195] on div "[PERSON_NAME]" at bounding box center [760, 194] width 34 height 6
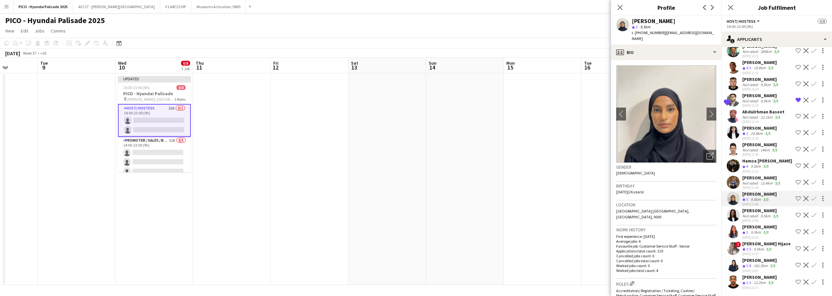
click at [768, 217] on div "9.5km" at bounding box center [766, 216] width 13 height 5
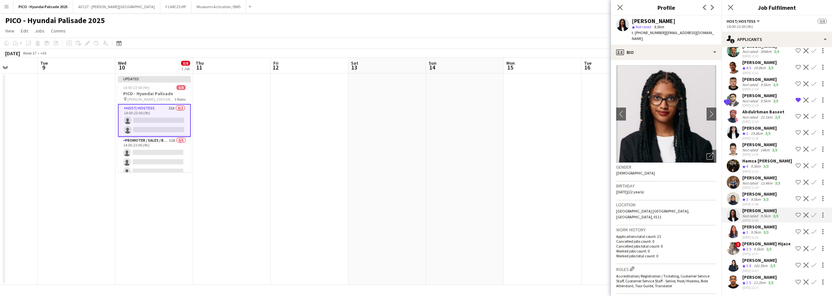
click at [766, 230] on div "[PERSON_NAME]" at bounding box center [760, 227] width 34 height 6
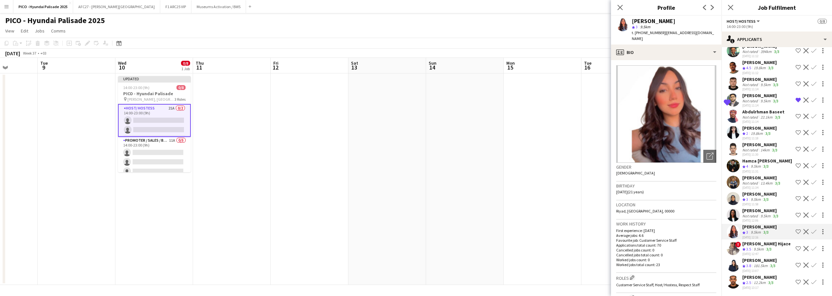
click at [757, 249] on div "9.5km" at bounding box center [759, 250] width 13 height 6
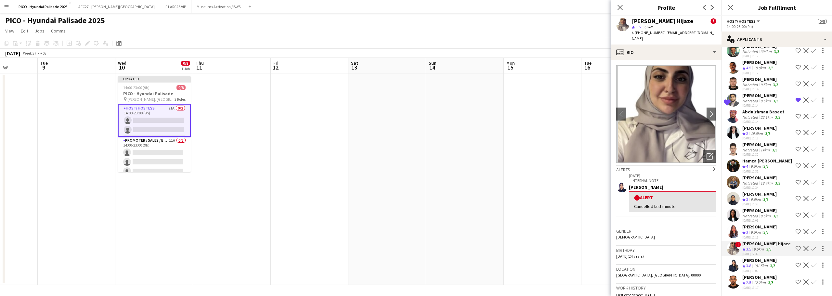
click at [756, 266] on div "181.5km" at bounding box center [761, 266] width 17 height 6
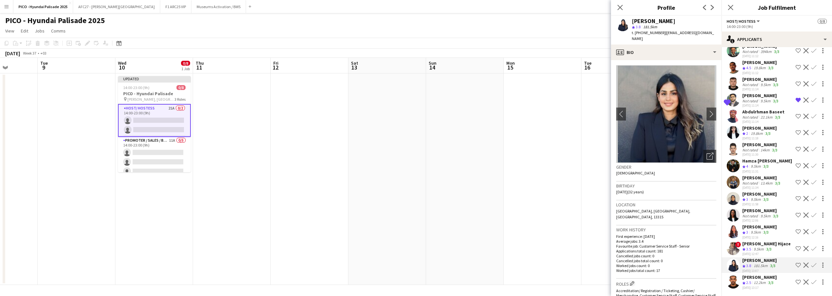
click at [796, 265] on app-icon "Shortlist crew" at bounding box center [798, 265] width 5 height 5
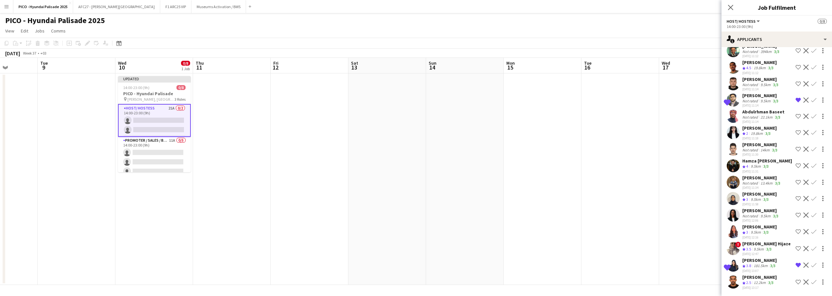
click at [756, 258] on div "[PERSON_NAME]" at bounding box center [760, 261] width 34 height 6
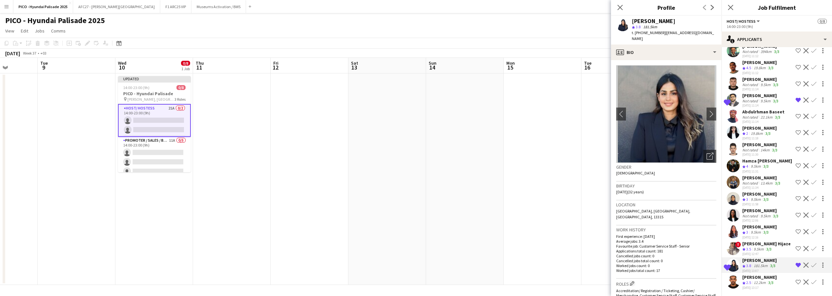
click at [753, 280] on div "[PERSON_NAME] Crew rating 2.5 12.2km 3/3 [DATE] 13:17" at bounding box center [760, 282] width 34 height 16
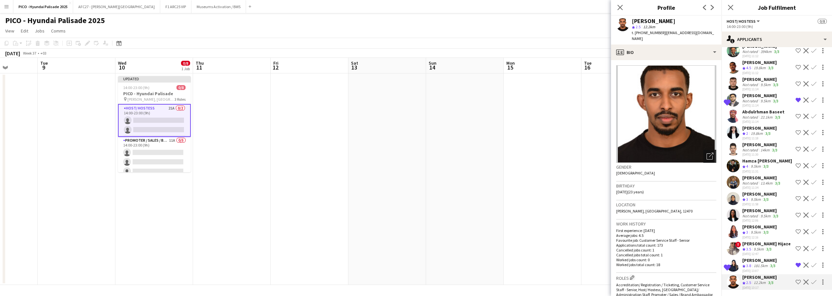
click at [707, 158] on icon "Open photos pop-in" at bounding box center [710, 156] width 7 height 7
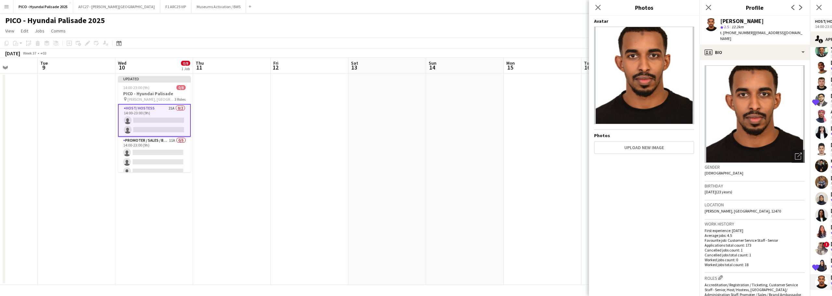
click at [735, 183] on h3 "Birthday" at bounding box center [755, 186] width 100 height 6
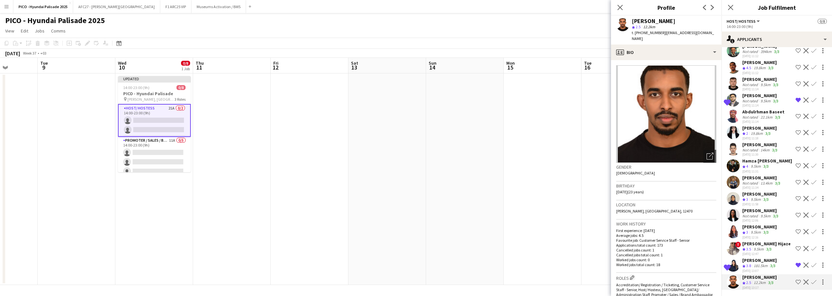
click at [796, 283] on app-icon "Shortlist crew" at bounding box center [798, 282] width 5 height 5
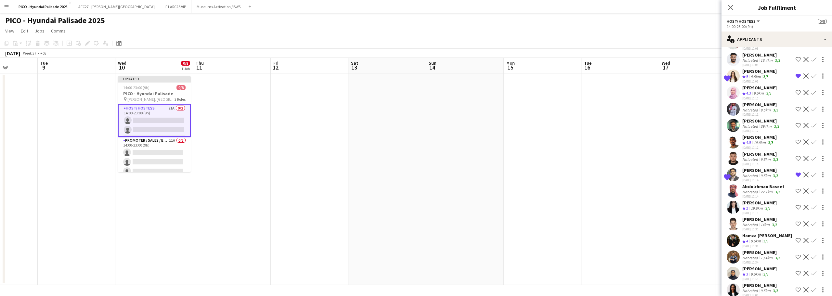
scroll to position [0, 0]
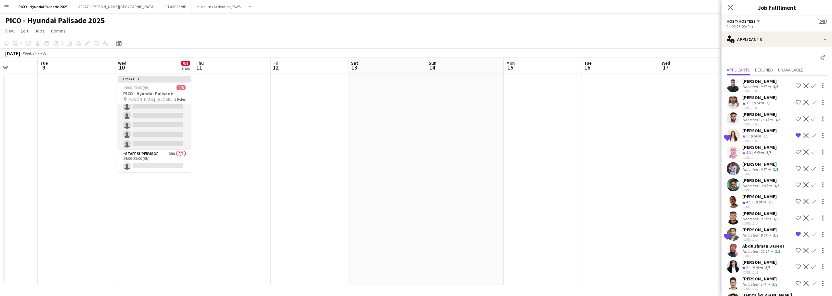
click at [170, 163] on app-card-role "Staff Supervisor 39A 0/1 14:00-23:00 (9h) single-neutral-actions" at bounding box center [154, 161] width 73 height 22
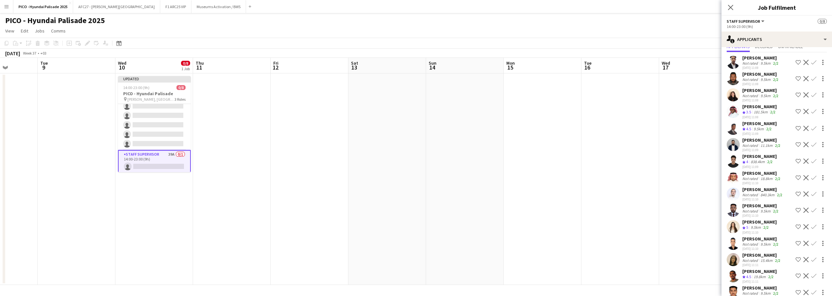
scroll to position [33, 0]
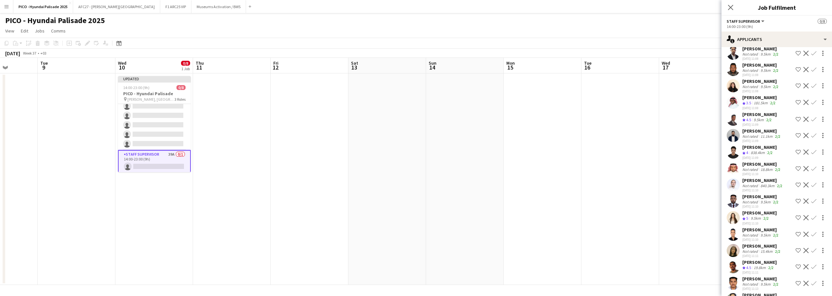
click at [746, 117] on div "[PERSON_NAME]" at bounding box center [760, 115] width 34 height 6
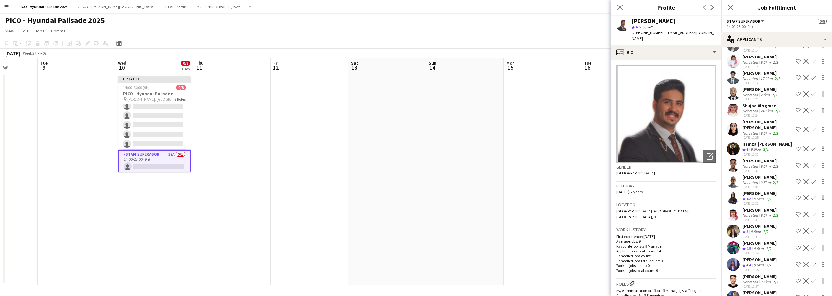
scroll to position [293, 0]
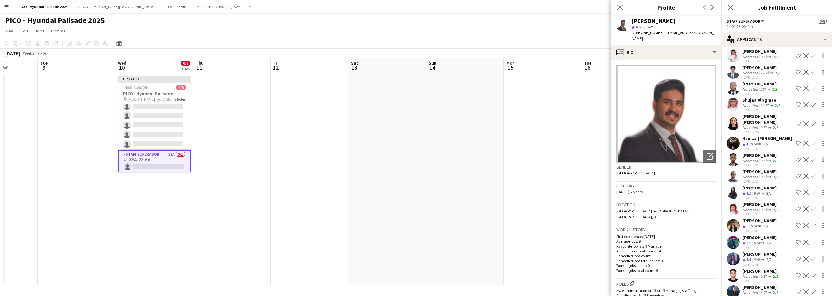
click at [749, 200] on div "[DATE] 11:32" at bounding box center [760, 198] width 34 height 4
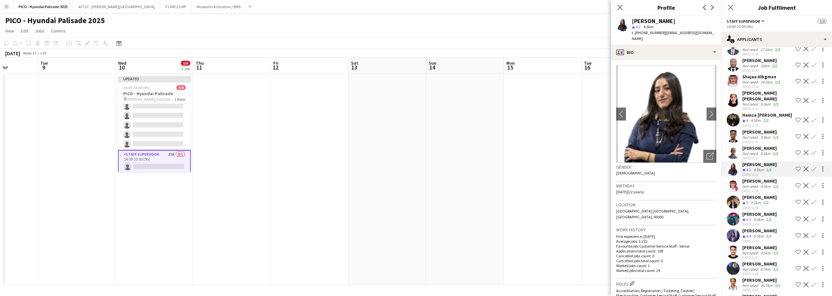
scroll to position [358, 0]
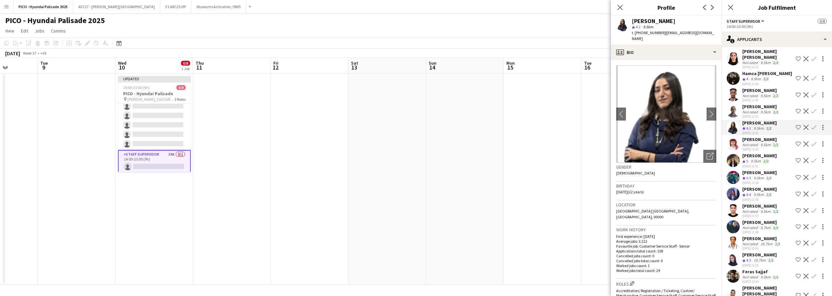
click at [761, 181] on div "9.5km" at bounding box center [759, 179] width 13 height 6
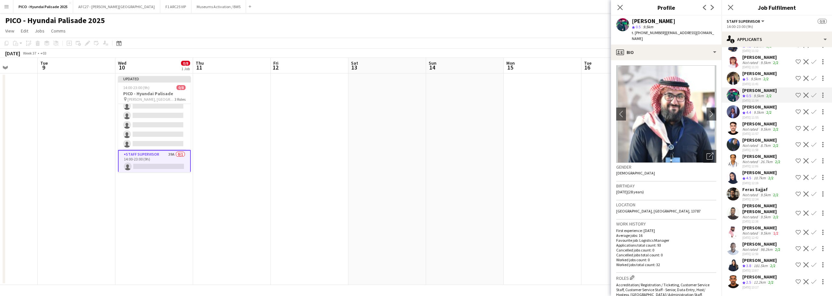
scroll to position [452, 0]
click at [761, 200] on div "[DATE] 12:34" at bounding box center [761, 199] width 37 height 4
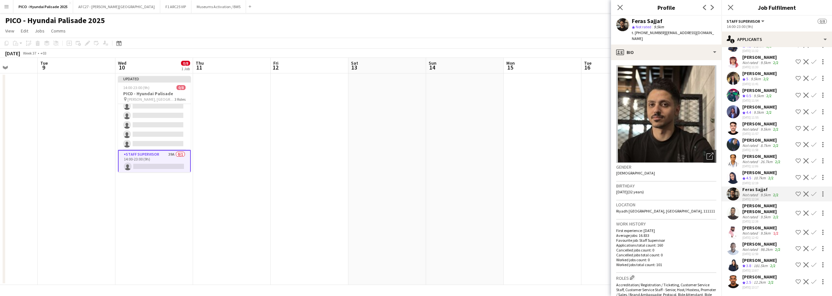
click at [762, 283] on div "12.2km" at bounding box center [760, 283] width 15 height 6
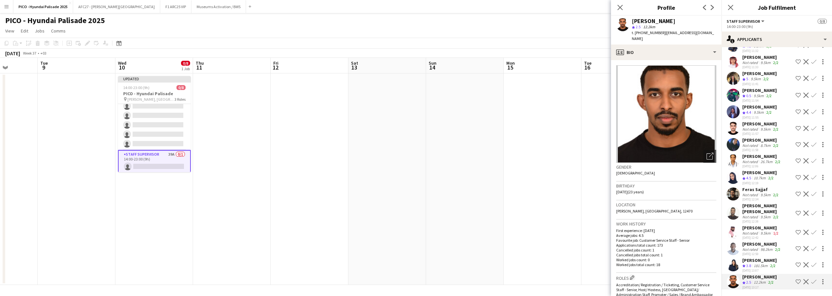
click at [796, 281] on app-icon "Shortlist crew" at bounding box center [798, 281] width 5 height 5
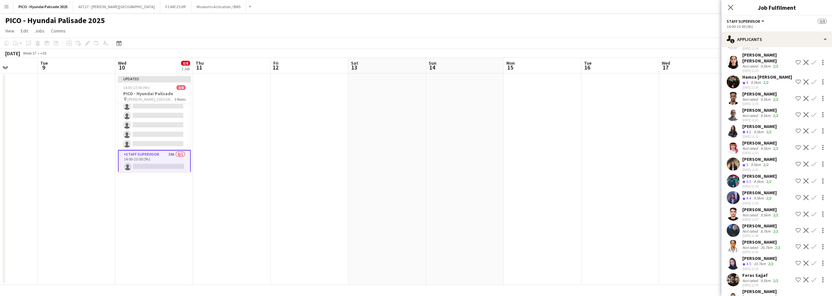
scroll to position [322, 0]
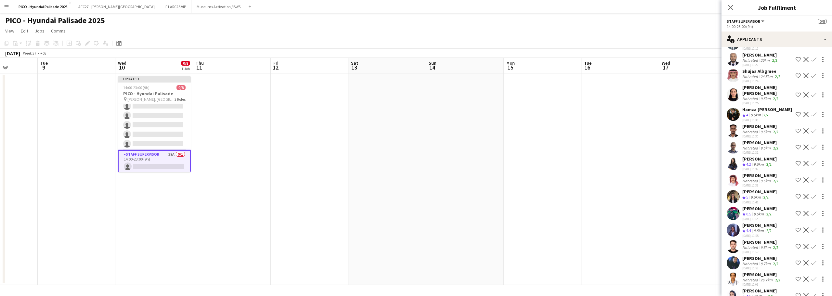
click at [761, 167] on div "9.5km" at bounding box center [759, 165] width 13 height 6
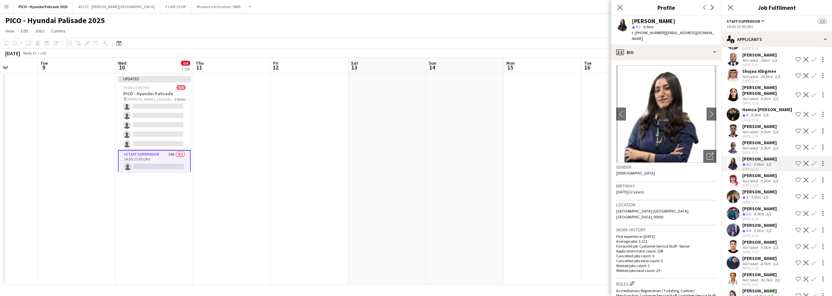
click at [751, 96] on div "[PERSON_NAME] [PERSON_NAME]" at bounding box center [768, 91] width 51 height 12
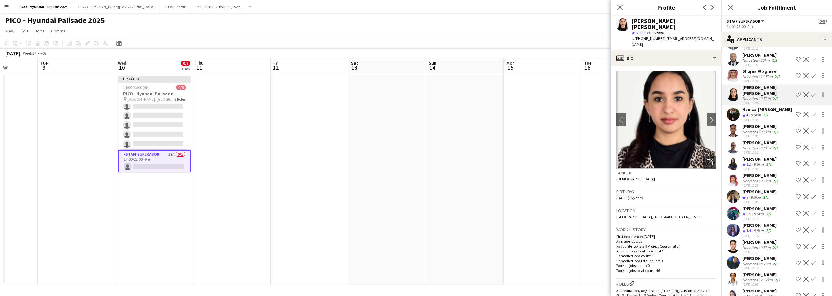
click at [743, 67] on div "[DATE] 11:20" at bounding box center [761, 65] width 36 height 4
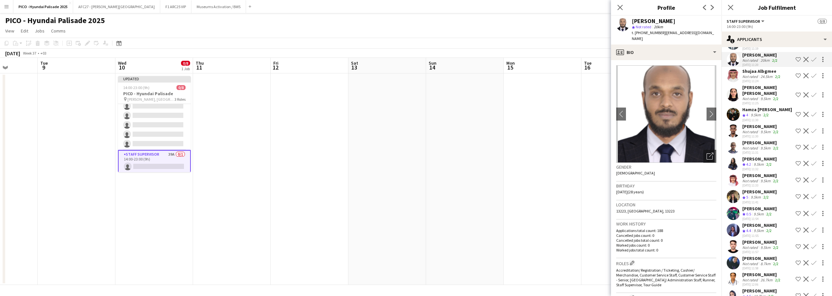
click at [743, 74] on div "Shujaa Albgmee" at bounding box center [762, 71] width 39 height 6
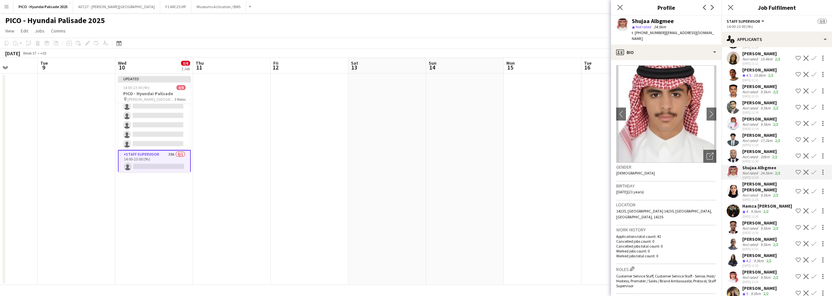
scroll to position [224, 0]
click at [740, 132] on div "[PERSON_NAME] Not rated 9.5km 2/2 [DATE] 11:14 Shortlist crew Decline Confirm" at bounding box center [777, 124] width 111 height 15
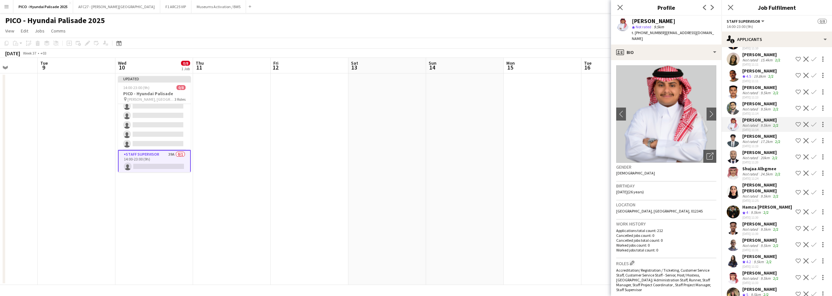
click at [744, 95] on div "Not rated" at bounding box center [751, 92] width 17 height 5
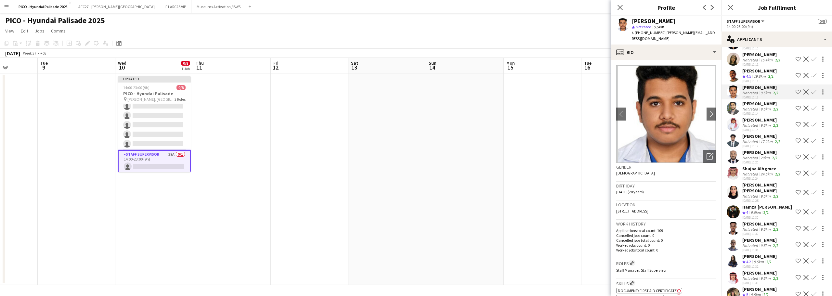
scroll to position [192, 0]
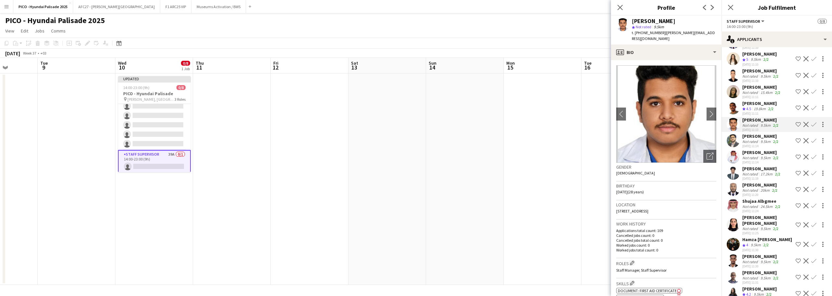
click at [738, 146] on app-user-avatar at bounding box center [733, 140] width 13 height 13
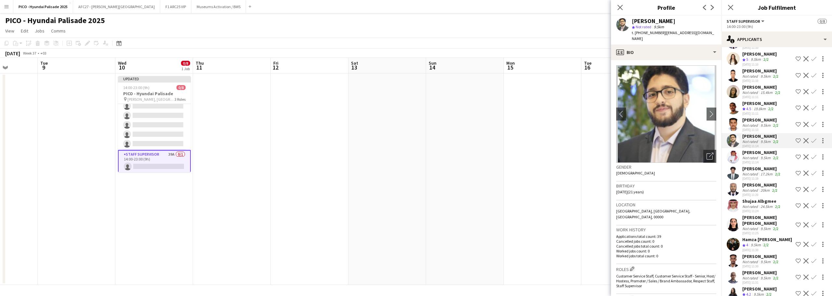
click at [796, 143] on app-icon "Shortlist crew" at bounding box center [798, 140] width 5 height 5
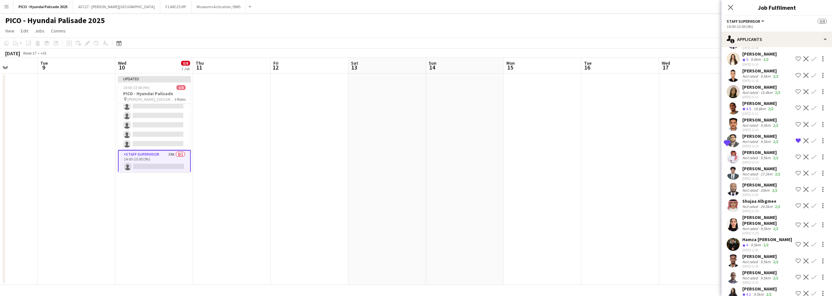
click at [770, 139] on div "[PERSON_NAME]" at bounding box center [761, 136] width 37 height 6
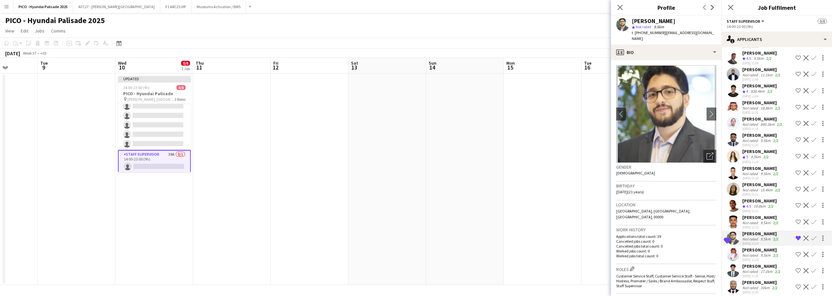
scroll to position [61, 0]
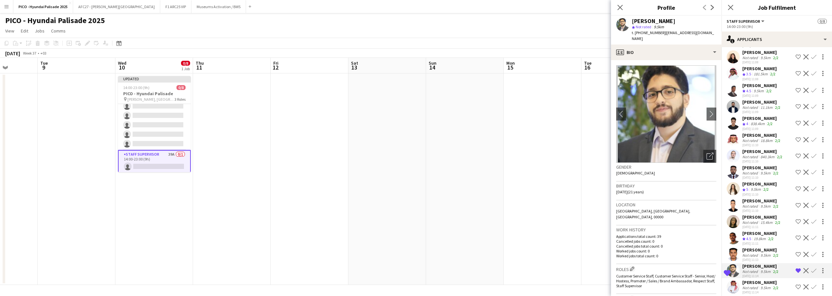
click at [767, 154] on div "840.3km" at bounding box center [768, 156] width 17 height 5
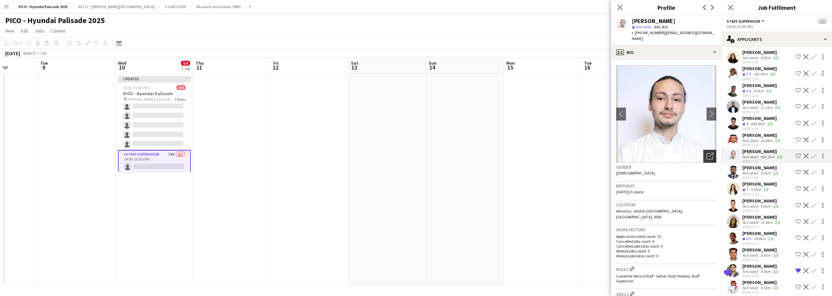
click at [707, 153] on icon "Open photos pop-in" at bounding box center [710, 156] width 7 height 7
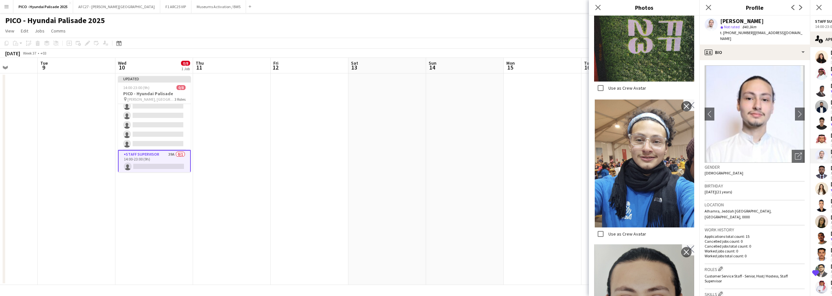
scroll to position [2046, 0]
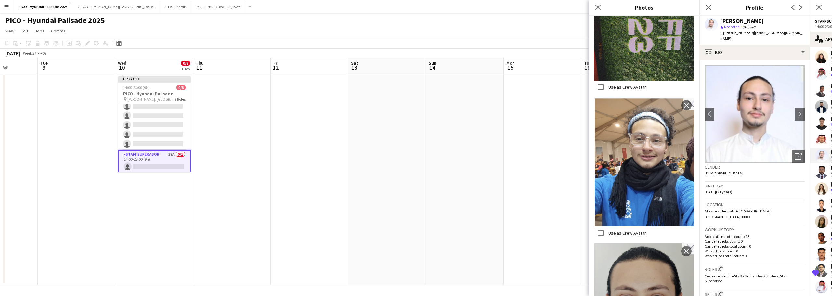
click at [732, 190] on span "[DATE] (21 years)" at bounding box center [719, 192] width 28 height 5
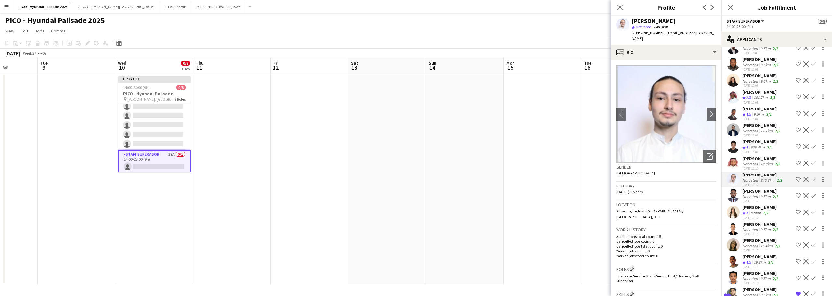
scroll to position [29, 0]
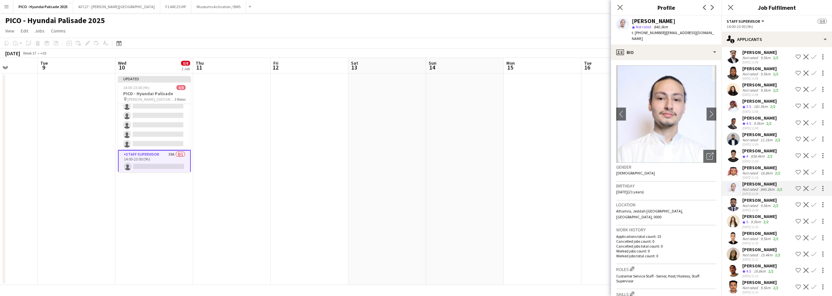
click at [748, 154] on span "4" at bounding box center [748, 156] width 2 height 5
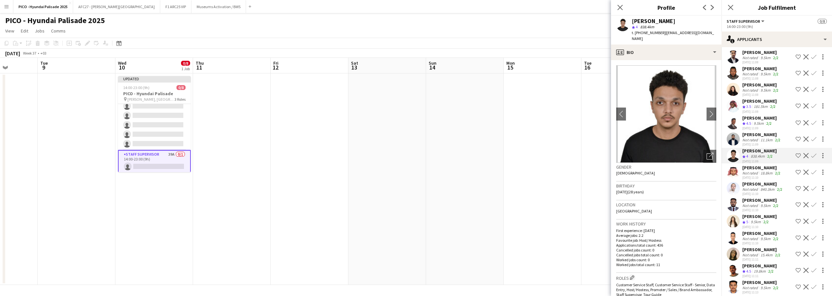
click at [752, 118] on div "[PERSON_NAME]" at bounding box center [760, 118] width 34 height 6
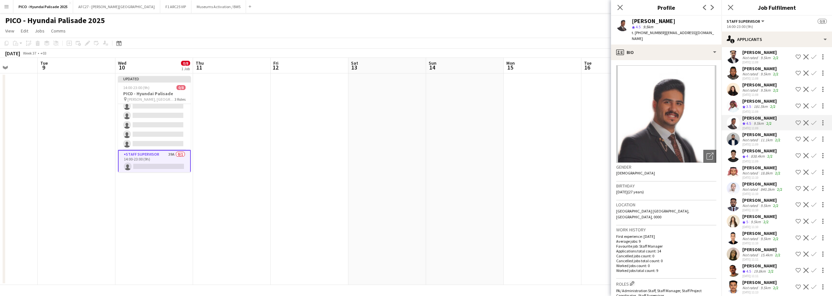
scroll to position [0, 0]
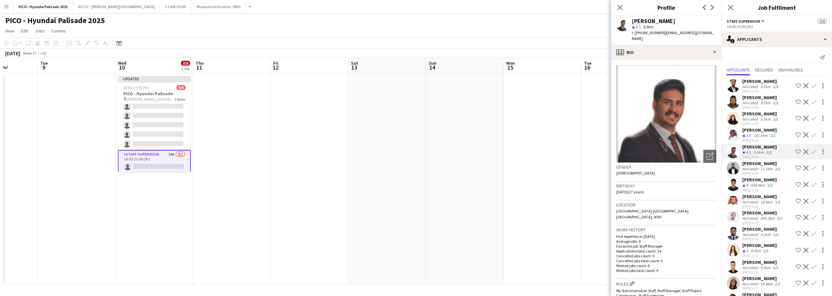
click at [753, 97] on div "[PERSON_NAME]" at bounding box center [761, 98] width 37 height 6
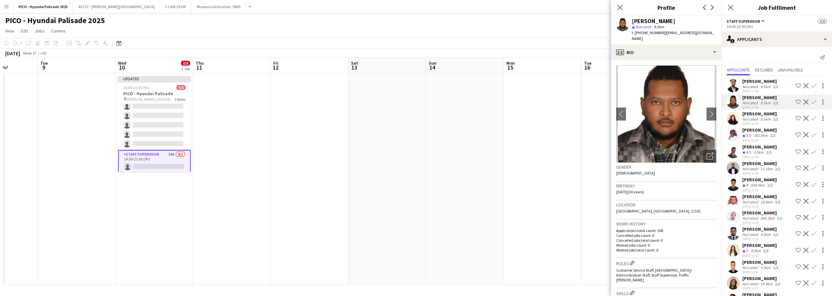
click at [755, 87] on div "Not rated" at bounding box center [751, 86] width 17 height 5
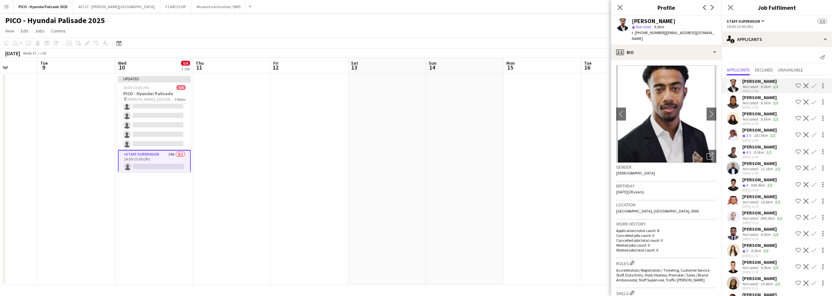
click at [754, 108] on div "[DATE] 11:08" at bounding box center [761, 107] width 37 height 4
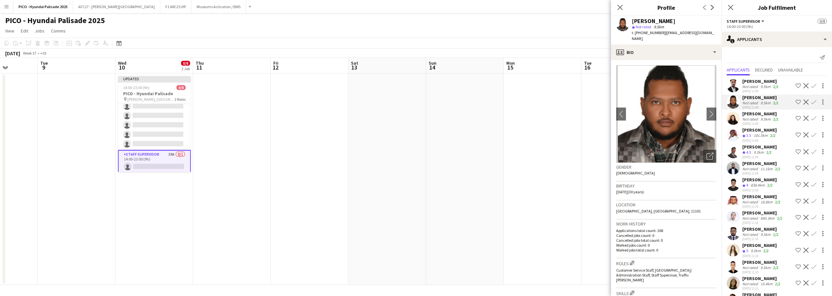
click at [762, 86] on div "9.5km" at bounding box center [766, 86] width 13 height 5
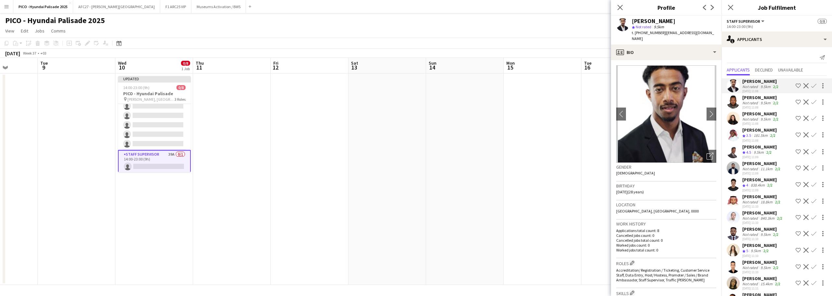
click at [760, 86] on div "9.5km" at bounding box center [766, 86] width 13 height 5
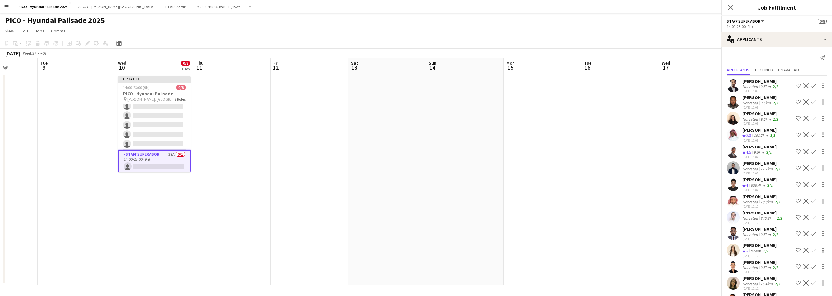
click at [760, 87] on div "9.5km" at bounding box center [766, 86] width 13 height 5
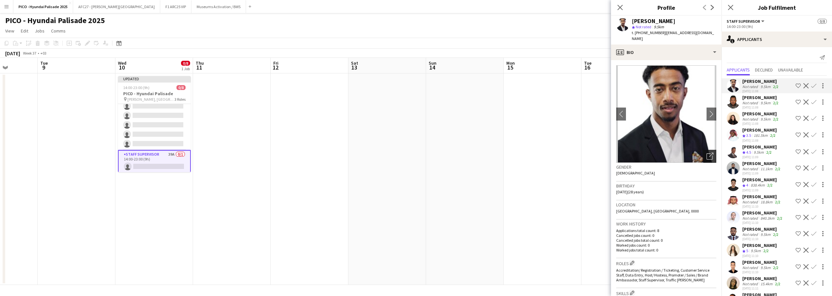
click at [709, 150] on div "Open photos pop-in" at bounding box center [710, 156] width 13 height 13
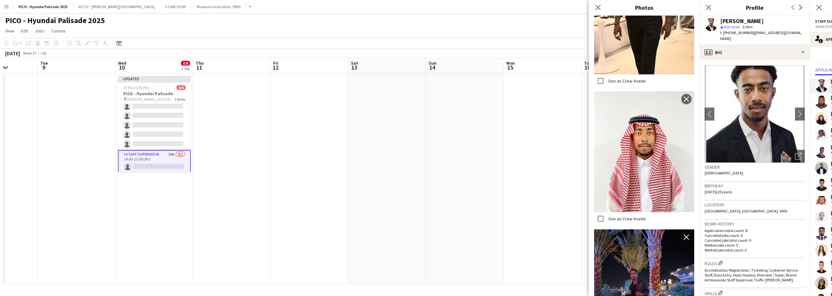
scroll to position [680, 0]
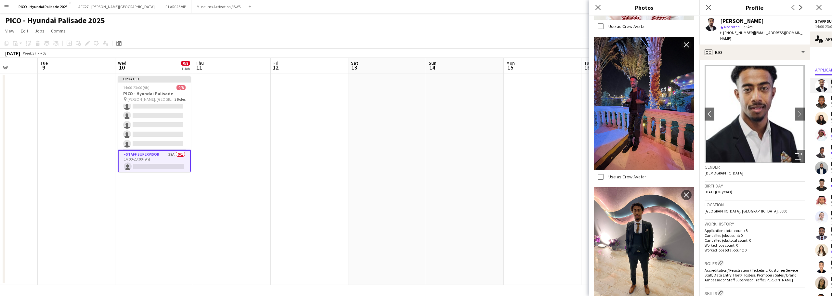
click at [479, 168] on app-date-cell at bounding box center [465, 179] width 78 height 212
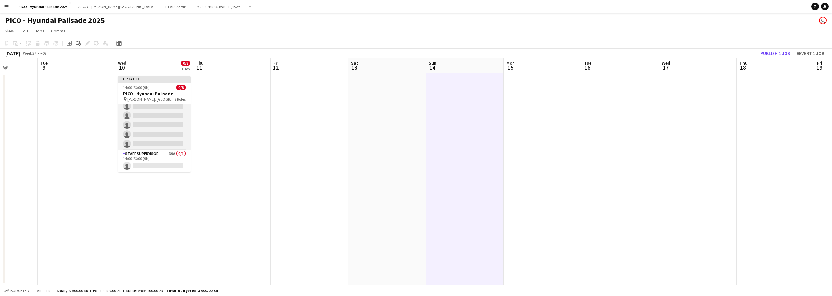
click at [145, 123] on app-card-role "Promoter / Sales / Brand Ambassador 11A 0/5 14:00-23:00 (9h) single-neutral-act…" at bounding box center [154, 120] width 73 height 60
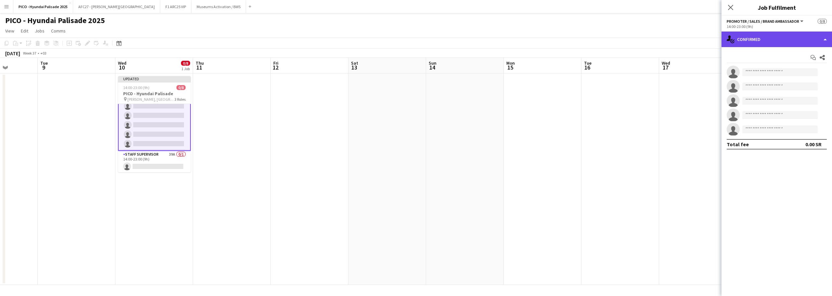
click at [778, 37] on div "single-neutral-actions-check-2 Confirmed" at bounding box center [777, 40] width 111 height 16
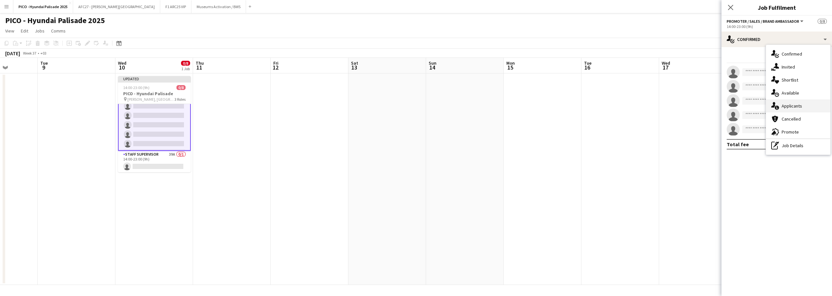
click at [779, 110] on div "single-neutral-actions-information Applicants" at bounding box center [798, 105] width 64 height 13
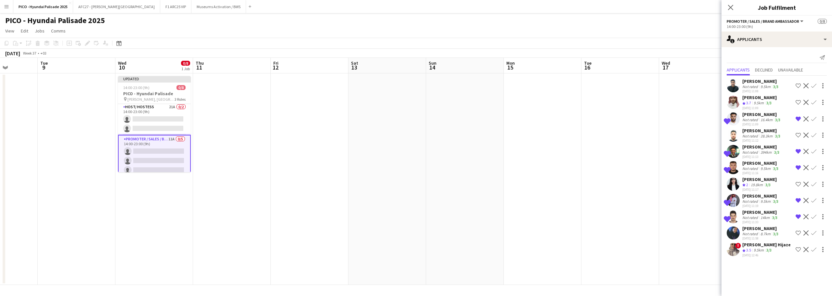
scroll to position [0, 0]
click at [143, 126] on app-card-role "Host/ Hostess 21A 0/2 14:00-23:00 (9h) single-neutral-actions single-neutral-ac…" at bounding box center [154, 120] width 73 height 32
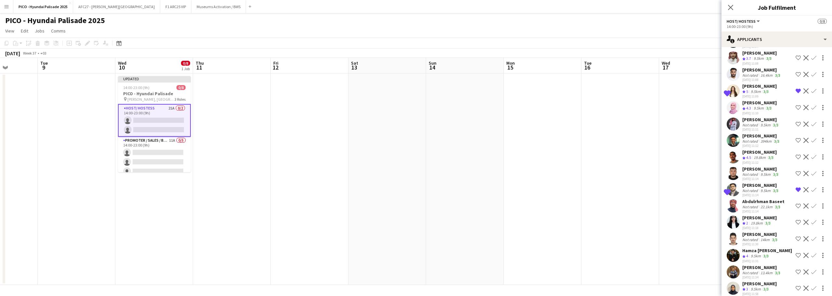
scroll to position [130, 0]
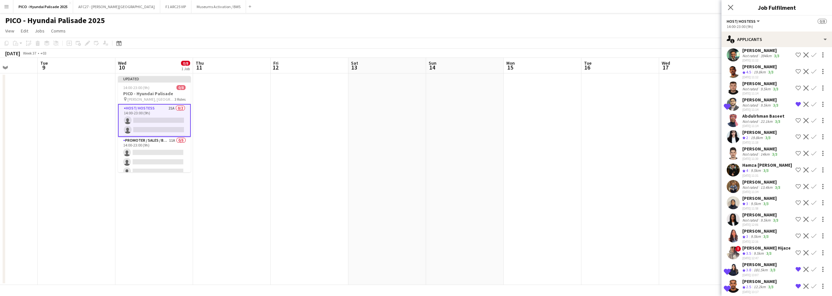
click at [796, 107] on app-icon "Remove crew from shortlist" at bounding box center [798, 104] width 5 height 5
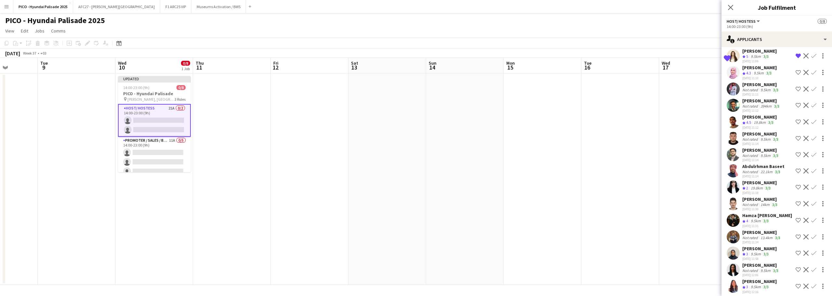
scroll to position [0, 0]
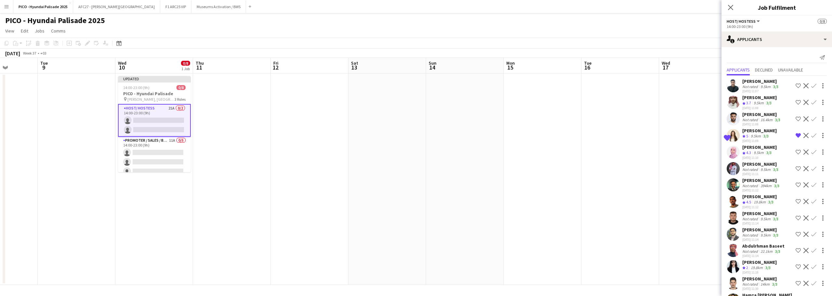
click at [142, 127] on app-card-role "Host/ Hostess 21A 0/2 14:00-23:00 (9h) single-neutral-actions single-neutral-ac…" at bounding box center [154, 120] width 73 height 33
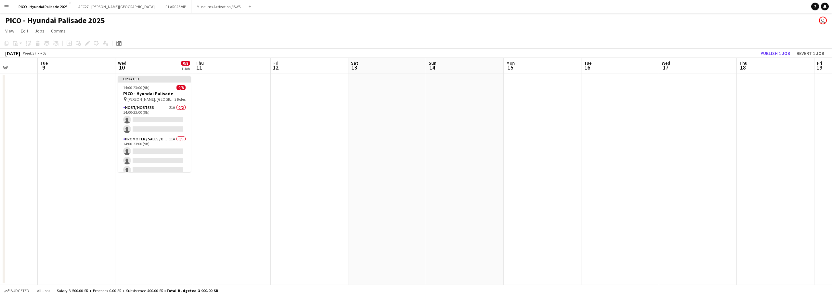
click at [248, 120] on app-date-cell at bounding box center [232, 179] width 78 height 212
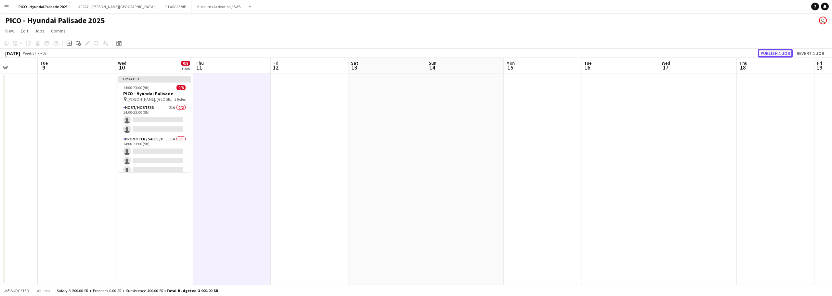
click at [769, 51] on button "Publish 1 job" at bounding box center [775, 53] width 35 height 8
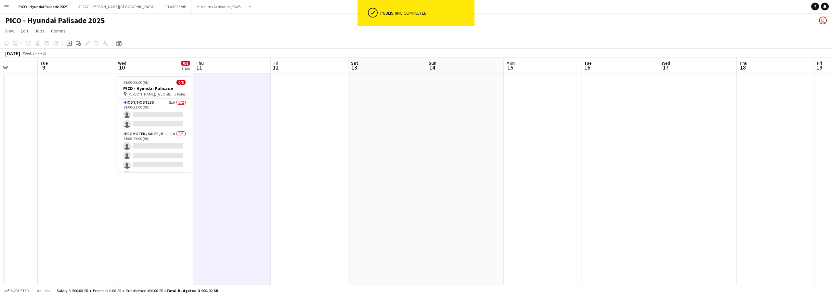
click at [163, 113] on app-card-role "Host/ Hostess 21A 0/2 14:00-23:00 (9h) single-neutral-actions single-neutral-ac…" at bounding box center [154, 115] width 73 height 32
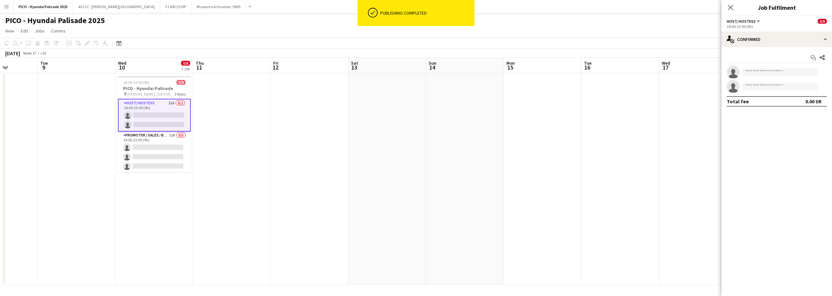
click at [256, 106] on app-date-cell at bounding box center [232, 179] width 78 height 212
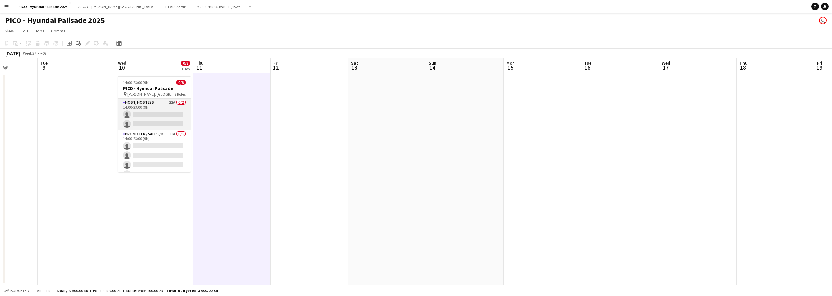
click at [164, 106] on app-card-role "Host/ Hostess 22A 0/2 14:00-23:00 (9h) single-neutral-actions single-neutral-ac…" at bounding box center [154, 115] width 73 height 32
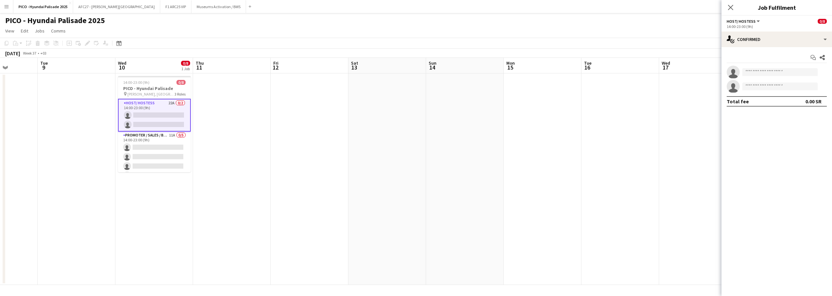
click at [227, 125] on app-date-cell at bounding box center [232, 179] width 78 height 212
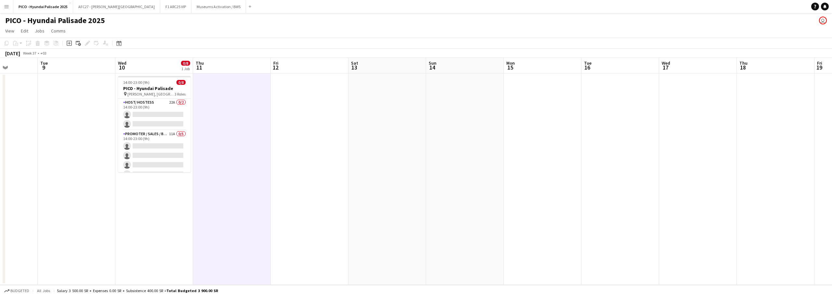
click at [127, 219] on app-date-cell "14:00-23:00 (9h) 0/8 PICO - Hyundai Palisade pin [PERSON_NAME], [GEOGRAPHIC_DAT…" at bounding box center [154, 179] width 78 height 212
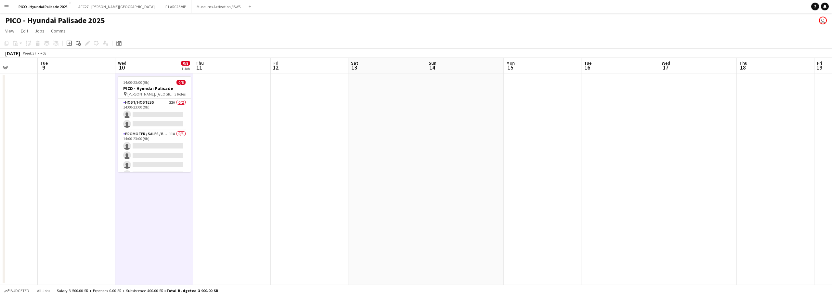
click at [146, 92] on span "[PERSON_NAME], [GEOGRAPHIC_DATA]" at bounding box center [150, 94] width 47 height 5
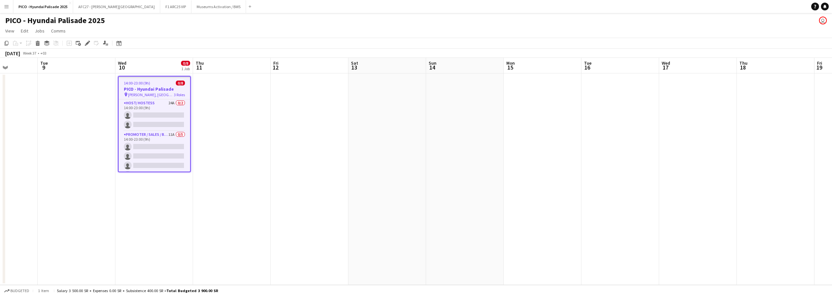
click at [204, 111] on app-date-cell at bounding box center [232, 179] width 78 height 212
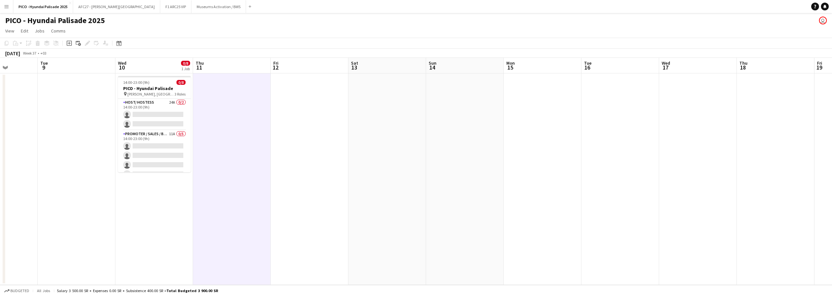
drag, startPoint x: 152, startPoint y: 24, endPoint x: 0, endPoint y: 19, distance: 151.9
click at [0, 19] on div "PICO - Hyundai Palisade 2025 user" at bounding box center [416, 19] width 832 height 12
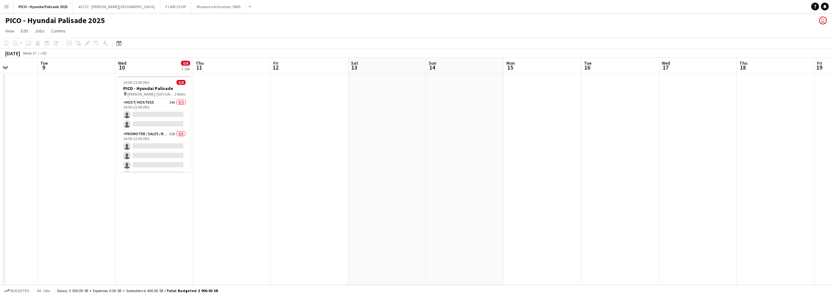
click at [133, 20] on div "PICO - Hyundai Palisade 2025 user" at bounding box center [416, 19] width 832 height 12
click at [152, 24] on div "PICO - Hyundai Palisade 2025 user" at bounding box center [416, 19] width 832 height 12
